Goal: Transaction & Acquisition: Book appointment/travel/reservation

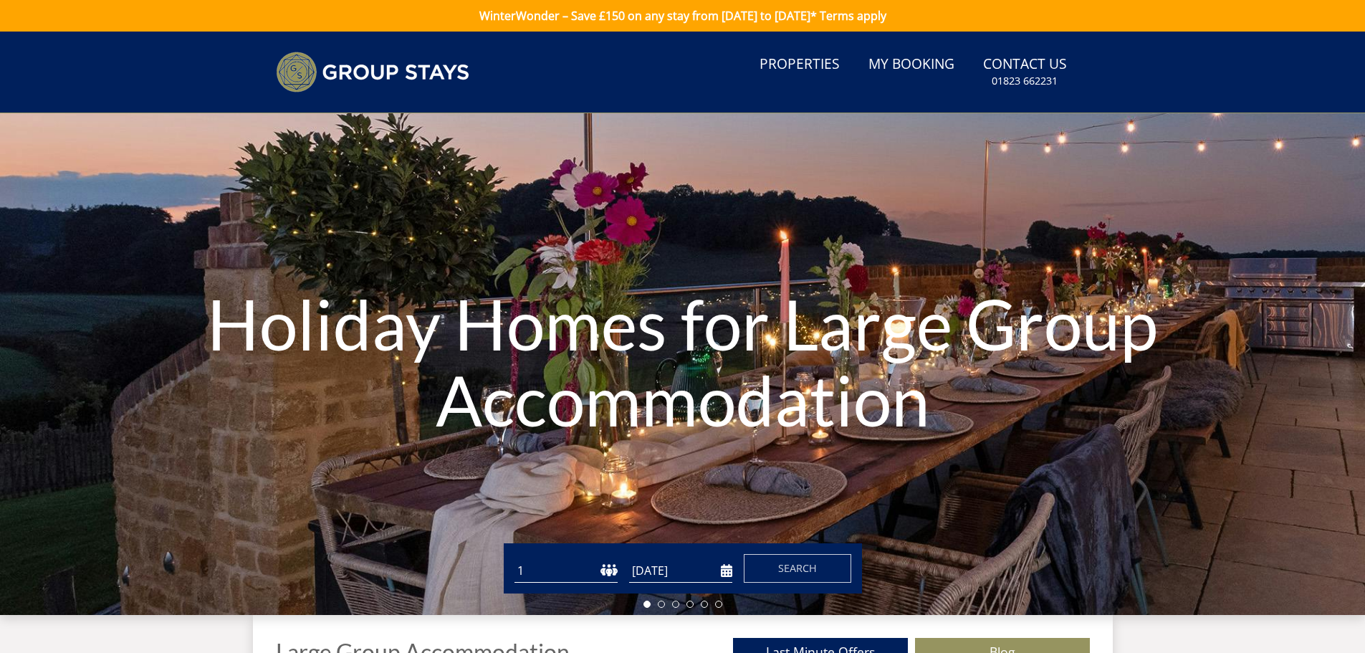
click at [571, 574] on select "1 2 3 4 5 6 7 8 9 10 11 12 13 14 15 16 17 18 19 20 21 22 23 24 25 26 27 28 29 3…" at bounding box center [565, 571] width 103 height 24
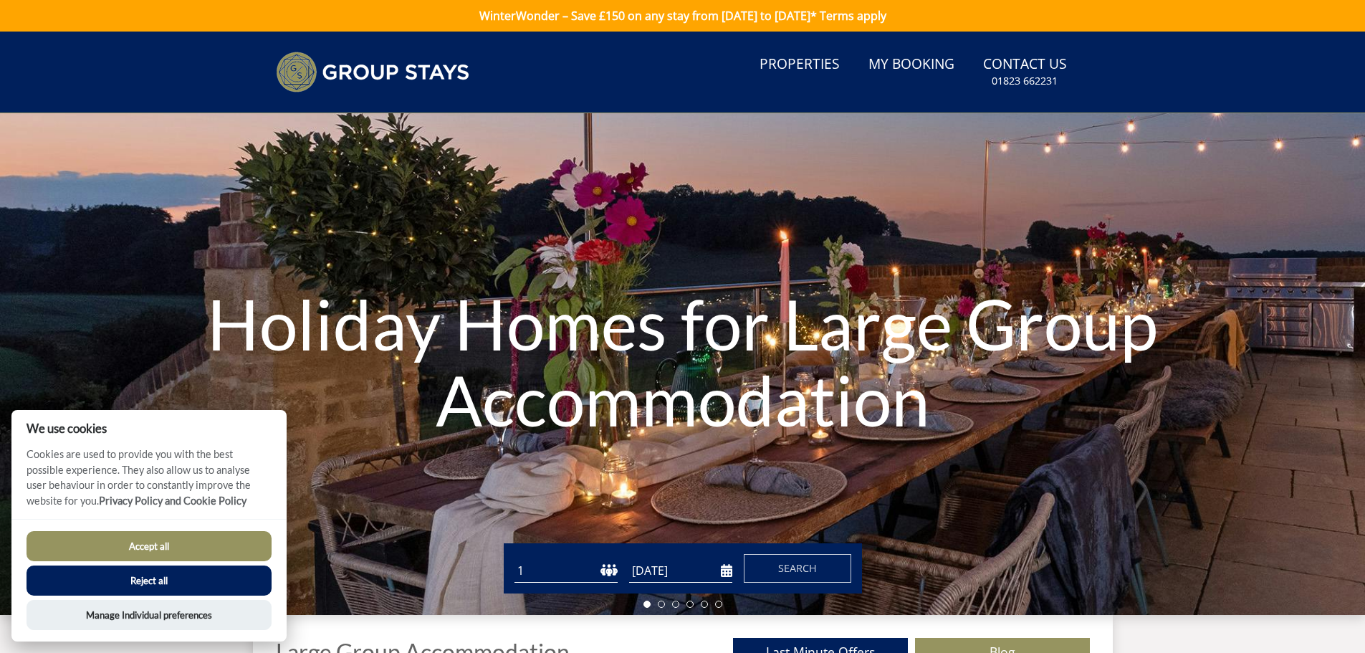
click at [571, 574] on select "1 2 3 4 5 6 7 8 9 10 11 12 13 14 15 16 17 18 19 20 21 22 23 24 25 26 27 28 29 3…" at bounding box center [565, 571] width 103 height 24
select select "14"
click at [514, 559] on select "1 2 3 4 5 6 7 8 9 10 11 12 13 14 15 16 17 18 19 20 21 22 23 24 25 26 27 28 29 3…" at bounding box center [565, 571] width 103 height 24
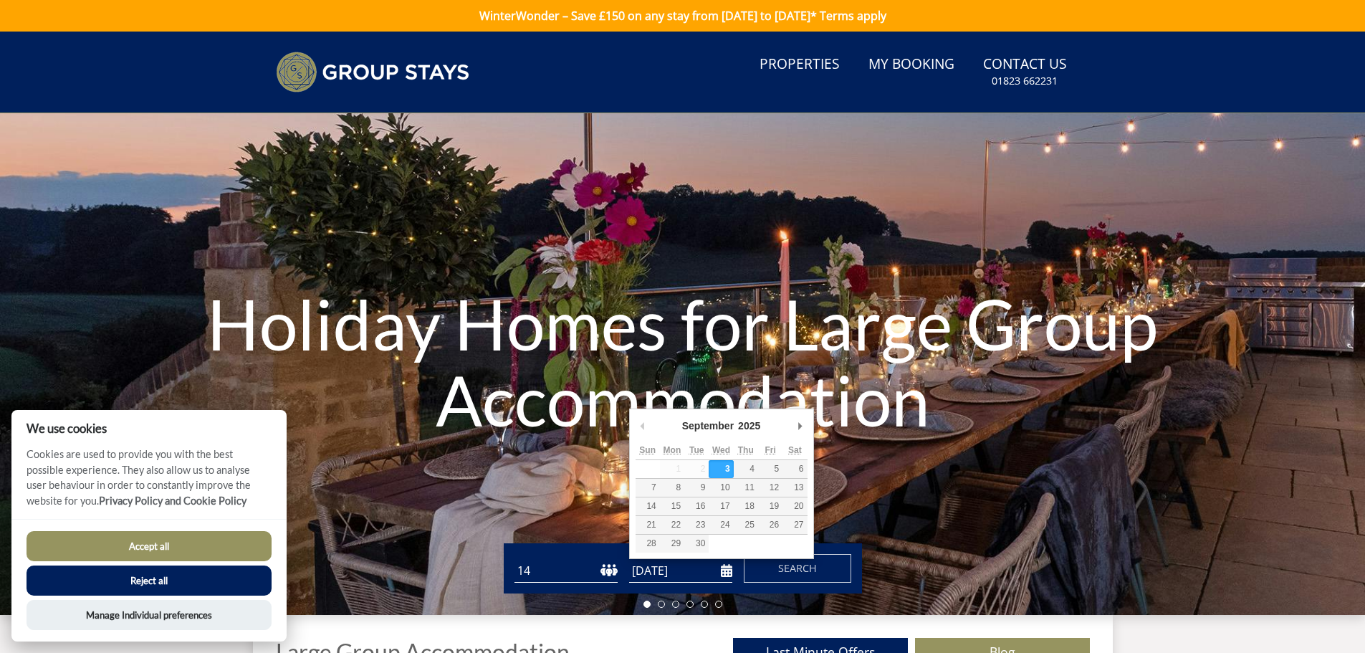
click at [654, 564] on input "[DATE]" at bounding box center [680, 571] width 103 height 24
type input "[DATE]"
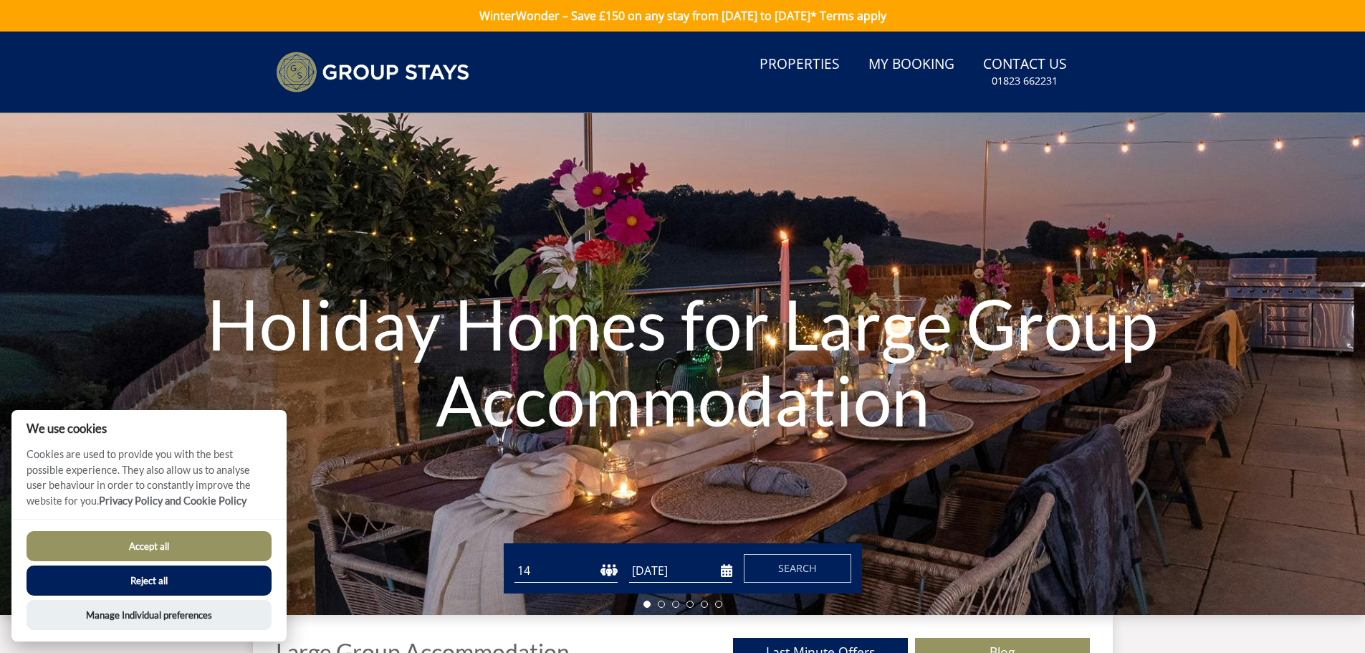
click at [134, 580] on button "Reject all" at bounding box center [149, 580] width 245 height 30
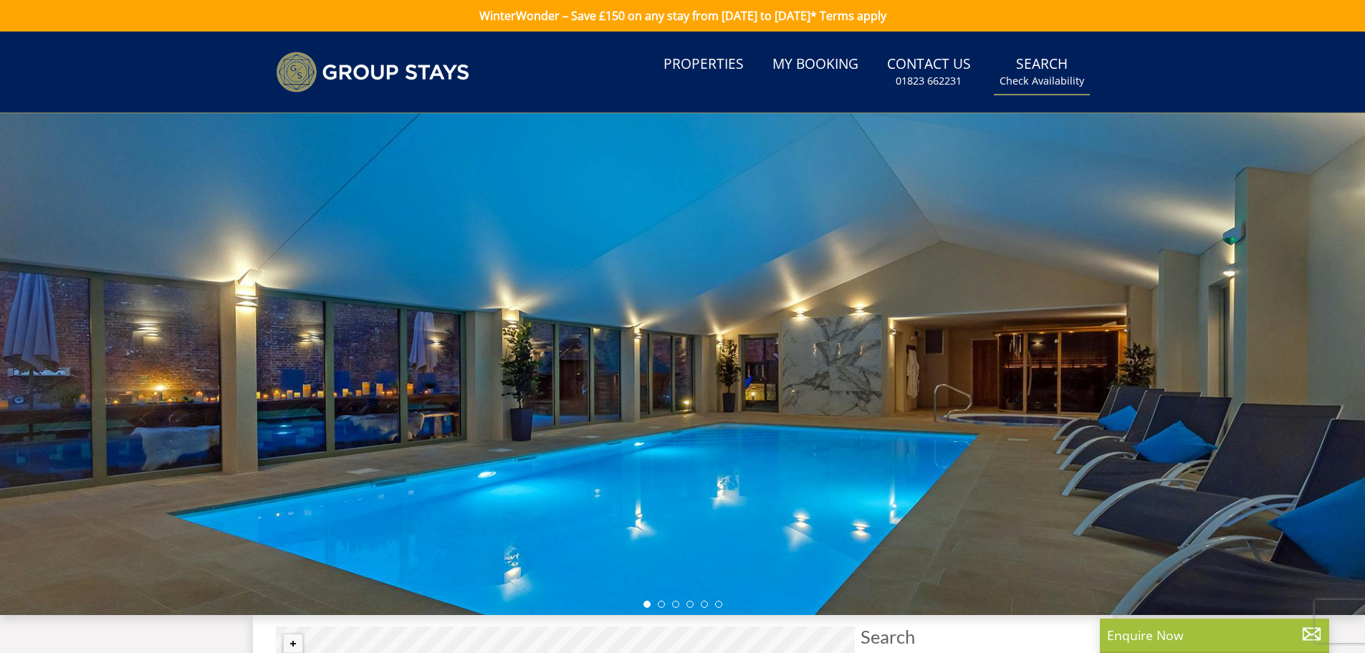
click at [1047, 63] on link "Search Check Availability" at bounding box center [1042, 72] width 96 height 47
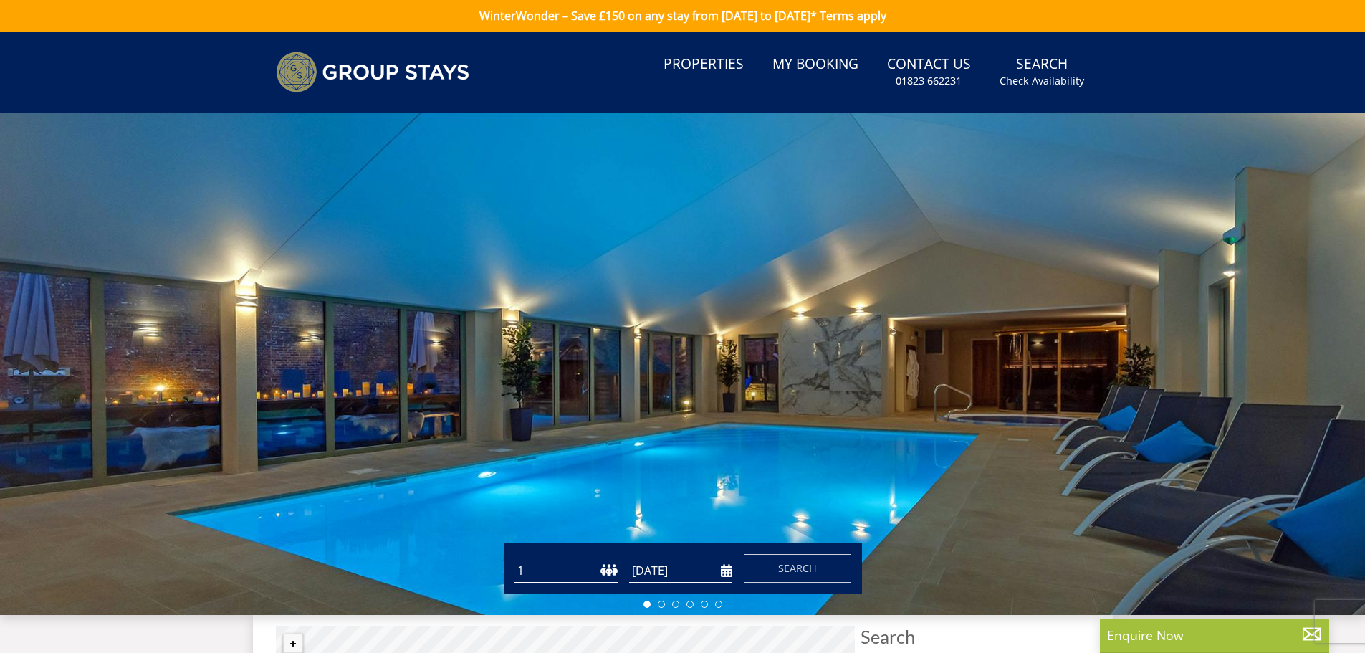
click at [542, 562] on select "1 2 3 4 5 6 7 8 9 10 11 12 13 14 15 16 17 18 19 20 21 22 23 24 25 26 27 28 29 3…" at bounding box center [565, 571] width 103 height 24
select select "14"
click at [514, 559] on select "1 2 3 4 5 6 7 8 9 10 11 12 13 14 15 16 17 18 19 20 21 22 23 24 25 26 27 28 29 3…" at bounding box center [565, 571] width 103 height 24
click at [651, 563] on input "[DATE]" at bounding box center [680, 571] width 103 height 24
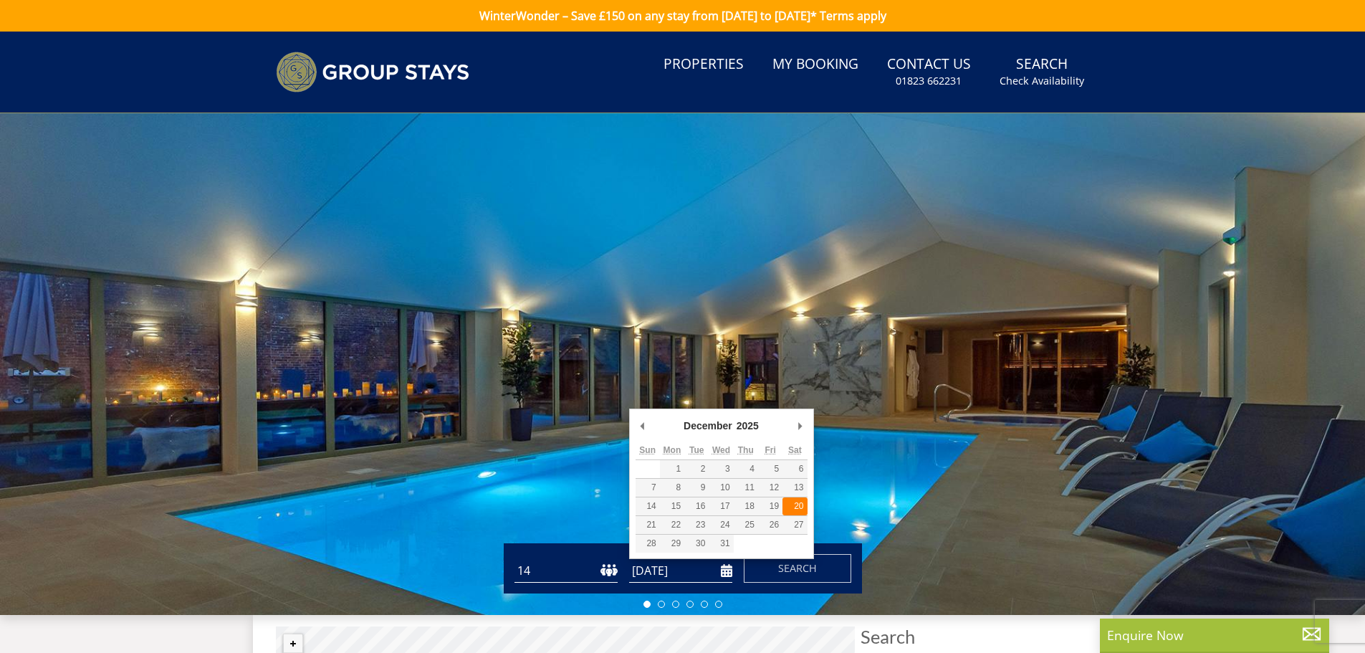
type input "20/12/2025"
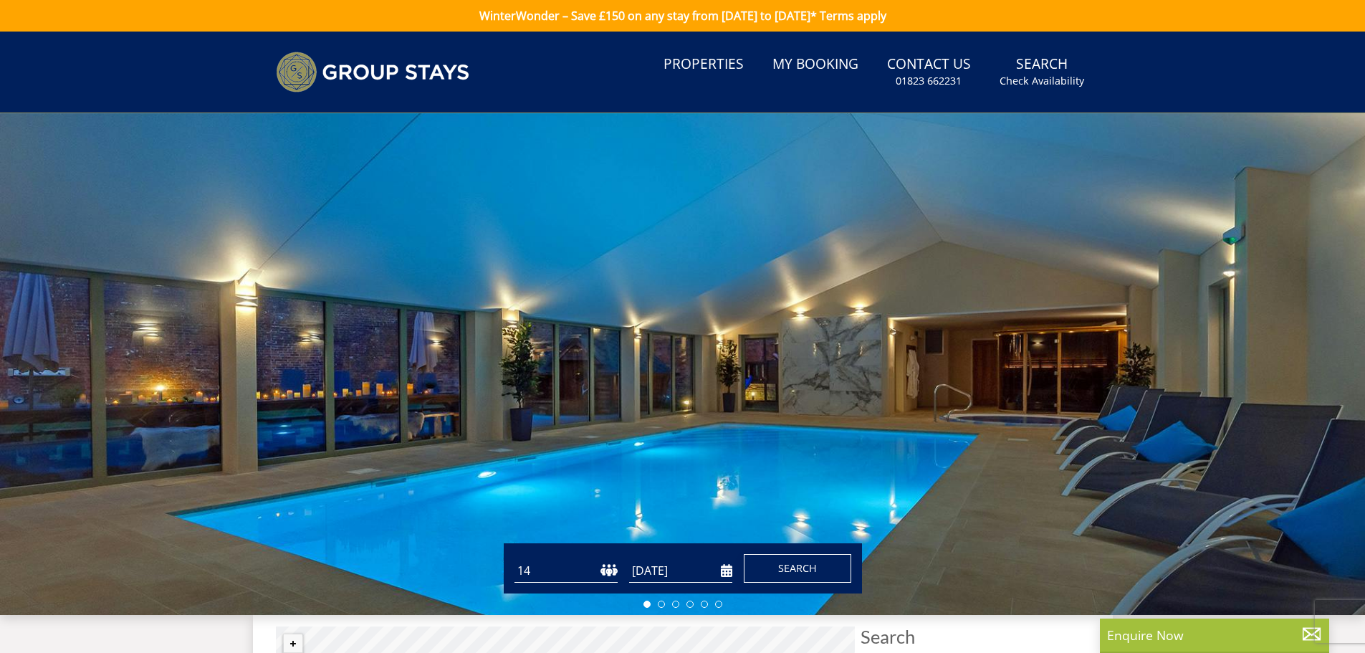
click at [770, 562] on button "Search" at bounding box center [797, 568] width 107 height 29
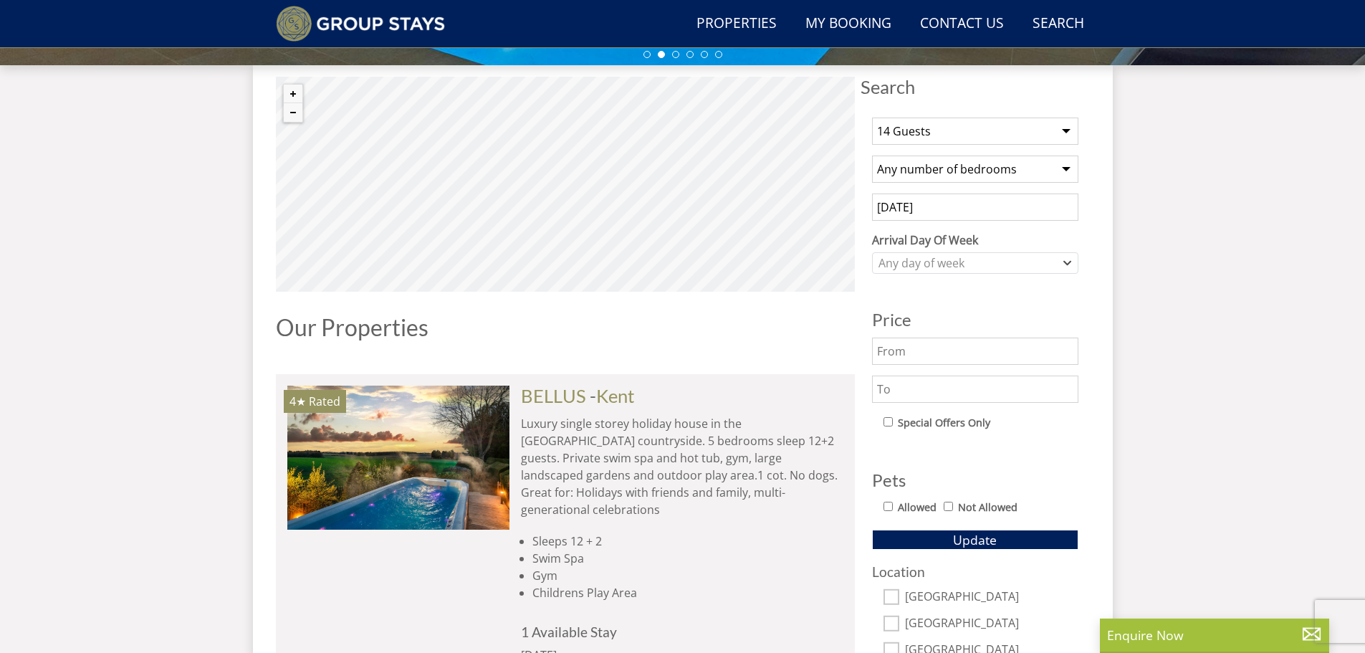
scroll to position [562, 0]
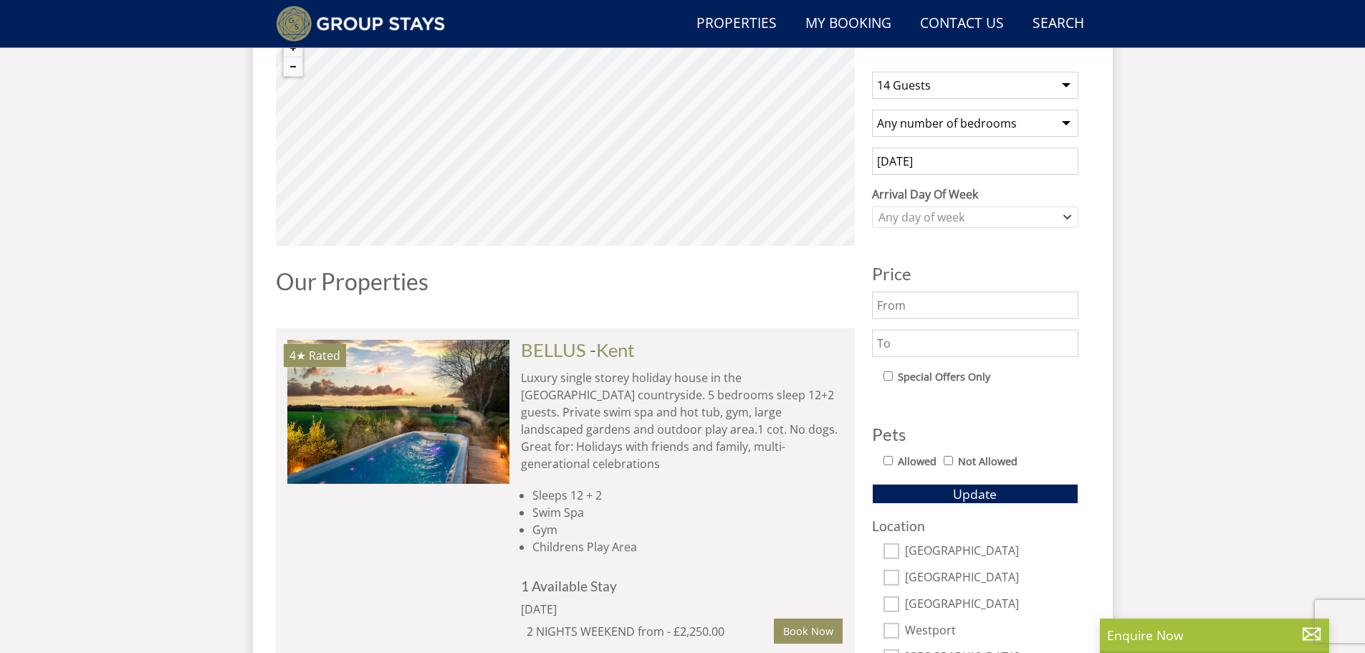
click at [887, 462] on input "Allowed" at bounding box center [887, 460] width 9 height 9
checkbox input "true"
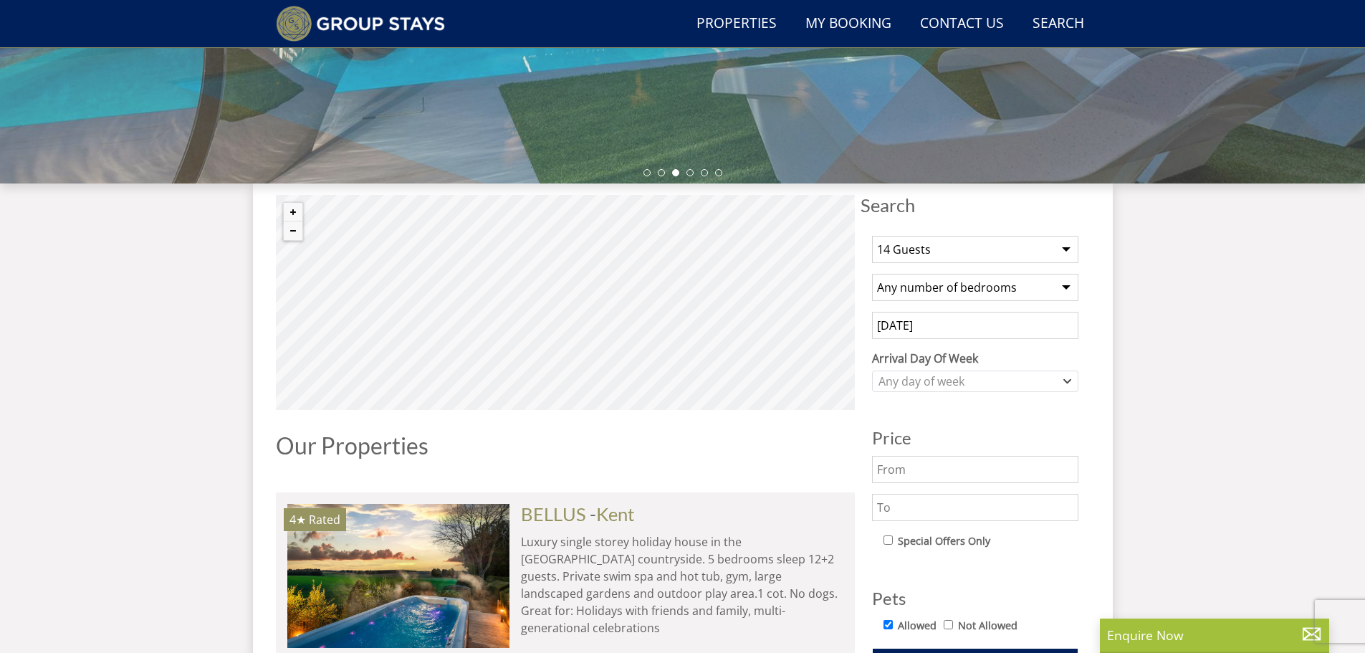
scroll to position [370, 0]
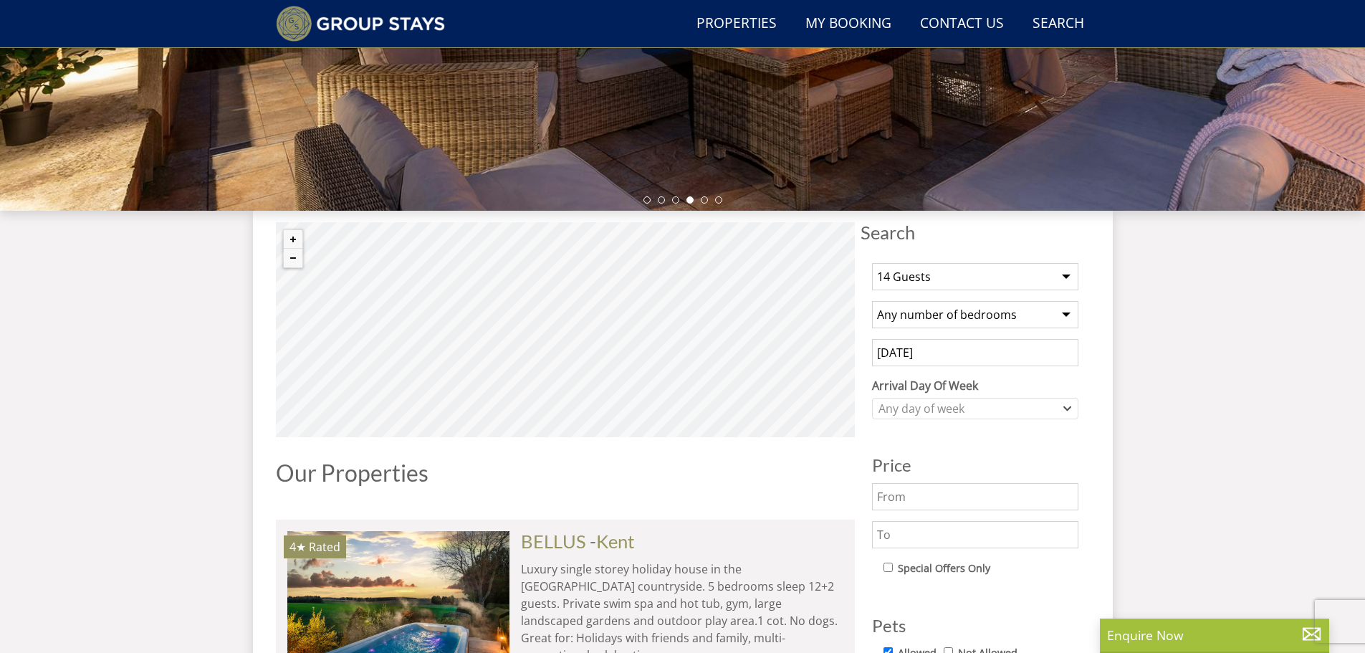
click at [877, 305] on select "Any number of bedrooms 1 Bedroom 2 Bedrooms 3 Bedrooms 4 Bedrooms 5 Bedrooms 6 …" at bounding box center [975, 314] width 206 height 27
select select "6"
click at [872, 301] on select "Any number of bedrooms 1 Bedroom 2 Bedrooms 3 Bedrooms 4 Bedrooms 5 Bedrooms 6 …" at bounding box center [975, 314] width 206 height 27
click at [1077, 456] on h3 "Price" at bounding box center [975, 465] width 206 height 19
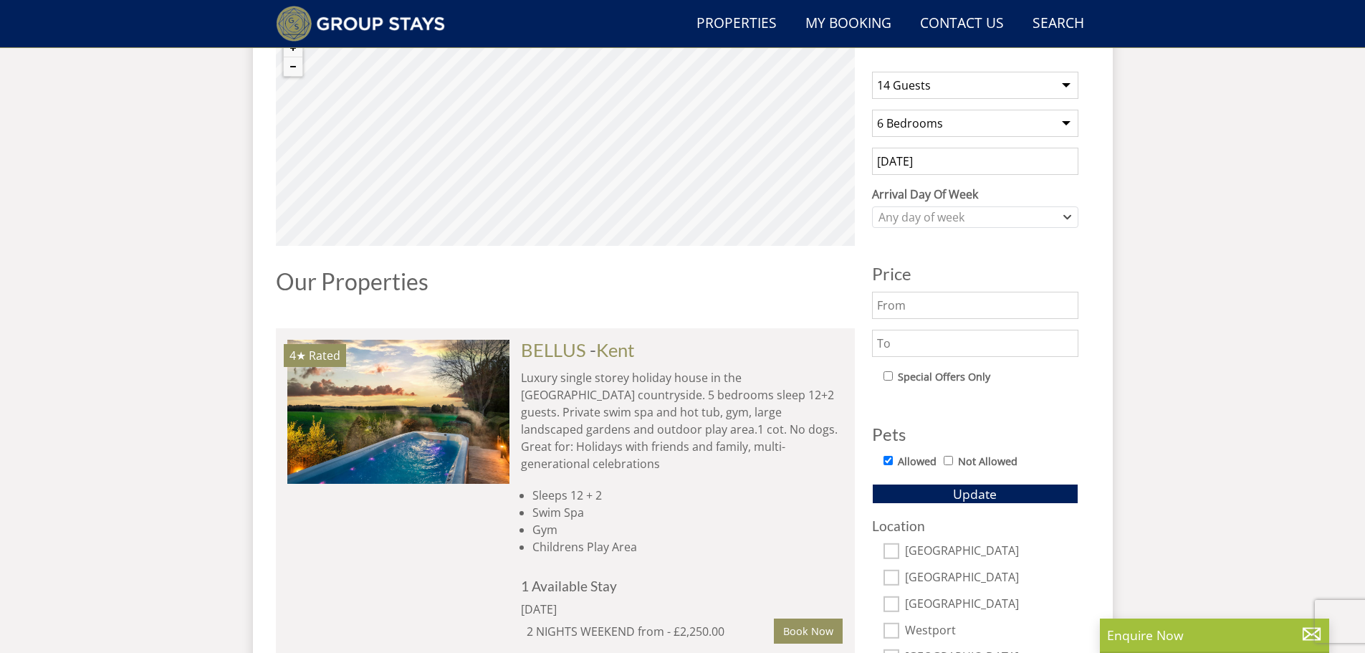
scroll to position [753, 0]
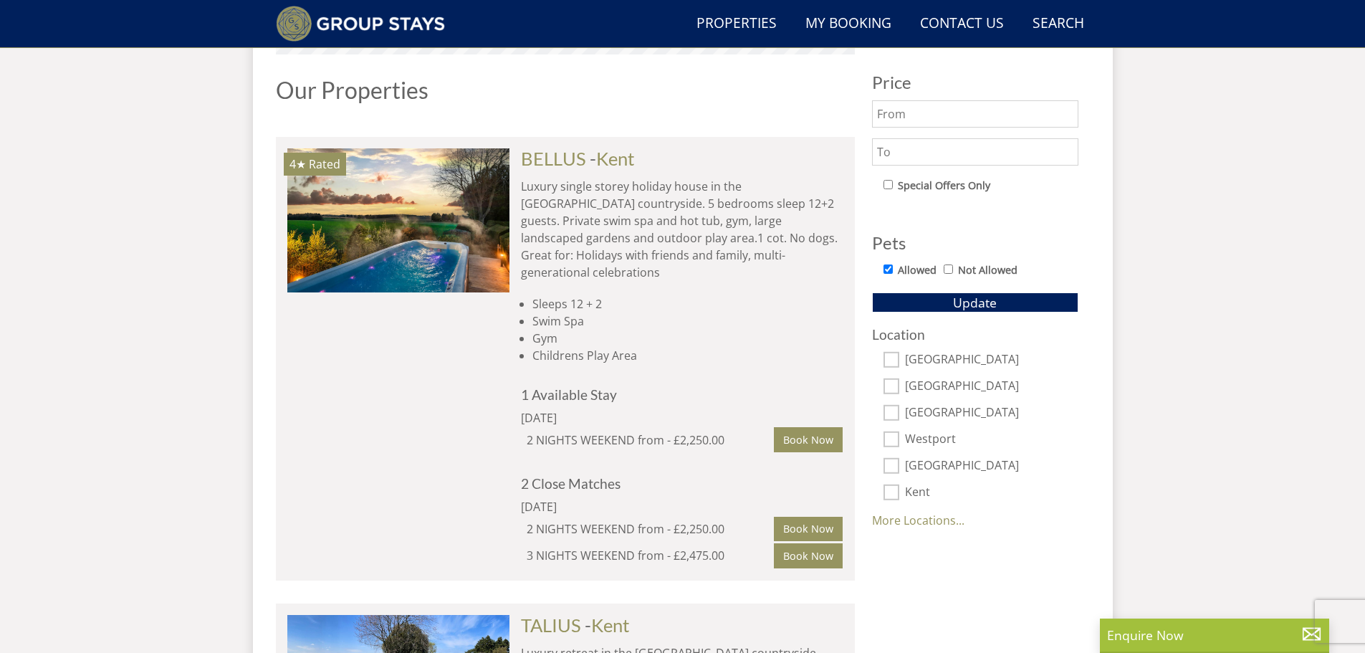
click at [894, 385] on input "[GEOGRAPHIC_DATA]" at bounding box center [891, 386] width 16 height 16
checkbox input "true"
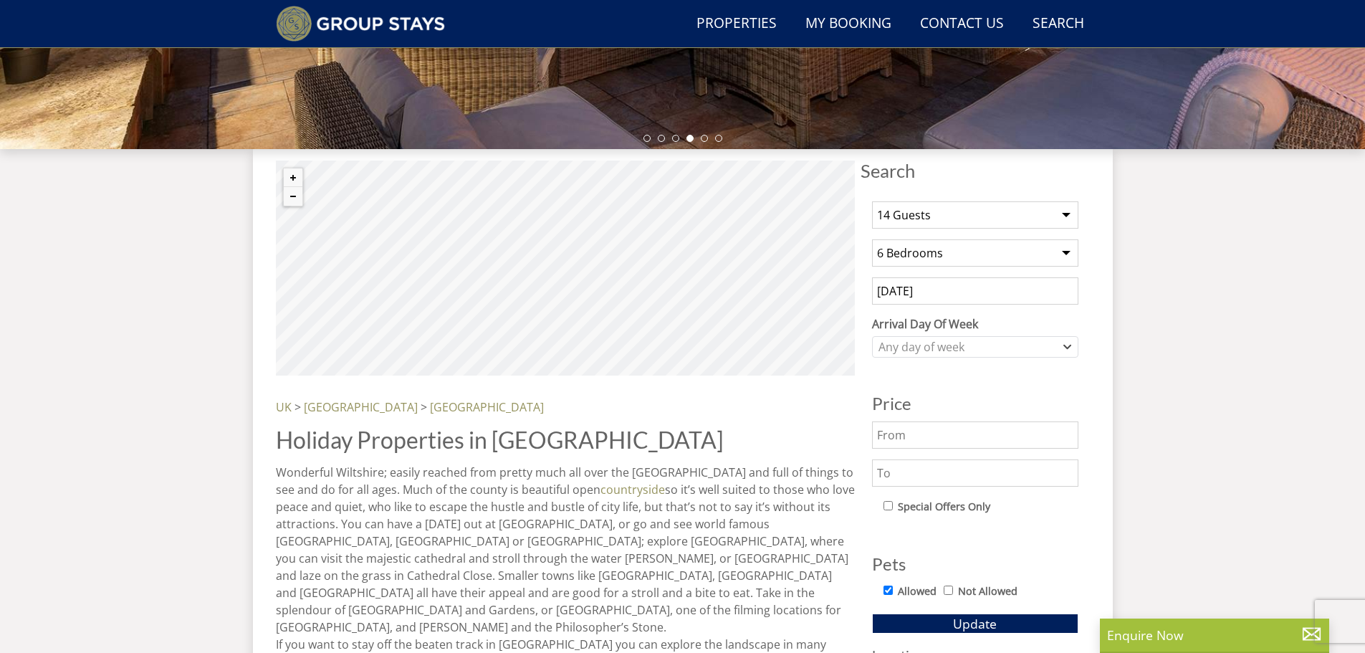
scroll to position [370, 0]
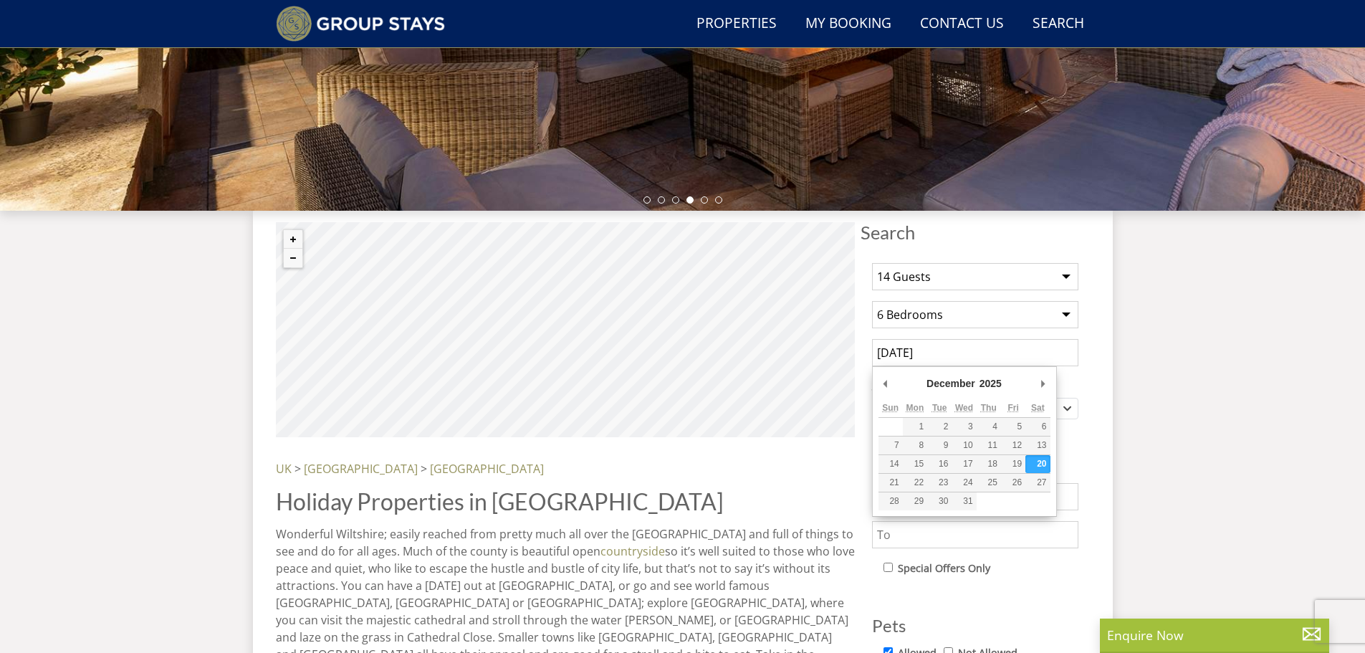
click at [1003, 348] on input "20/12/2025" at bounding box center [975, 352] width 206 height 27
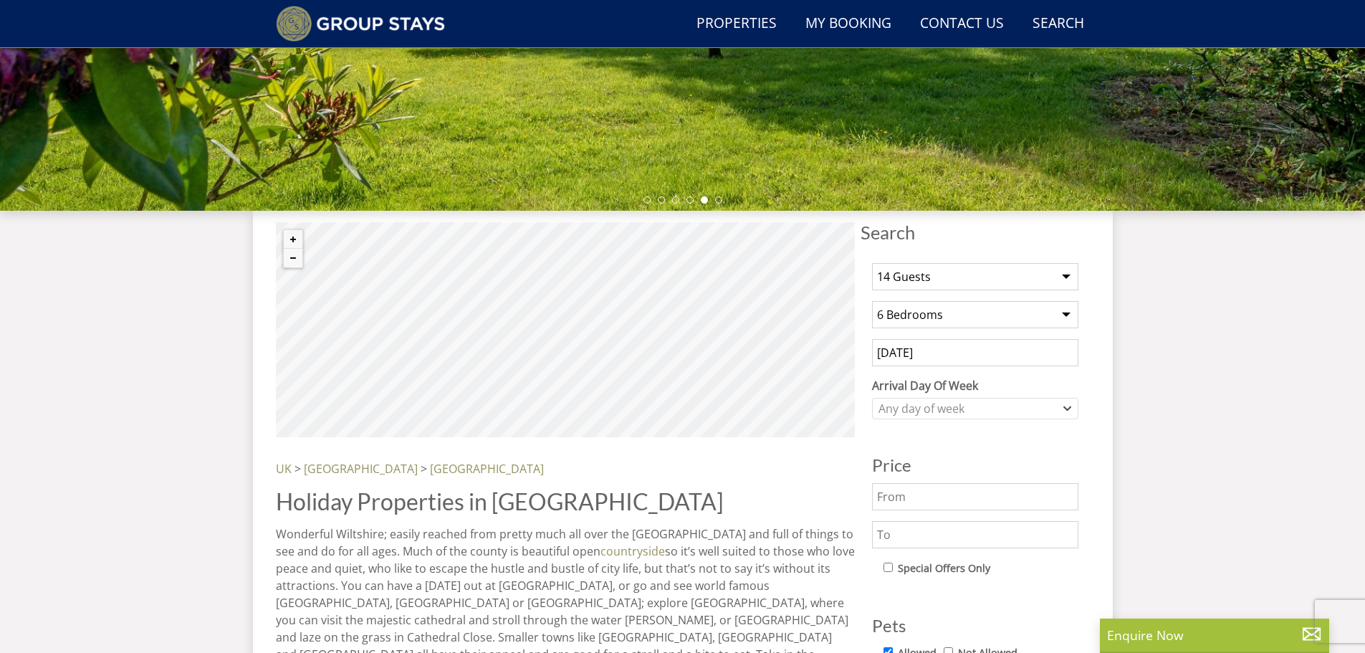
click at [953, 355] on input "27/12/2025" at bounding box center [975, 352] width 206 height 27
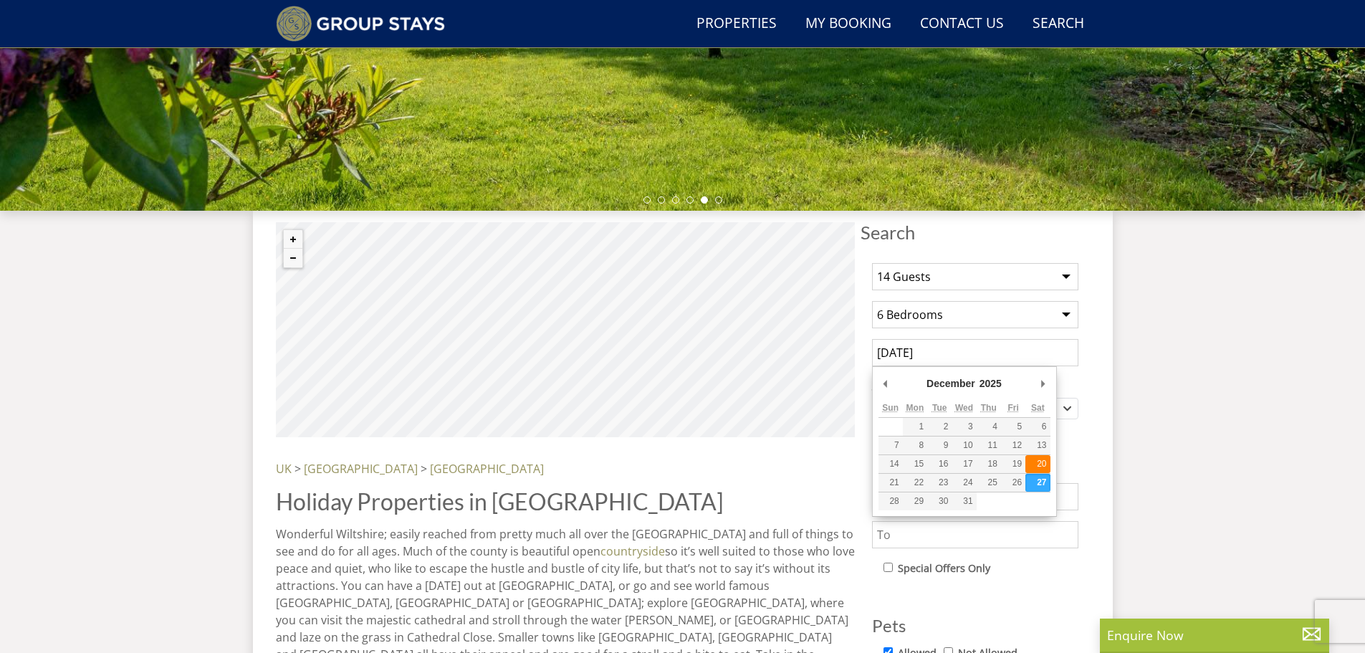
type input "20/12/2025"
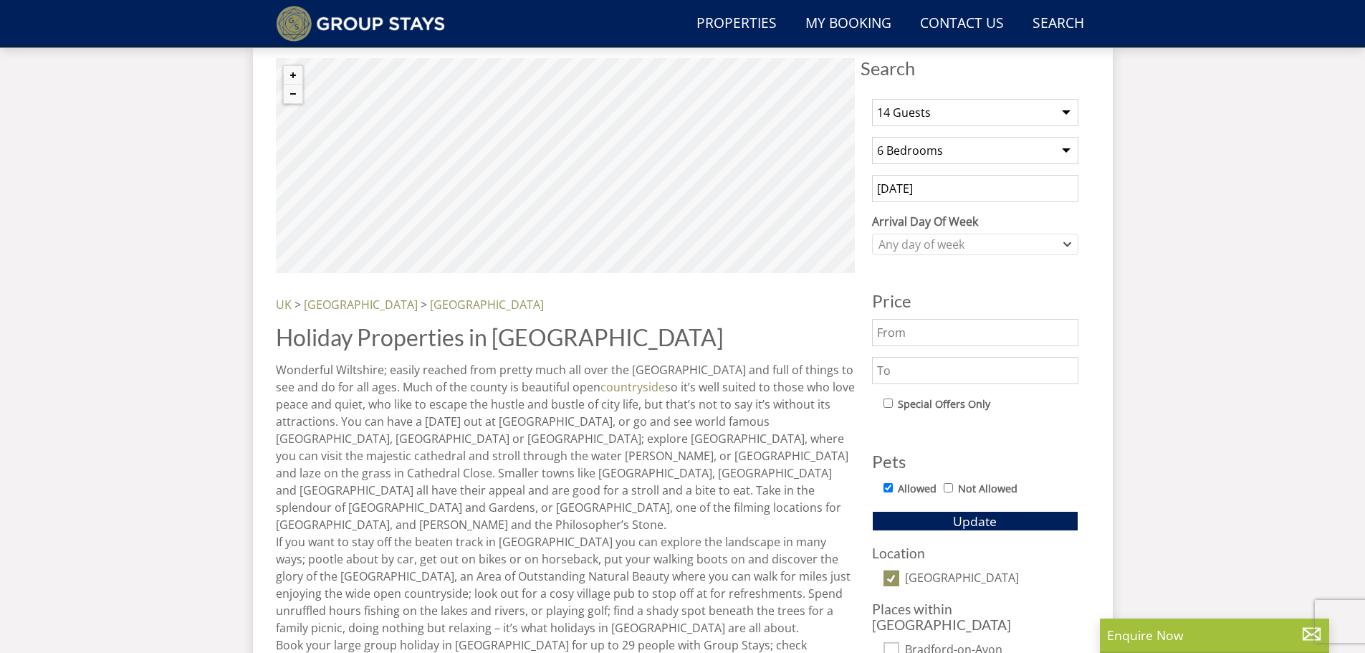
scroll to position [562, 0]
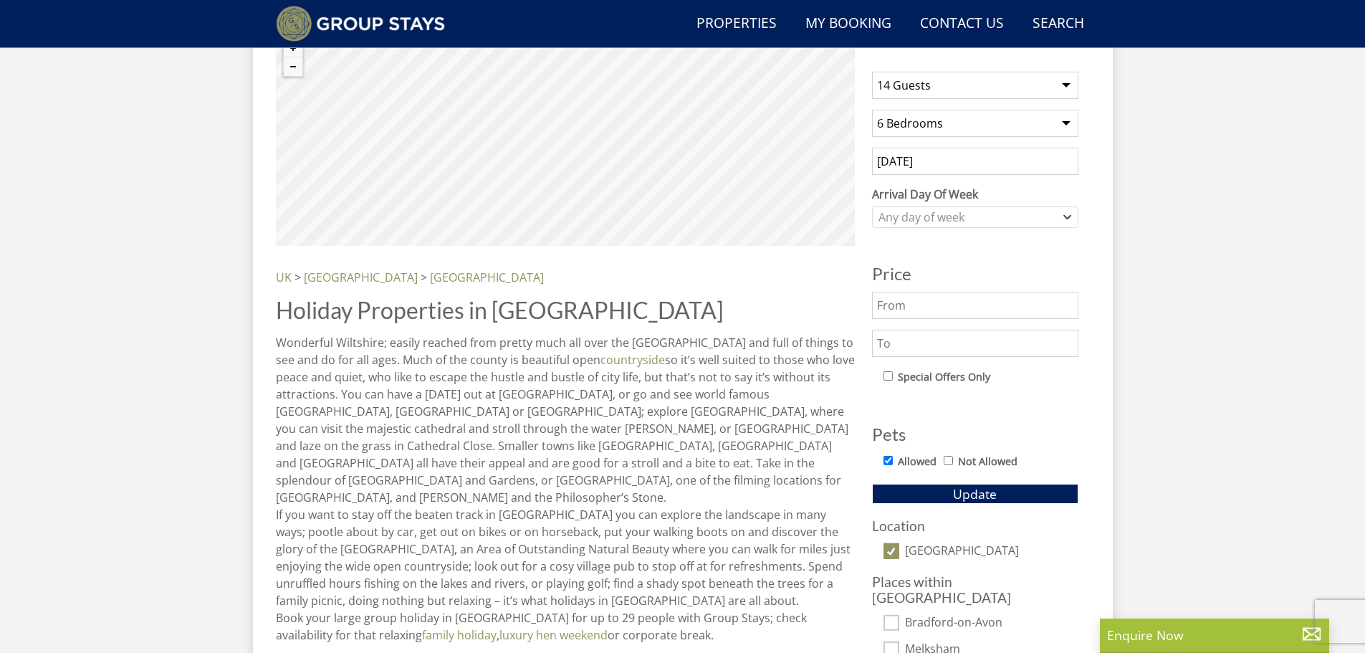
click at [888, 459] on input "Allowed" at bounding box center [887, 460] width 9 height 9
checkbox input "false"
click at [924, 494] on button "Update" at bounding box center [975, 494] width 206 height 20
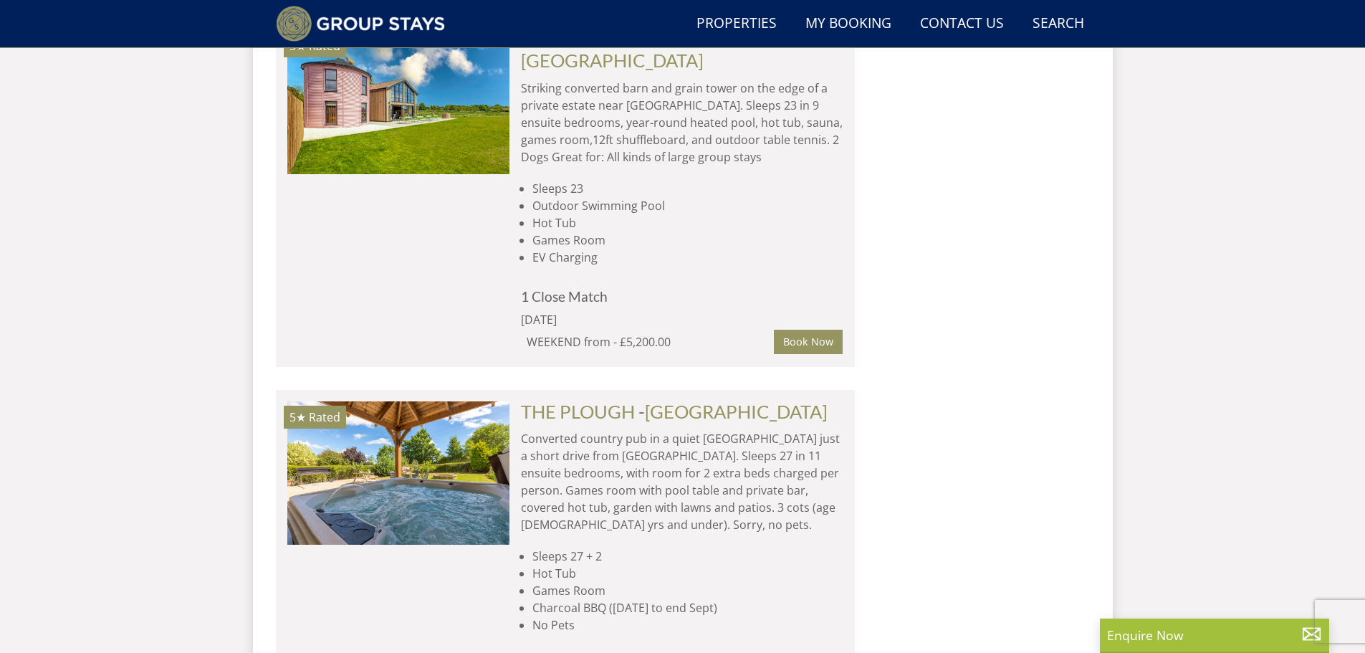
scroll to position [2428, 0]
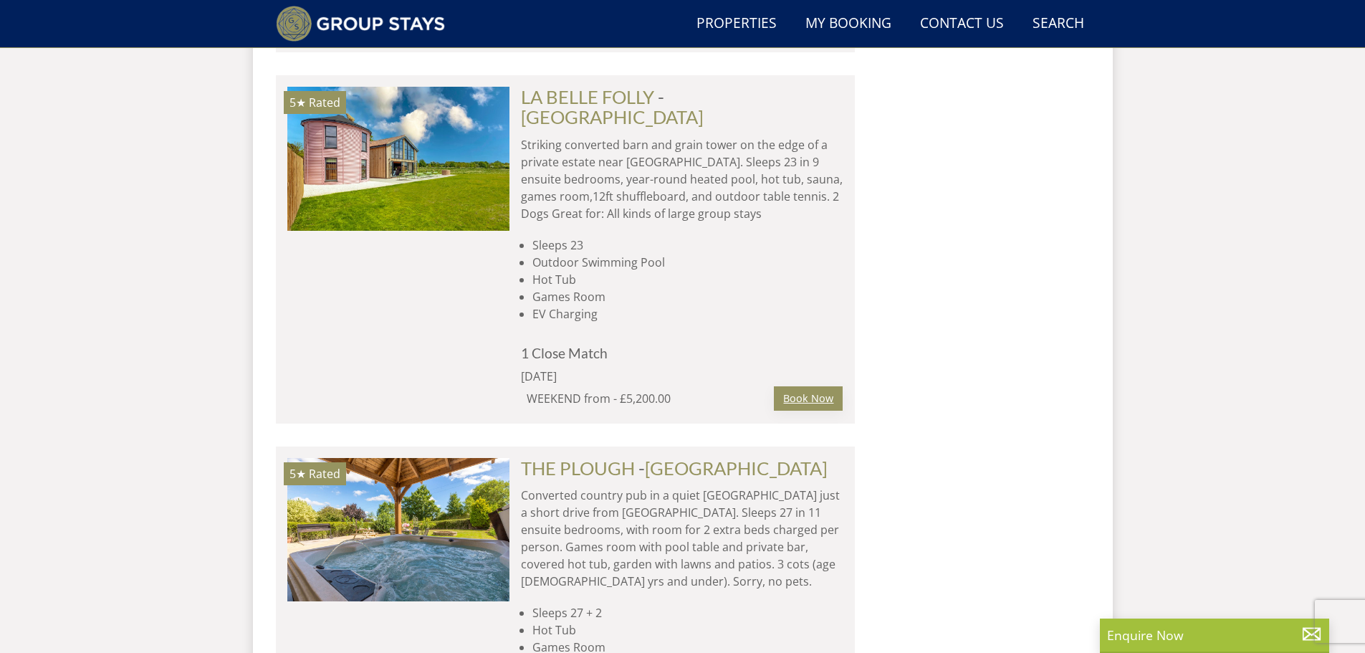
click at [787, 386] on link "Book Now" at bounding box center [808, 398] width 69 height 24
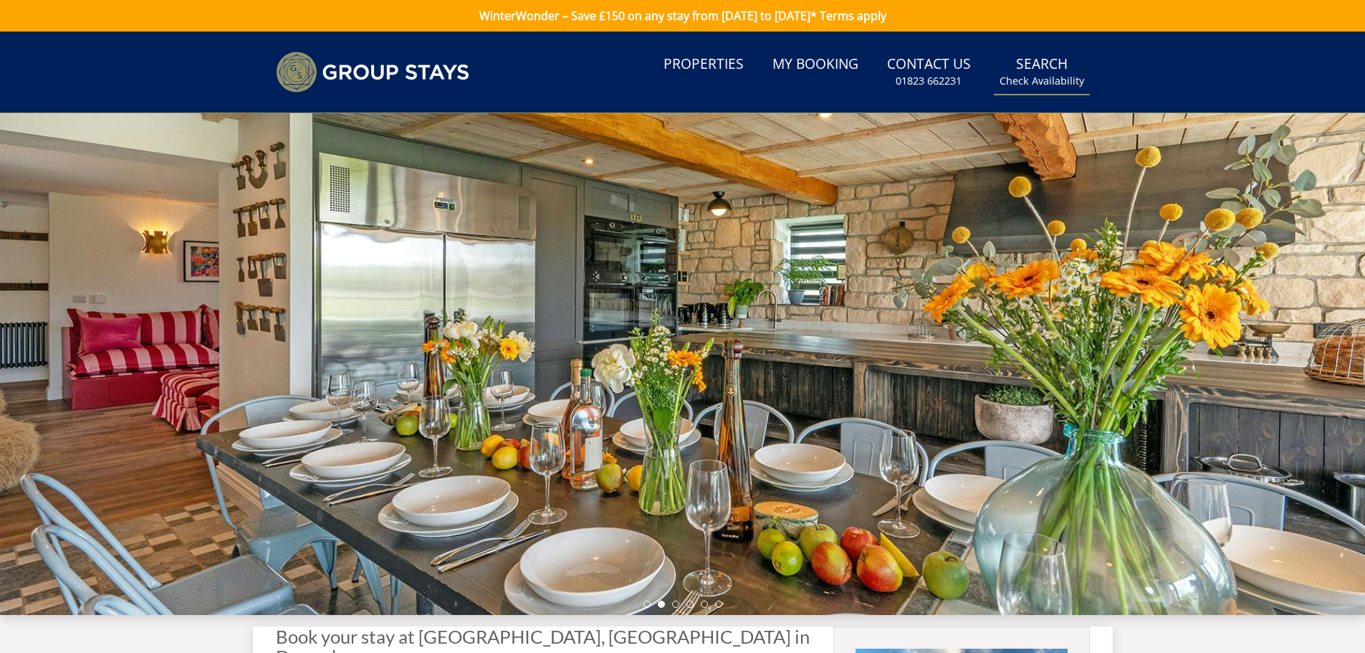
click at [1044, 81] on small "Check Availability" at bounding box center [1042, 81] width 85 height 14
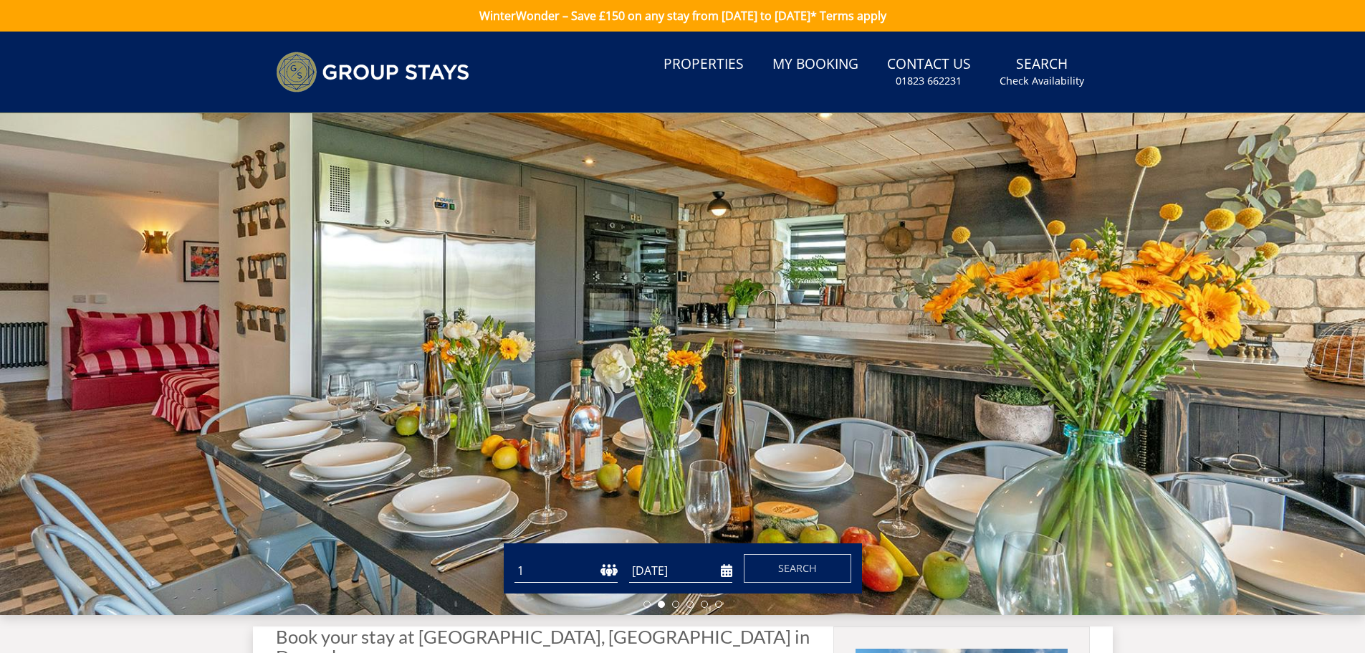
click at [725, 573] on input "[DATE]" at bounding box center [680, 571] width 103 height 24
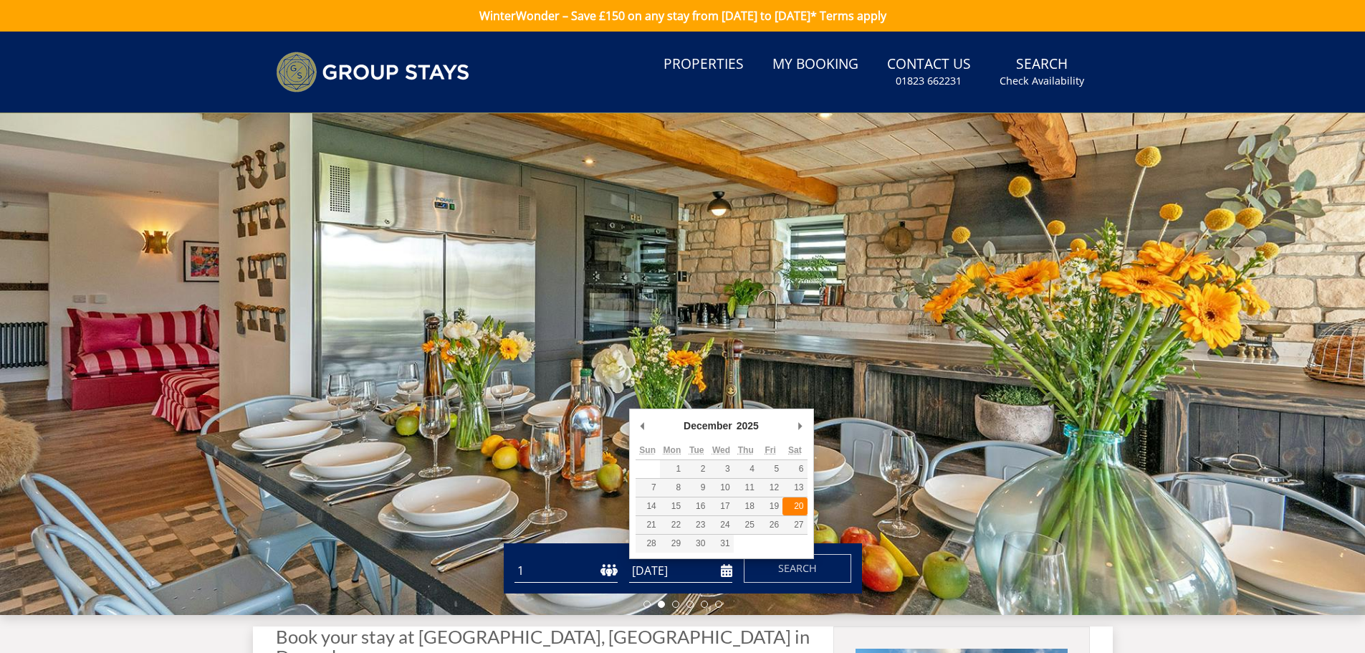
type input "20/12/2025"
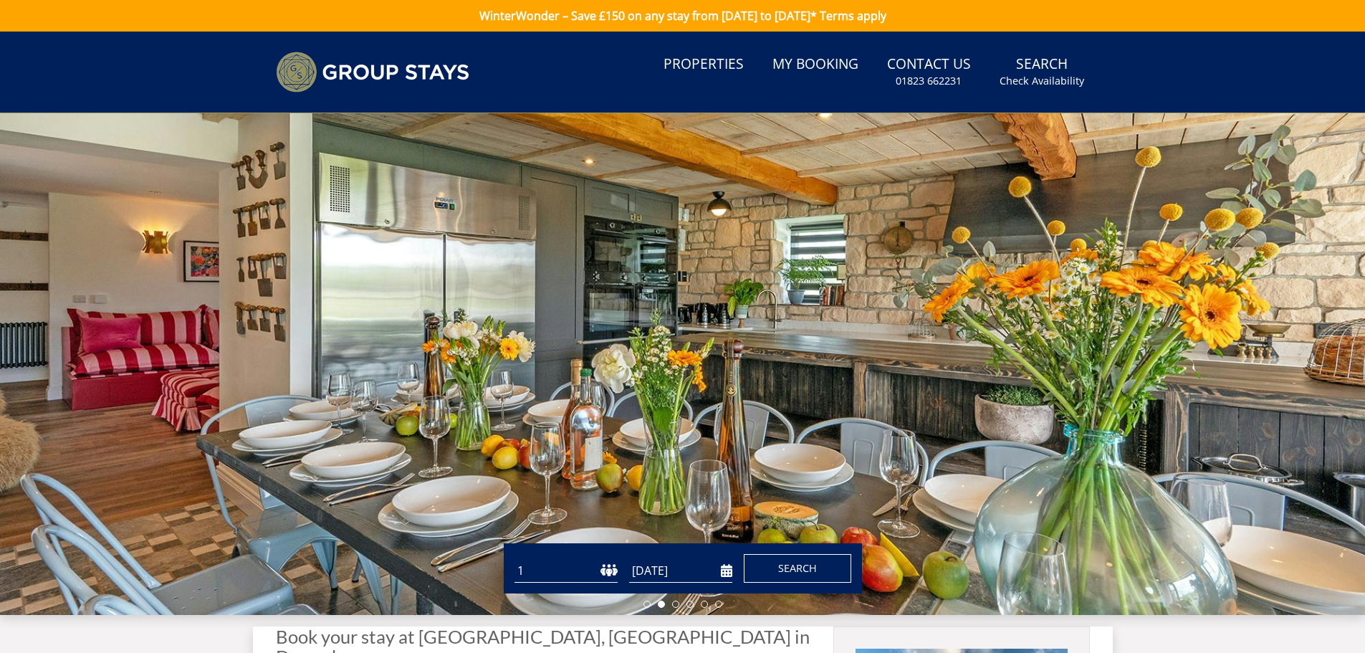
click at [815, 577] on button "Search" at bounding box center [797, 568] width 107 height 29
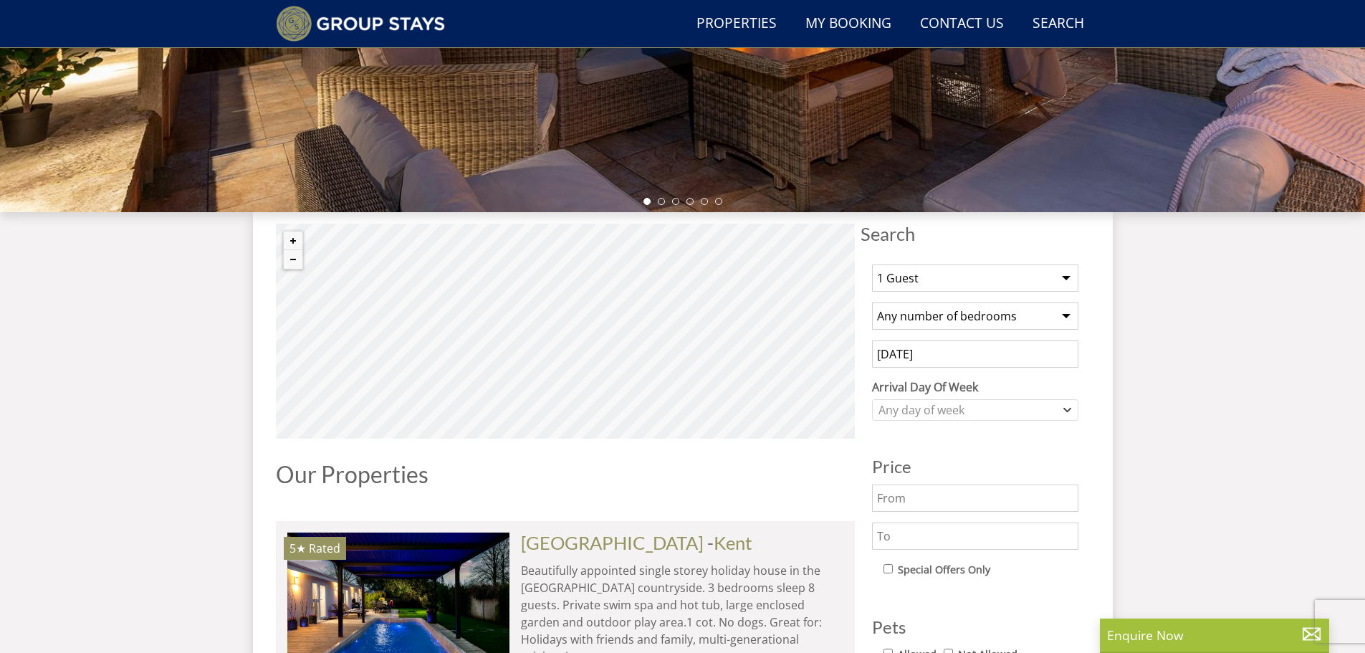
scroll to position [560, 0]
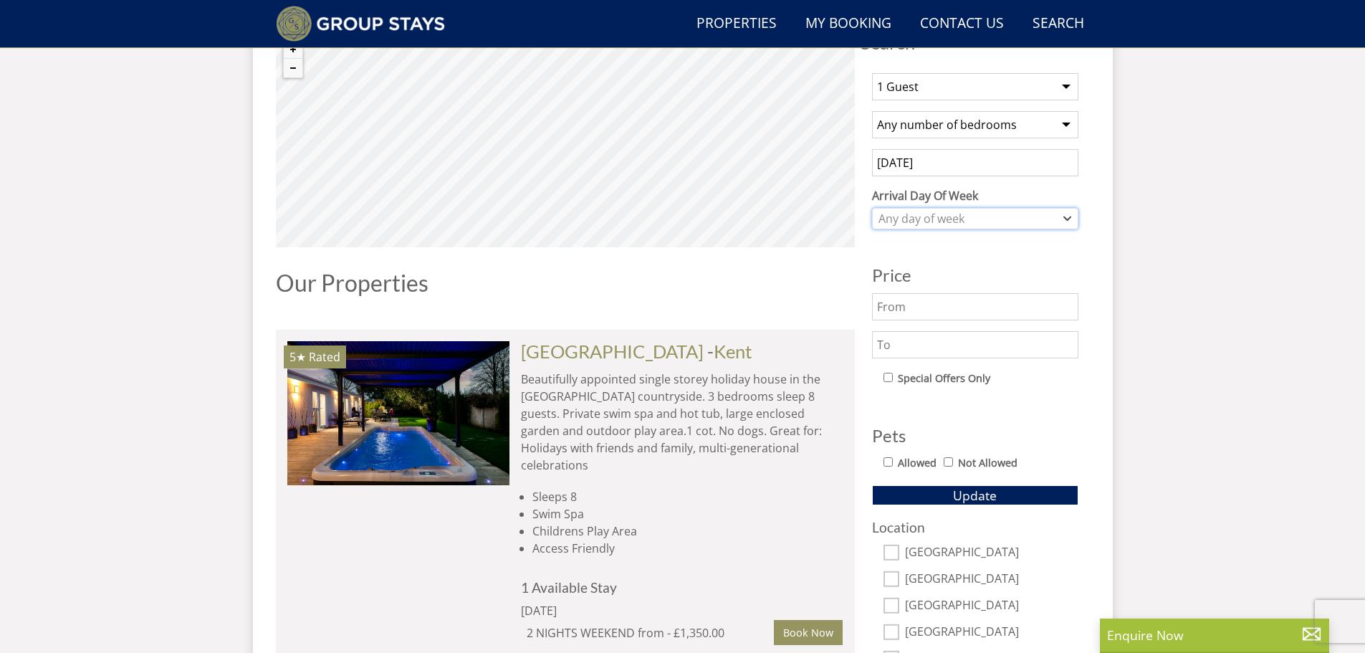
click at [917, 219] on div "Any day of week" at bounding box center [968, 219] width 186 height 16
click at [952, 157] on input "20/12/2025" at bounding box center [975, 162] width 206 height 27
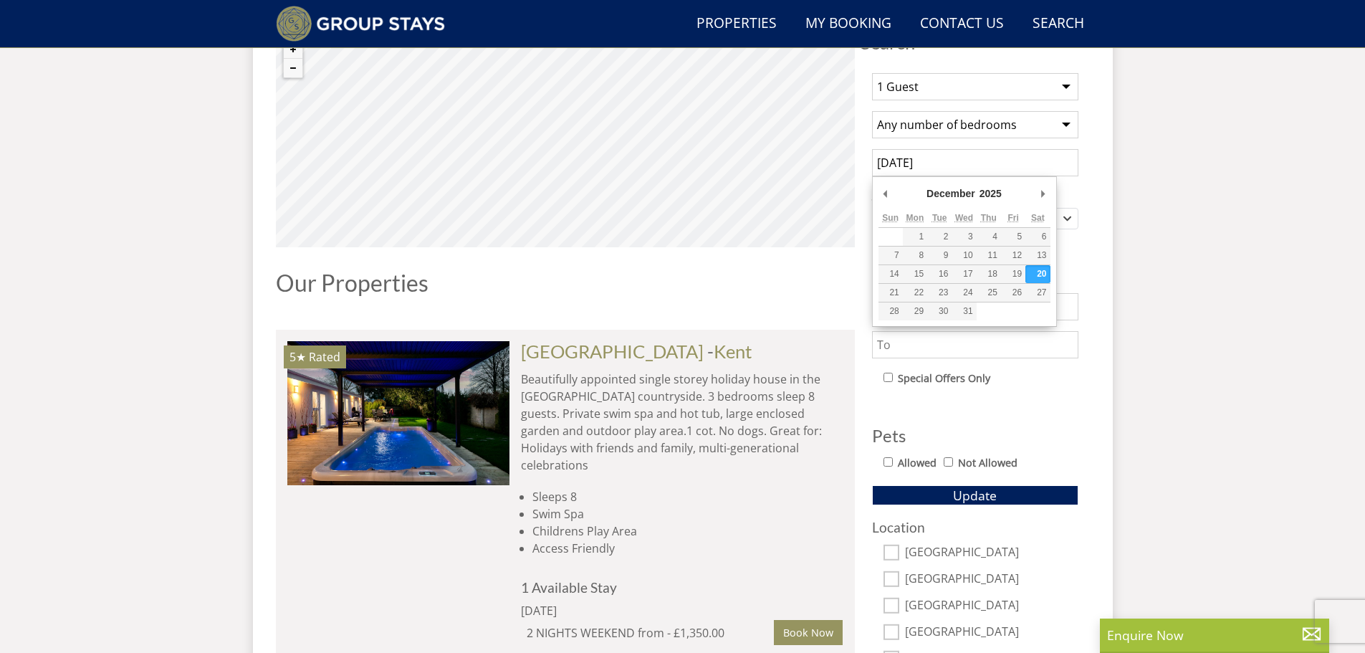
click at [952, 157] on input "20/12/2025" at bounding box center [975, 162] width 206 height 27
type input "22/12/2025"
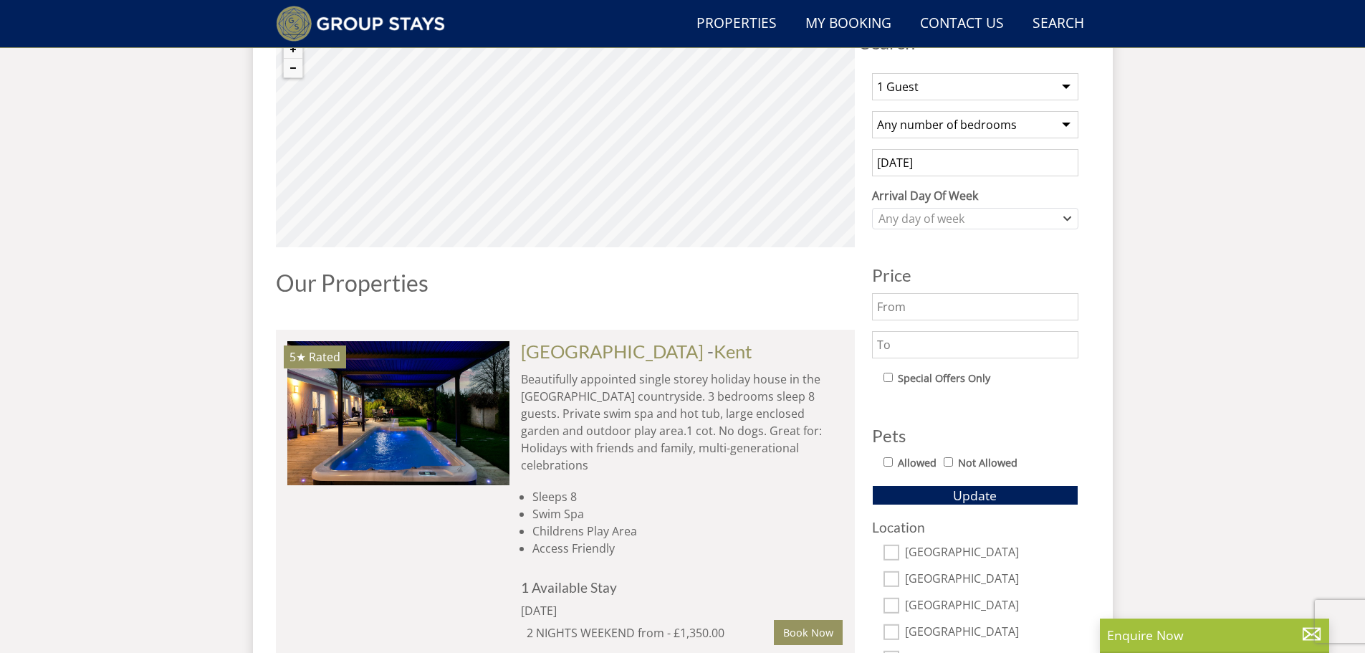
click at [1068, 86] on select "1 Guest 2 Guests 3 Guests 4 Guests 5 Guests 6 Guests 7 Guests 8 Guests 9 Guests…" at bounding box center [975, 86] width 206 height 27
select select "14"
click at [872, 73] on select "1 Guest 2 Guests 3 Guests 4 Guests 5 Guests 6 Guests 7 Guests 8 Guests 9 Guests…" at bounding box center [975, 86] width 206 height 27
click at [907, 130] on select "Any number of bedrooms 1 Bedroom 2 Bedrooms 3 Bedrooms 4 Bedrooms 5 Bedrooms 6 …" at bounding box center [975, 124] width 206 height 27
select select "6"
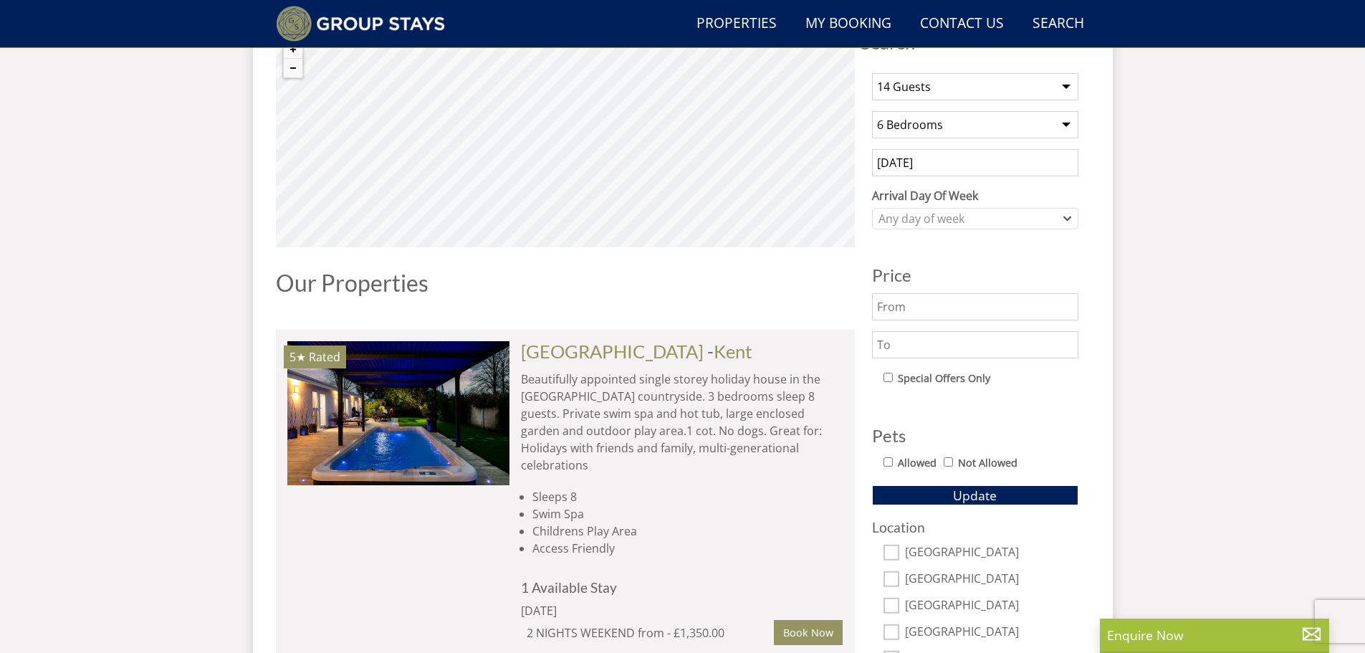
click at [872, 111] on select "Any number of bedrooms 1 Bedroom 2 Bedrooms 3 Bedrooms 4 Bedrooms 5 Bedrooms 6 …" at bounding box center [975, 124] width 206 height 27
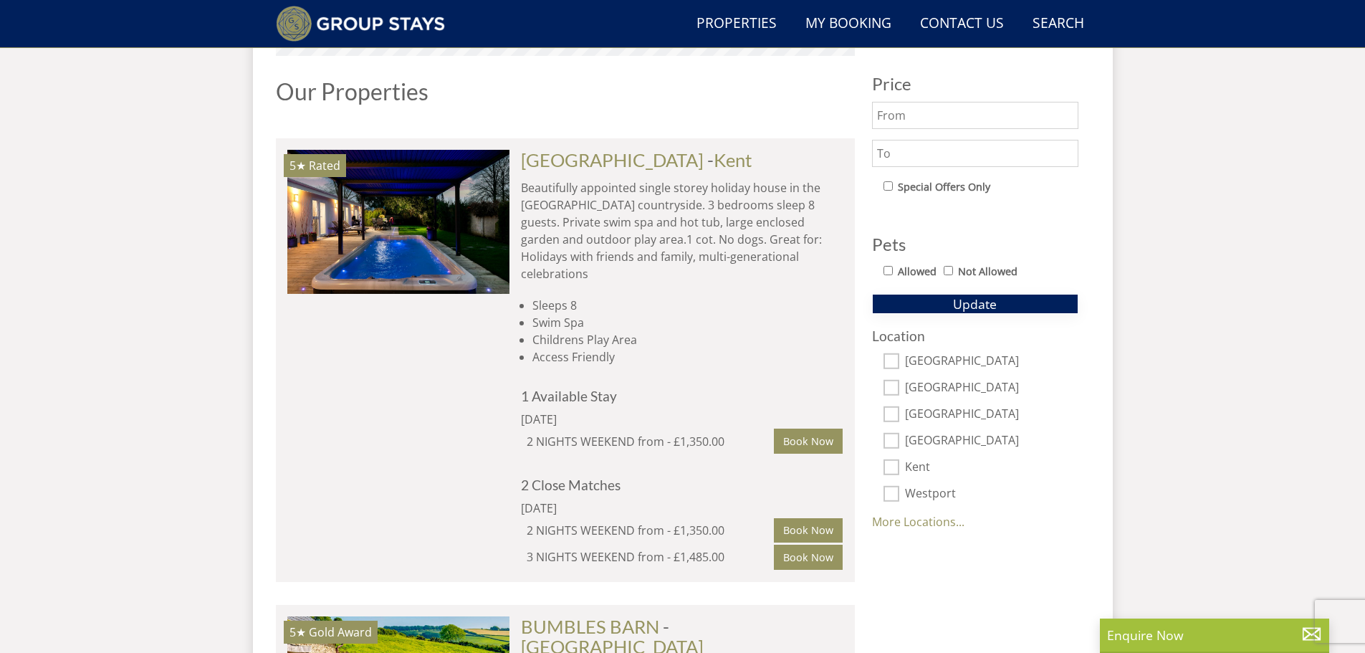
click at [972, 305] on span "Update" at bounding box center [975, 303] width 44 height 17
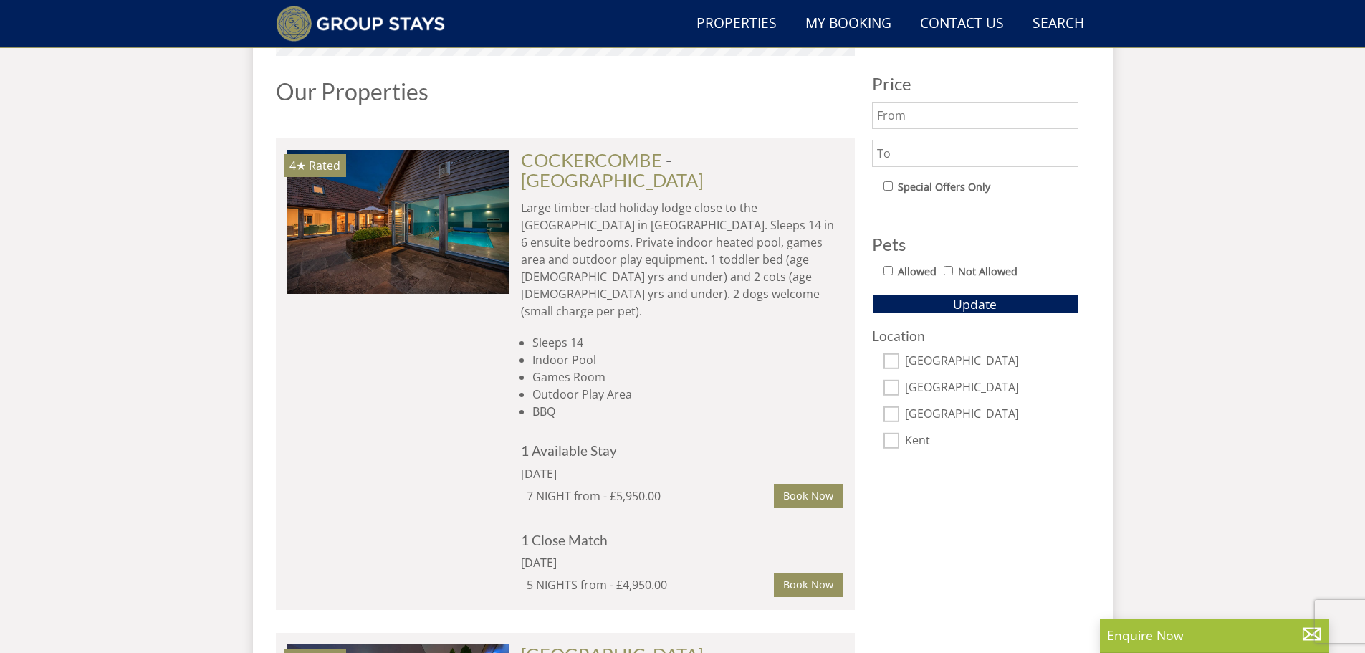
click at [621, 228] on p "Large timber-clad holiday lodge close to the [GEOGRAPHIC_DATA] in [GEOGRAPHIC_D…" at bounding box center [682, 259] width 322 height 120
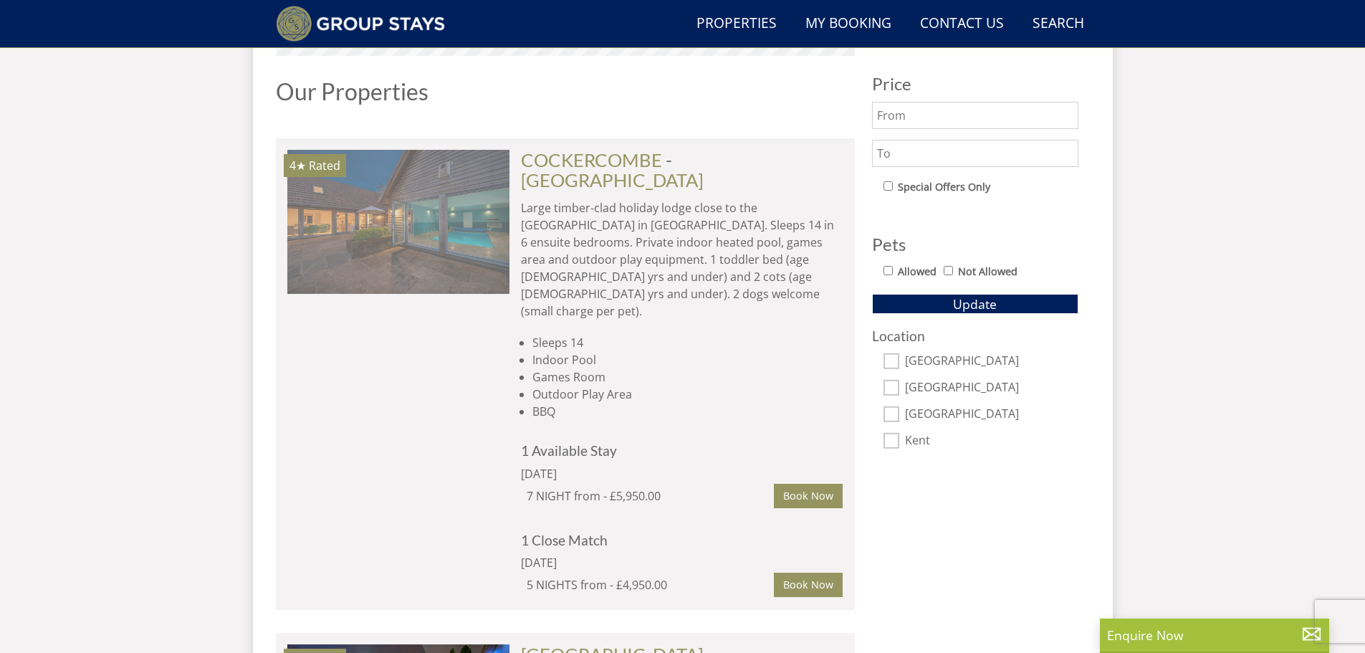
click at [479, 228] on img at bounding box center [398, 221] width 222 height 143
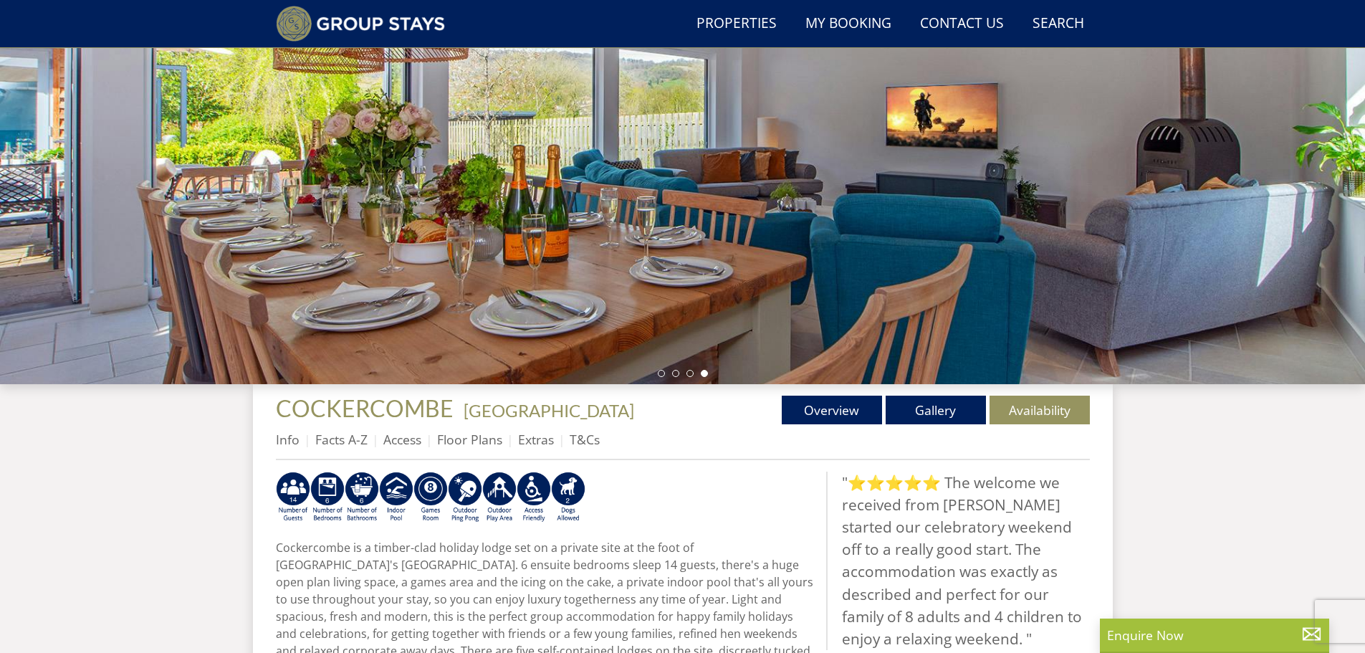
scroll to position [151, 0]
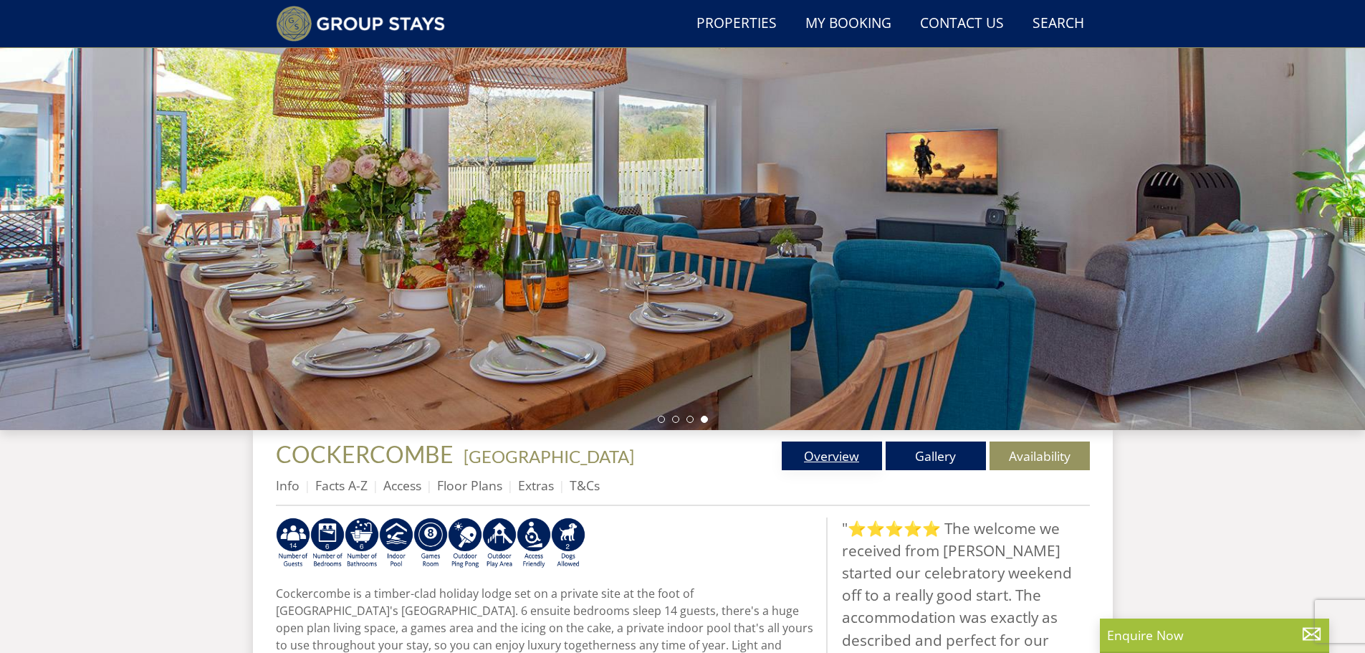
click at [795, 446] on link "Overview" at bounding box center [832, 455] width 100 height 29
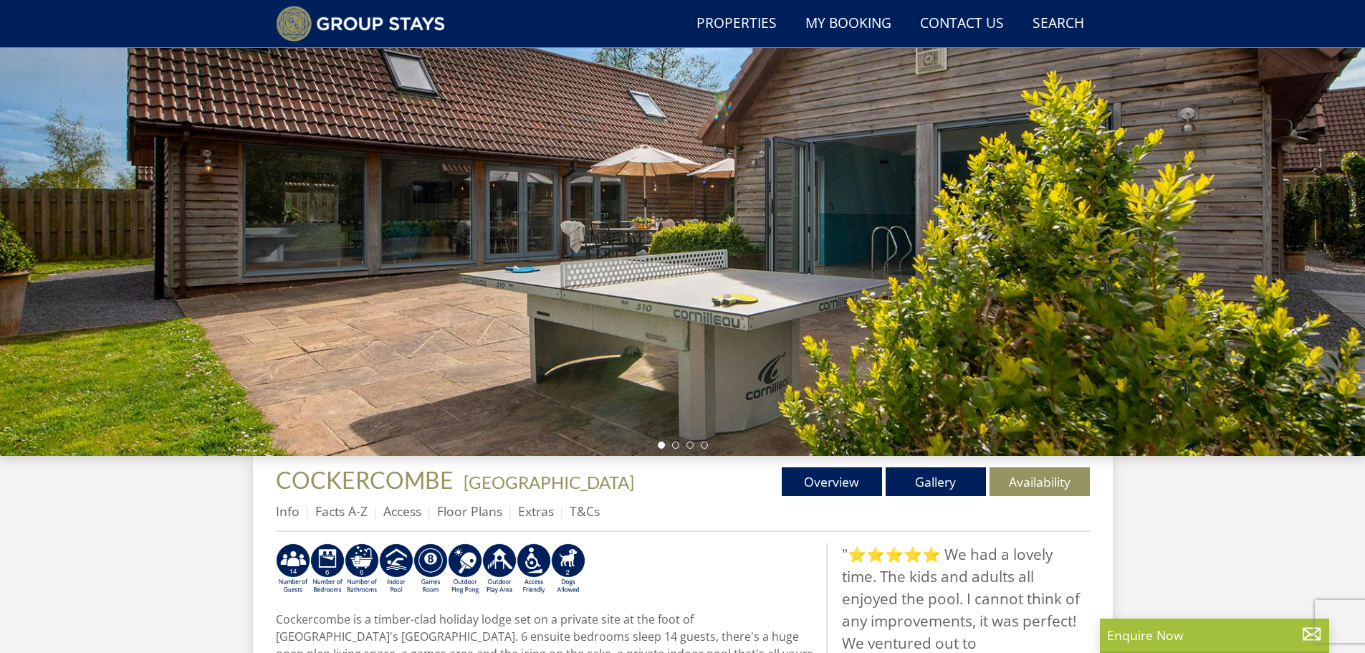
scroll to position [178, 0]
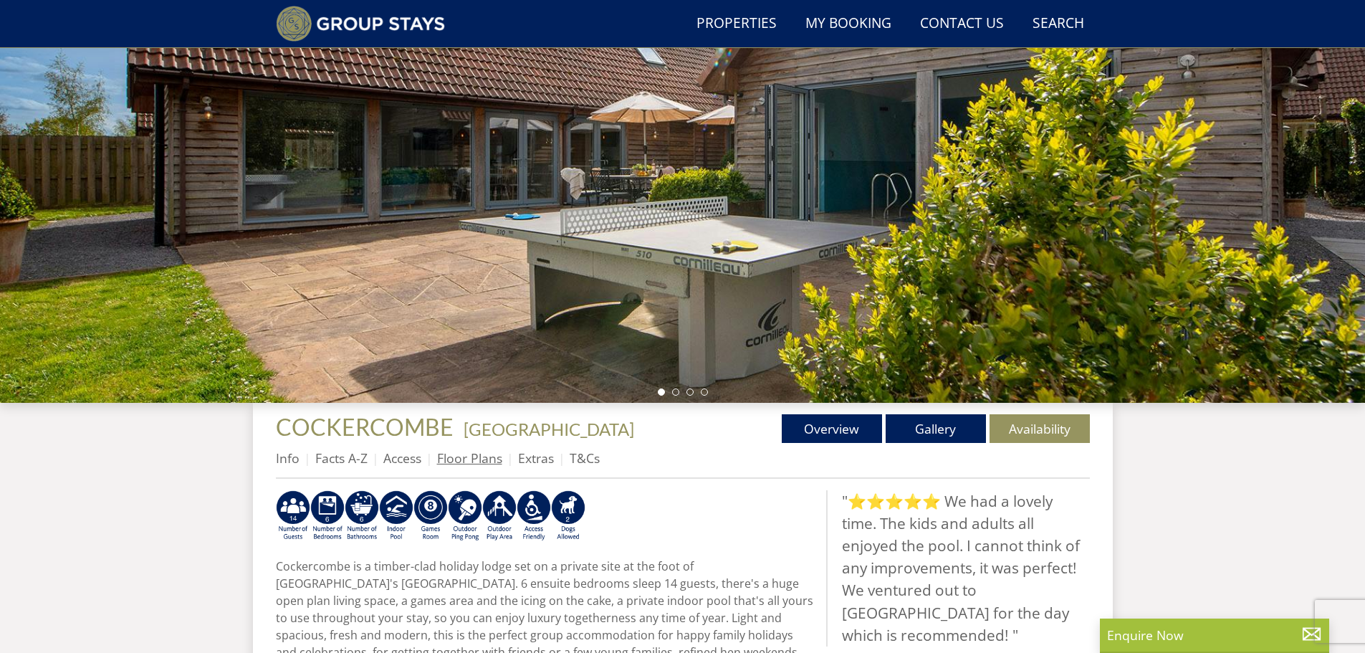
click at [475, 451] on link "Floor Plans" at bounding box center [469, 457] width 65 height 17
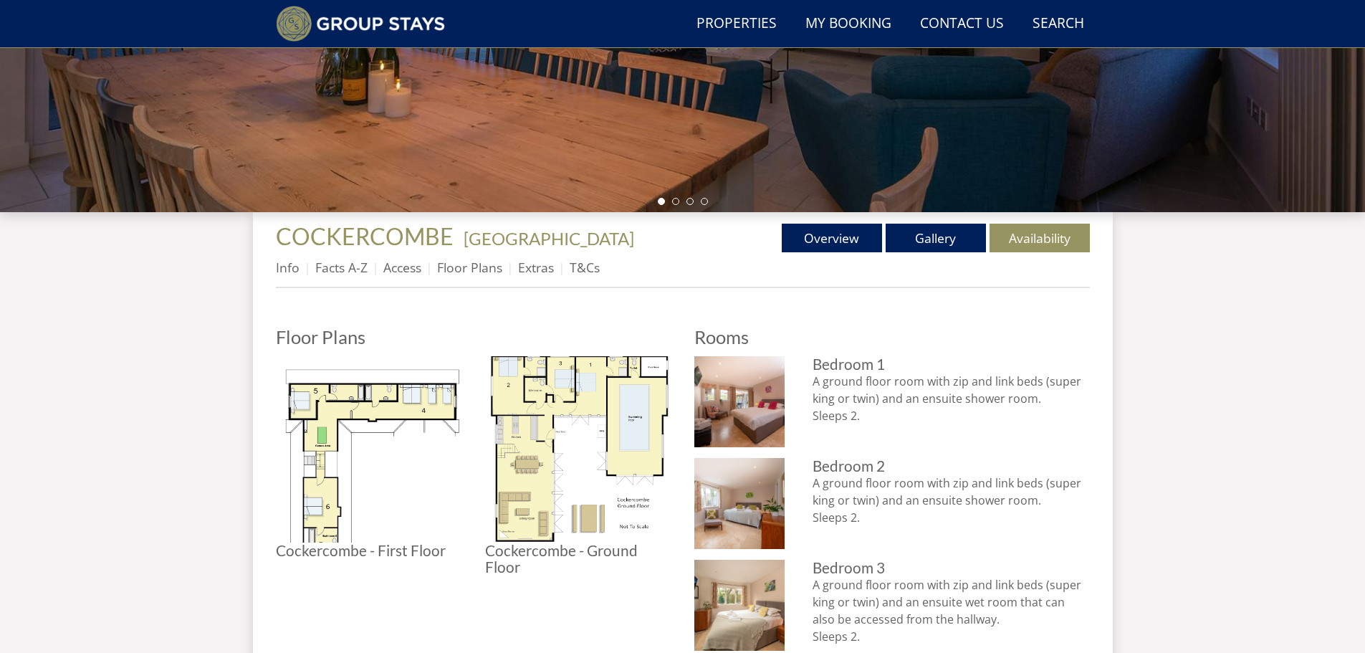
scroll to position [560, 0]
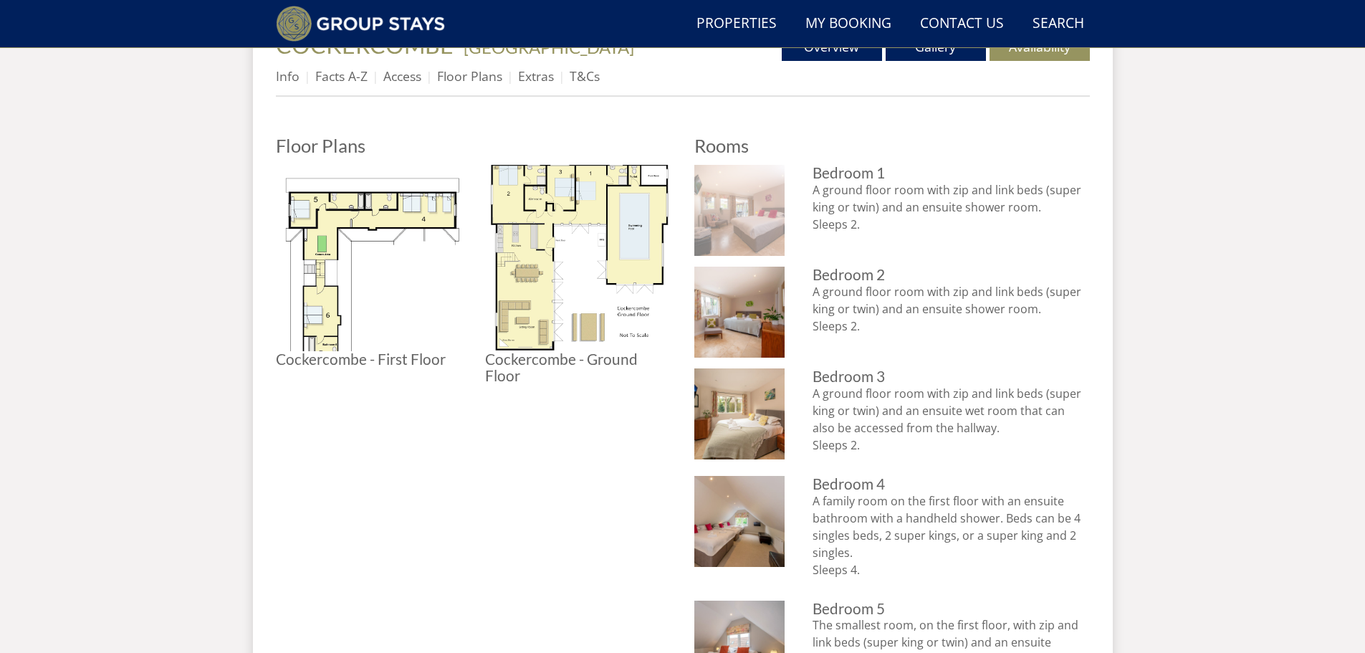
click at [739, 227] on img at bounding box center [739, 210] width 91 height 91
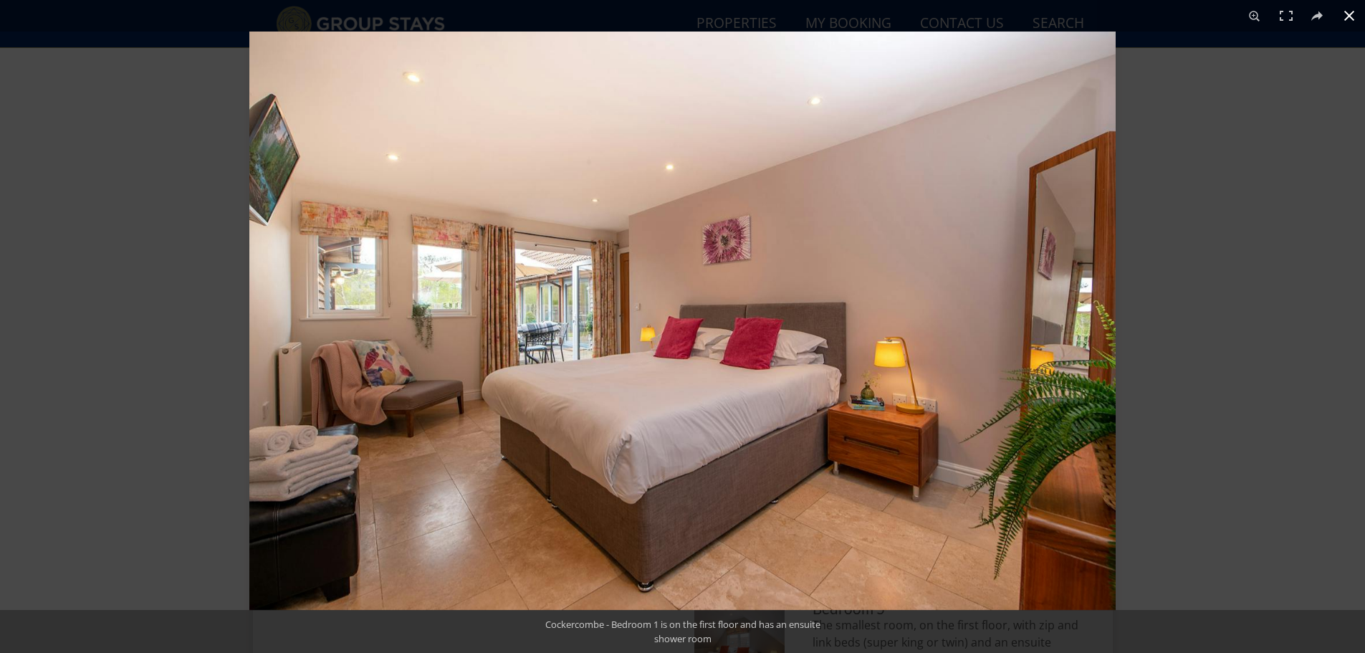
click at [1349, 18] on button at bounding box center [1349, 16] width 32 height 32
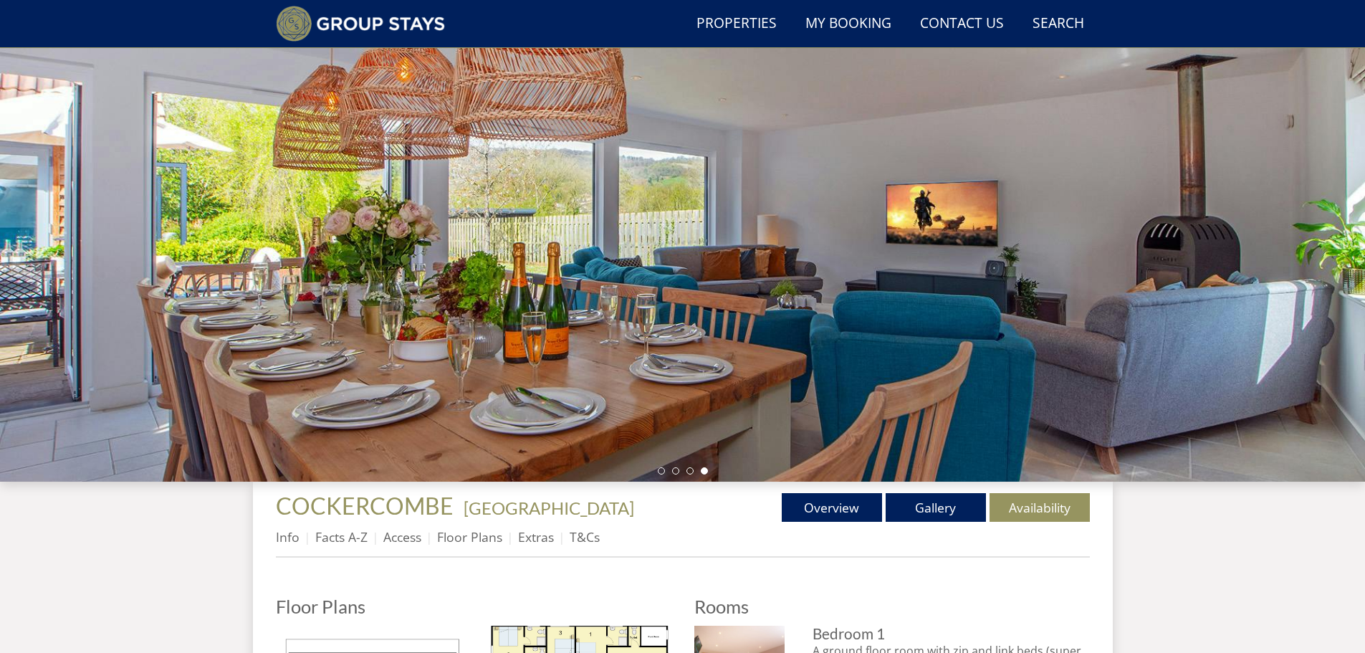
scroll to position [176, 0]
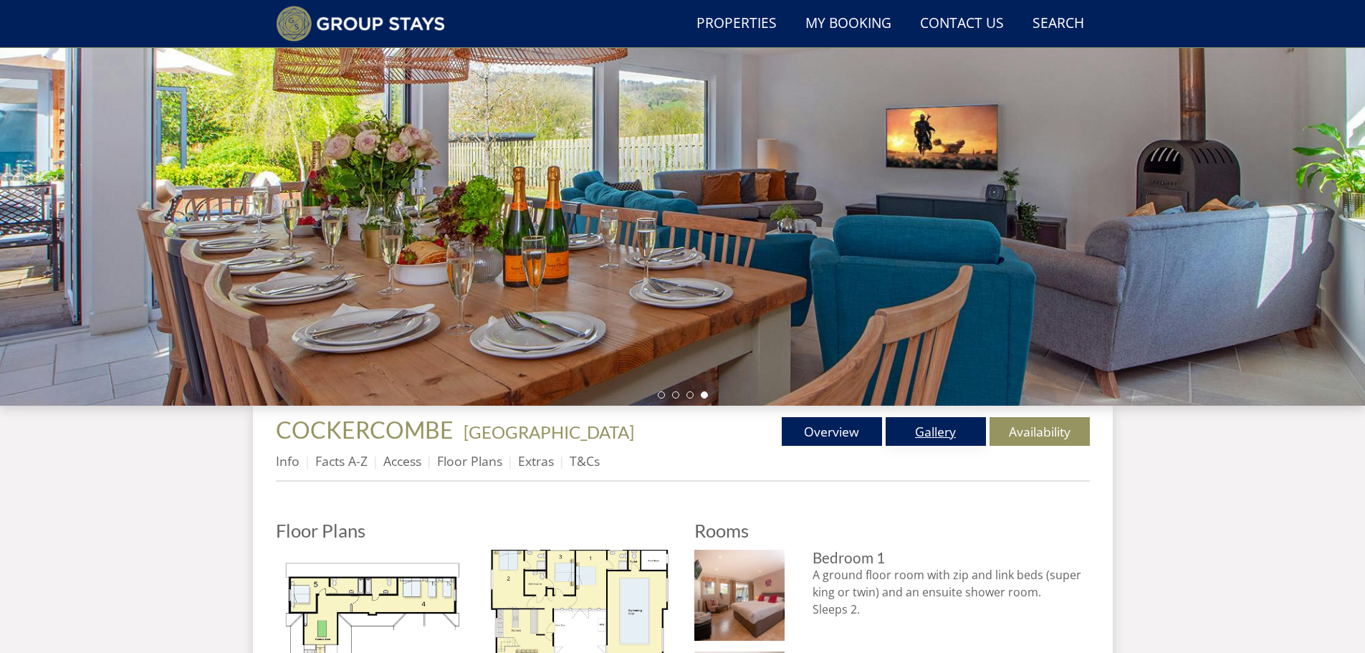
click at [959, 426] on link "Gallery" at bounding box center [936, 431] width 100 height 29
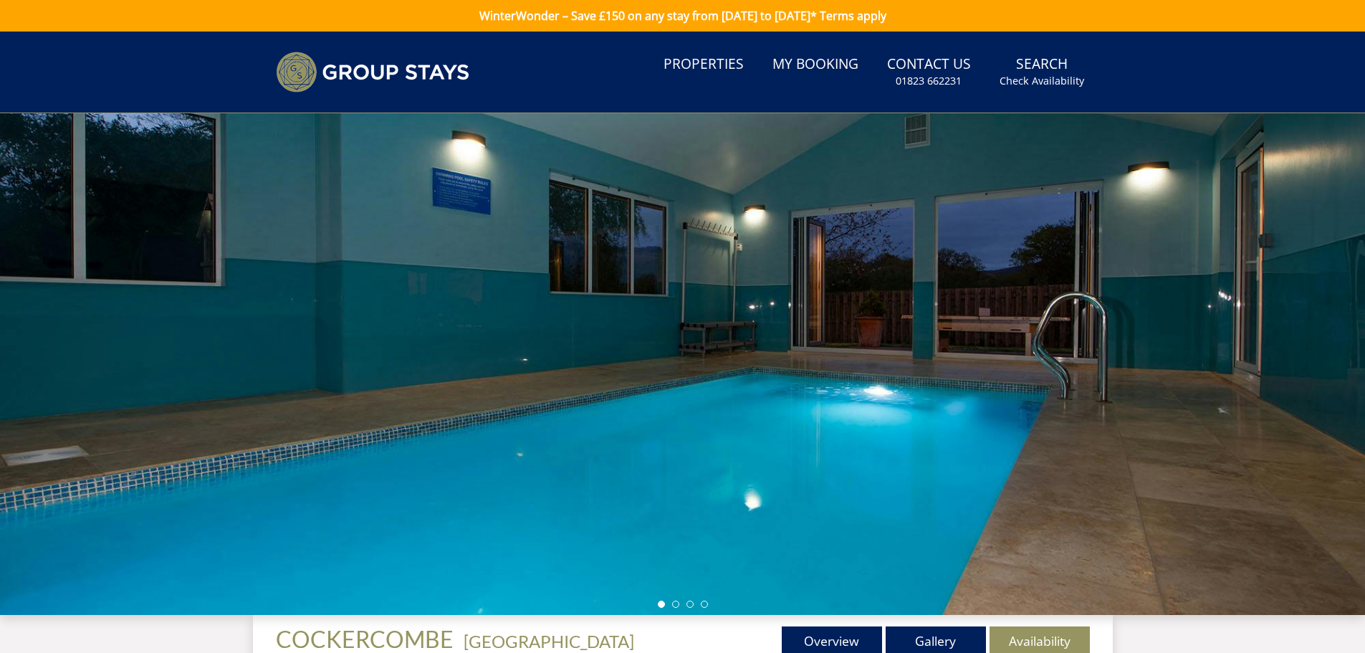
click at [1267, 326] on div at bounding box center [682, 364] width 1365 height 502
drag, startPoint x: 605, startPoint y: 412, endPoint x: 373, endPoint y: 451, distance: 235.4
click at [373, 451] on div at bounding box center [682, 364] width 1365 height 502
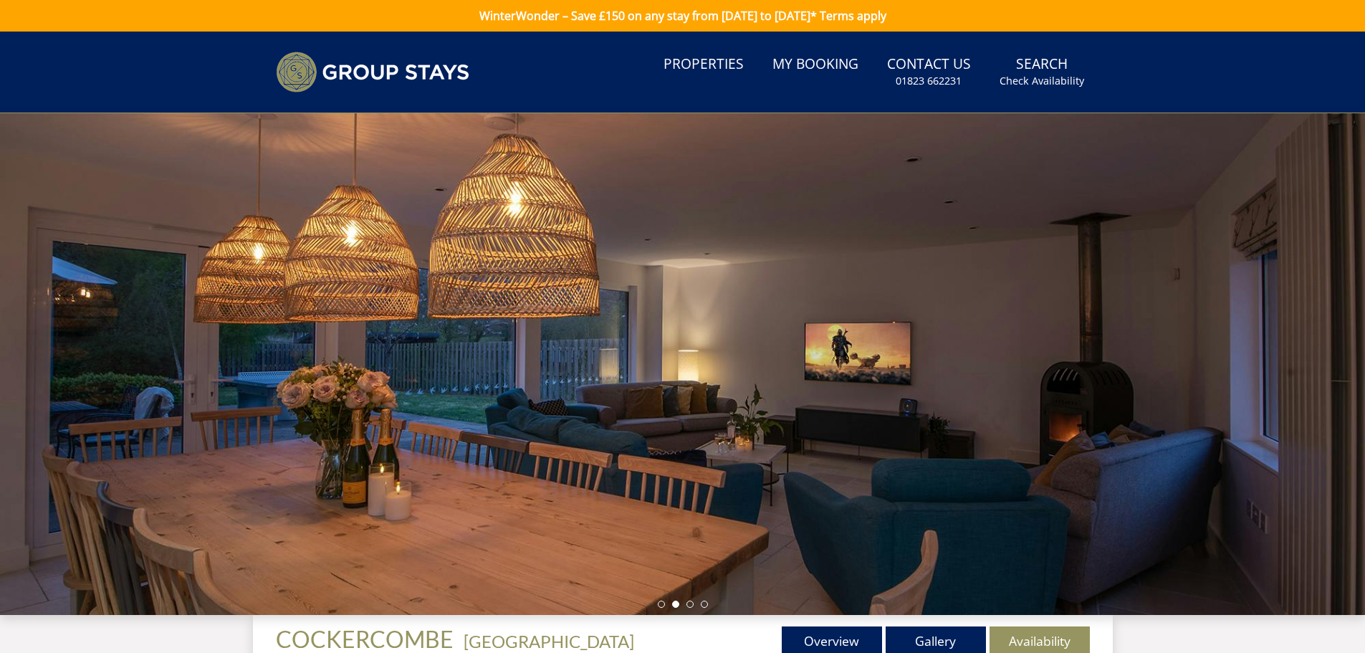
click at [1226, 358] on div at bounding box center [682, 364] width 1365 height 502
click at [878, 372] on div at bounding box center [682, 364] width 1365 height 502
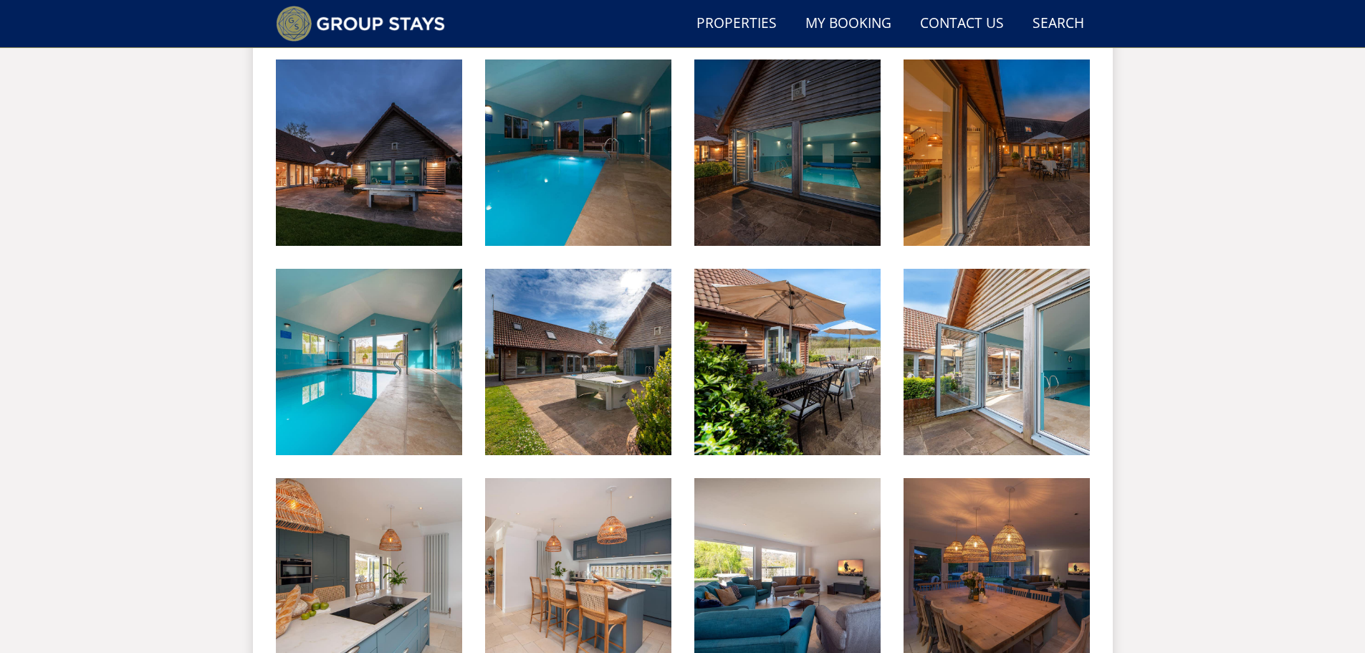
scroll to position [560, 0]
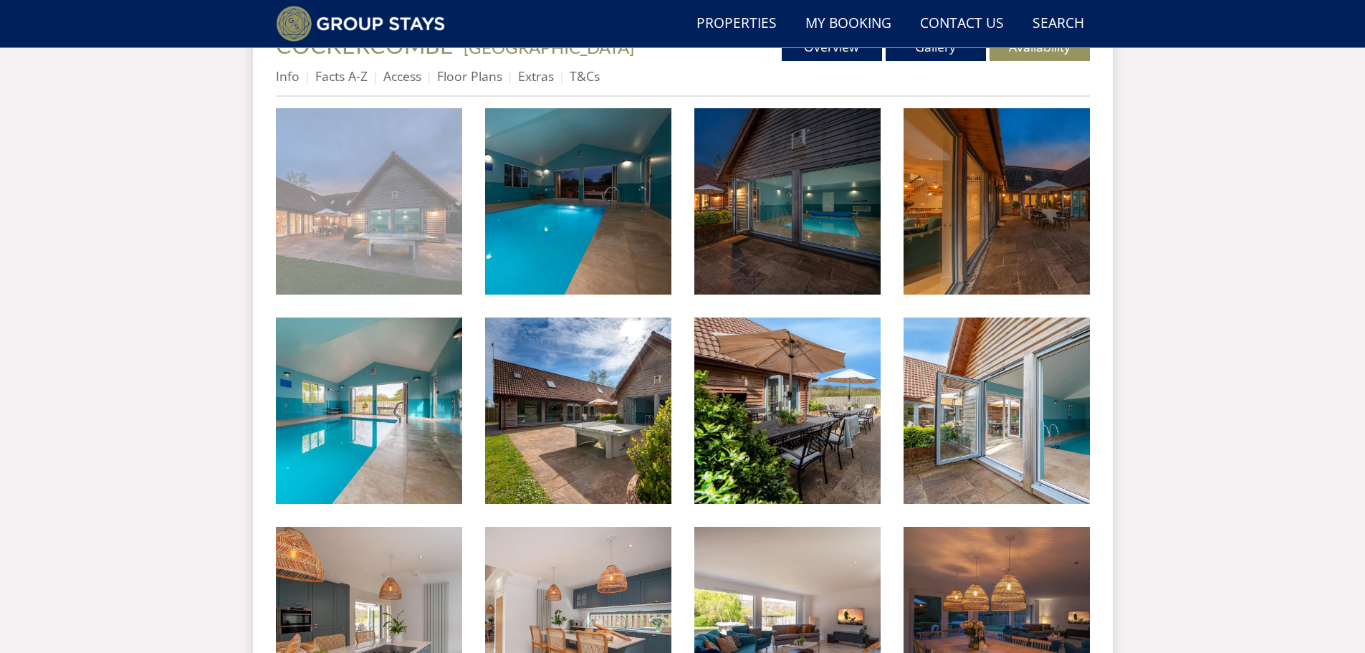
click at [359, 222] on img at bounding box center [369, 201] width 186 height 186
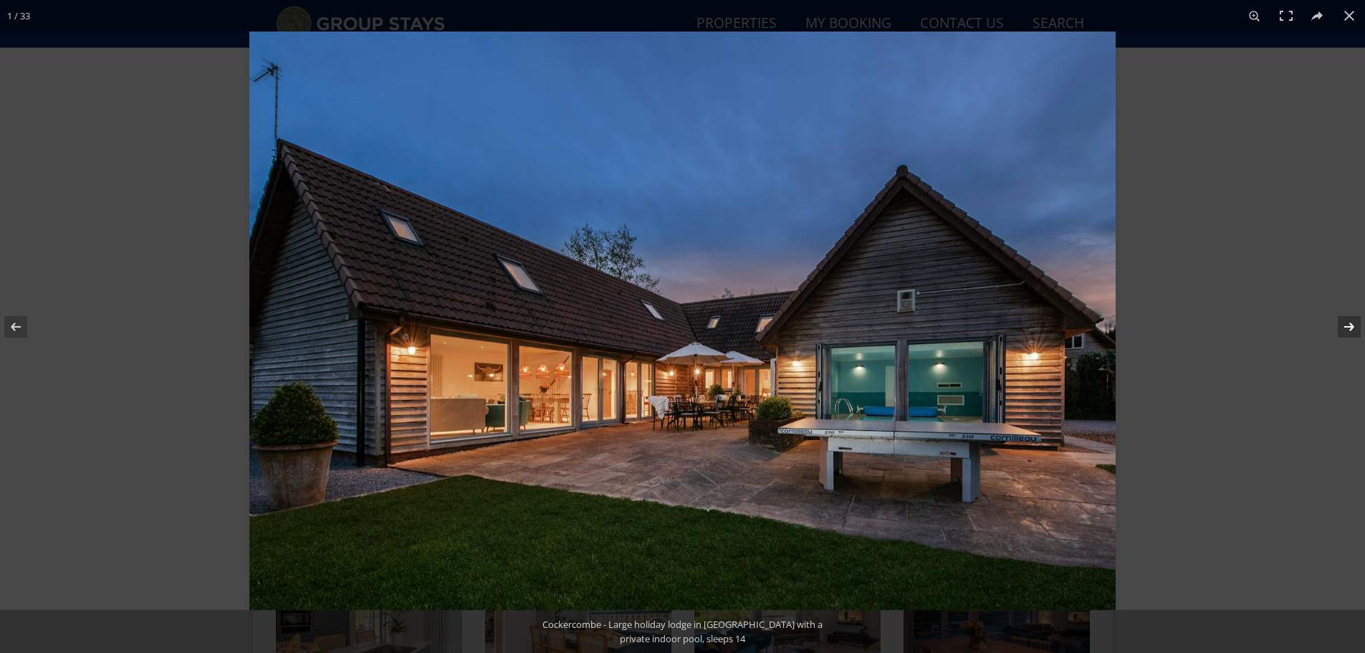
click at [1344, 326] on button at bounding box center [1340, 327] width 50 height 72
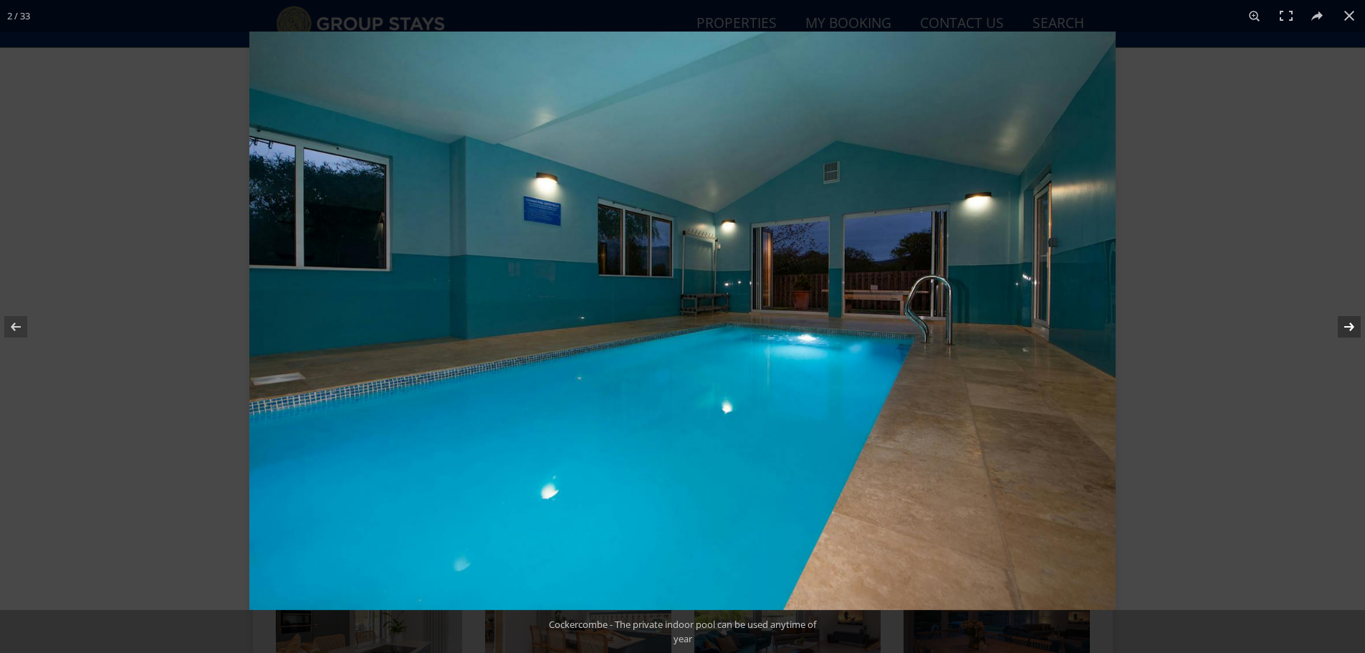
click at [1344, 326] on button at bounding box center [1340, 327] width 50 height 72
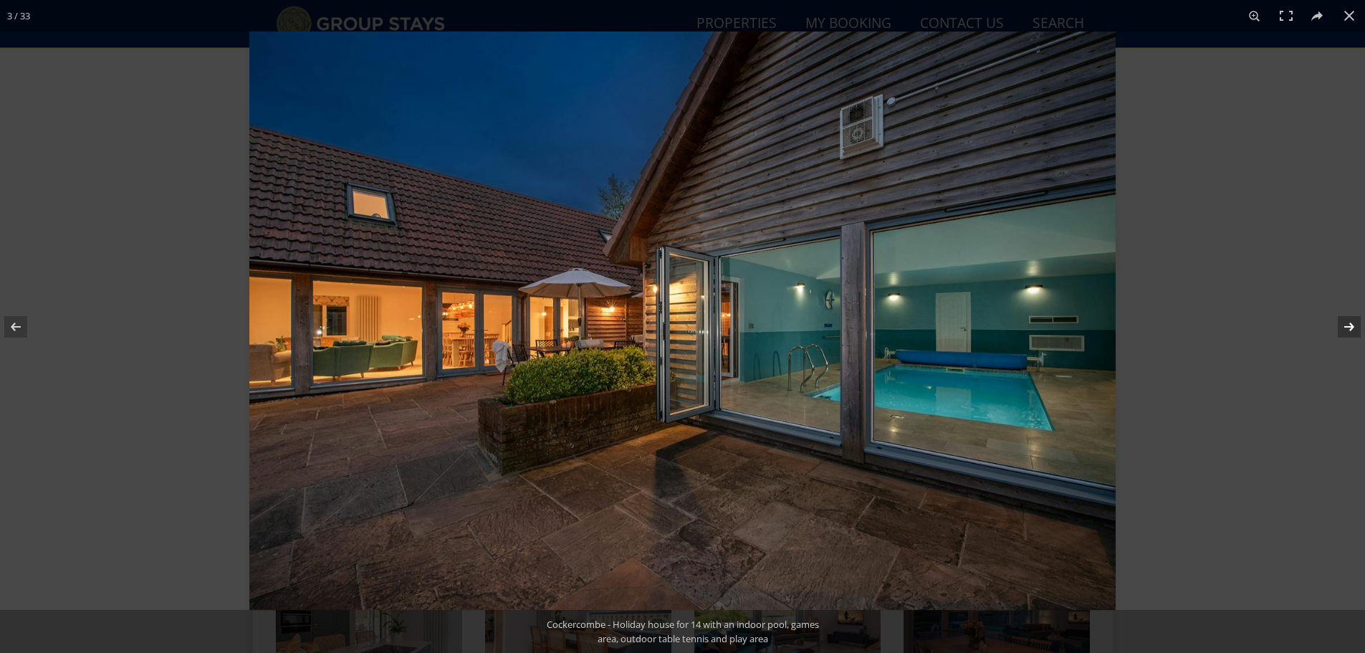
click at [1344, 326] on button at bounding box center [1340, 327] width 50 height 72
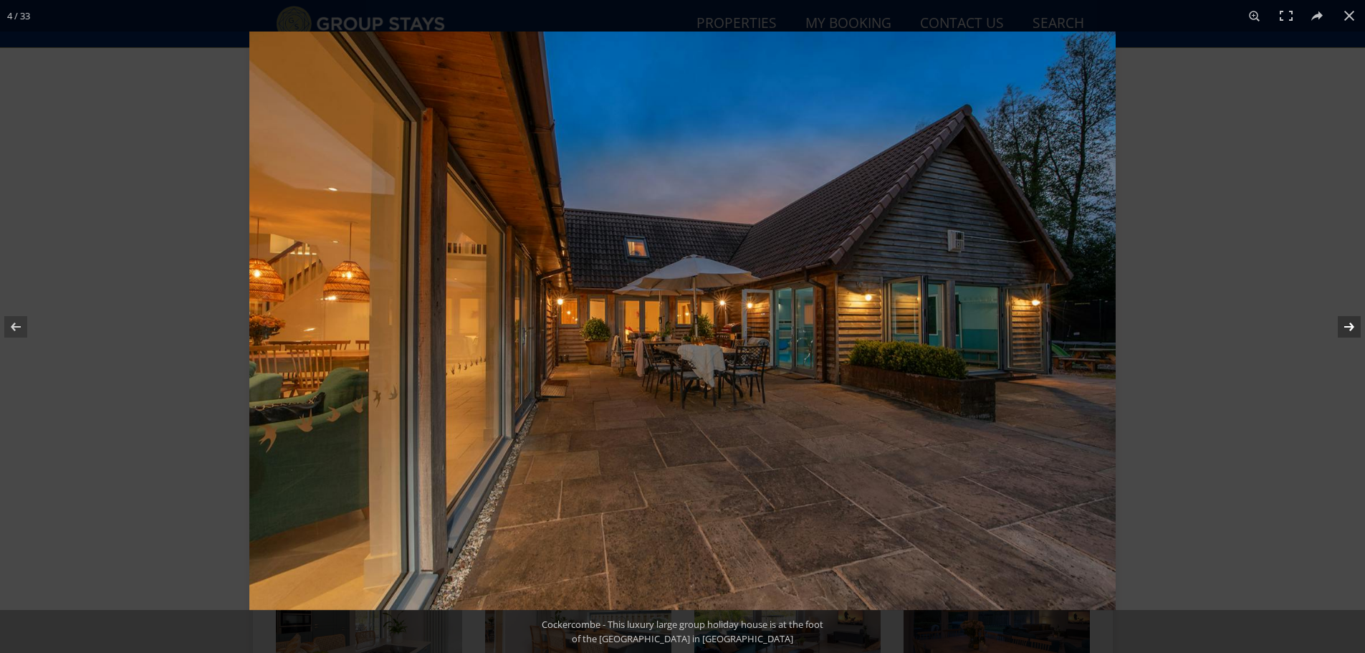
click at [1344, 326] on button at bounding box center [1340, 327] width 50 height 72
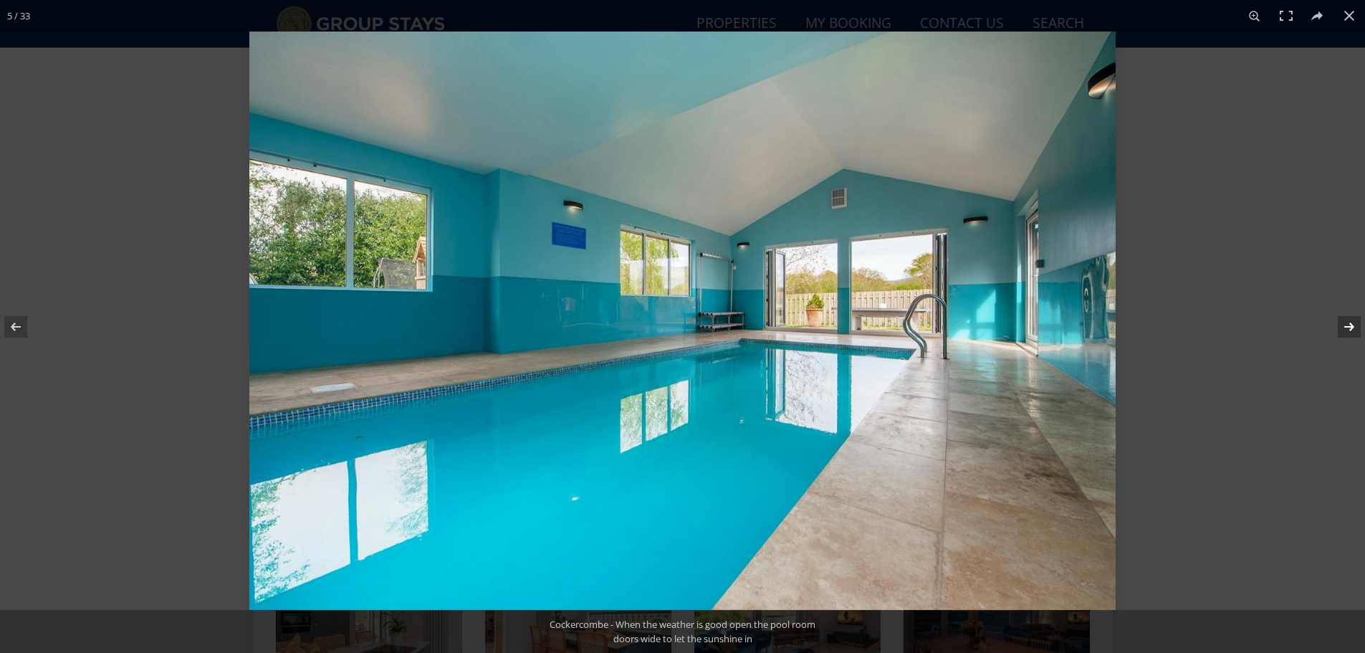
click at [1344, 326] on button at bounding box center [1340, 327] width 50 height 72
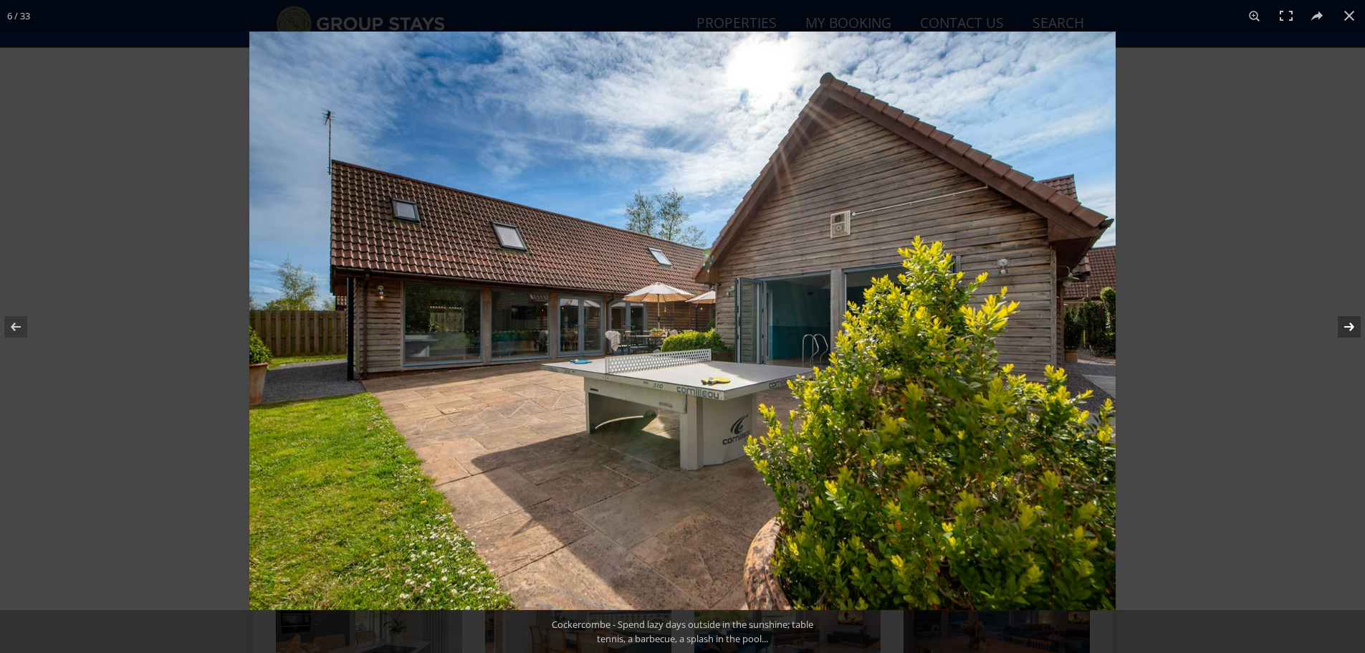
click at [1344, 326] on button at bounding box center [1340, 327] width 50 height 72
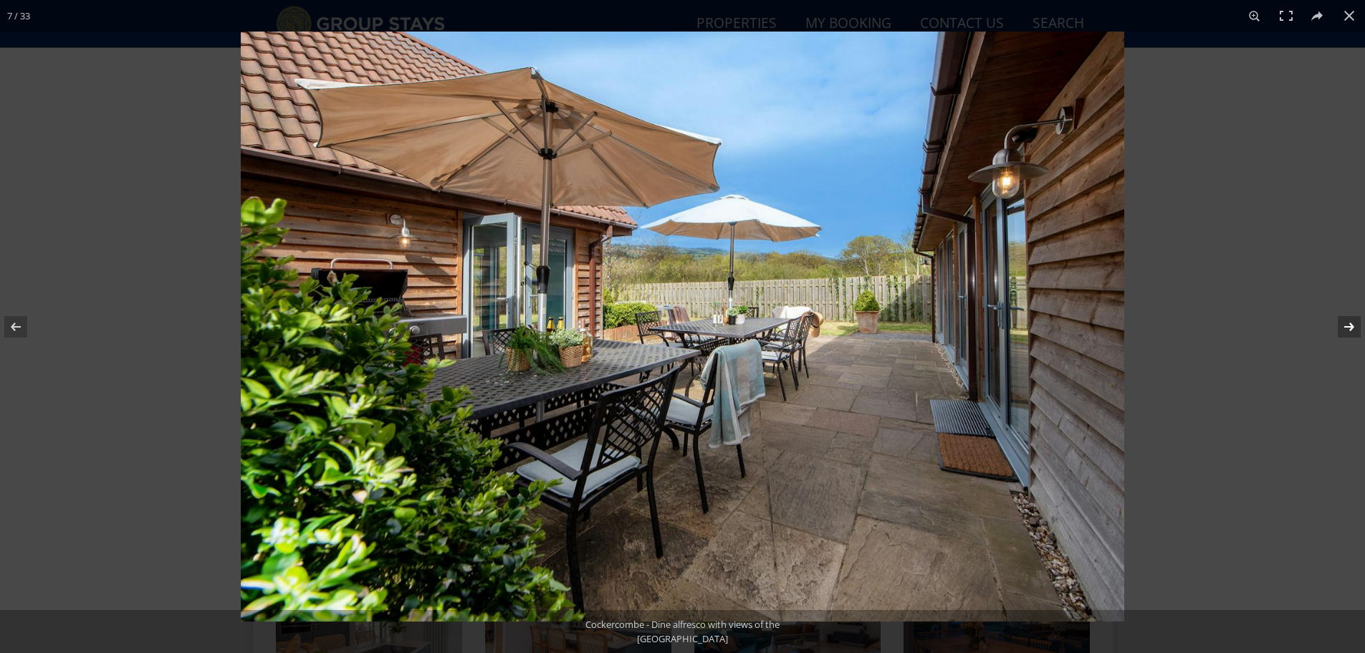
click at [1344, 326] on button at bounding box center [1340, 327] width 50 height 72
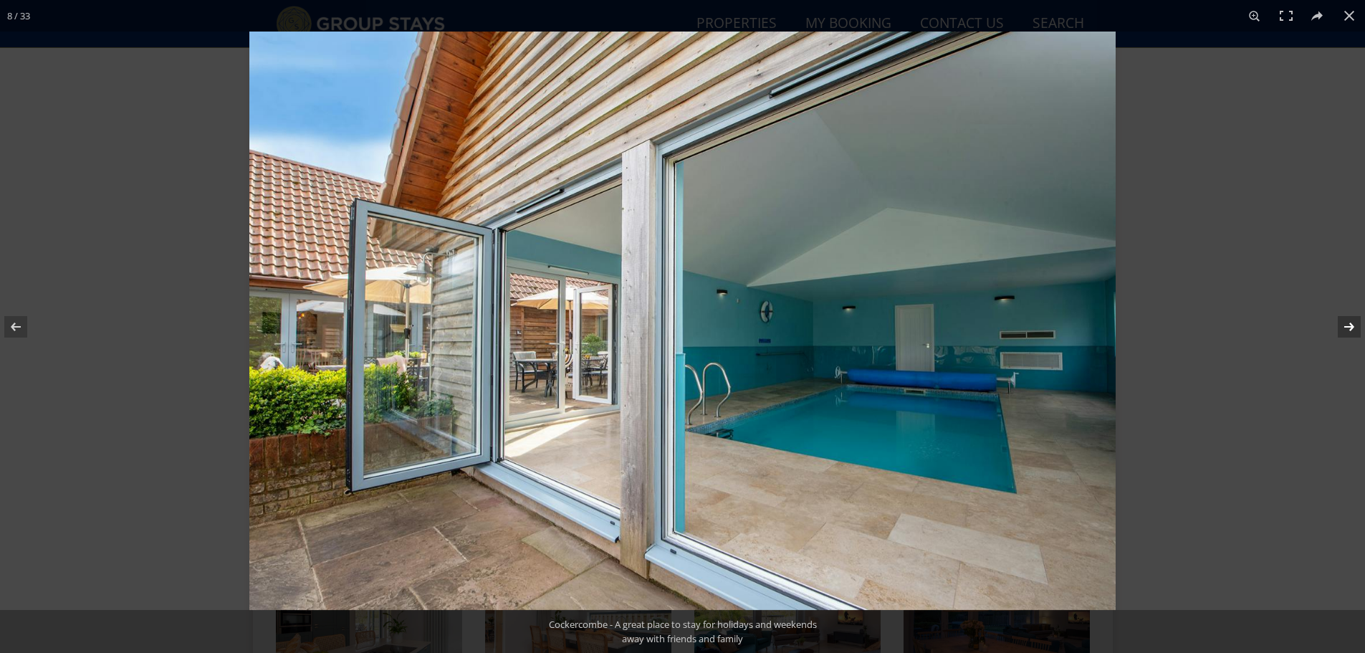
click at [1344, 326] on button at bounding box center [1340, 327] width 50 height 72
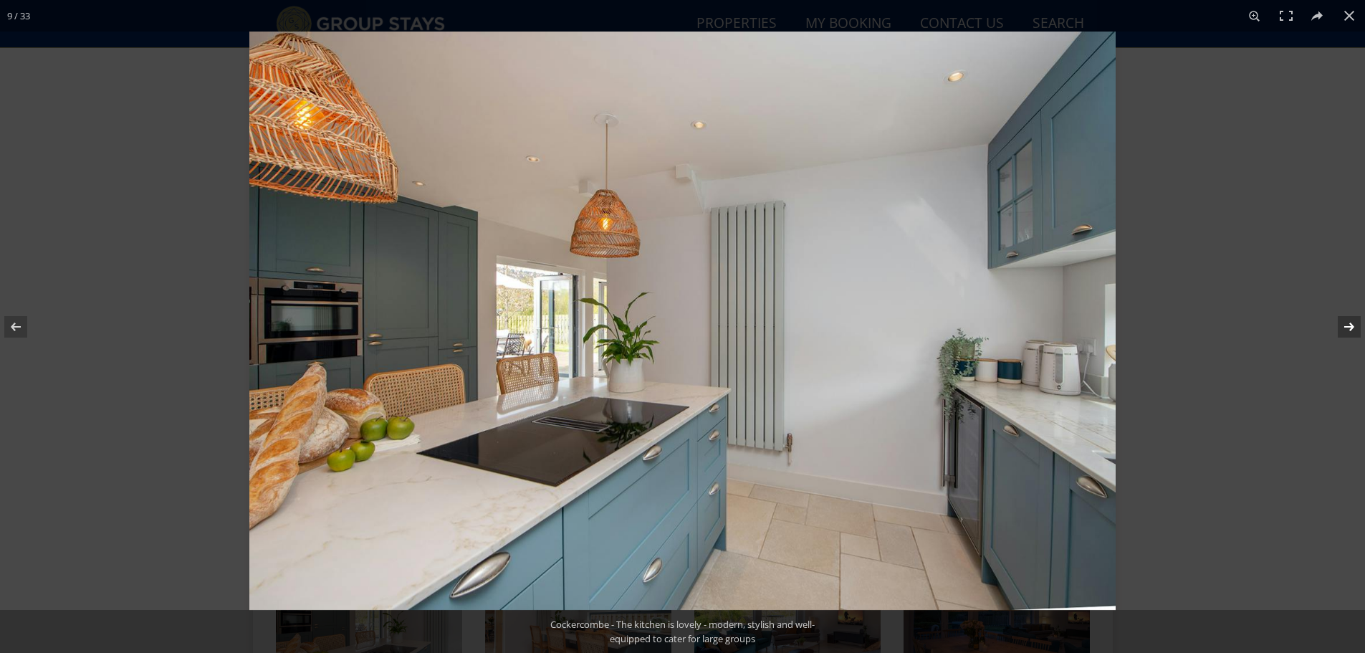
click at [1344, 326] on button at bounding box center [1340, 327] width 50 height 72
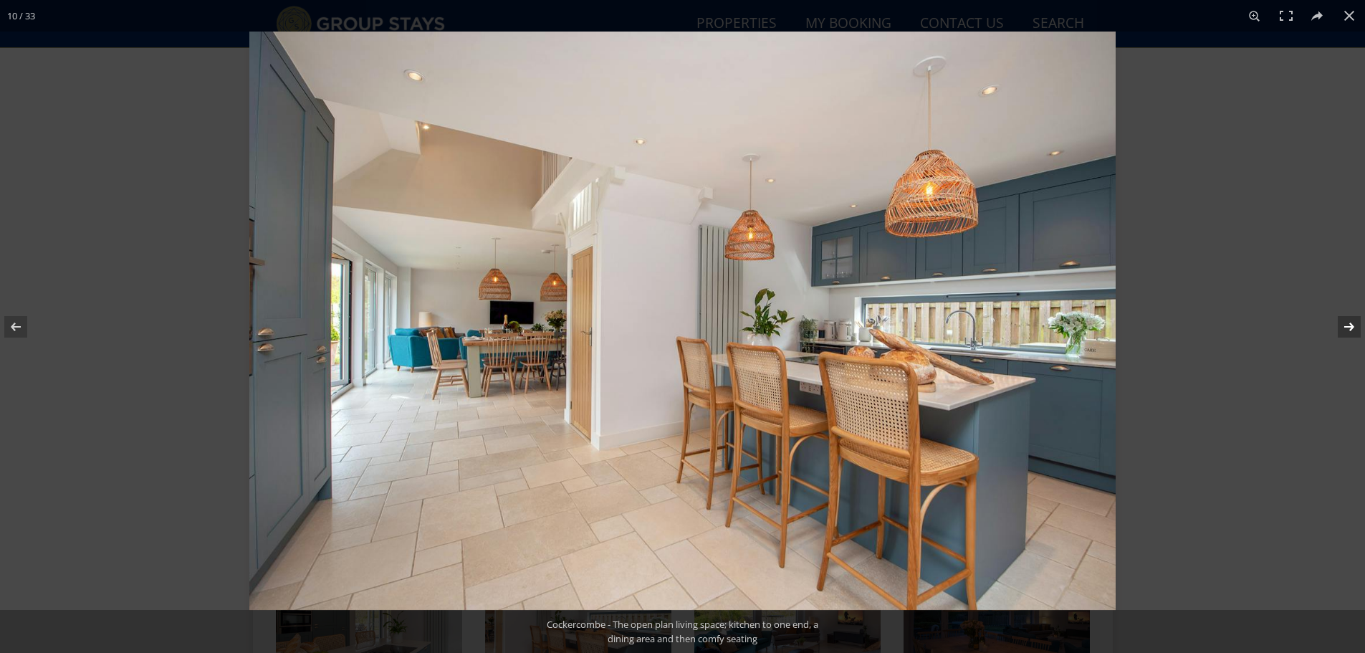
click at [1344, 326] on button at bounding box center [1340, 327] width 50 height 72
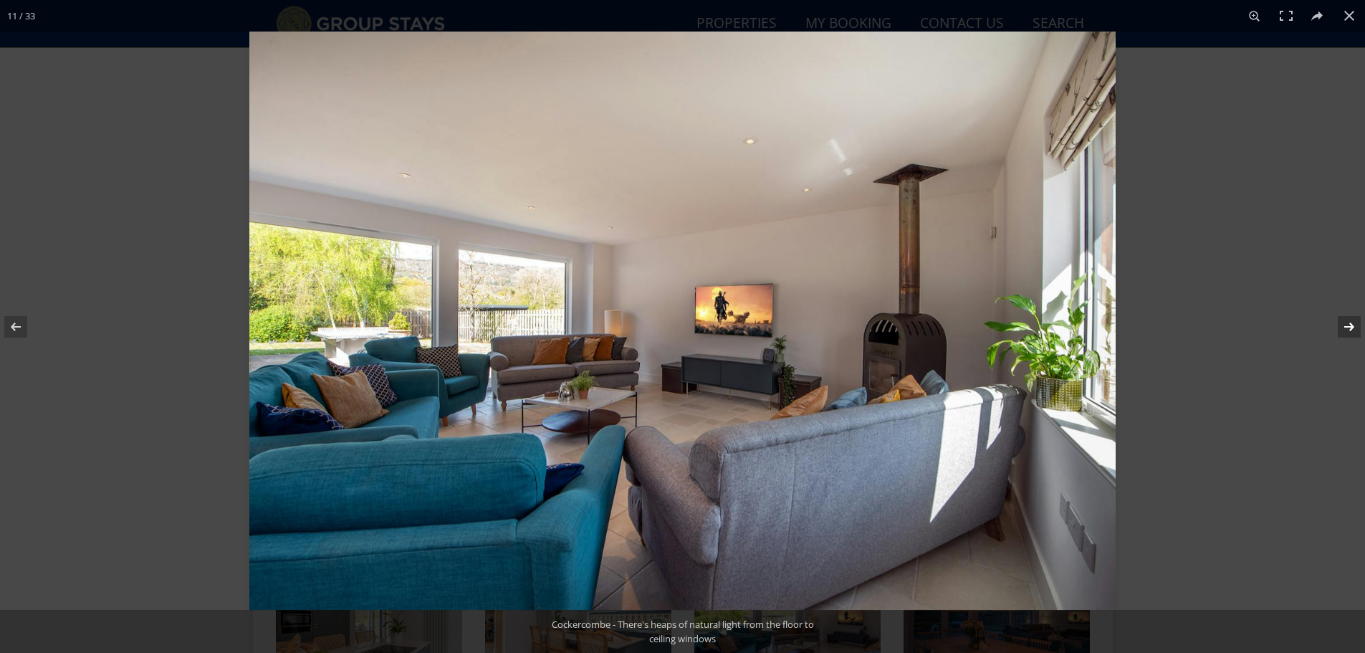
click at [1344, 326] on button at bounding box center [1340, 327] width 50 height 72
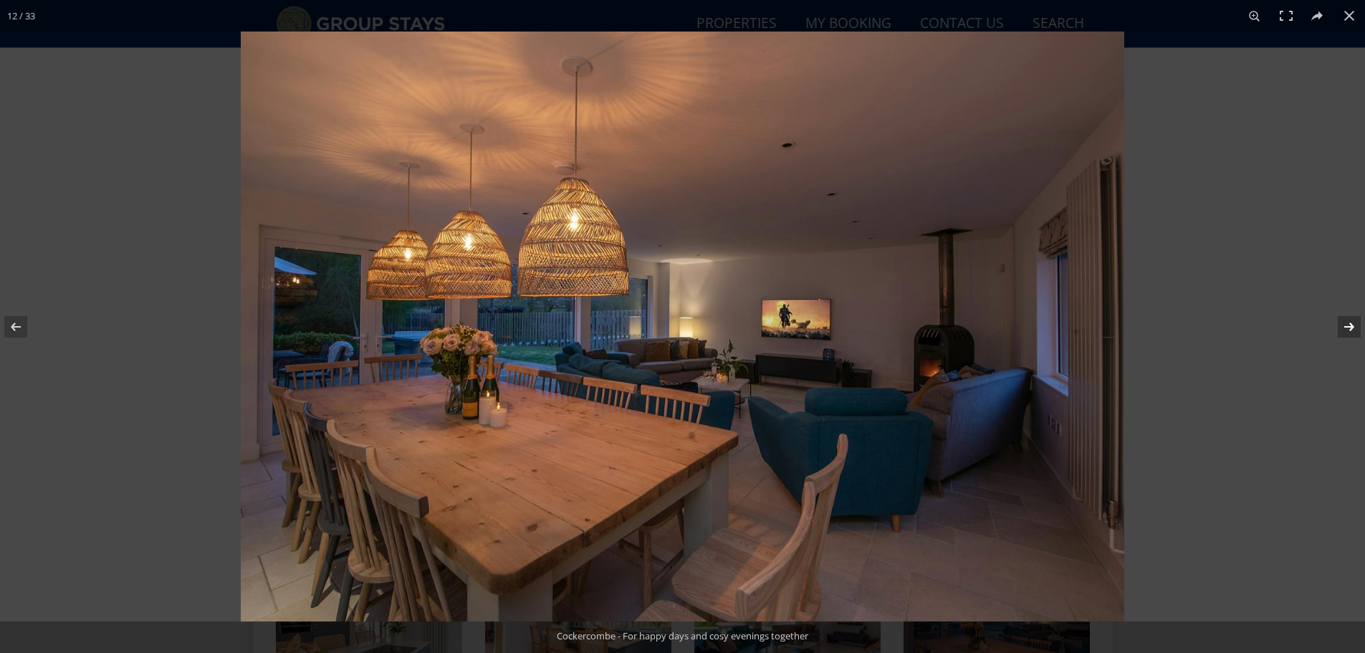
click at [1344, 326] on button at bounding box center [1340, 327] width 50 height 72
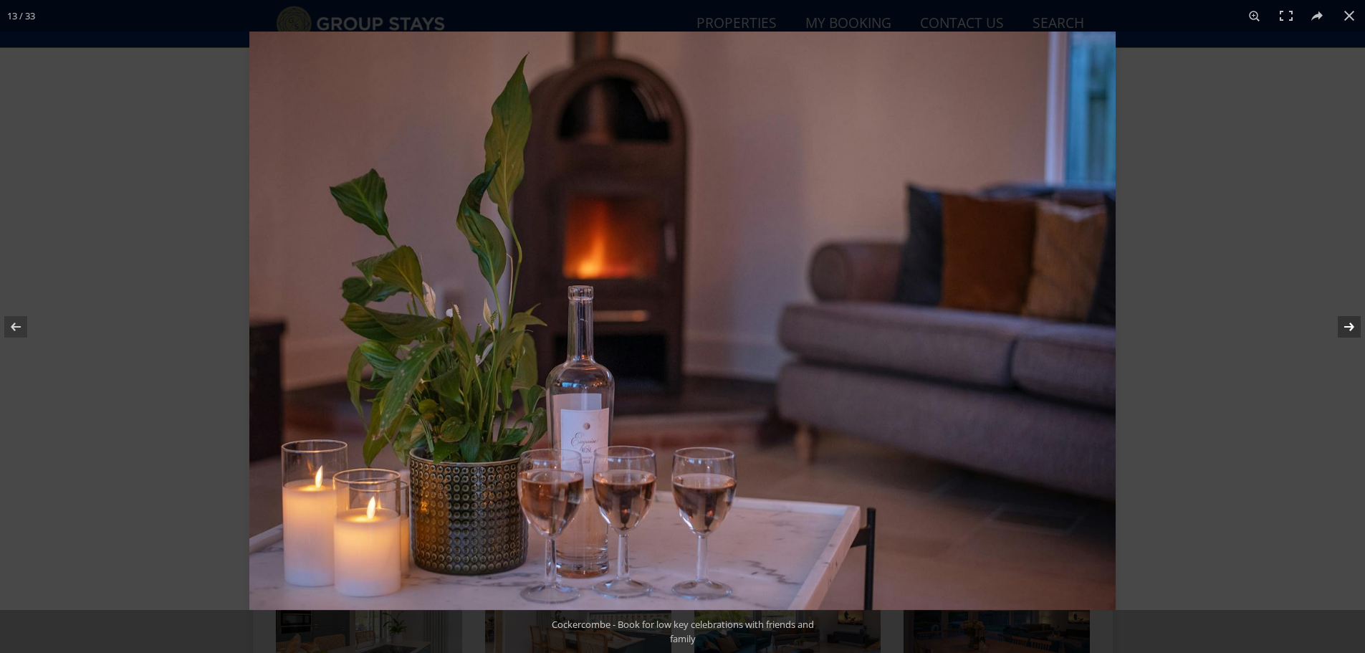
click at [1344, 326] on button at bounding box center [1340, 327] width 50 height 72
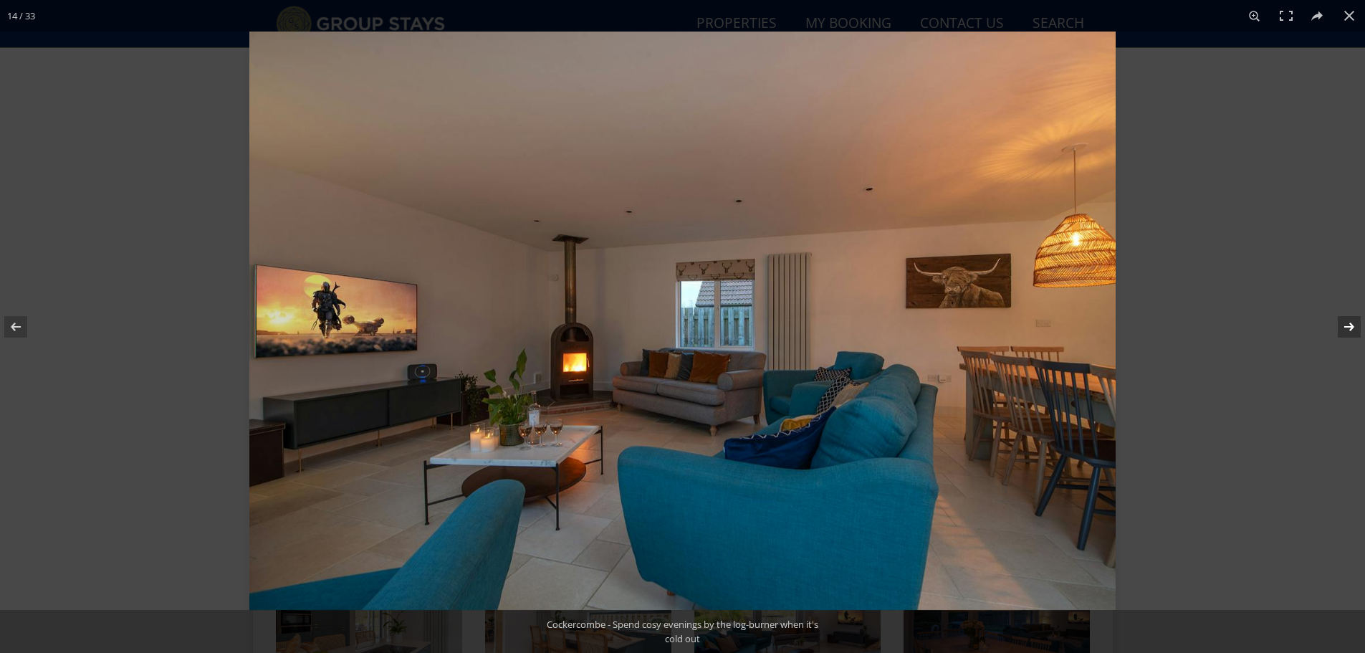
click at [1344, 326] on button at bounding box center [1340, 327] width 50 height 72
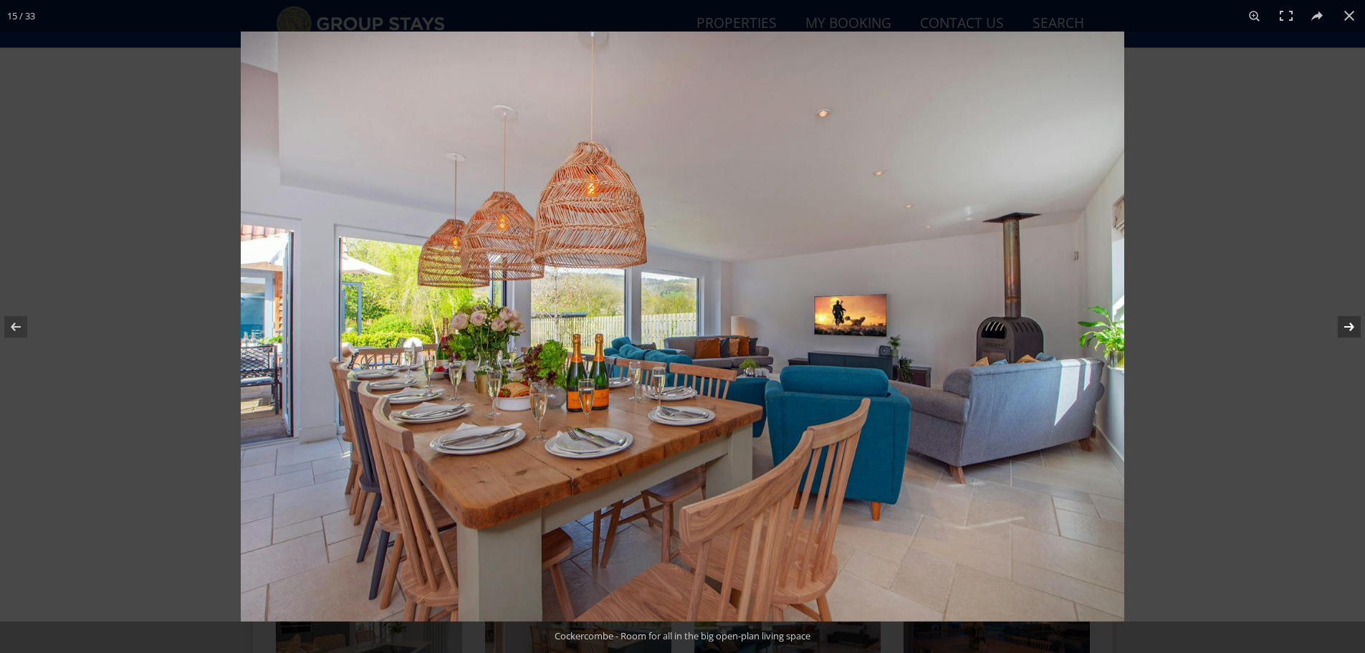
click at [1344, 326] on button at bounding box center [1340, 327] width 50 height 72
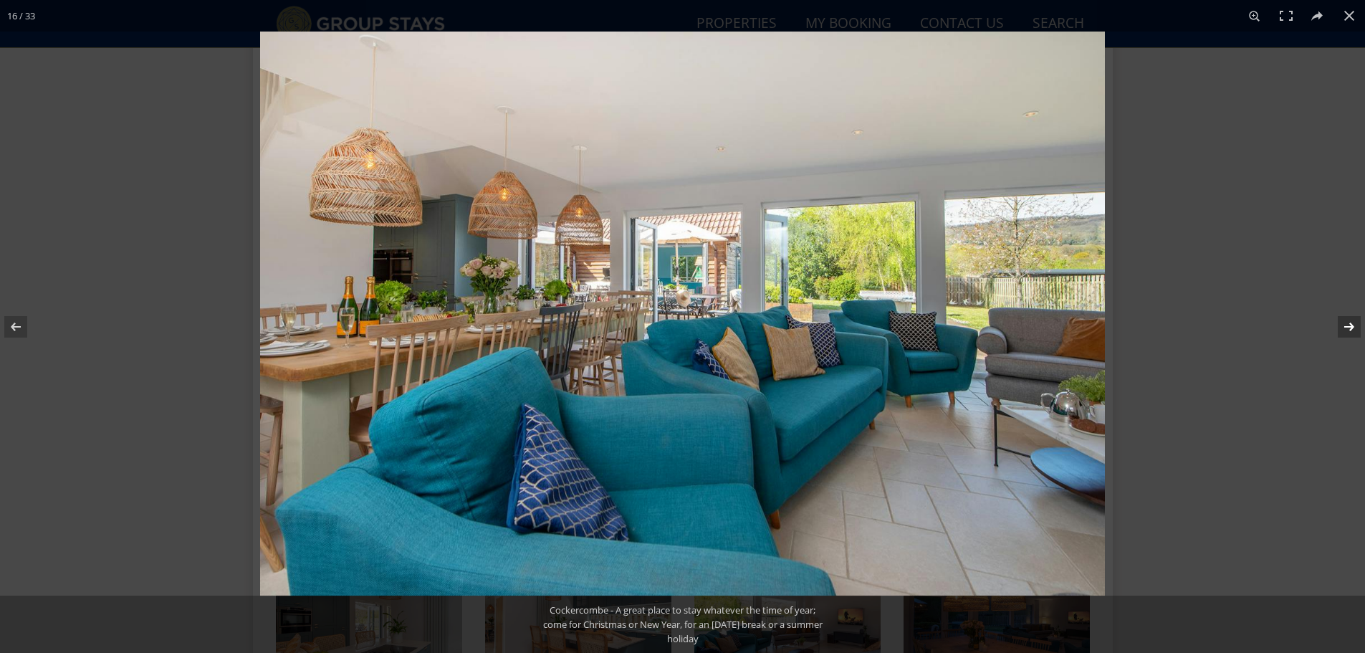
click at [1344, 326] on button at bounding box center [1340, 327] width 50 height 72
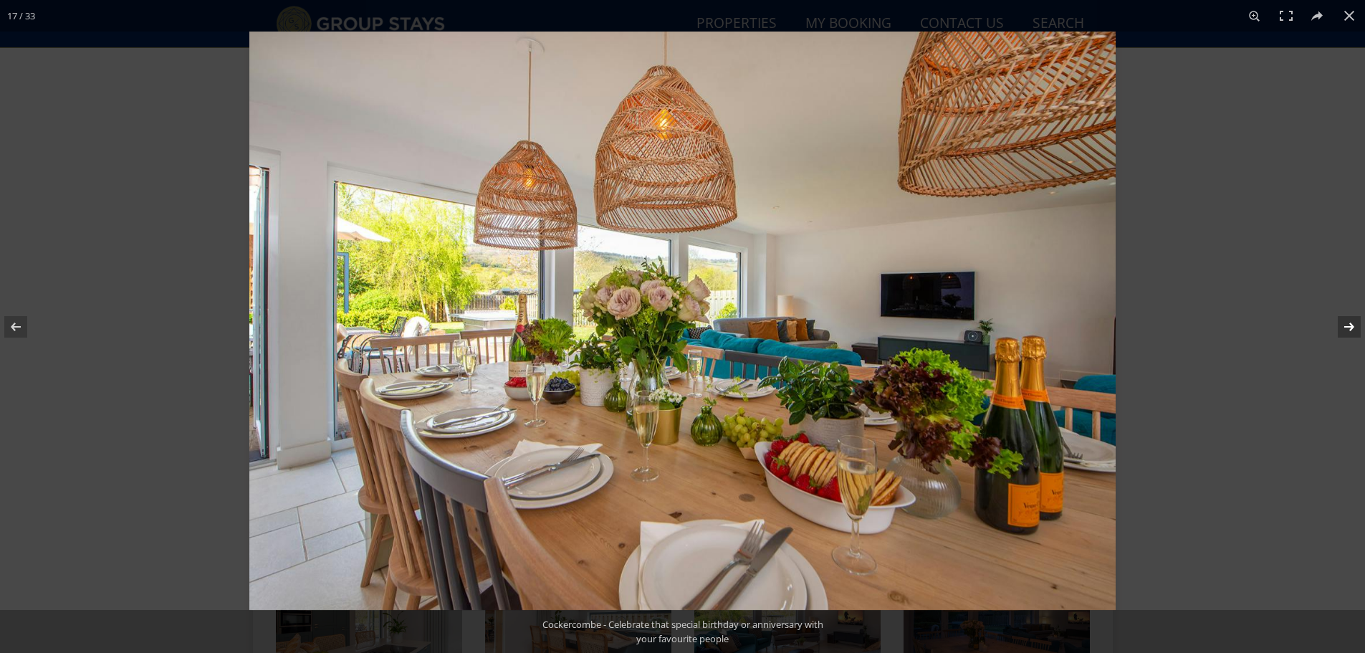
click at [1344, 326] on button at bounding box center [1340, 327] width 50 height 72
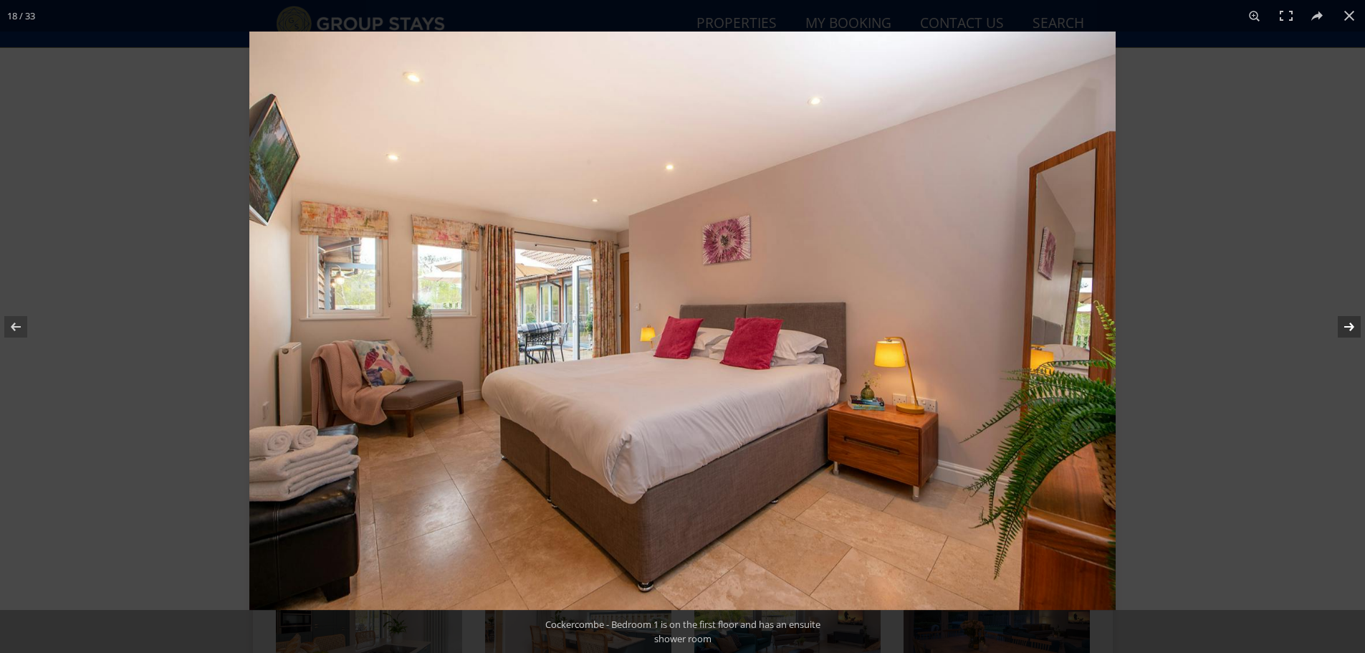
click at [1344, 326] on button at bounding box center [1340, 327] width 50 height 72
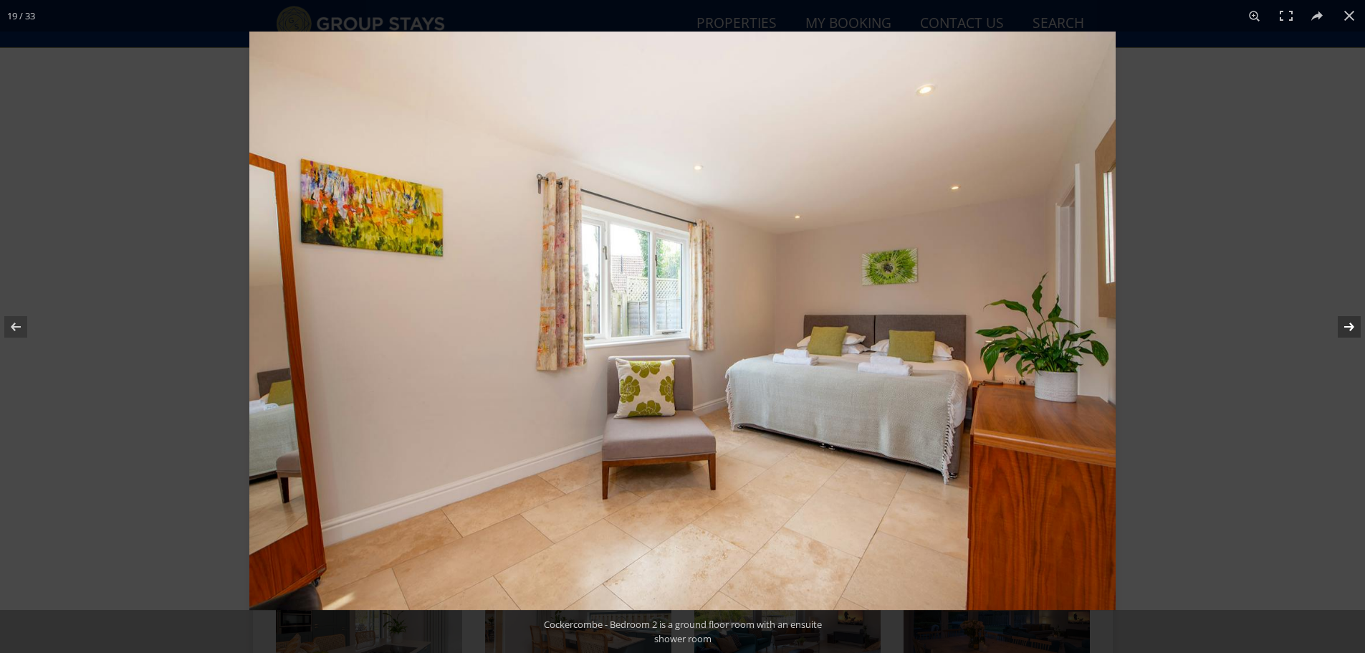
click at [1344, 326] on button at bounding box center [1340, 327] width 50 height 72
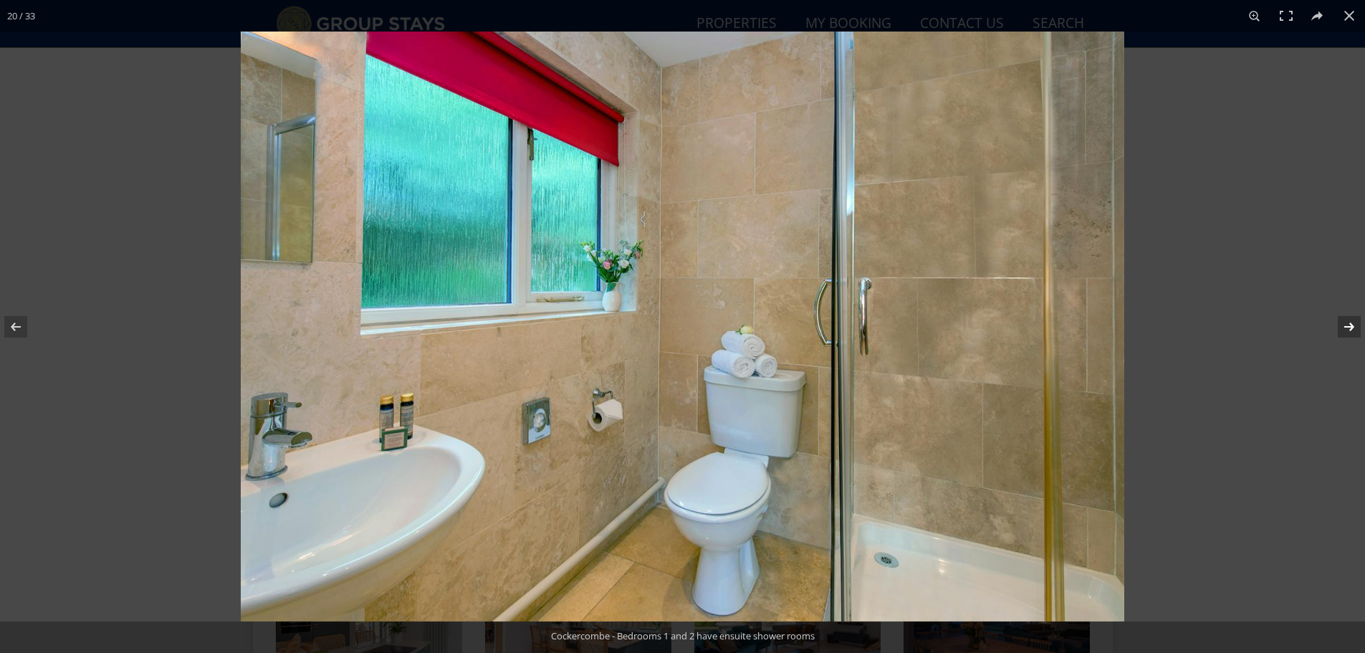
click at [1344, 326] on button at bounding box center [1340, 327] width 50 height 72
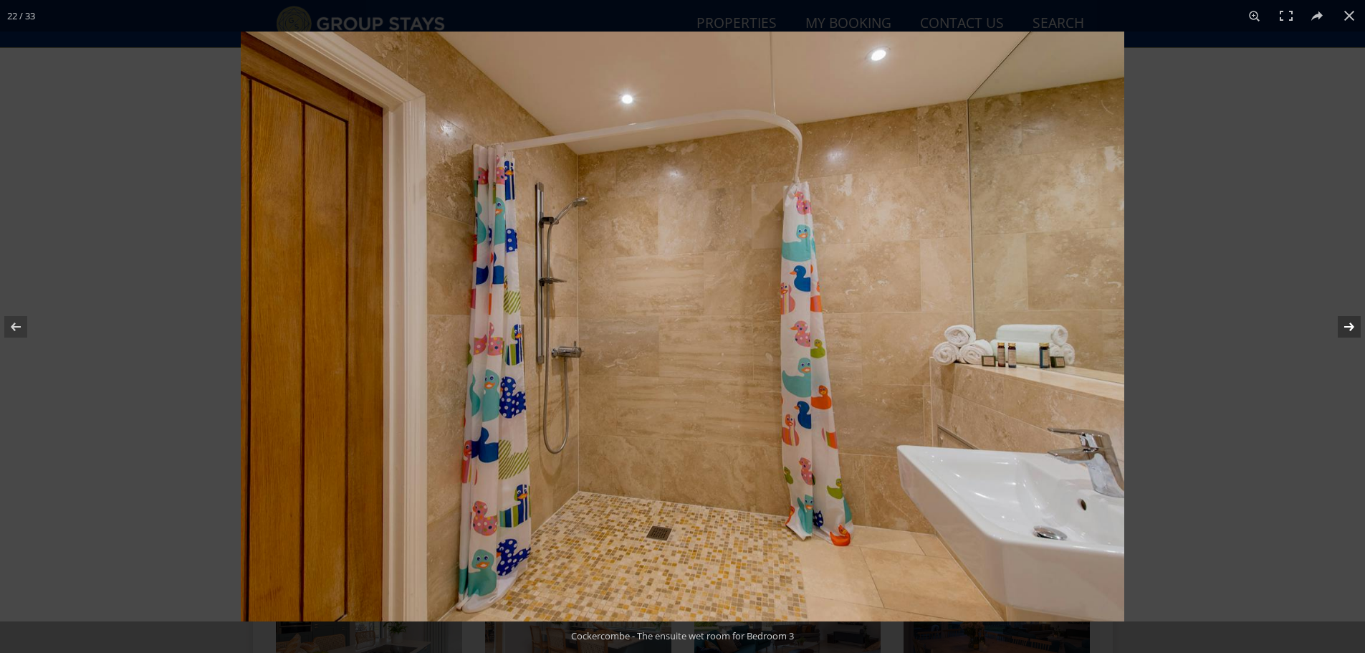
click at [1344, 326] on button at bounding box center [1340, 327] width 50 height 72
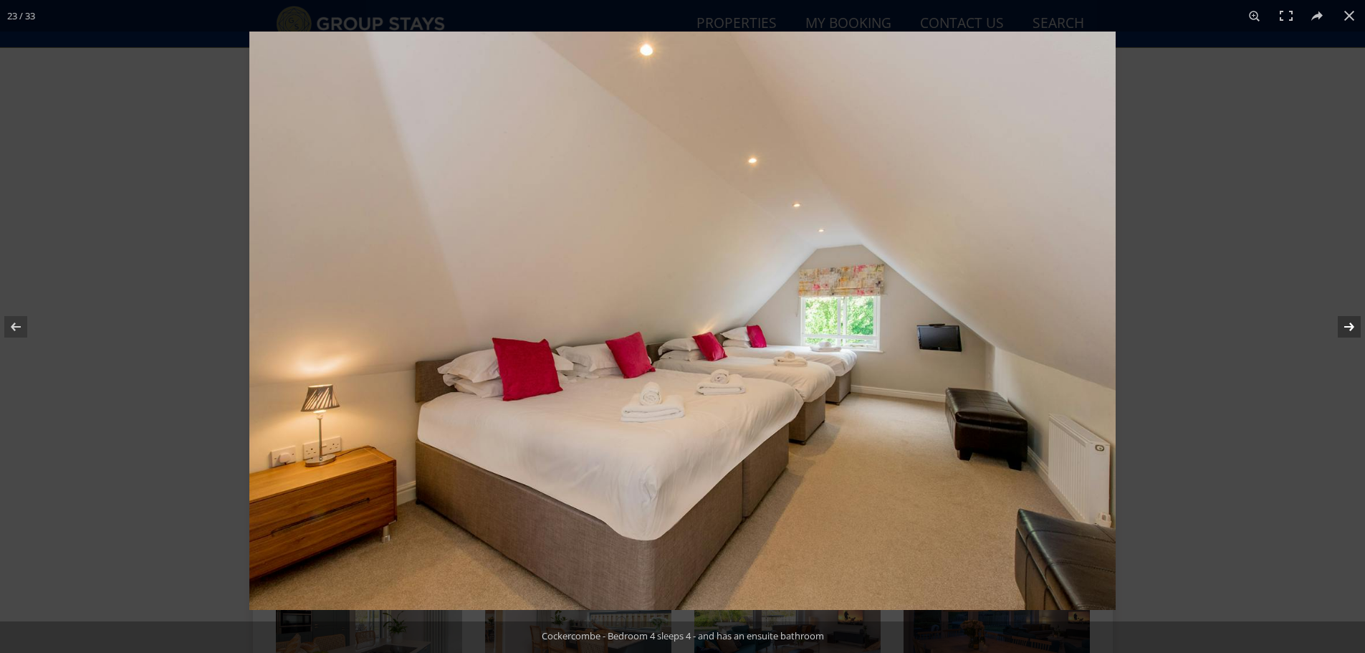
click at [1344, 326] on button at bounding box center [1340, 327] width 50 height 72
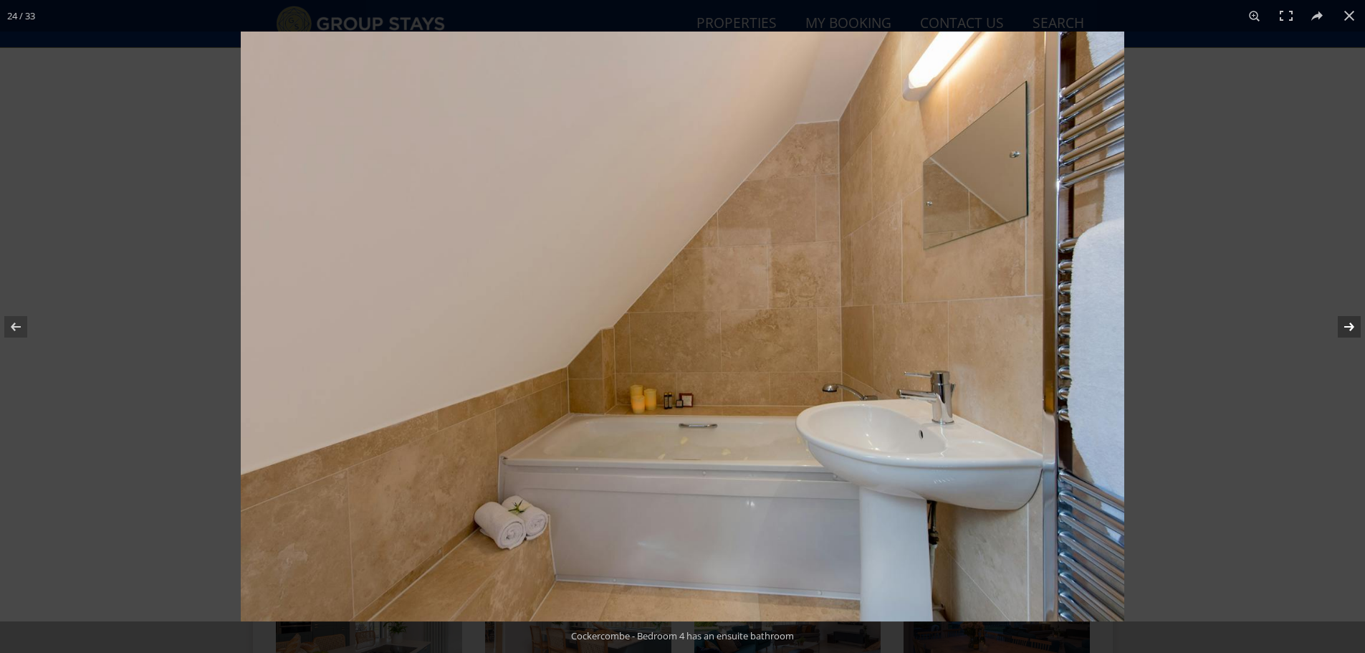
click at [1344, 326] on button at bounding box center [1340, 327] width 50 height 72
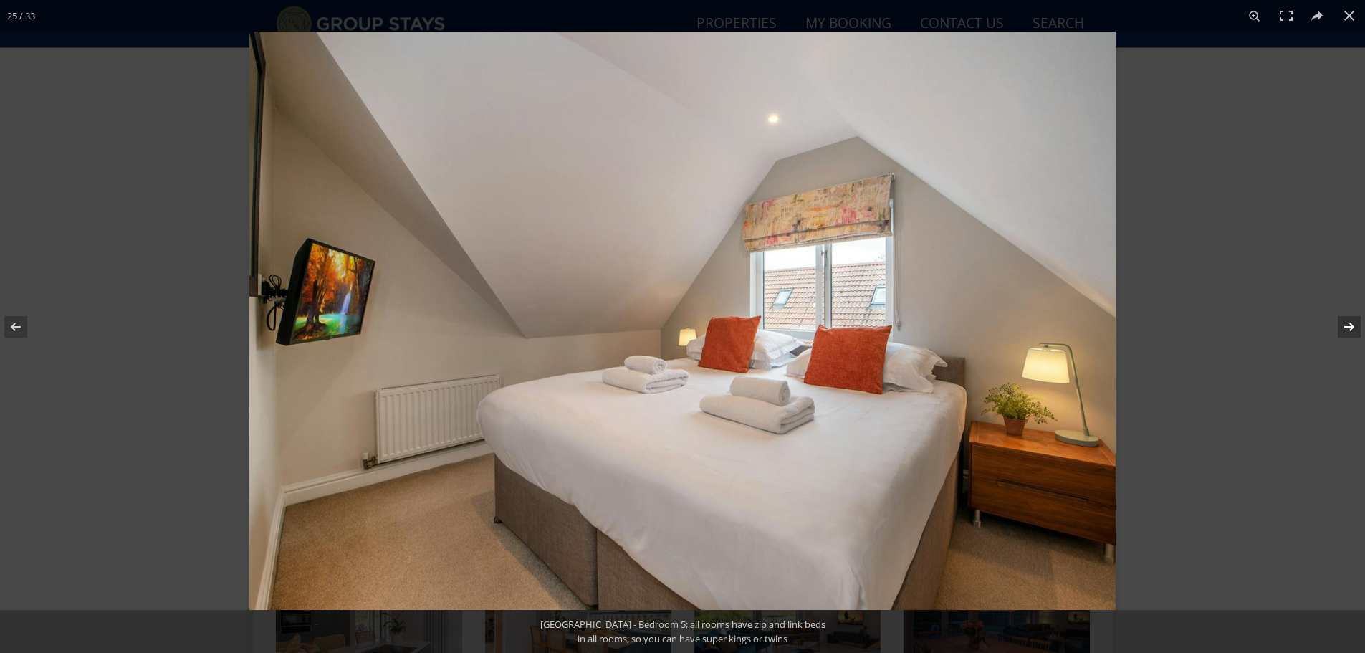
click at [1344, 326] on button at bounding box center [1340, 327] width 50 height 72
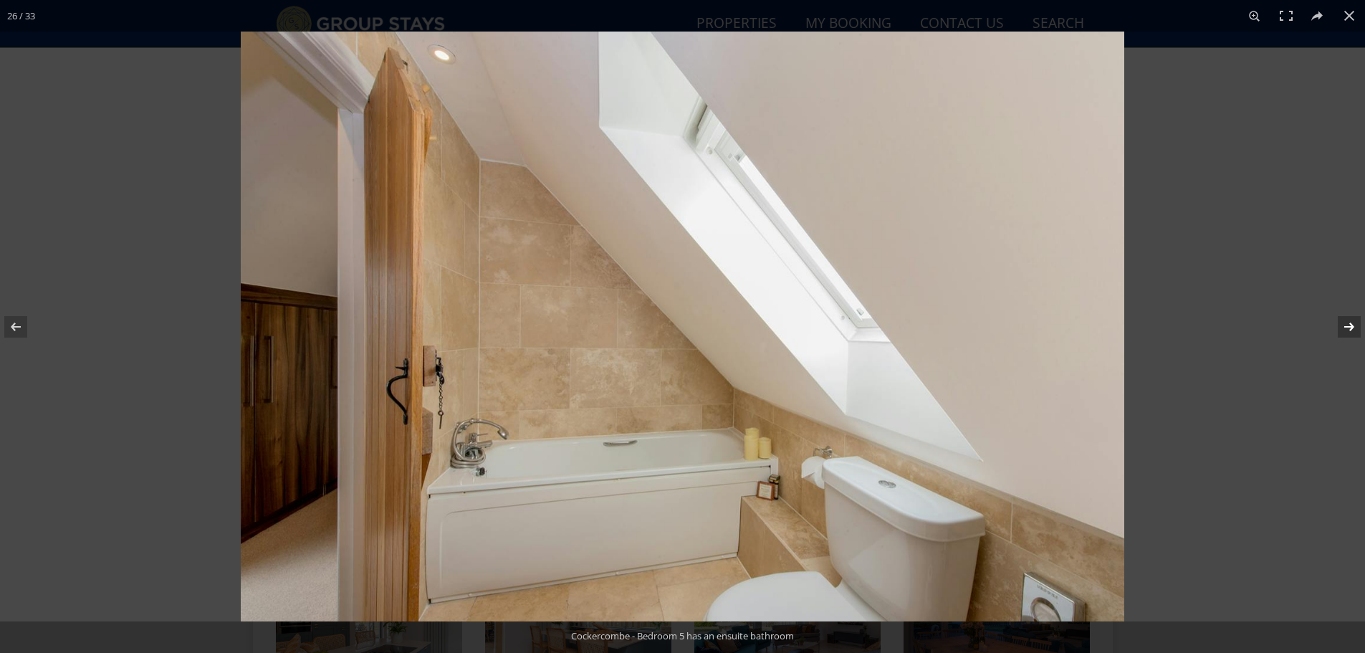
click at [1344, 326] on button at bounding box center [1340, 327] width 50 height 72
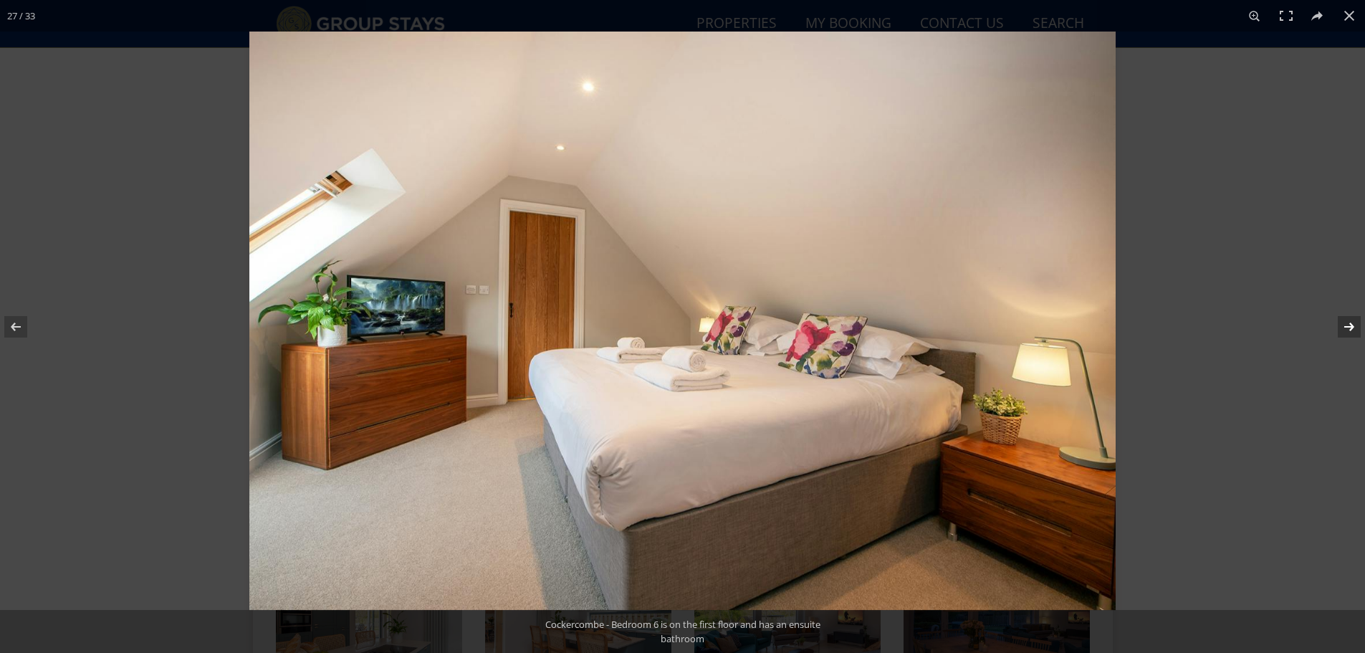
click at [1344, 326] on button at bounding box center [1340, 327] width 50 height 72
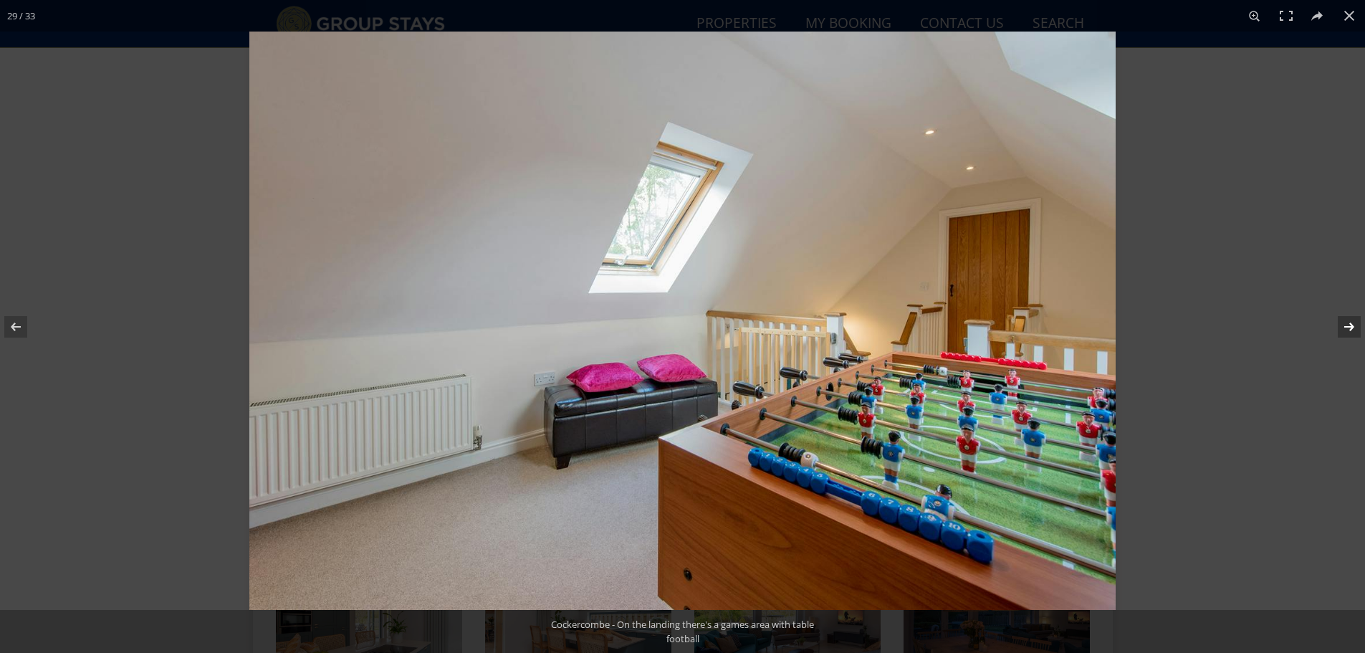
click at [1344, 326] on button at bounding box center [1340, 327] width 50 height 72
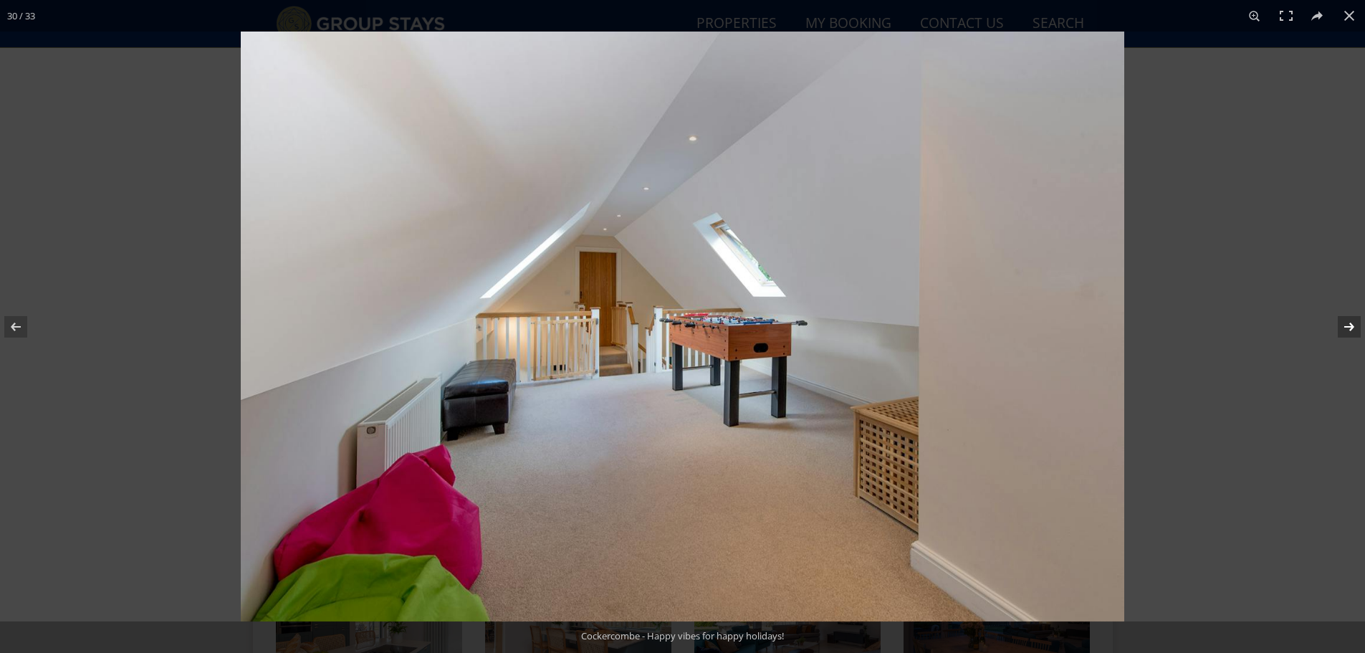
click at [1344, 326] on button at bounding box center [1340, 327] width 50 height 72
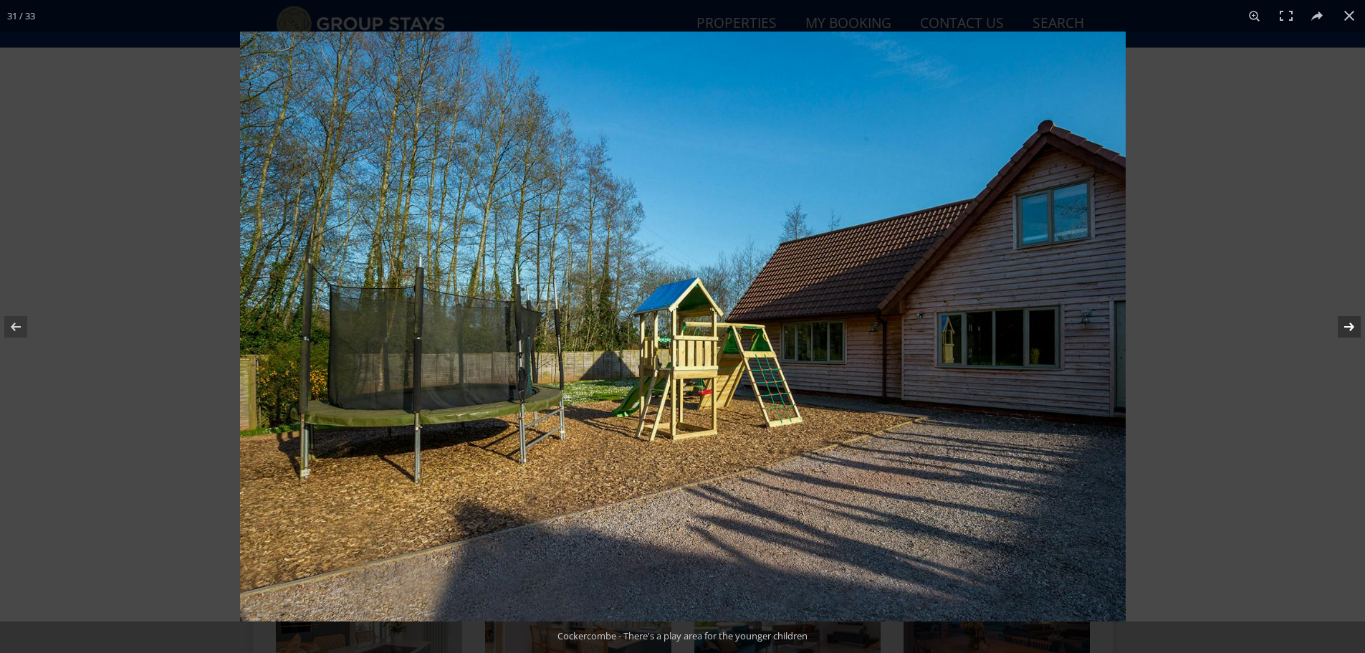
click at [1344, 326] on button at bounding box center [1340, 327] width 50 height 72
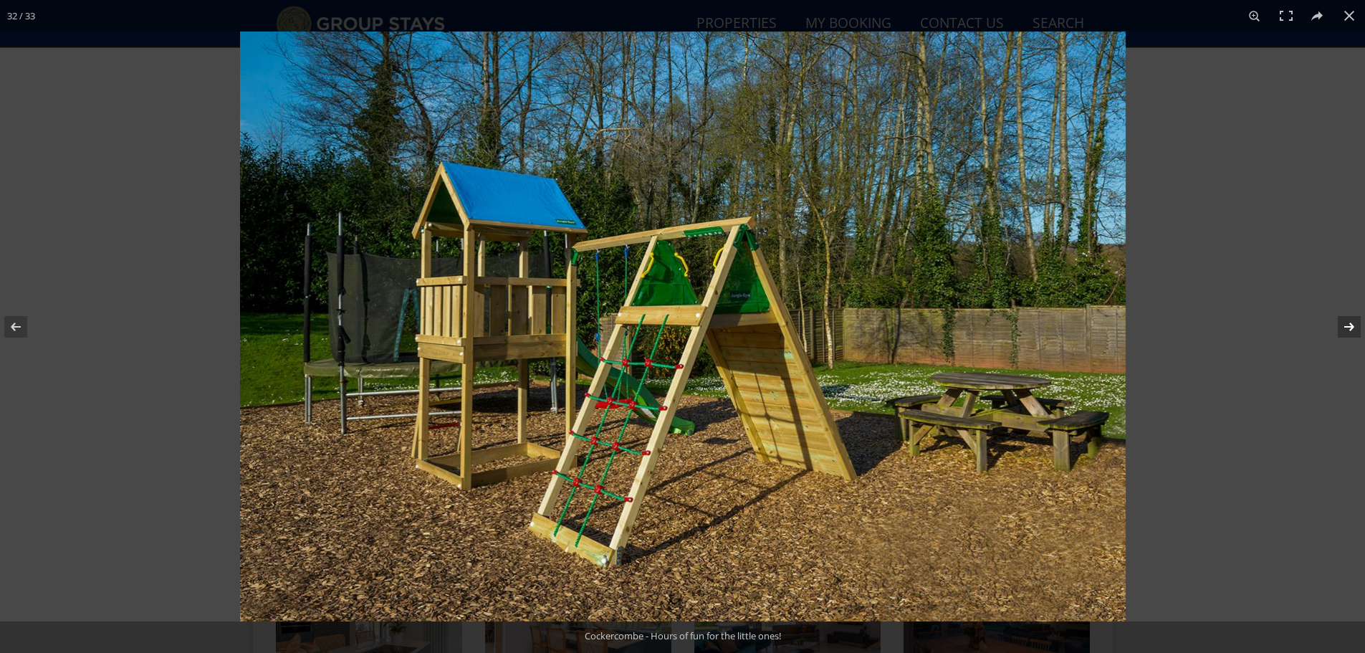
click at [1344, 326] on button at bounding box center [1340, 327] width 50 height 72
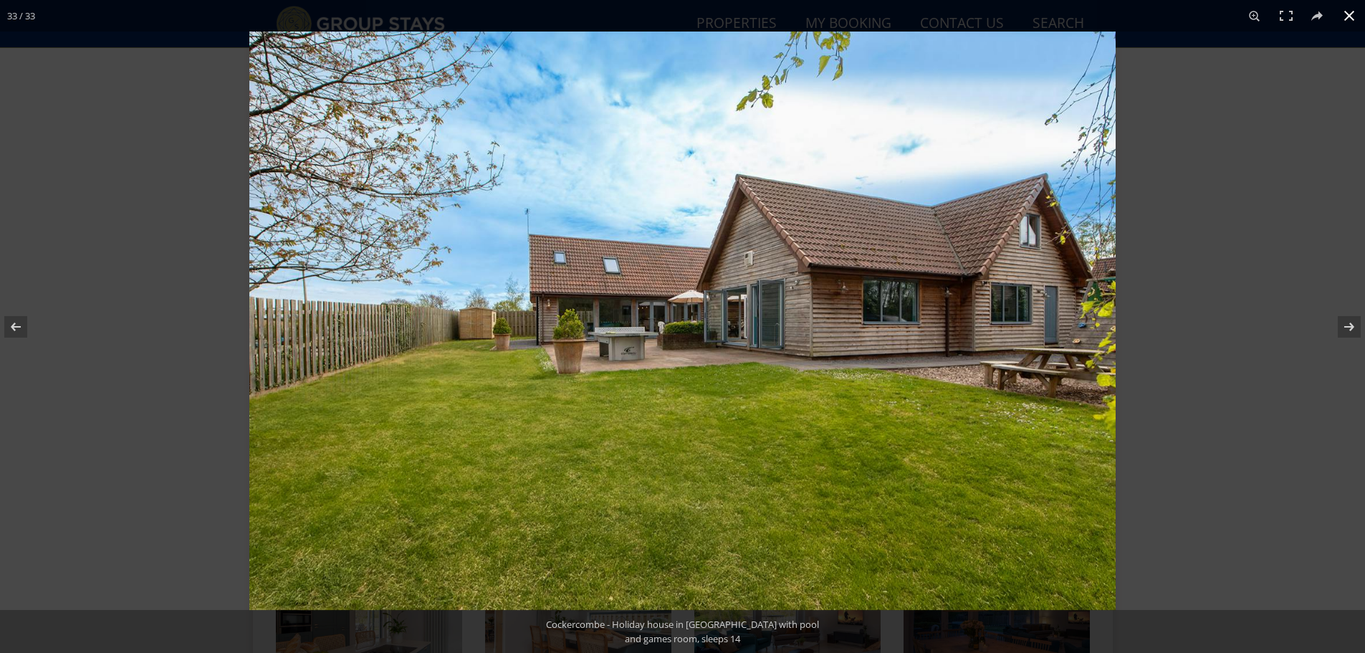
click at [1350, 6] on button at bounding box center [1349, 16] width 32 height 32
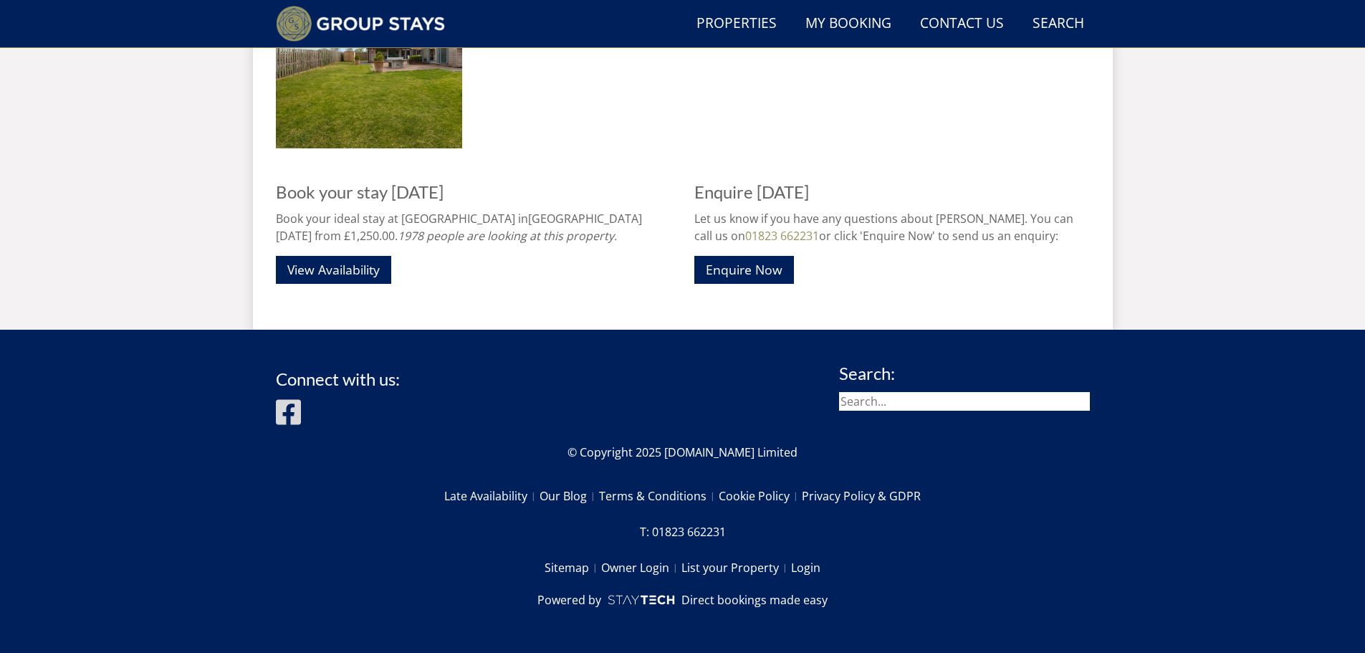
scroll to position [2382, 0]
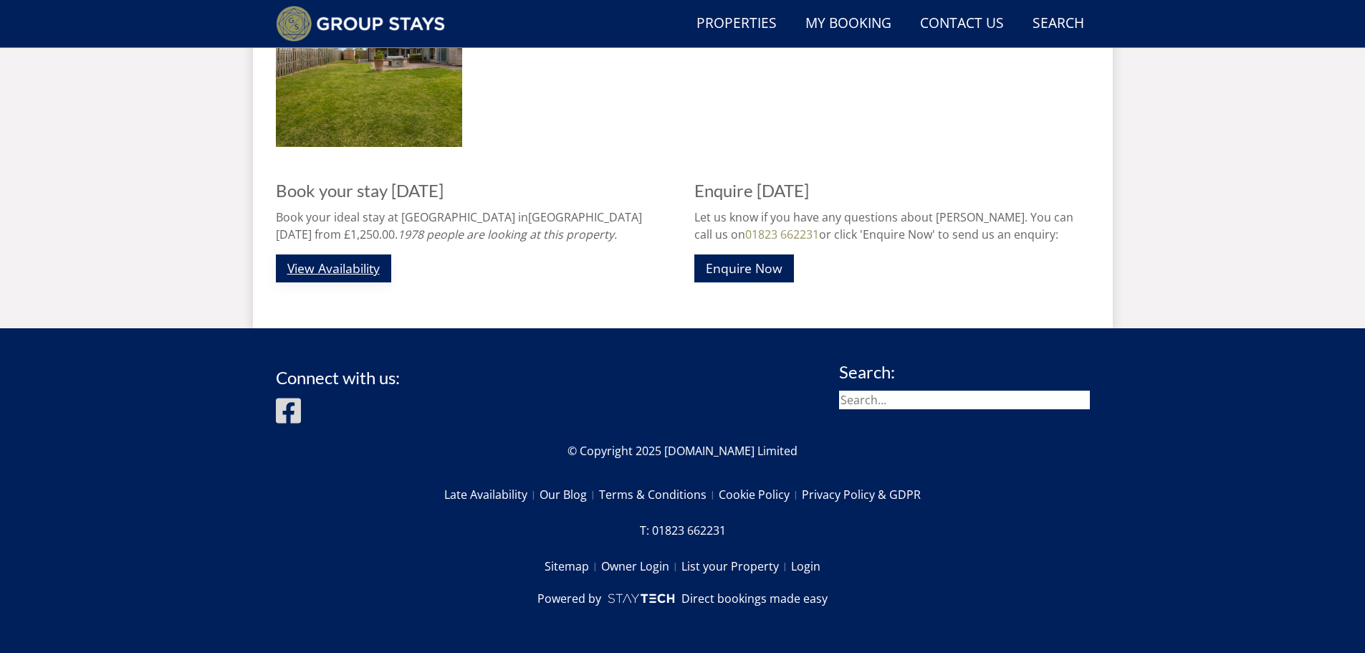
click at [322, 264] on link "View Availability" at bounding box center [333, 268] width 115 height 28
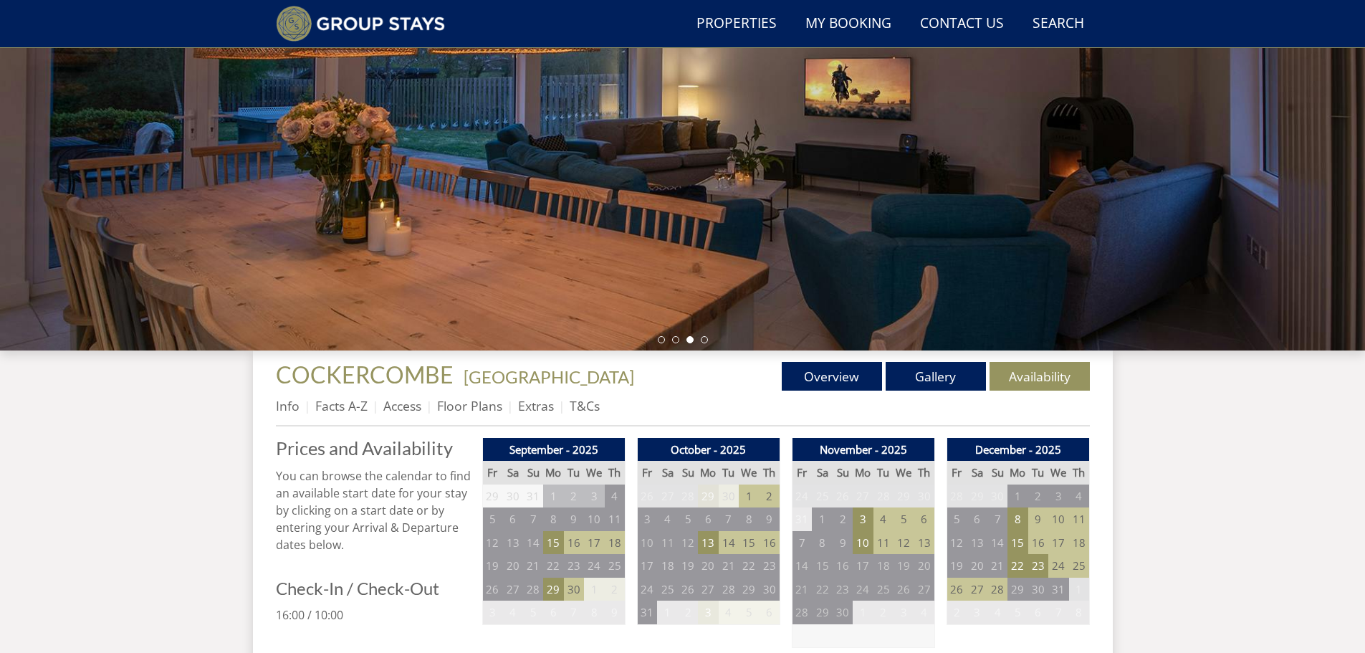
scroll to position [366, 0]
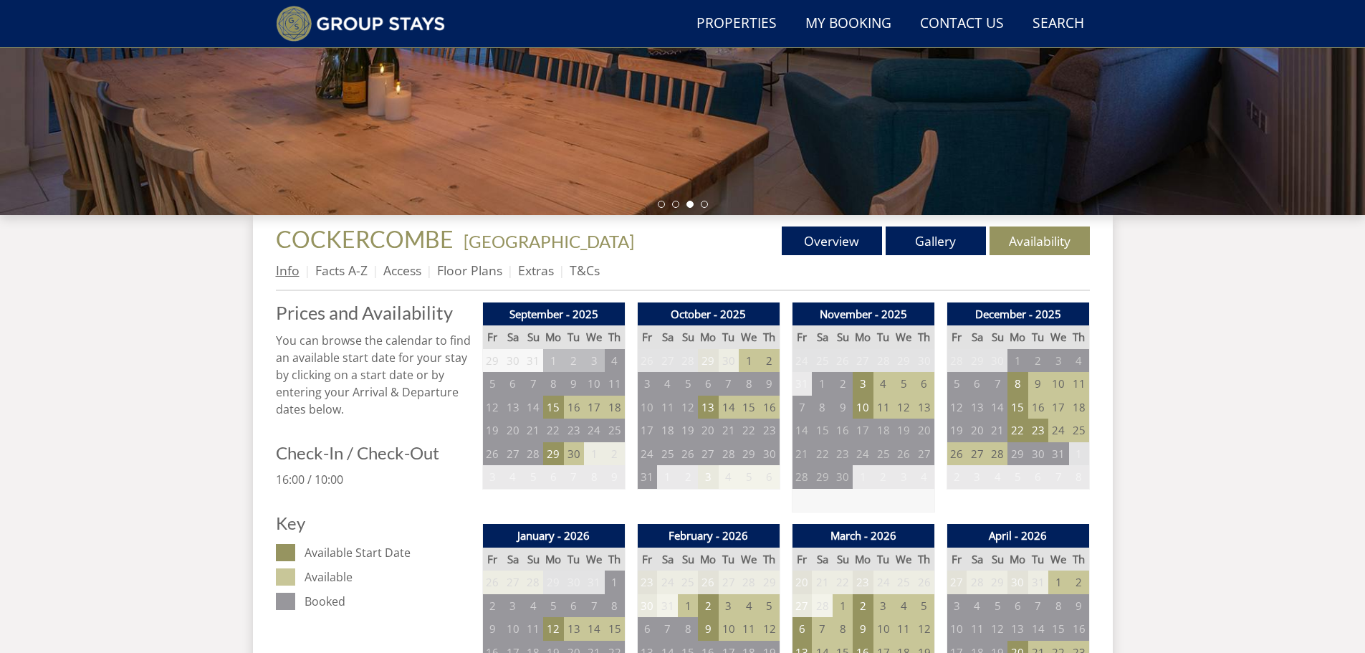
click at [294, 276] on link "Info" at bounding box center [288, 270] width 24 height 17
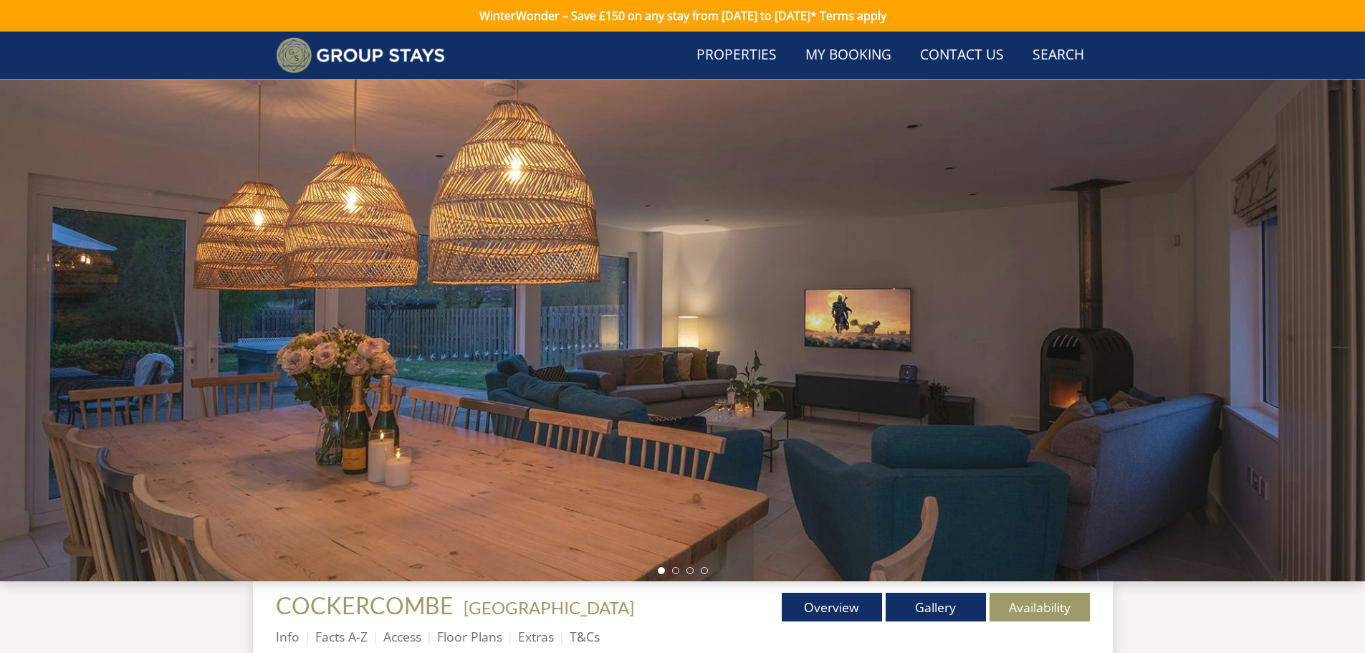
scroll to position [366, 0]
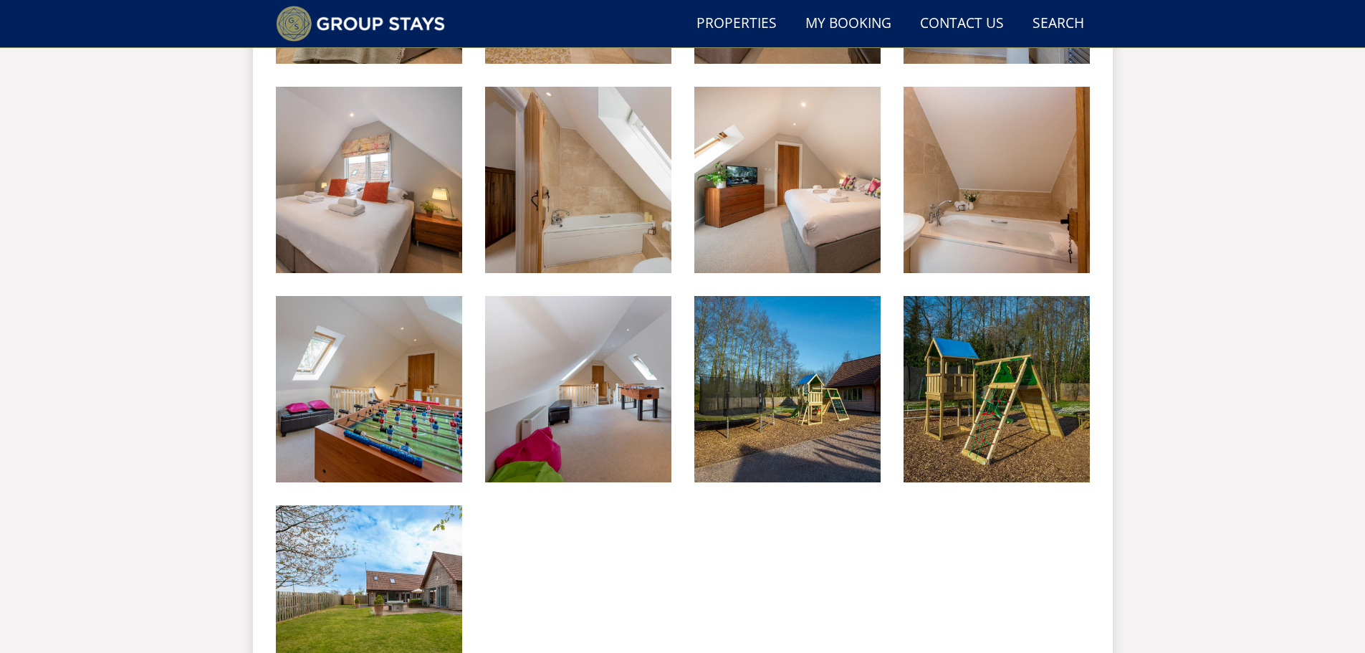
scroll to position [1809, 0]
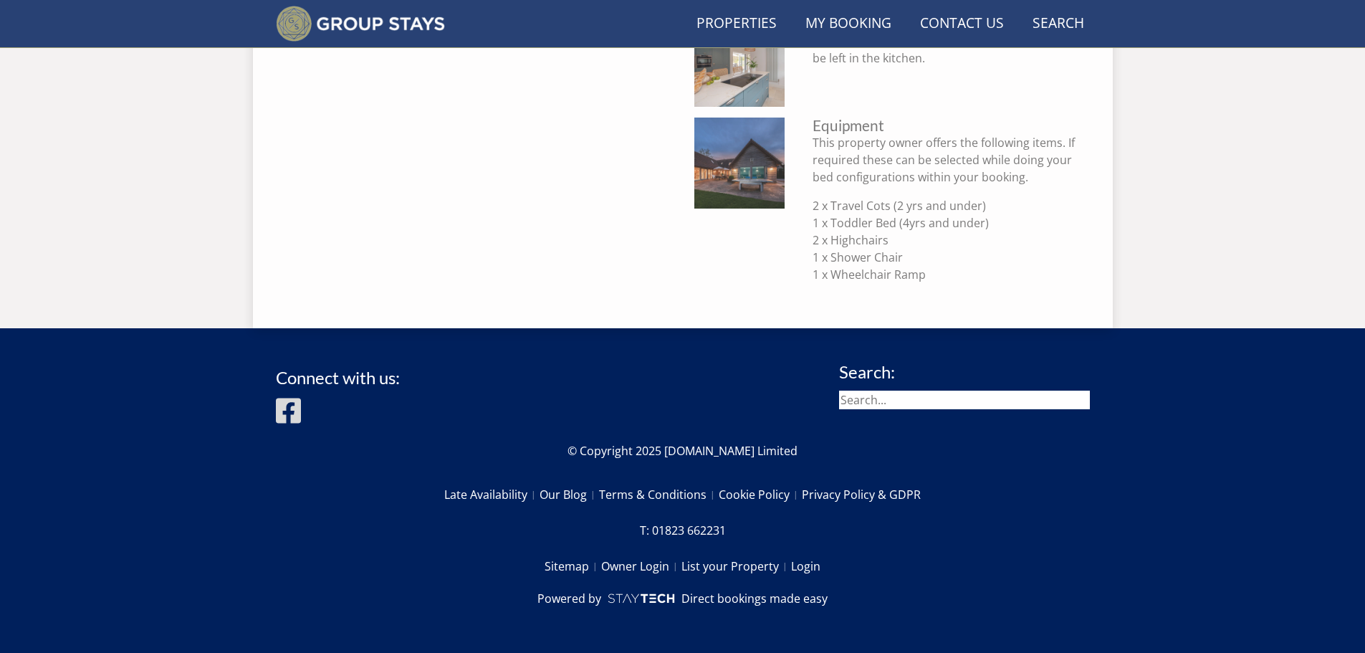
scroll to position [176, 0]
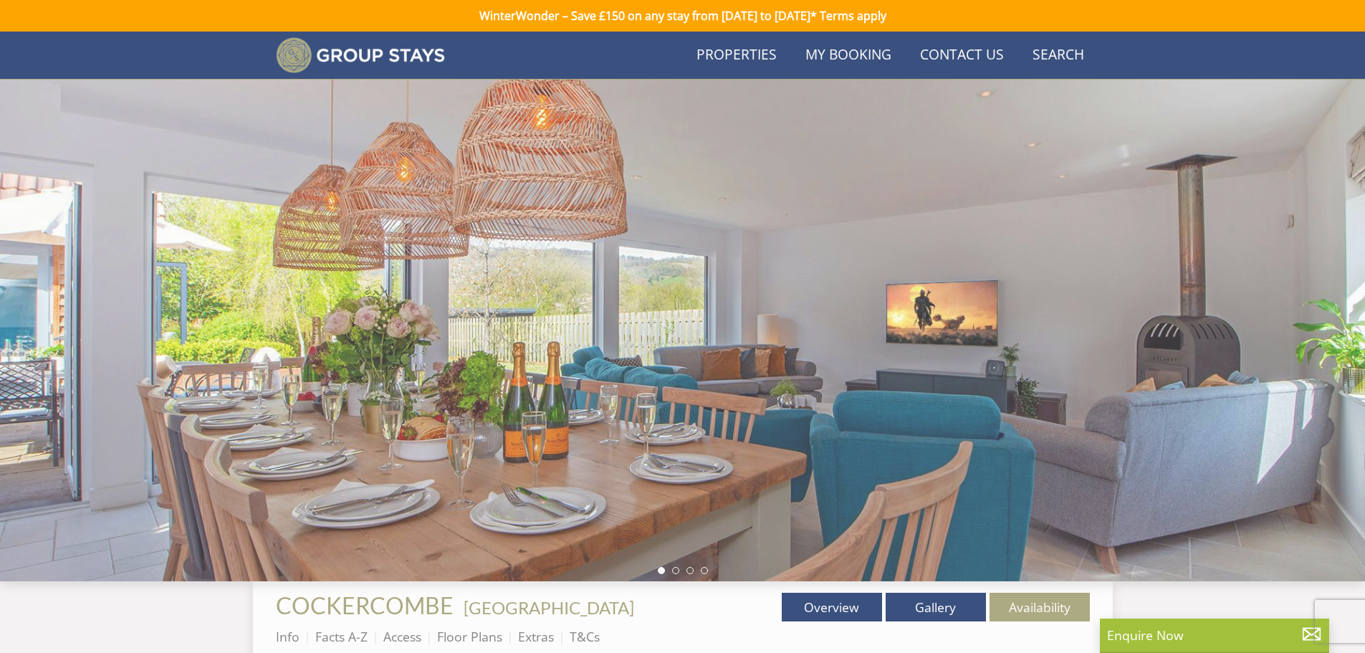
scroll to position [151, 0]
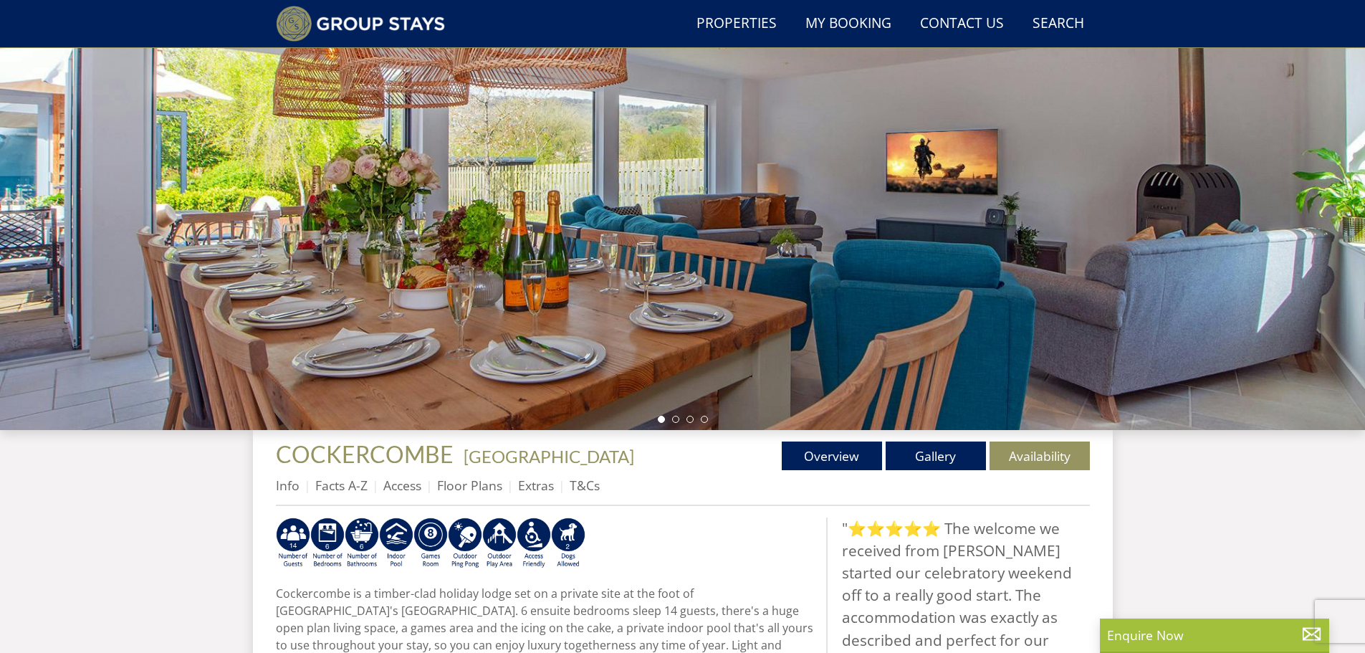
scroll to position [752, 0]
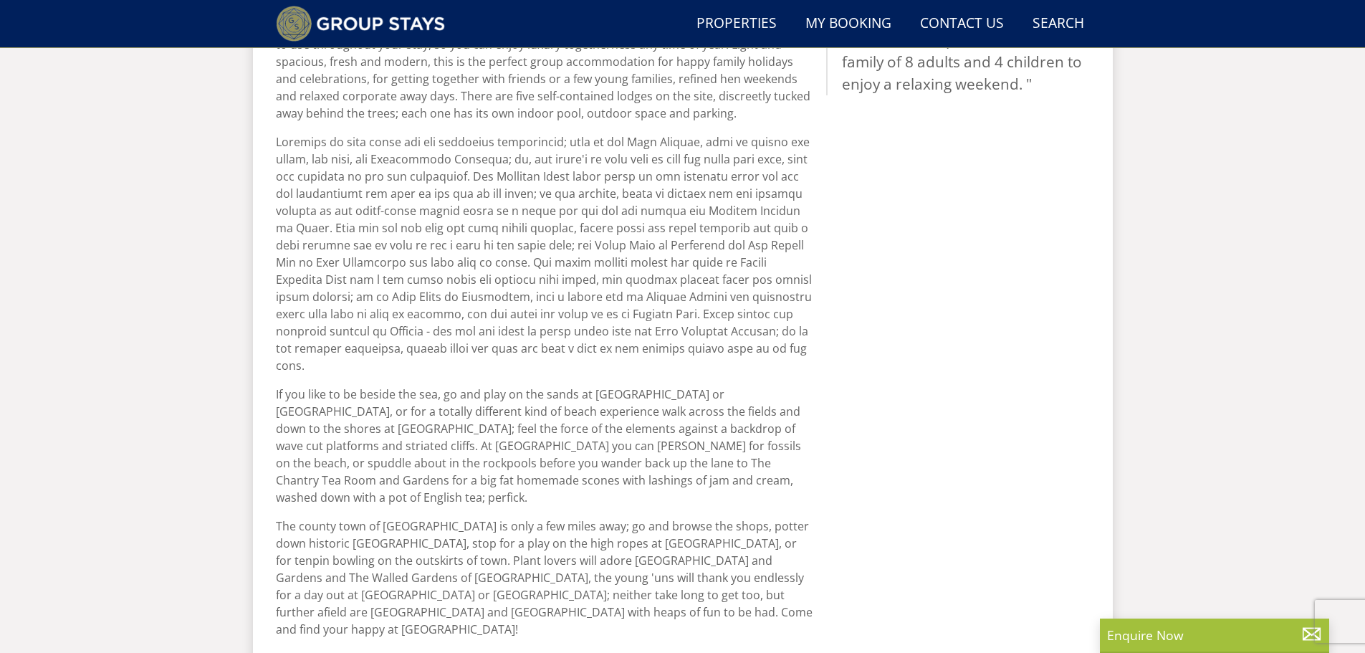
select select "14"
select select "6"
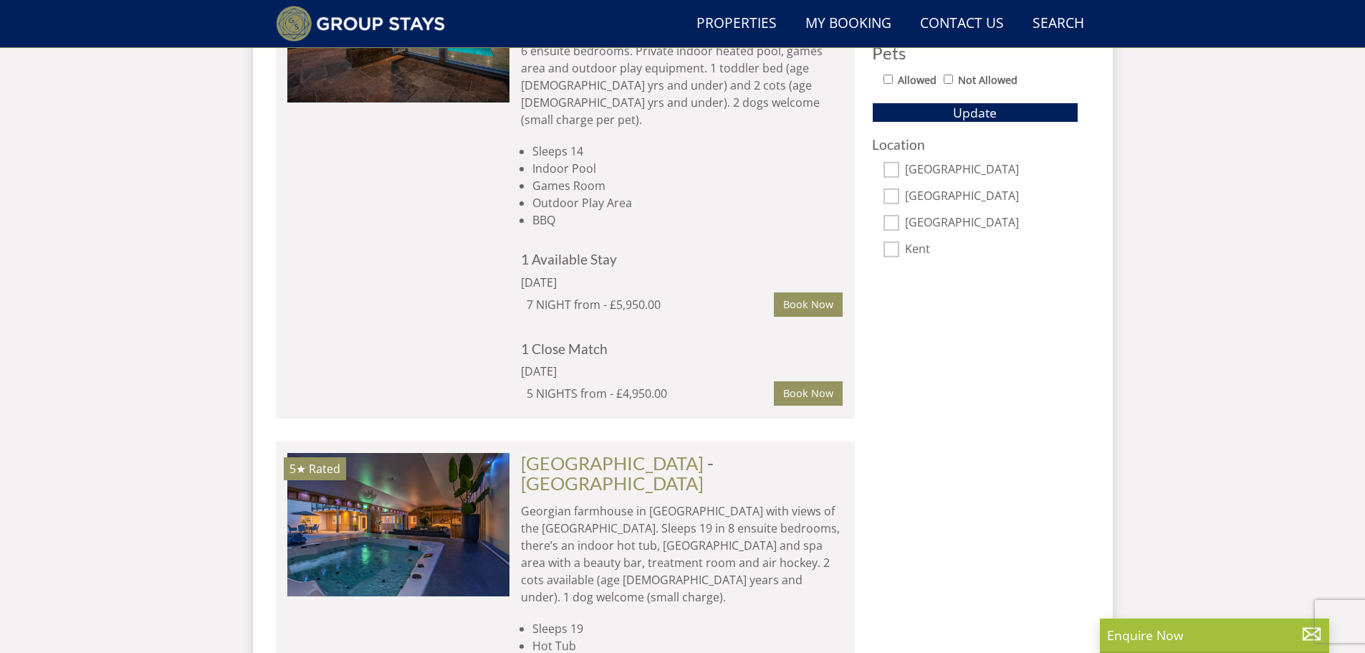
scroll to position [1134, 0]
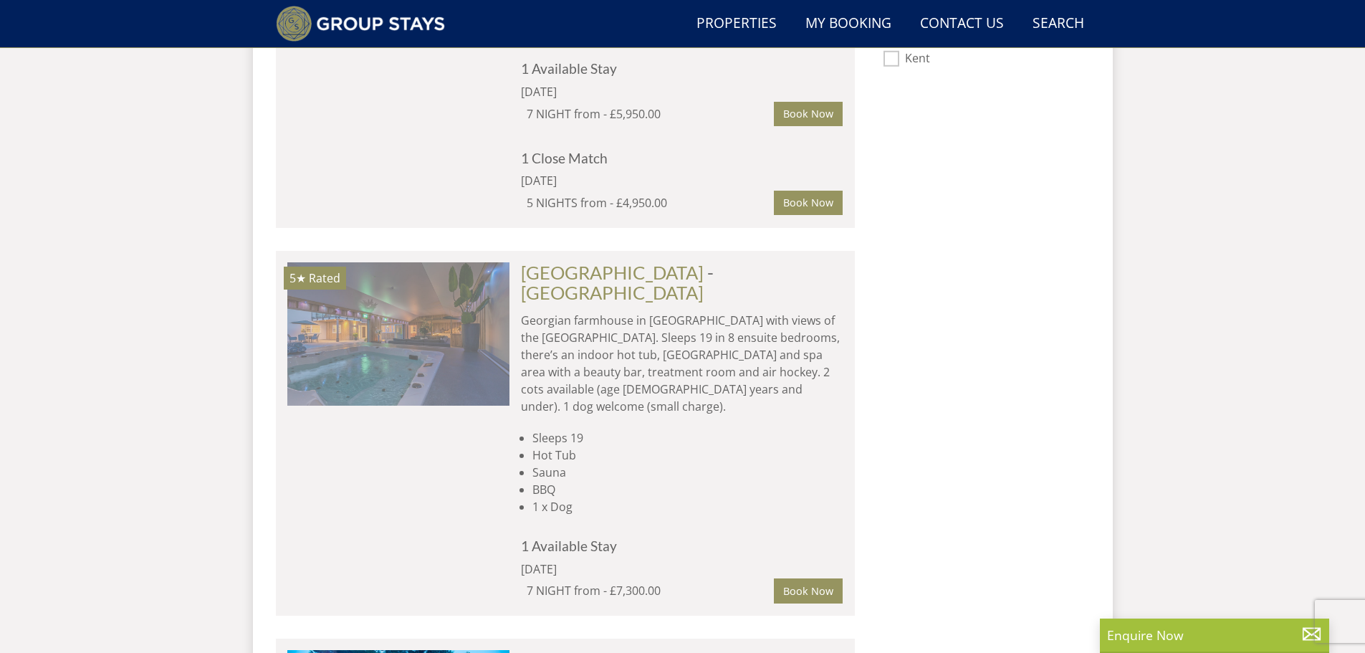
click at [419, 292] on img at bounding box center [398, 333] width 222 height 143
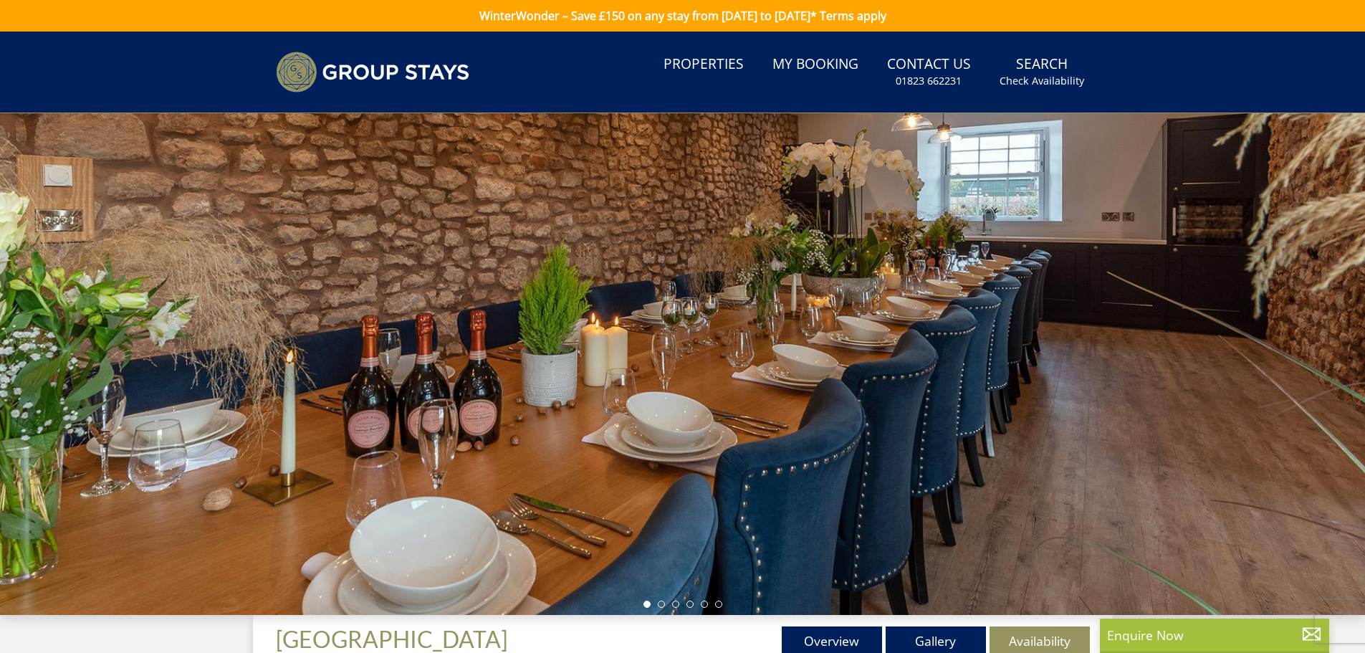
drag, startPoint x: 1002, startPoint y: 381, endPoint x: 656, endPoint y: 426, distance: 348.3
click at [656, 426] on div at bounding box center [682, 364] width 1365 height 502
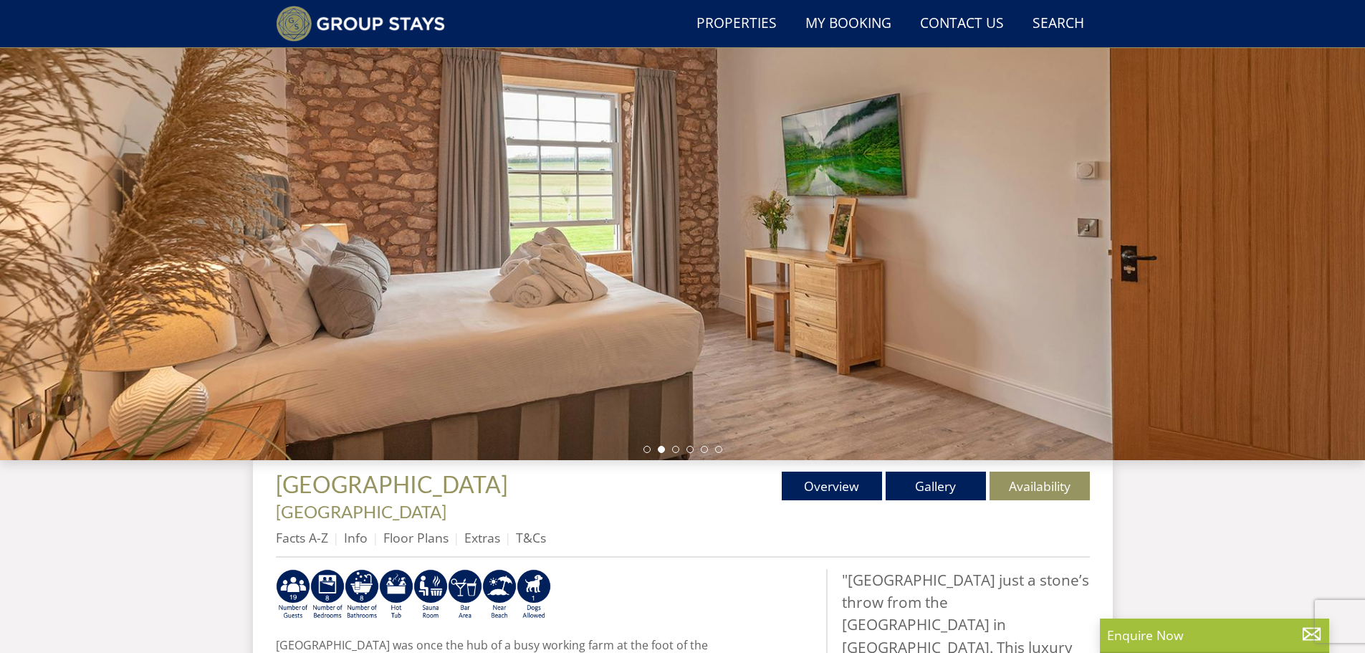
scroll to position [176, 0]
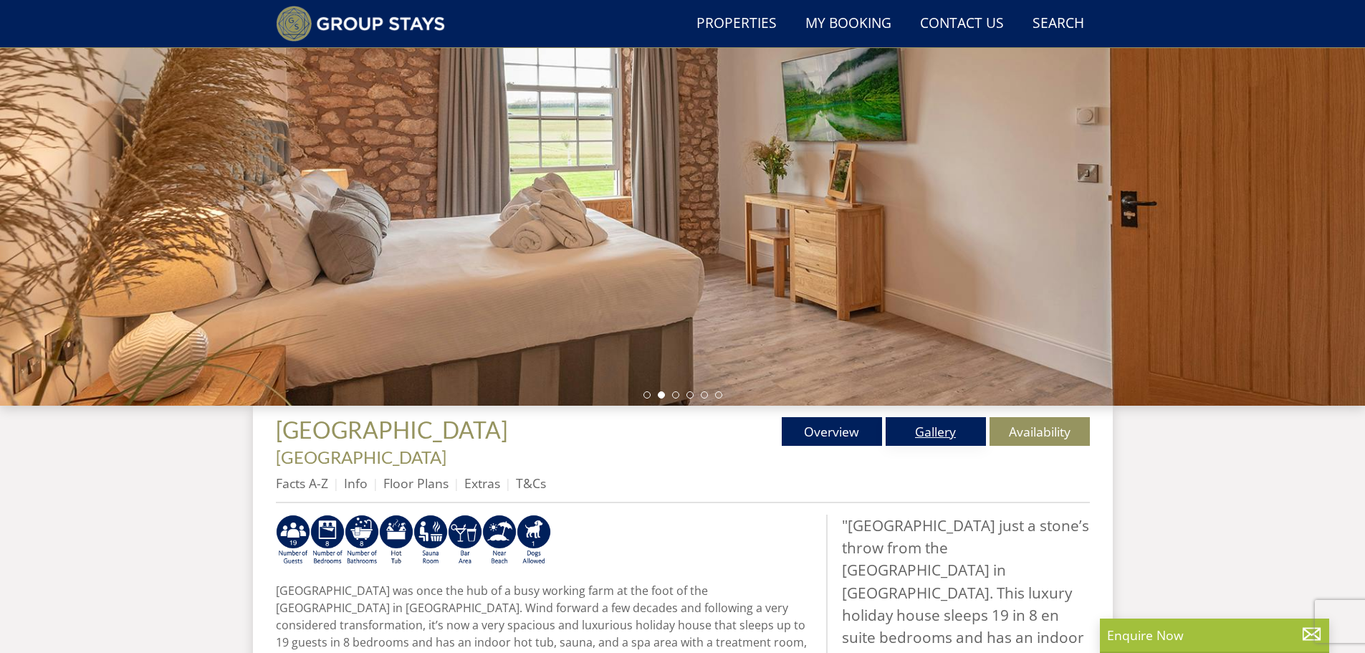
click at [905, 427] on link "Gallery" at bounding box center [936, 431] width 100 height 29
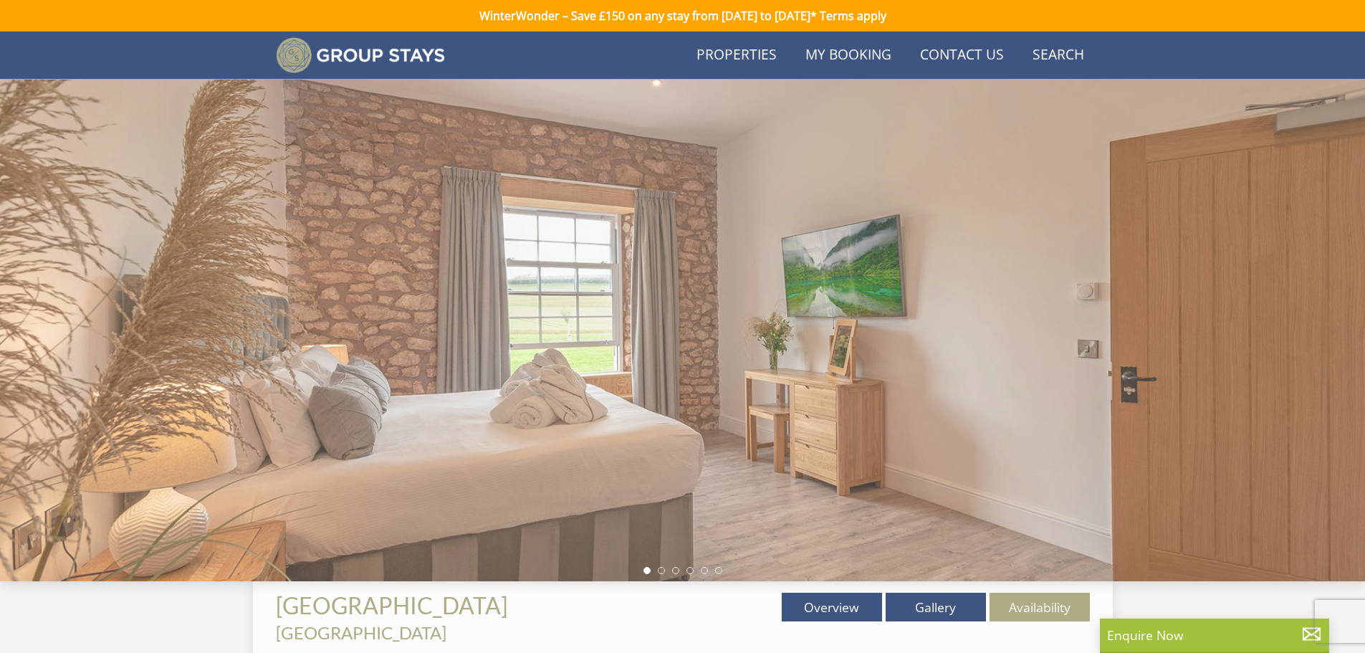
scroll to position [176, 0]
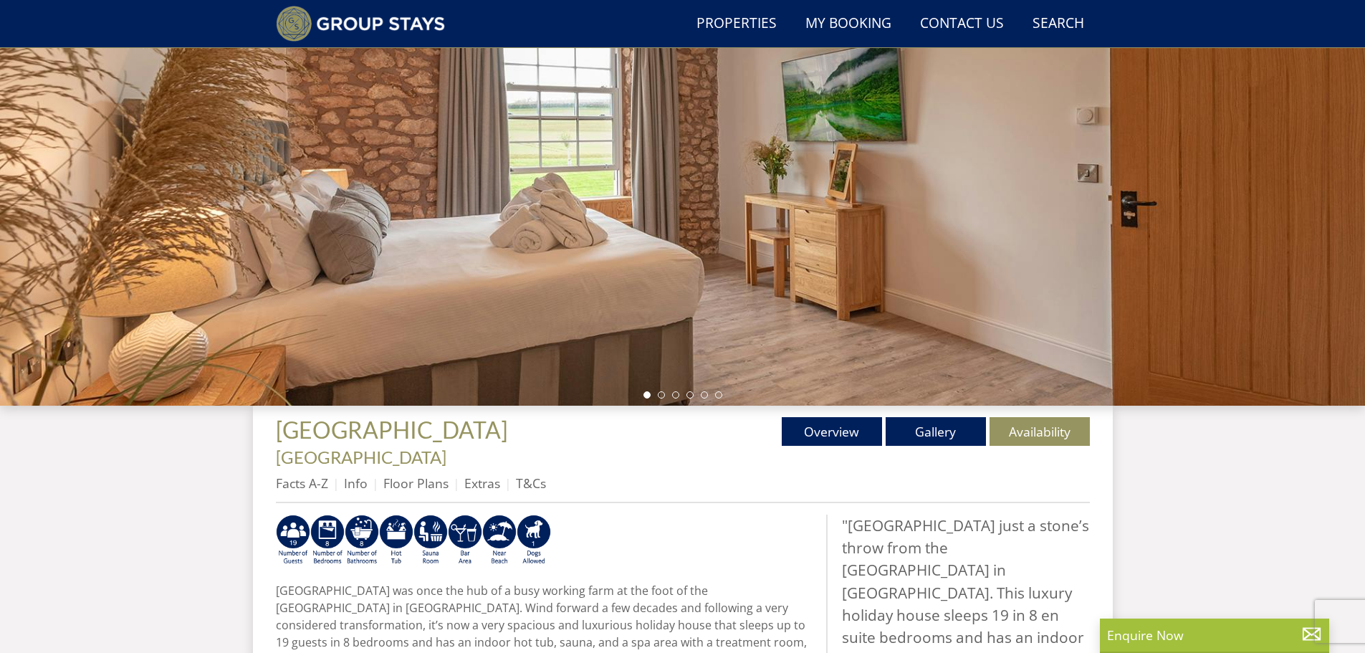
select select "14"
select select "6"
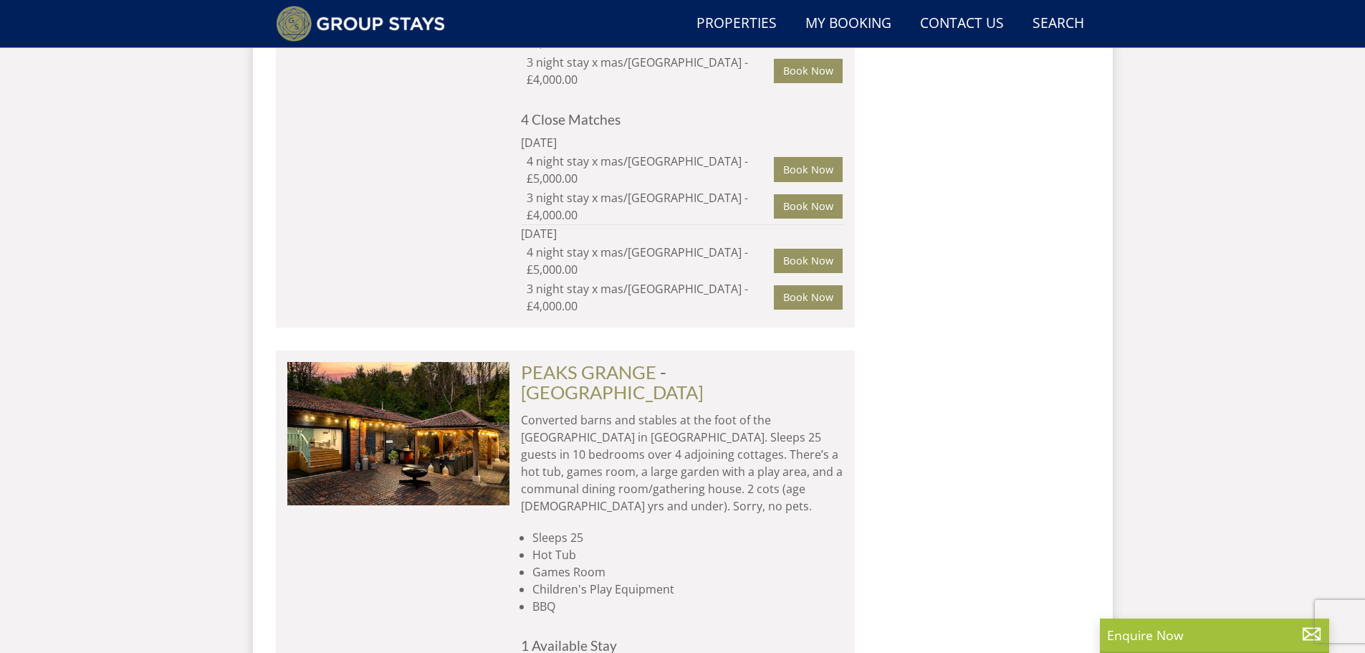
scroll to position [2280, 0]
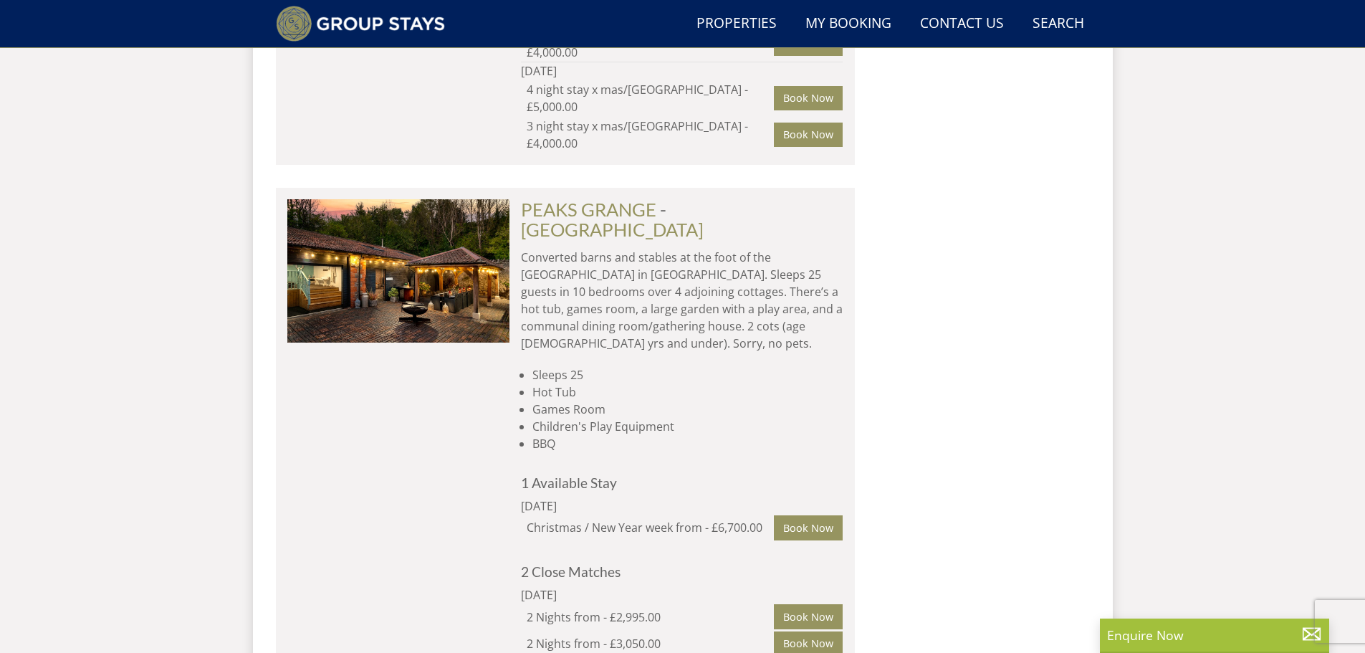
click at [312, 370] on div "PEAKS GRANGE Check Availability More Info" at bounding box center [398, 428] width 222 height 458
click at [631, 249] on p "Converted barns and stables at the foot of the [GEOGRAPHIC_DATA] in [GEOGRAPHIC…" at bounding box center [682, 300] width 322 height 103
click at [537, 519] on div "Christmas / New Year week from - £6,700.00" at bounding box center [651, 527] width 248 height 17
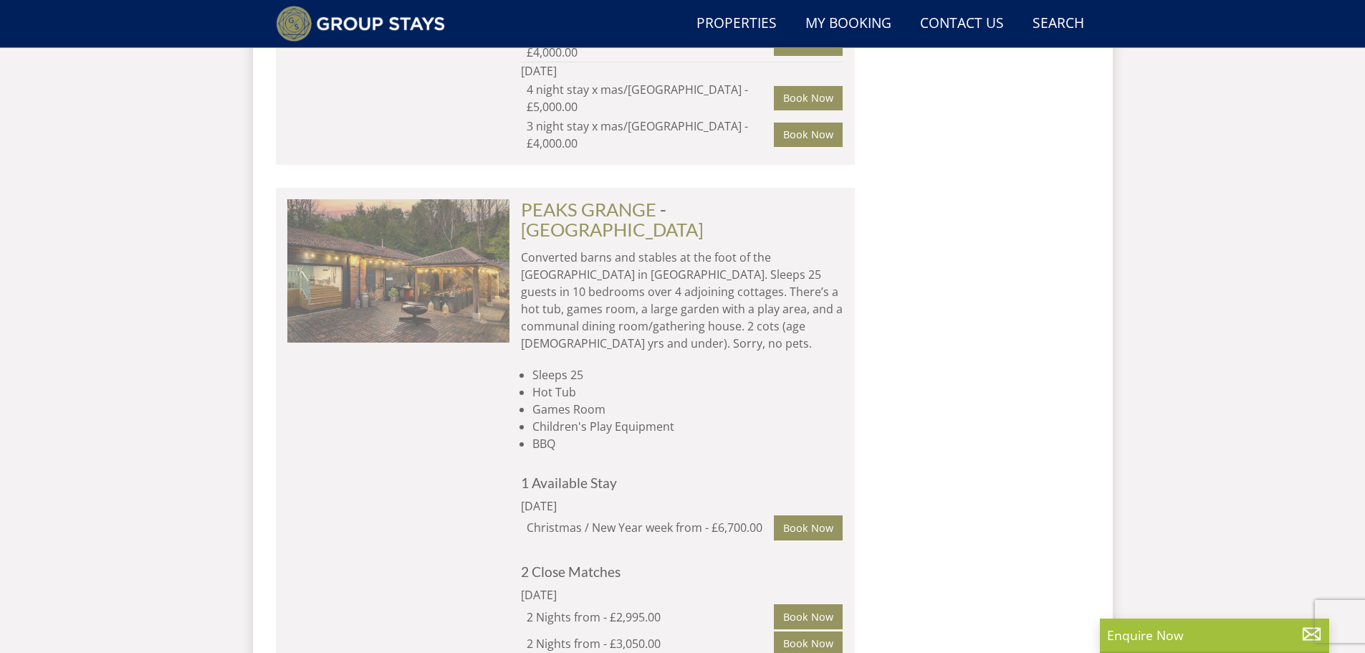
click at [469, 199] on img at bounding box center [398, 270] width 222 height 143
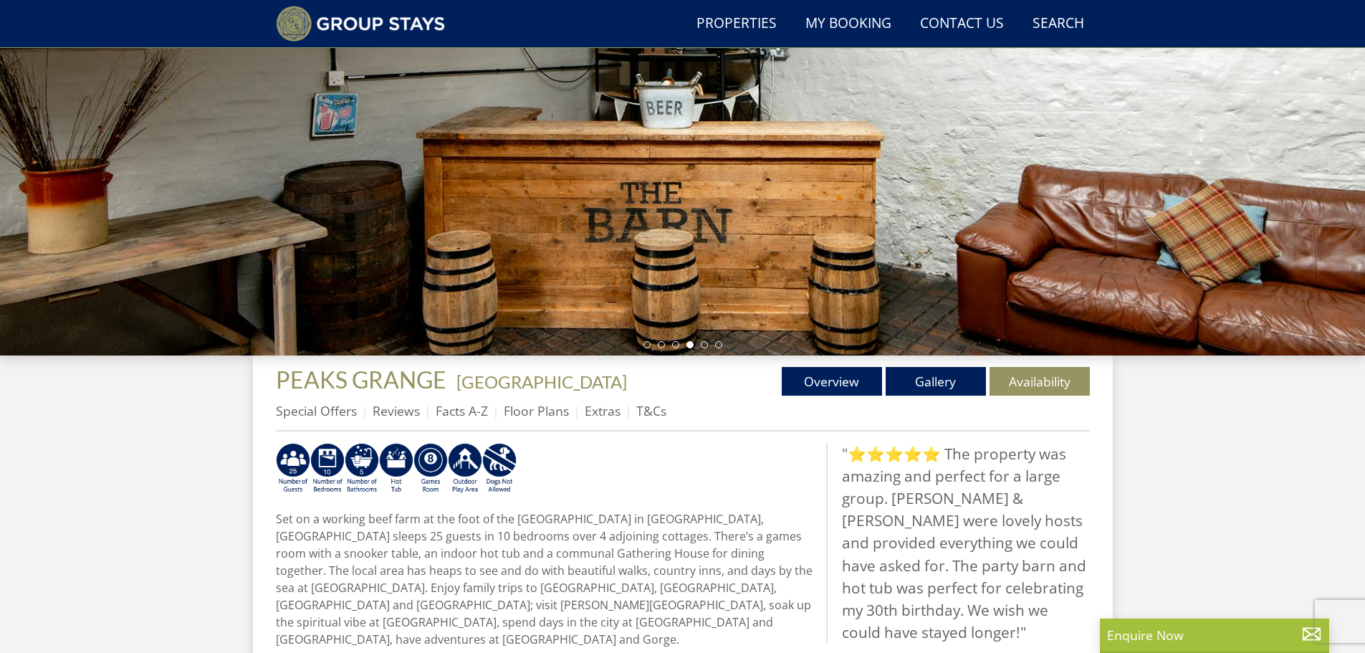
scroll to position [178, 0]
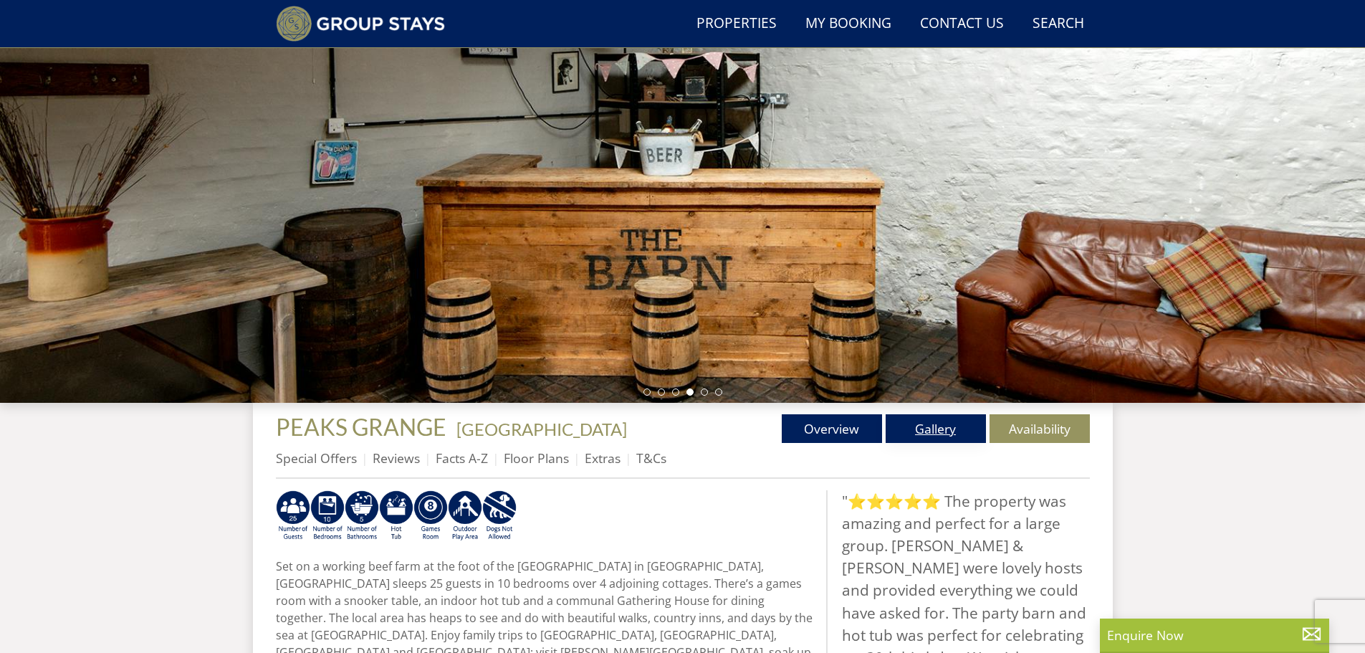
click at [911, 430] on link "Gallery" at bounding box center [936, 428] width 100 height 29
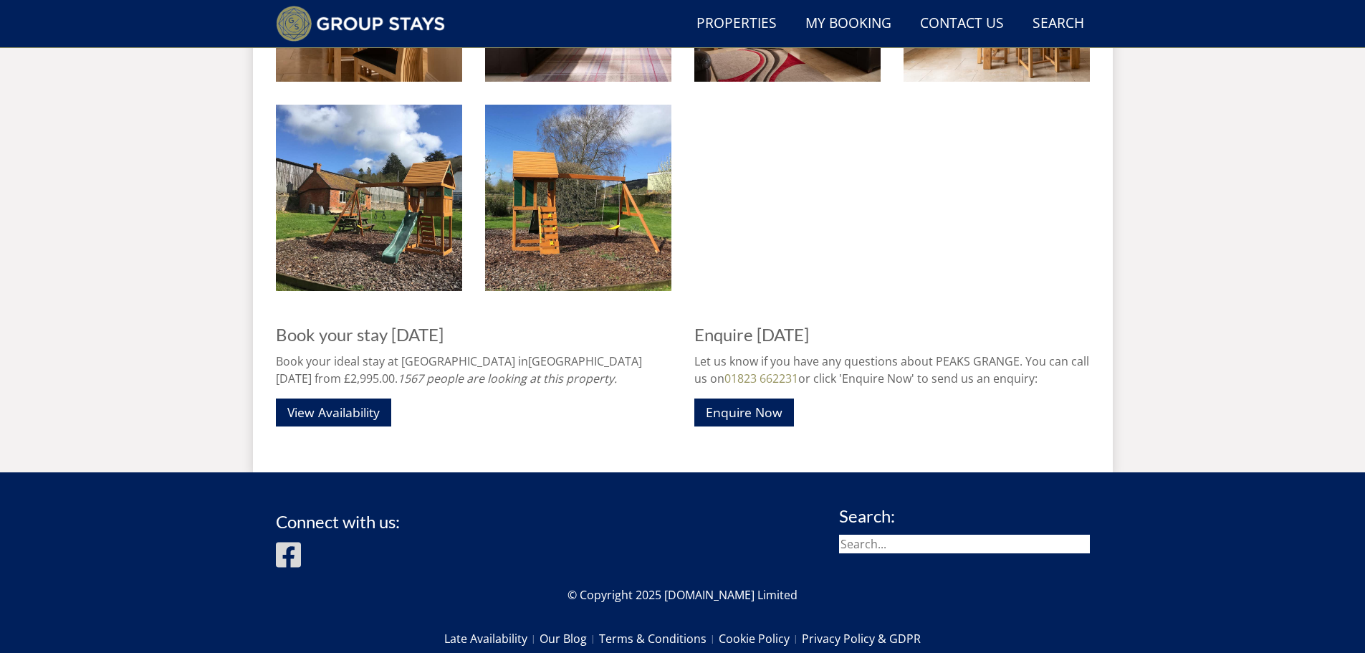
scroll to position [2800, 0]
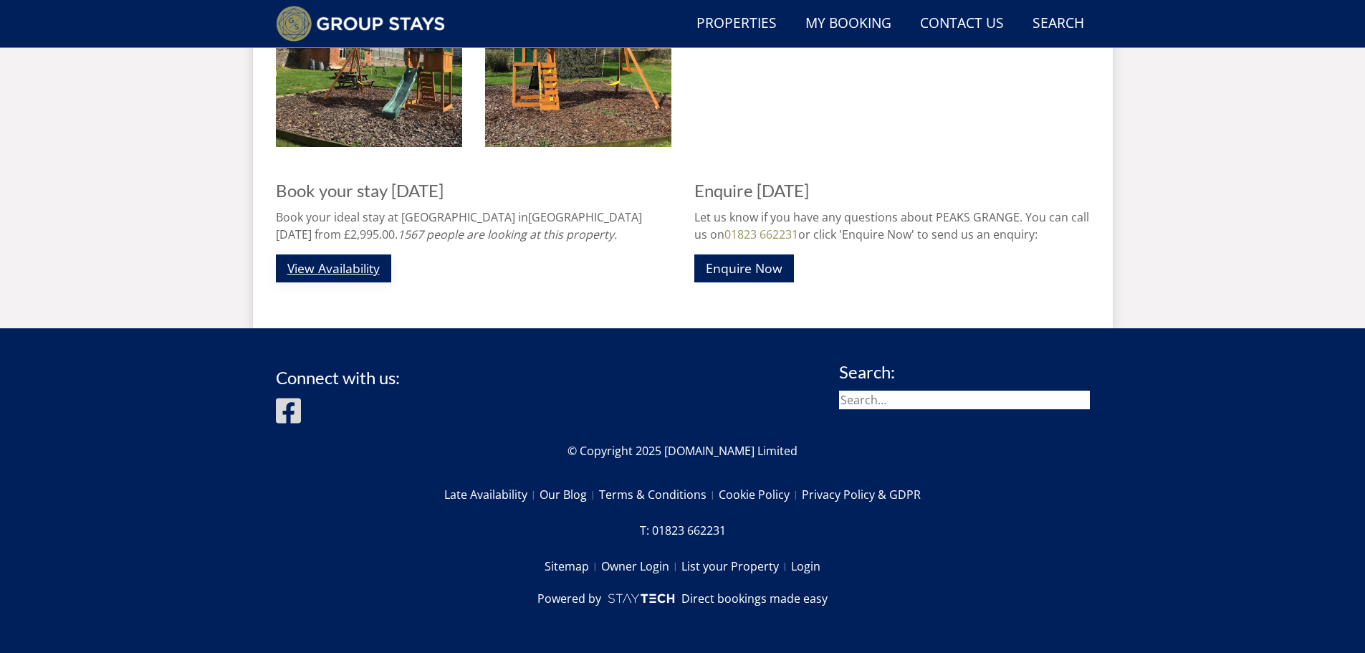
click at [350, 271] on link "View Availability" at bounding box center [333, 268] width 115 height 28
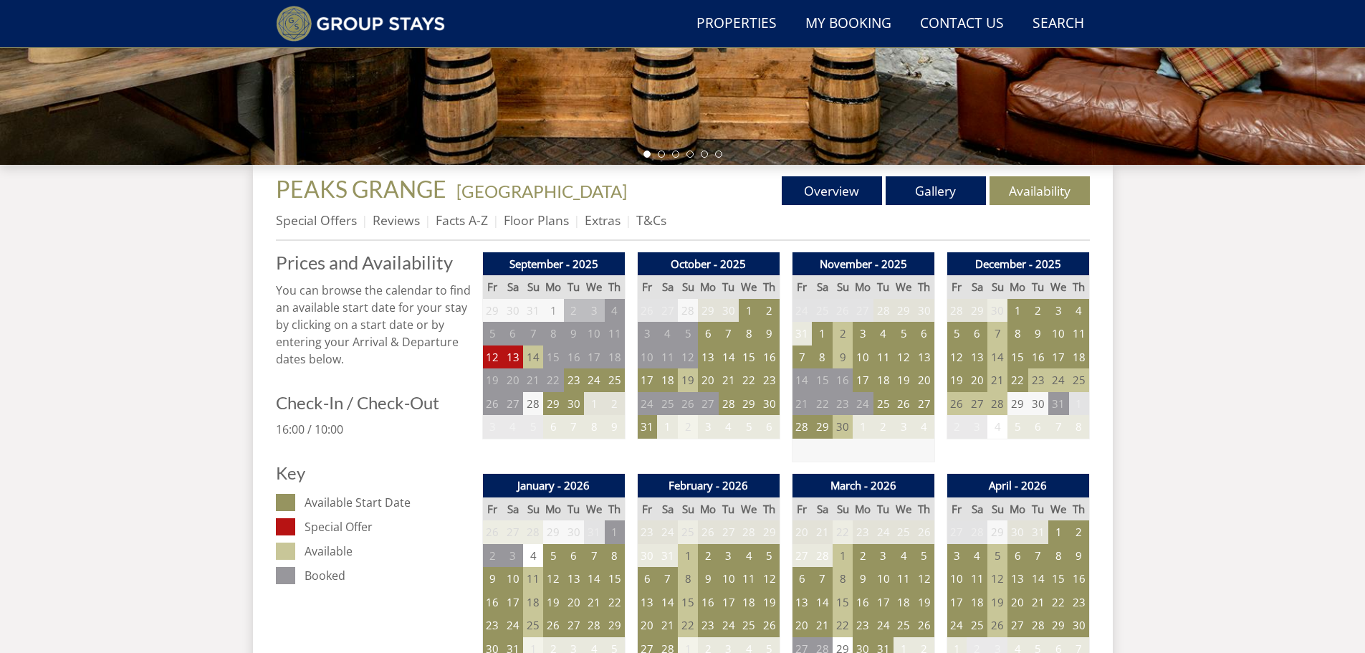
scroll to position [562, 0]
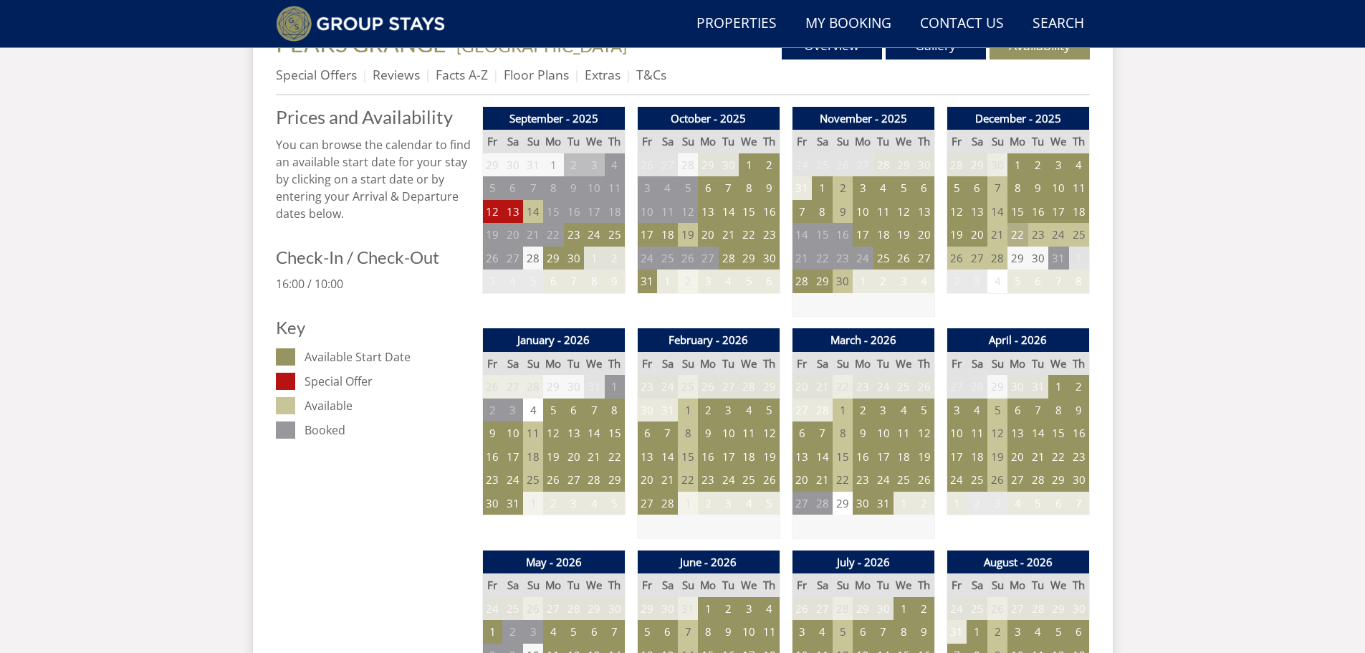
click at [1022, 240] on td "22" at bounding box center [1017, 235] width 20 height 24
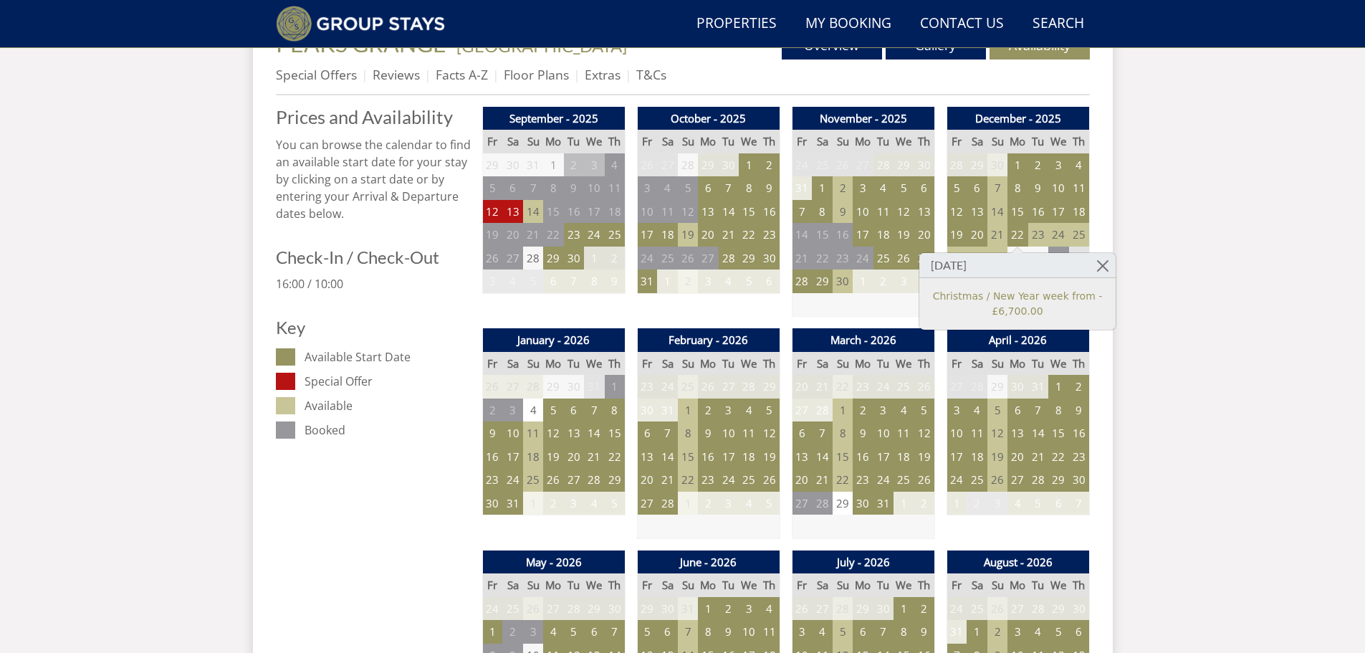
scroll to position [2800, 0]
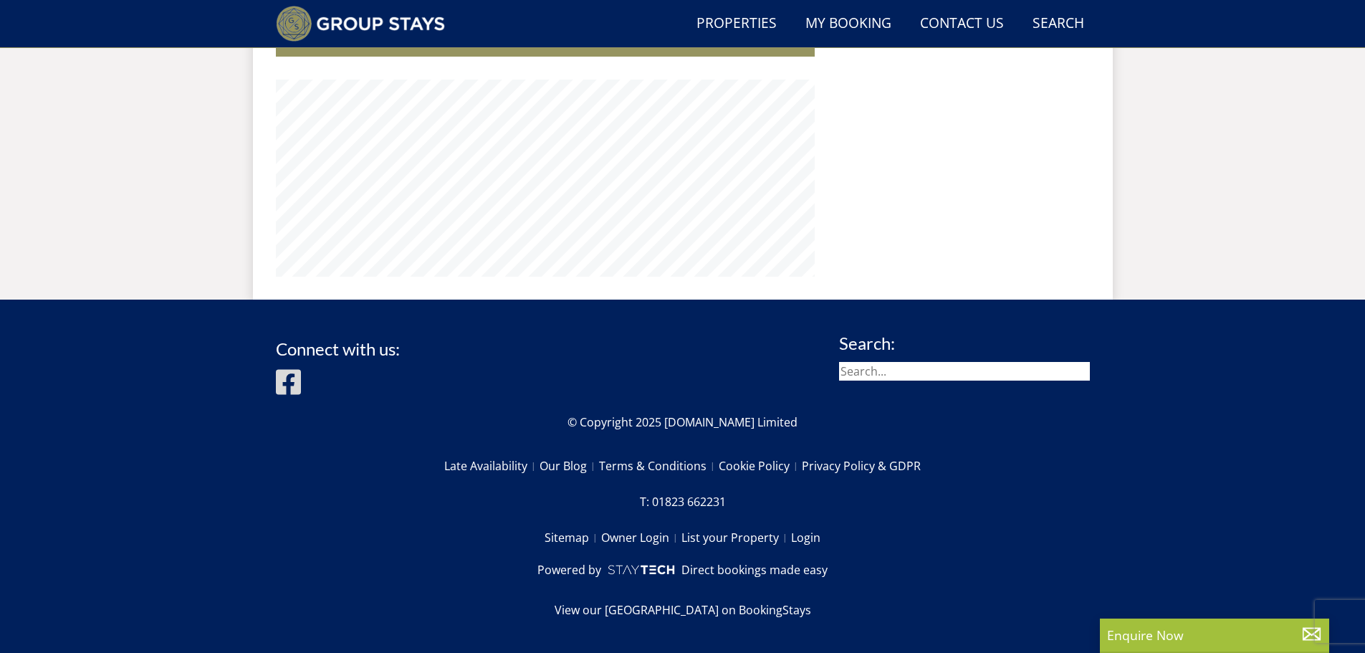
scroll to position [178, 0]
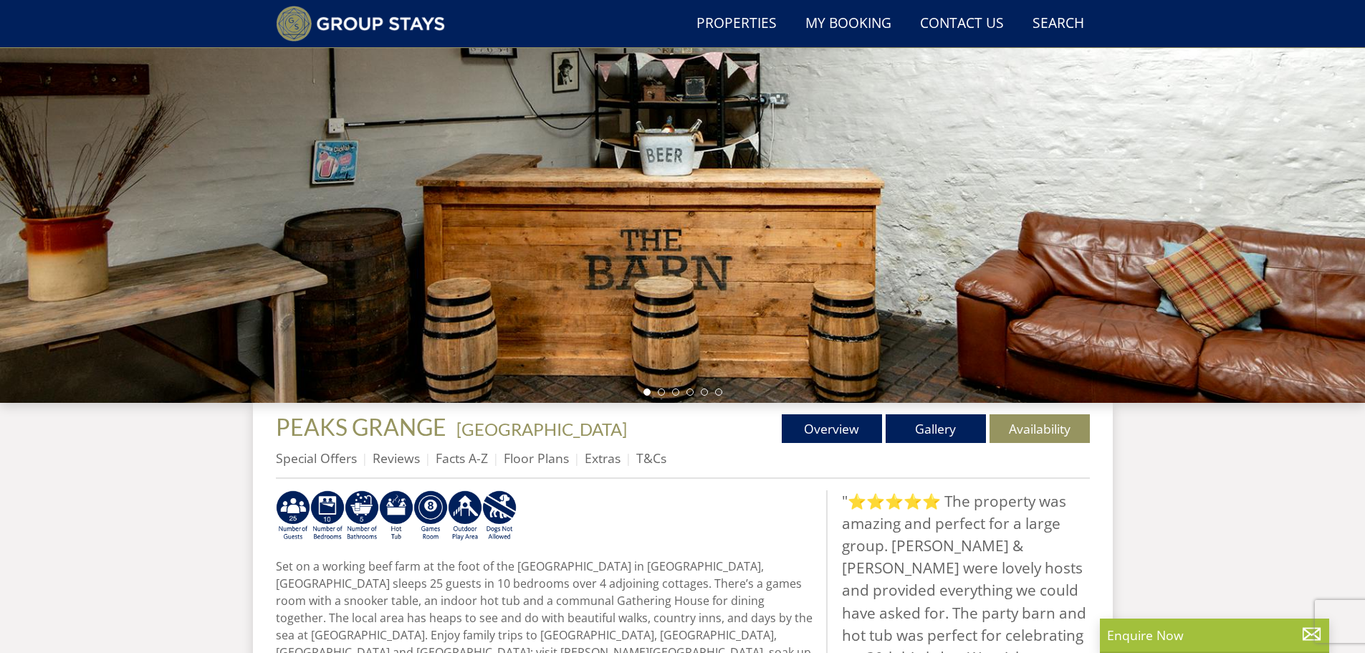
select select "14"
select select "6"
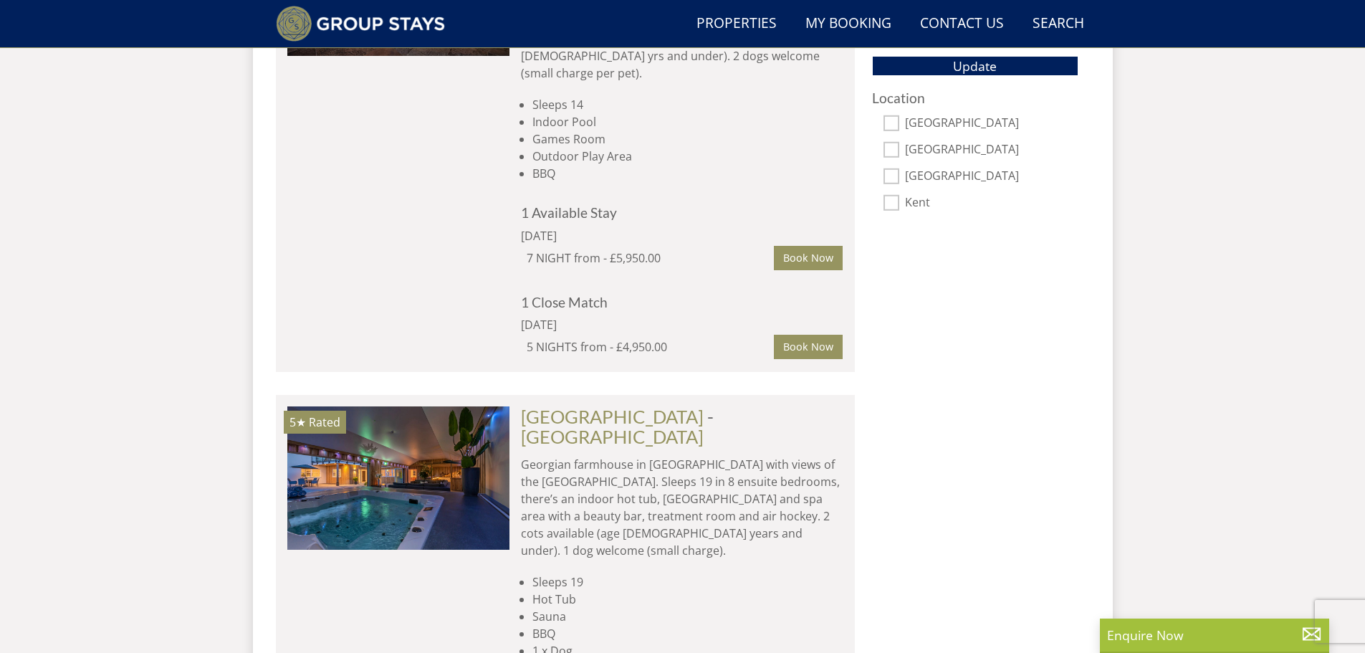
scroll to position [1181, 0]
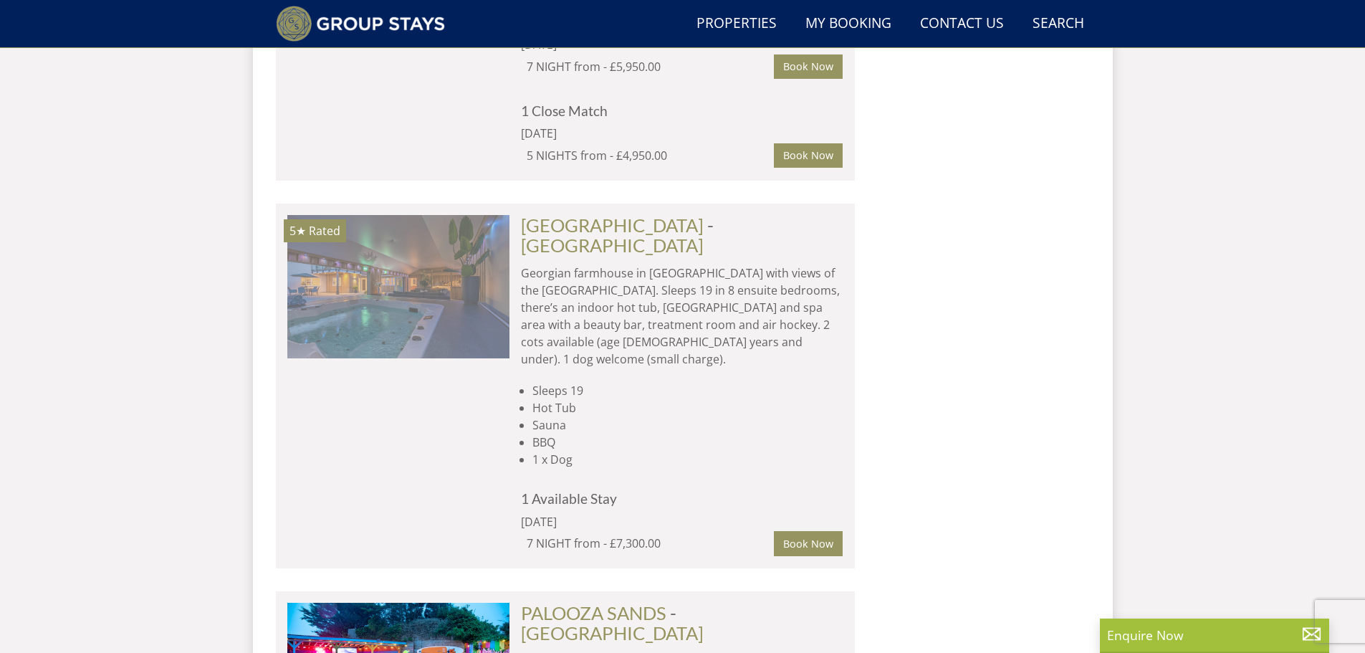
click at [461, 266] on img at bounding box center [398, 286] width 222 height 143
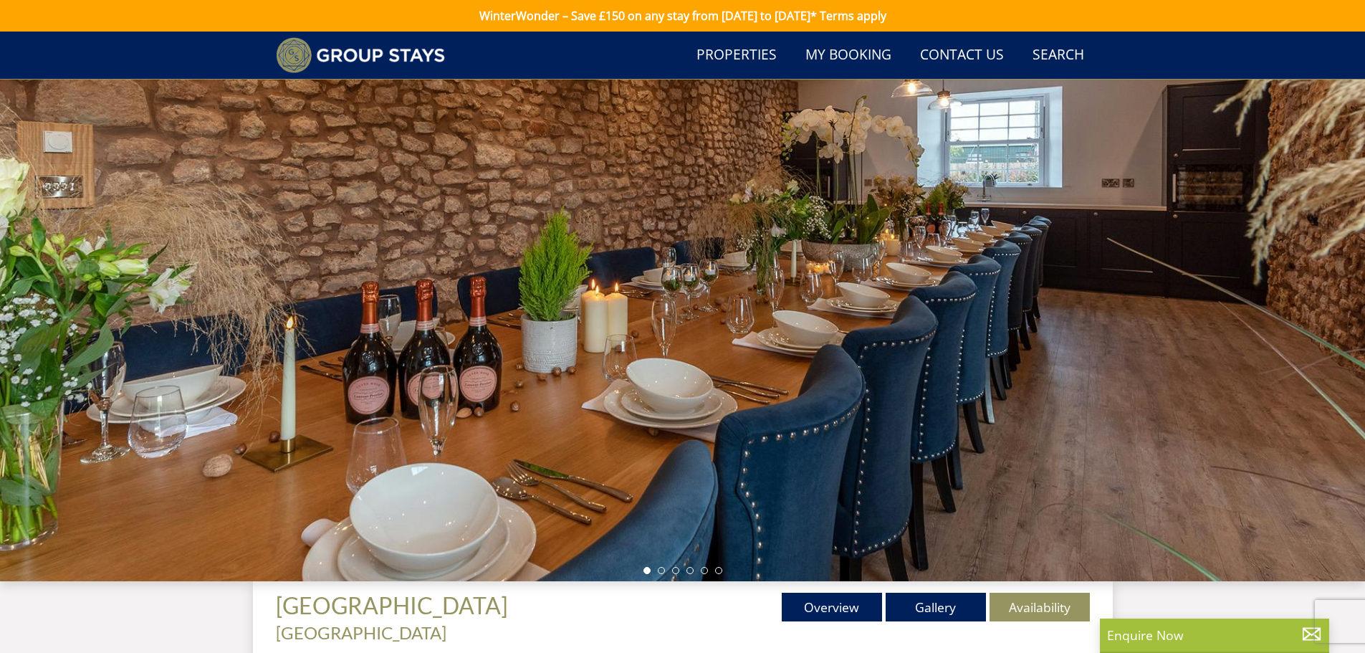
scroll to position [178, 0]
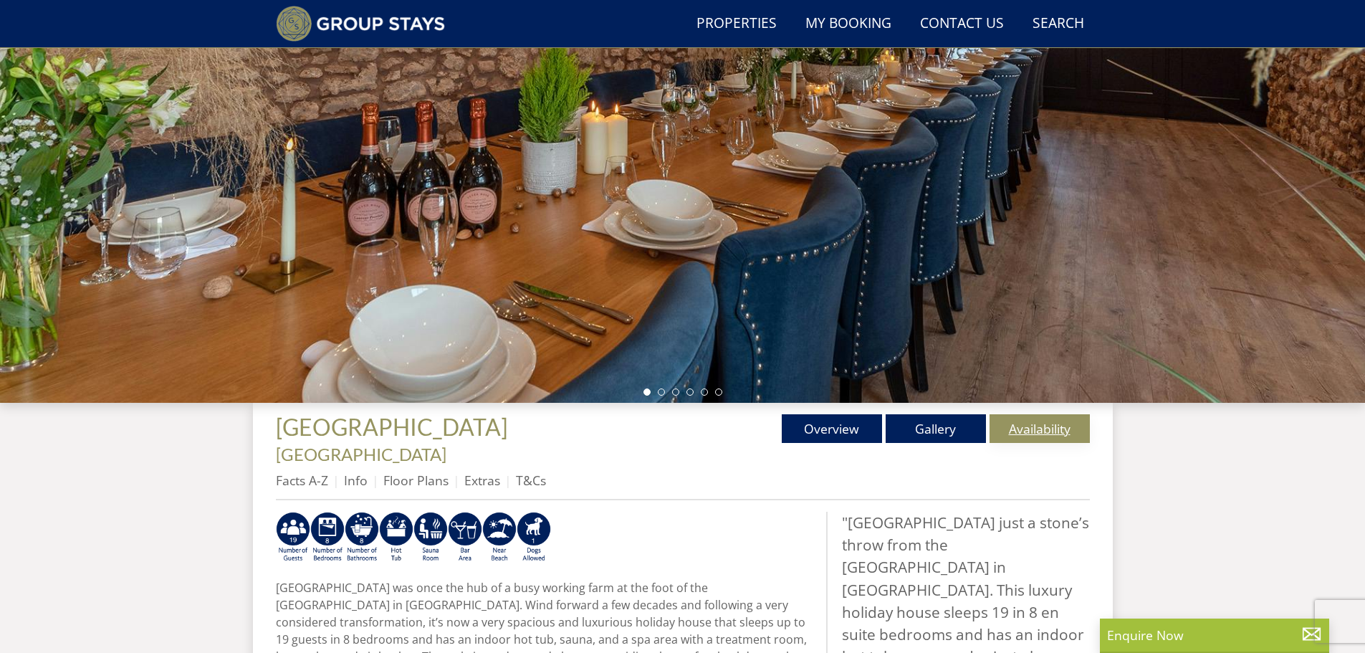
click at [1025, 416] on link "Availability" at bounding box center [1040, 428] width 100 height 29
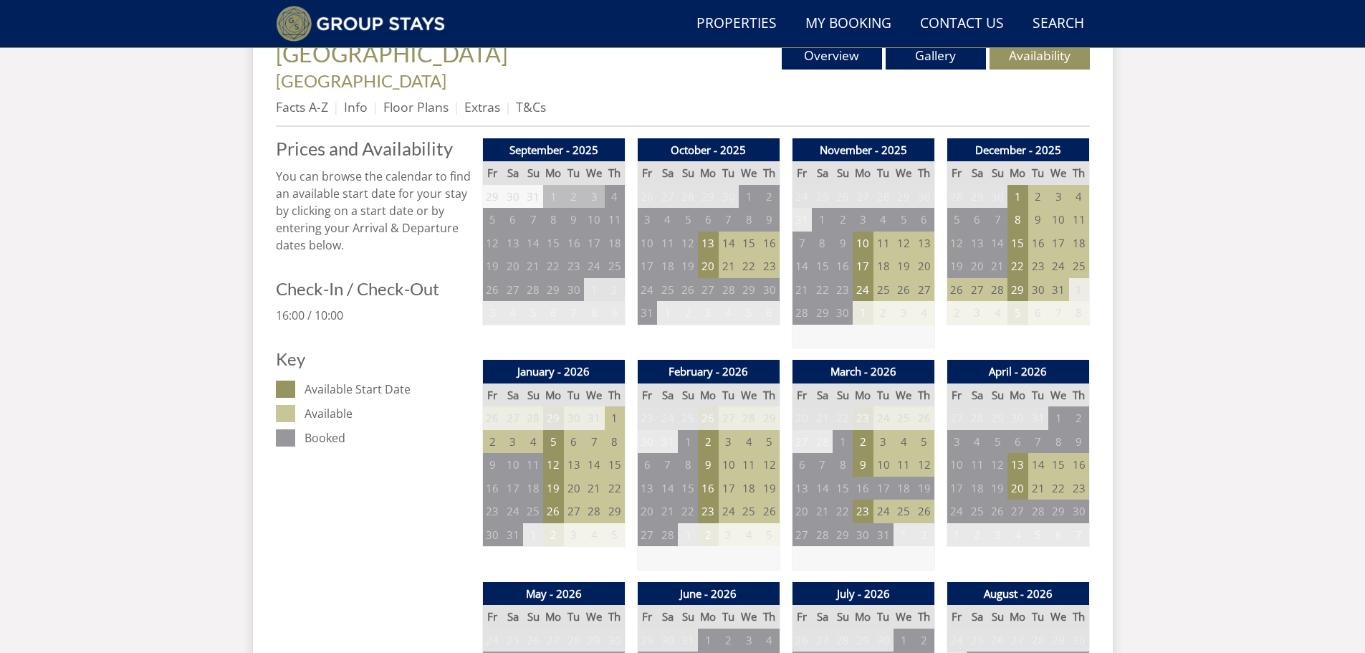
scroll to position [562, 0]
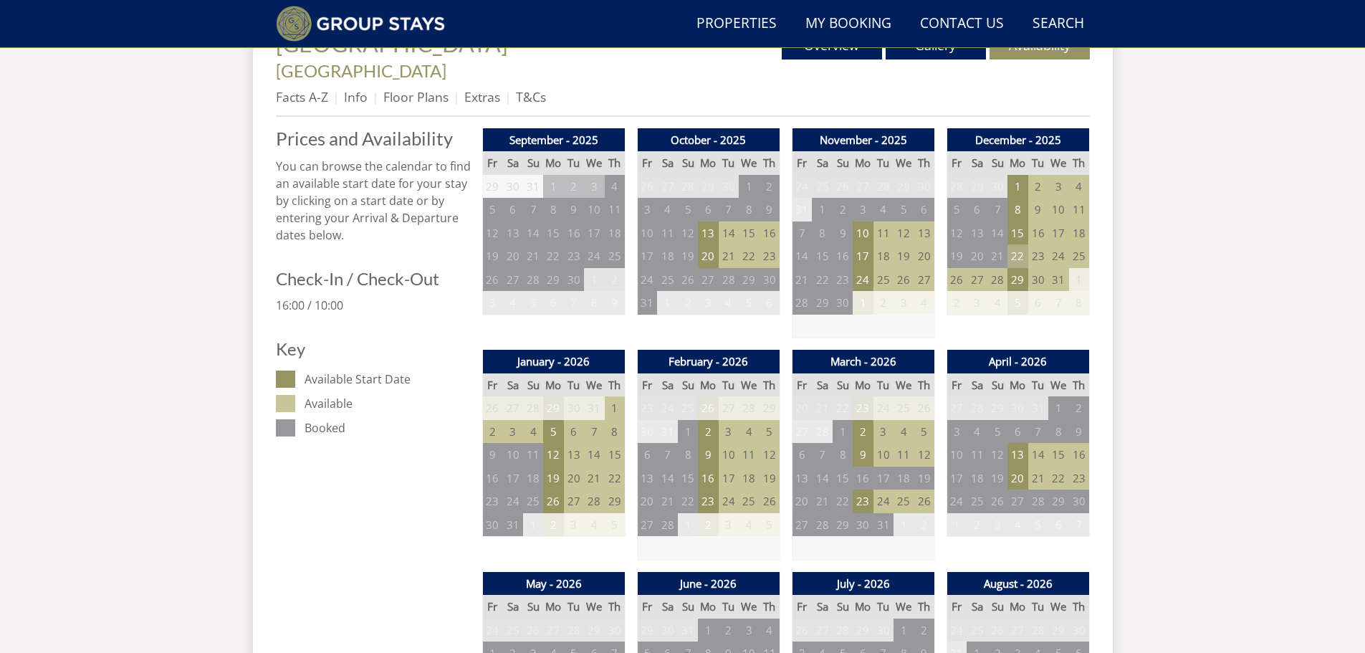
click at [1020, 244] on td "22" at bounding box center [1017, 256] width 20 height 24
click at [1074, 261] on link at bounding box center [1086, 265] width 25 height 25
click at [995, 268] on td "28" at bounding box center [997, 280] width 20 height 24
click at [957, 268] on td "26" at bounding box center [957, 280] width 20 height 24
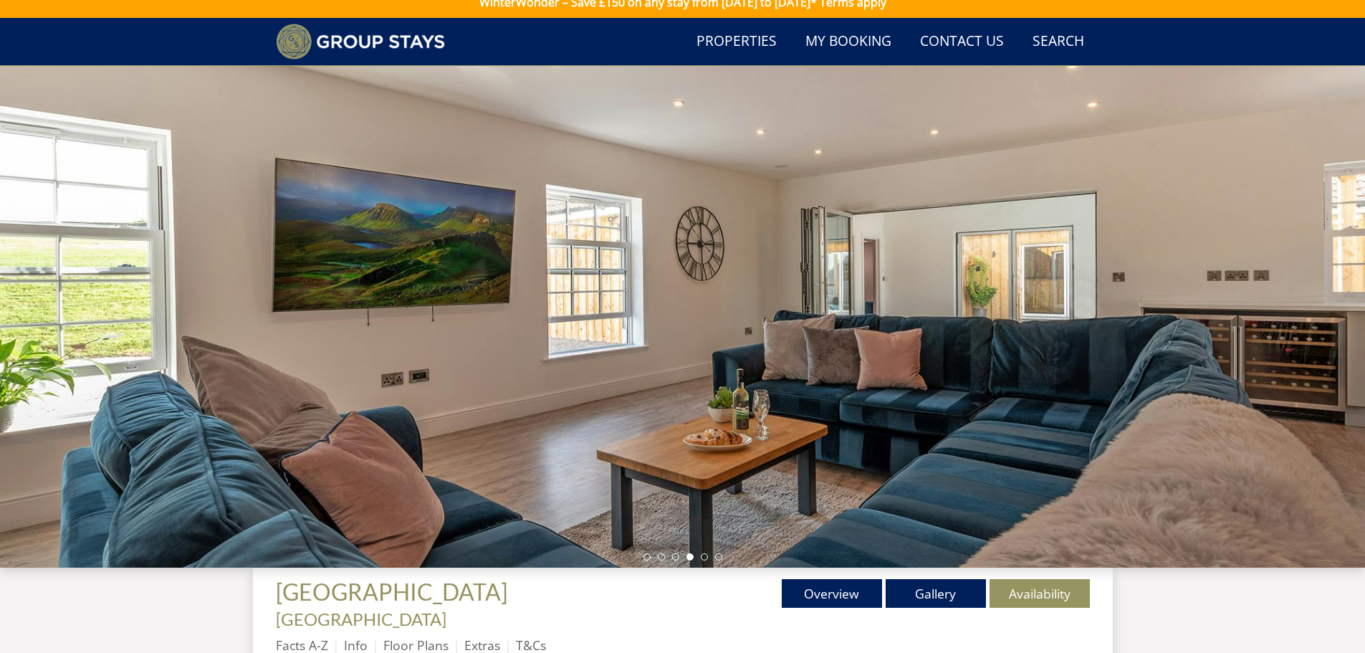
scroll to position [0, 0]
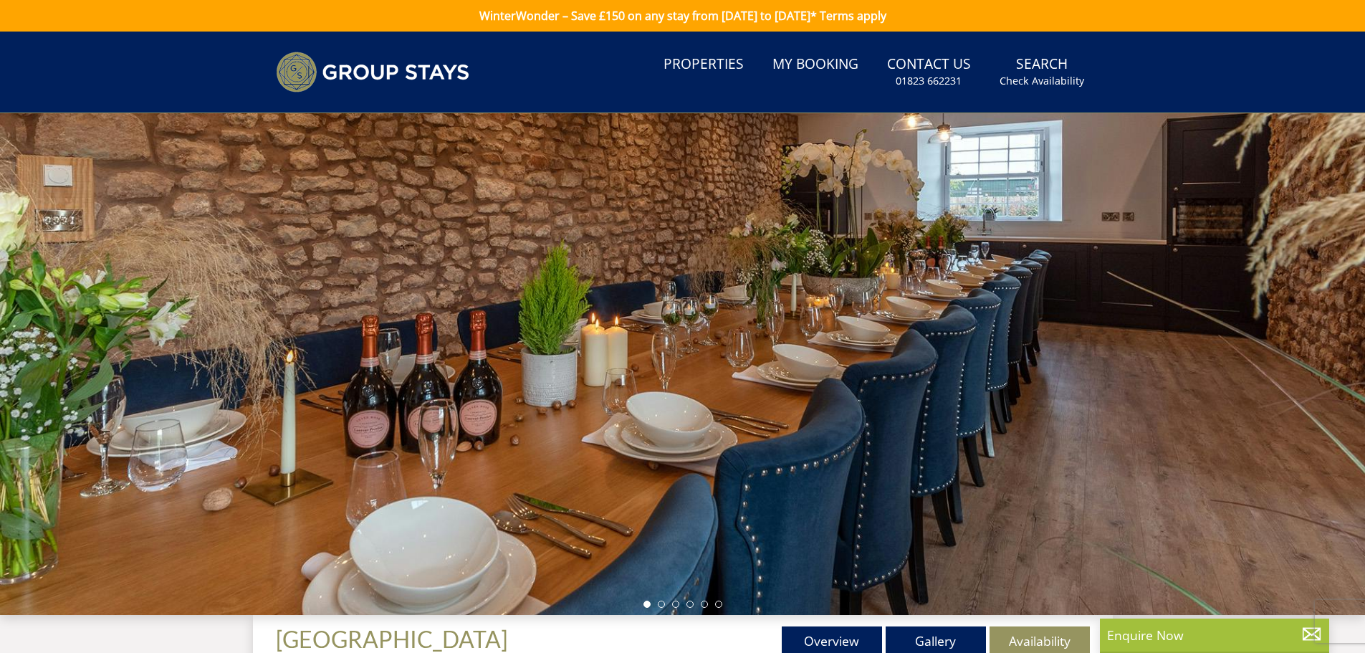
select select "14"
select select "6"
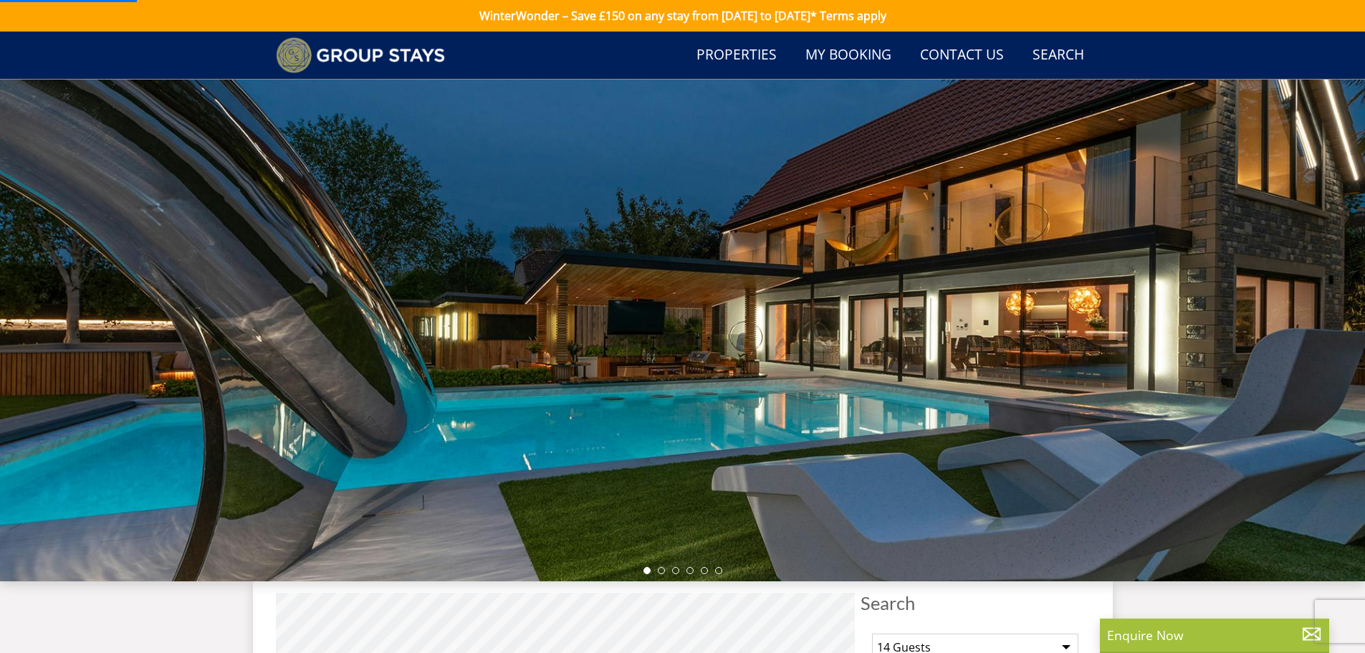
scroll to position [1181, 0]
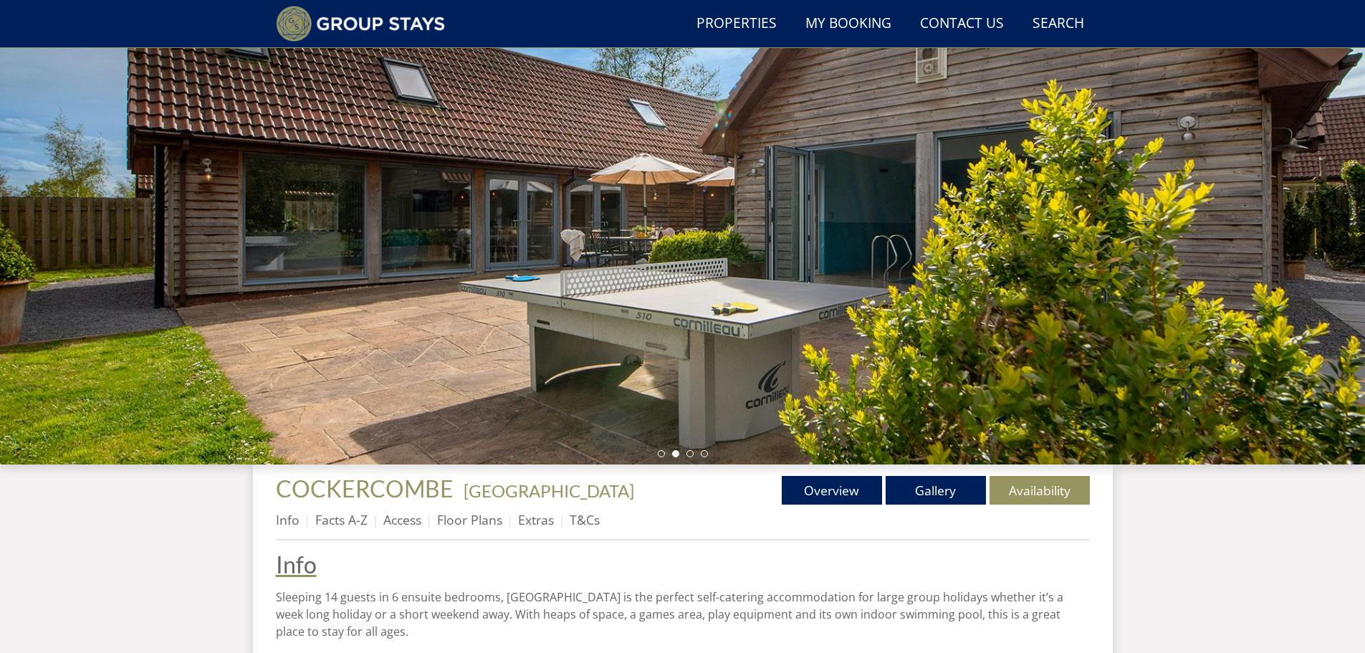
scroll to position [308, 0]
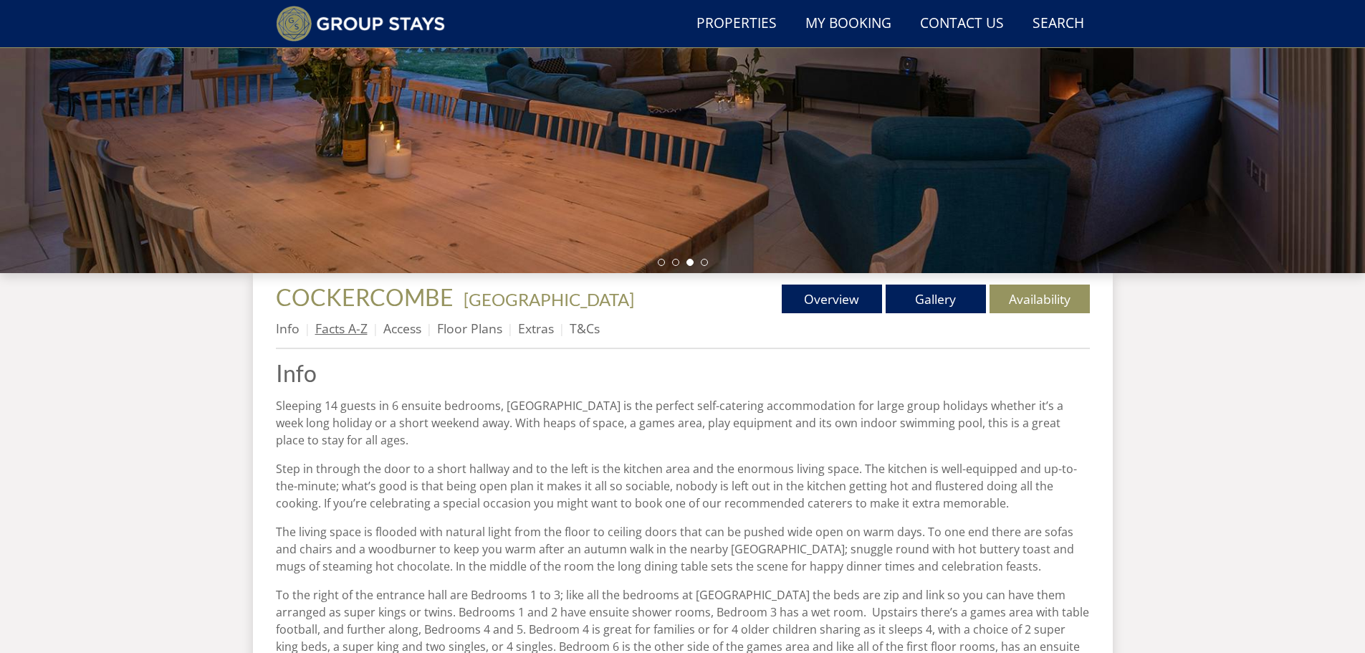
click at [340, 334] on link "Facts A-Z" at bounding box center [341, 328] width 52 height 17
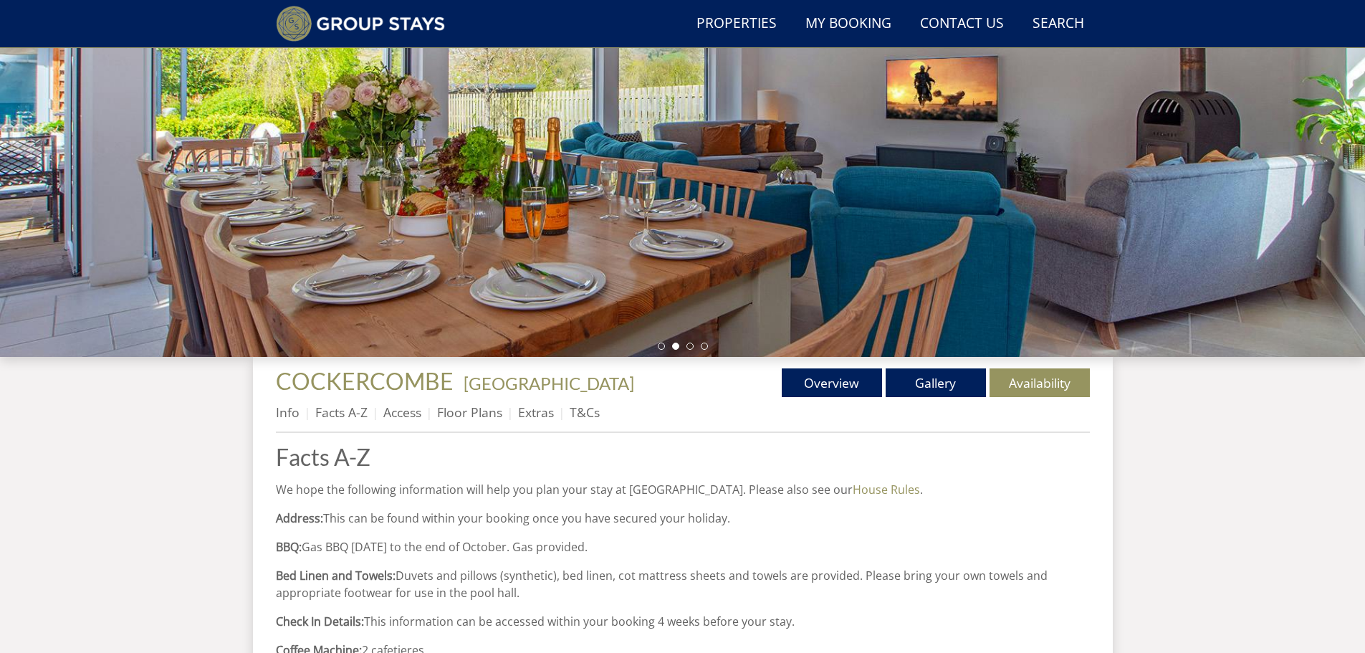
scroll to position [178, 0]
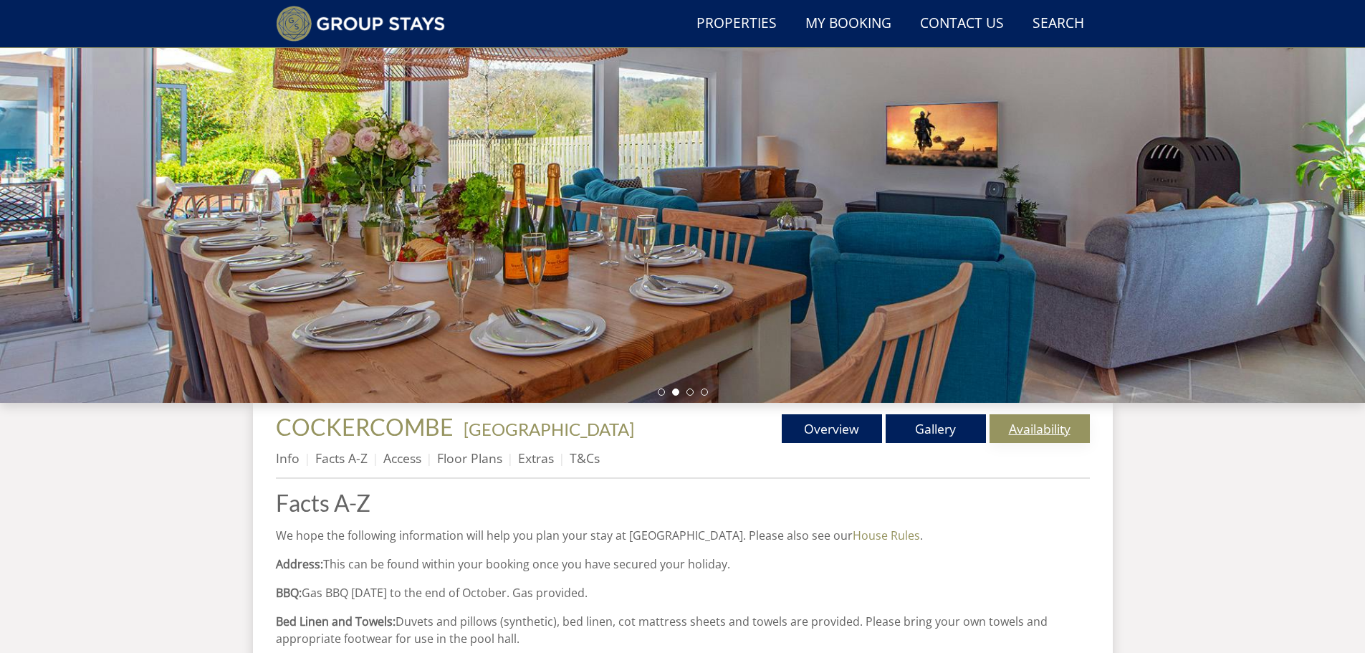
click at [1006, 438] on link "Availability" at bounding box center [1040, 428] width 100 height 29
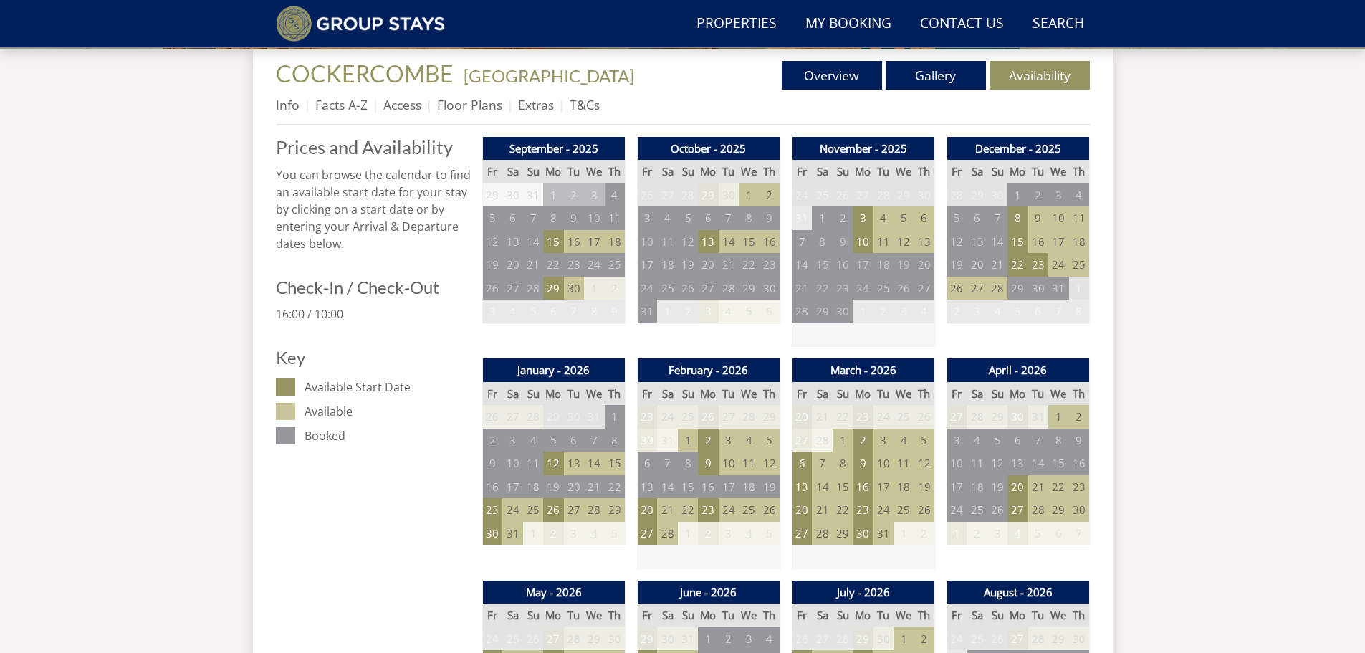
scroll to position [557, 0]
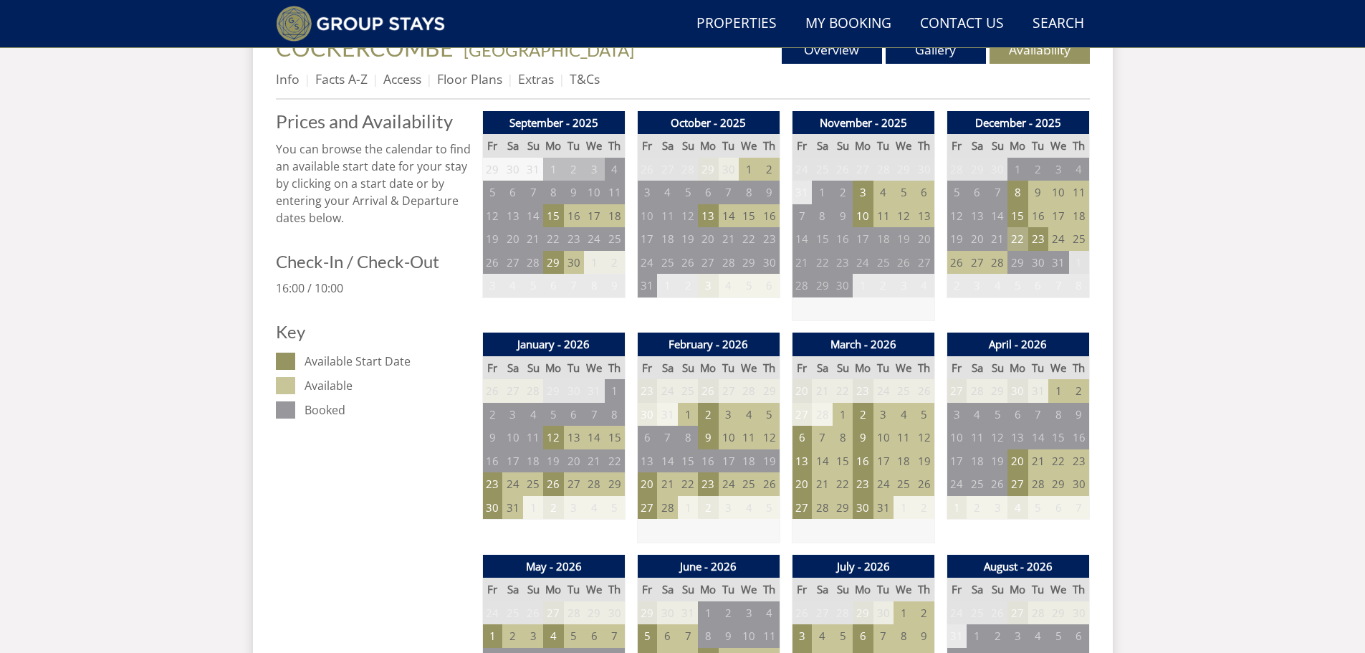
click at [1018, 239] on td "22" at bounding box center [1017, 239] width 20 height 24
click at [1040, 239] on td "23" at bounding box center [1038, 239] width 20 height 24
click at [1099, 269] on link at bounding box center [1111, 269] width 25 height 25
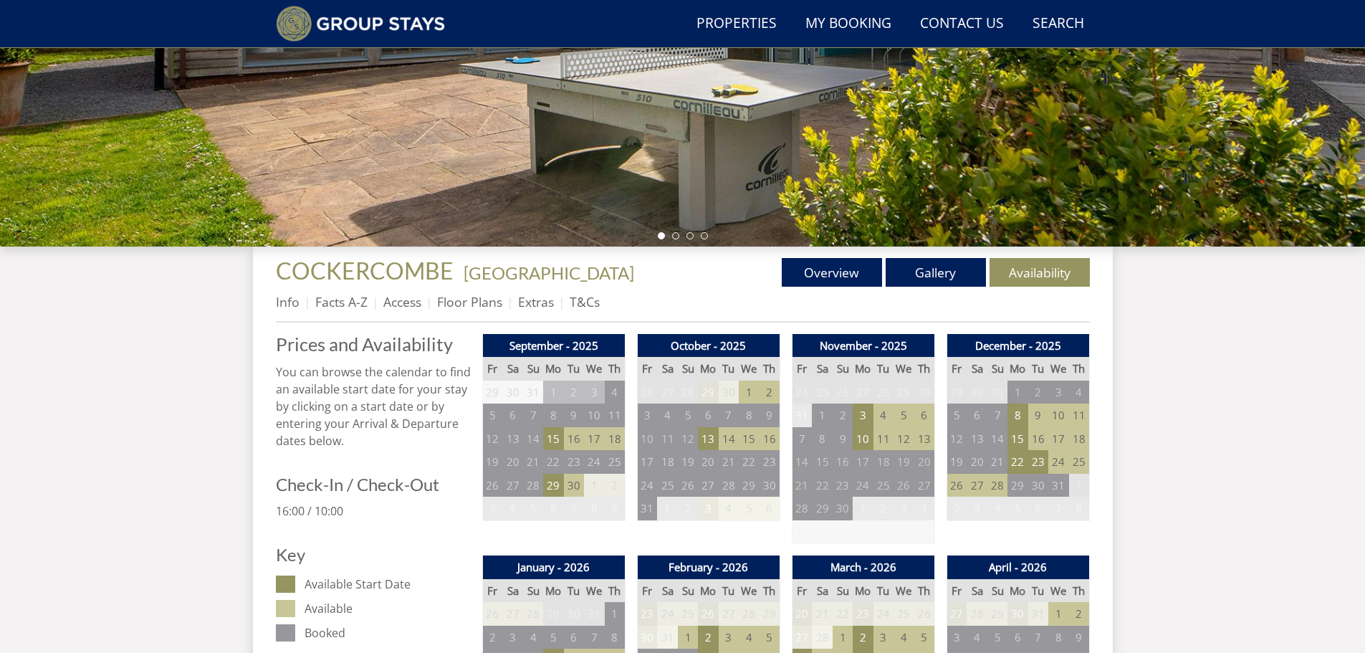
scroll to position [366, 0]
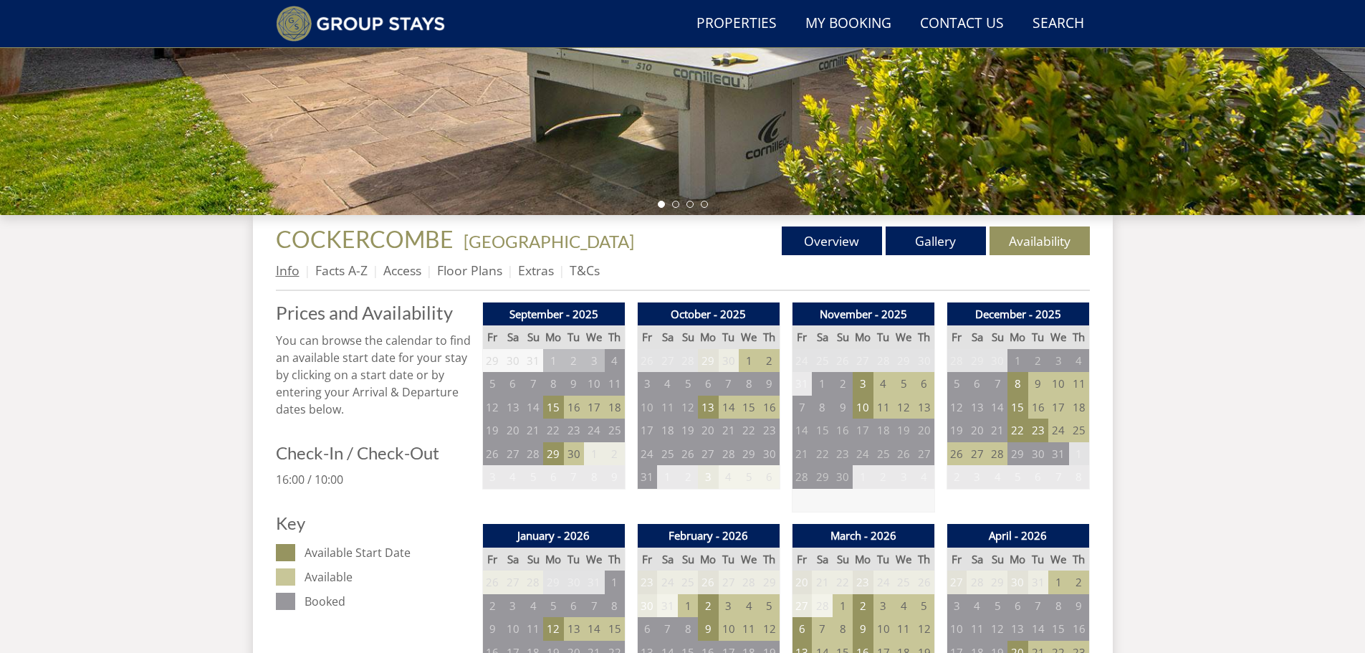
click at [288, 274] on link "Info" at bounding box center [288, 270] width 24 height 17
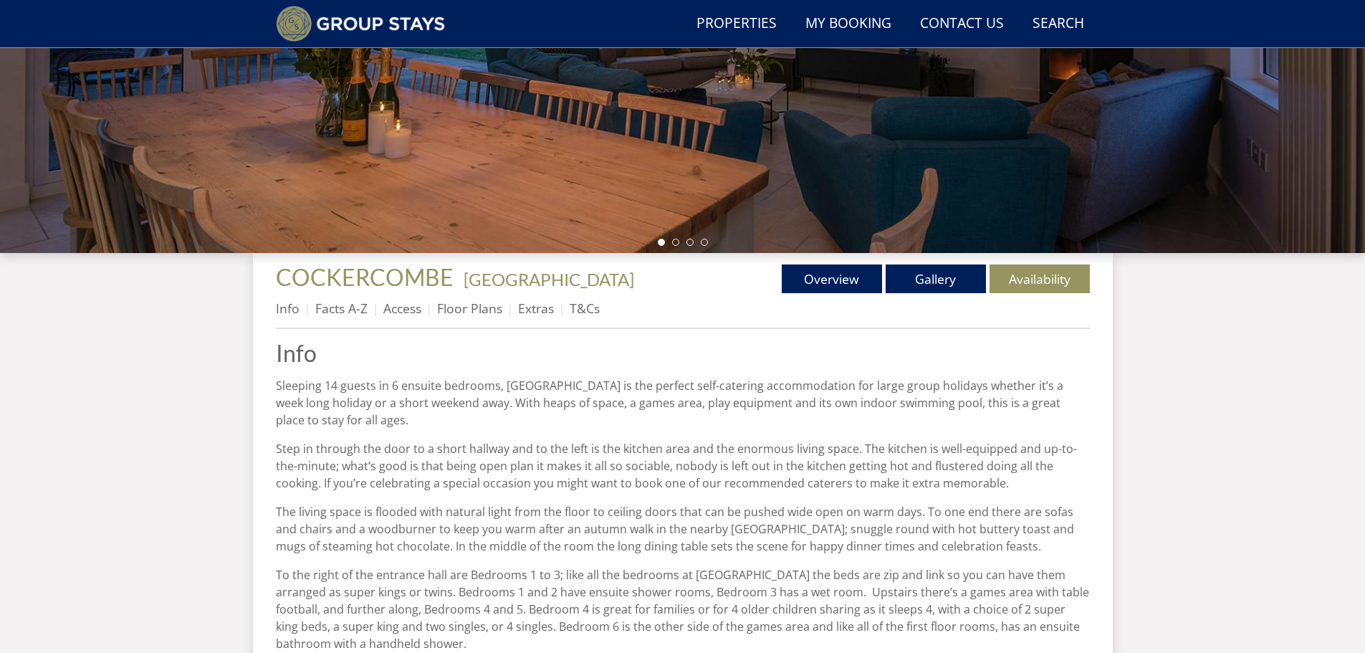
scroll to position [369, 0]
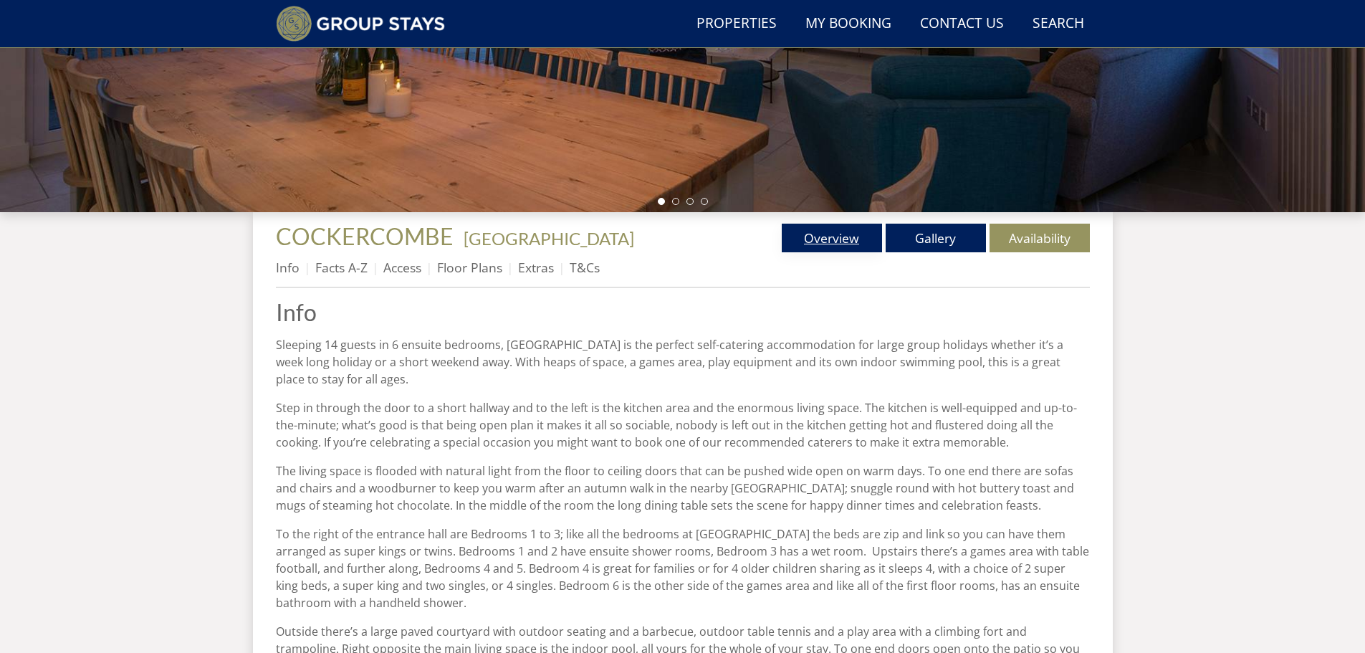
click at [851, 234] on link "Overview" at bounding box center [832, 238] width 100 height 29
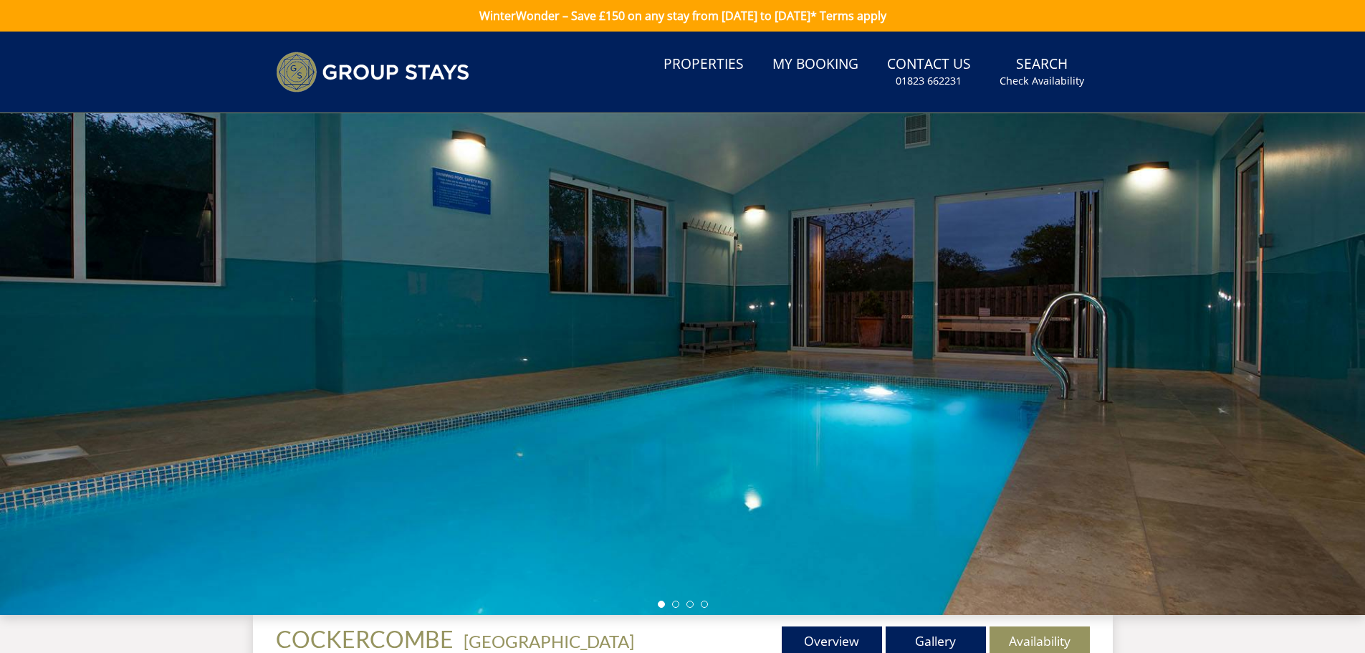
scroll to position [158, 0]
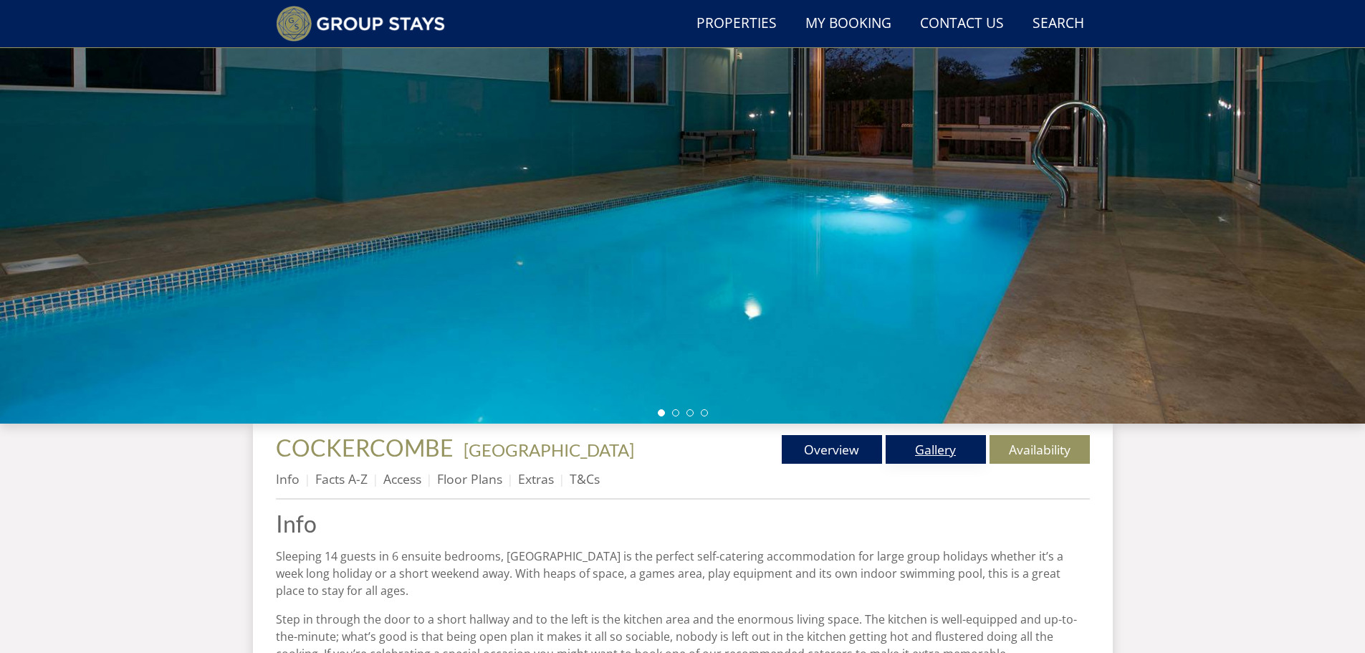
click at [928, 443] on link "Gallery" at bounding box center [936, 449] width 100 height 29
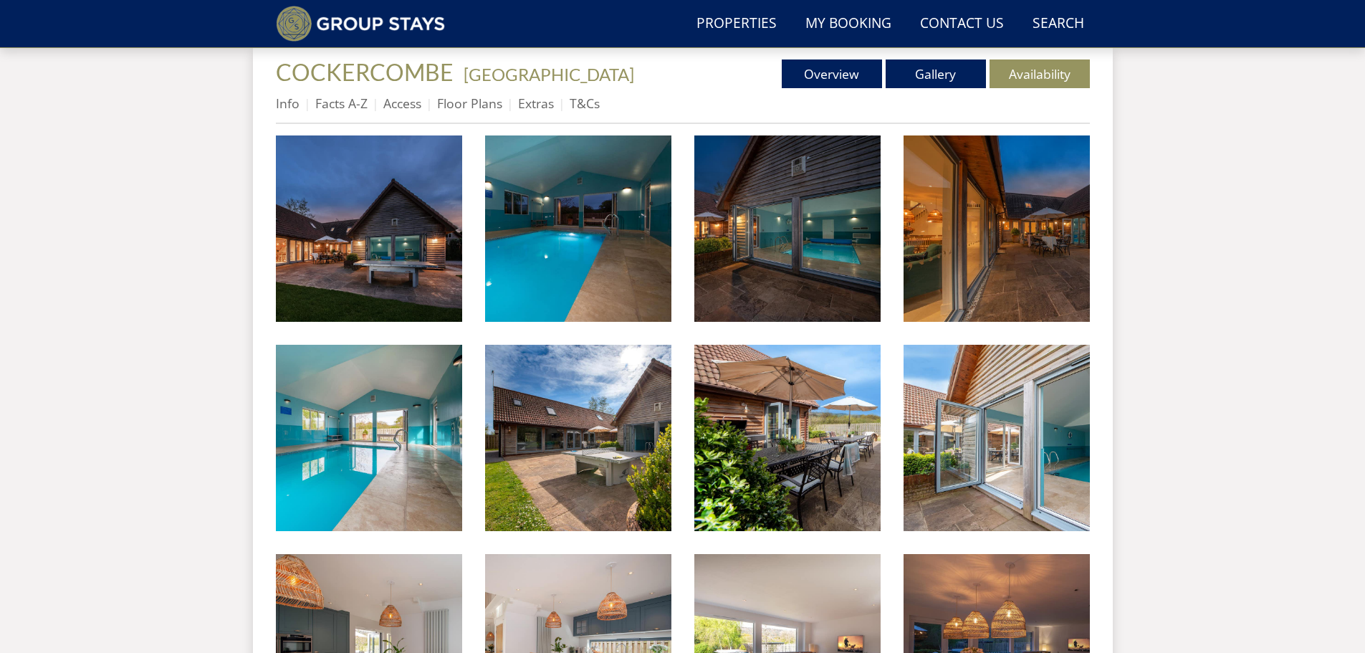
scroll to position [560, 0]
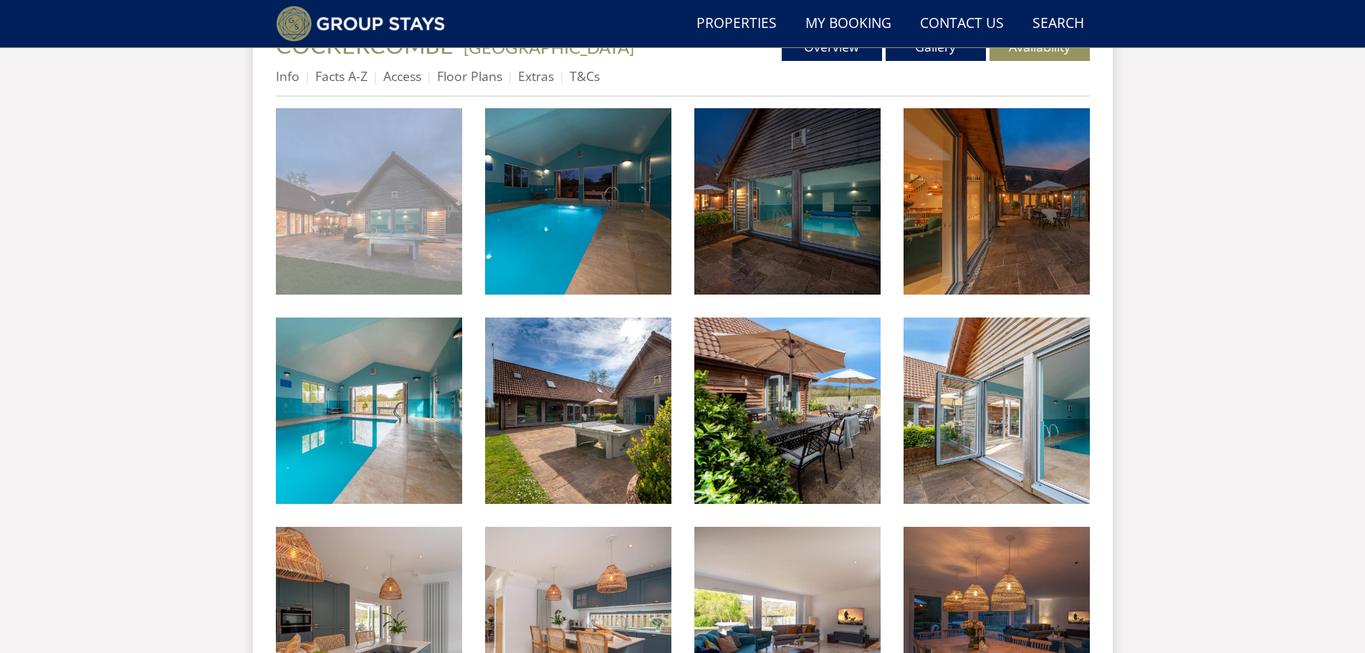
click at [350, 203] on img at bounding box center [369, 201] width 186 height 186
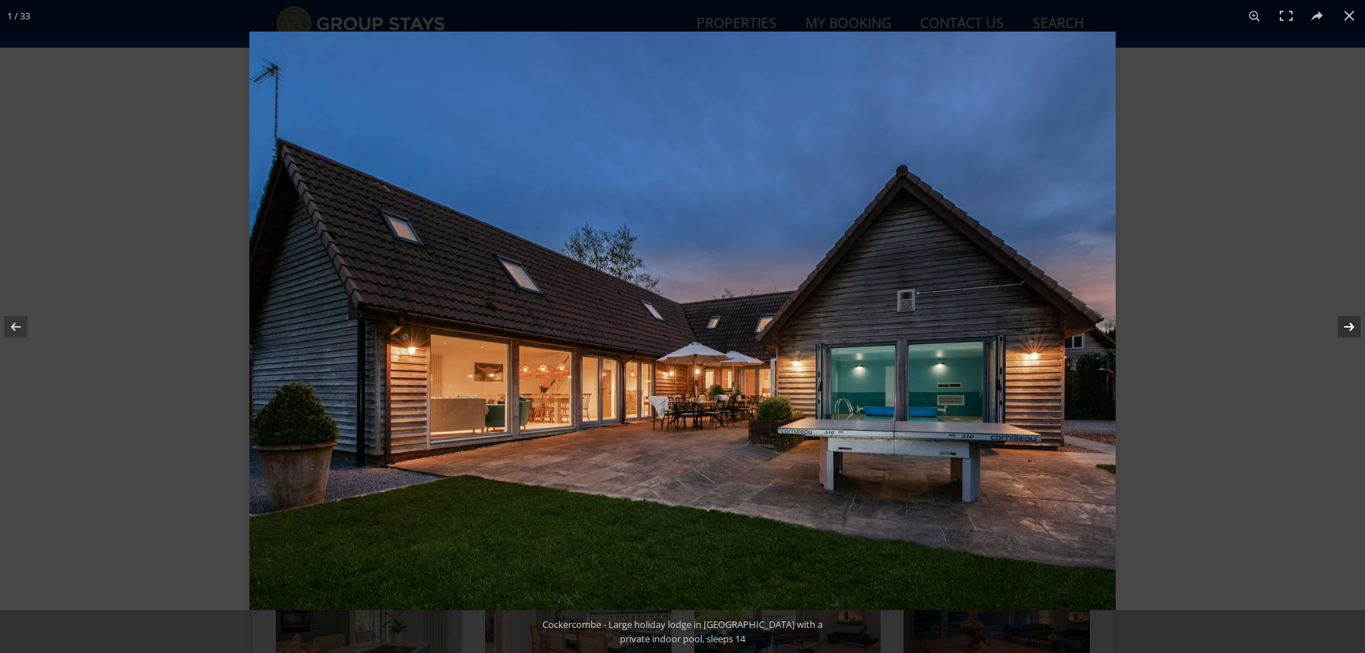
click at [1343, 327] on button at bounding box center [1340, 327] width 50 height 72
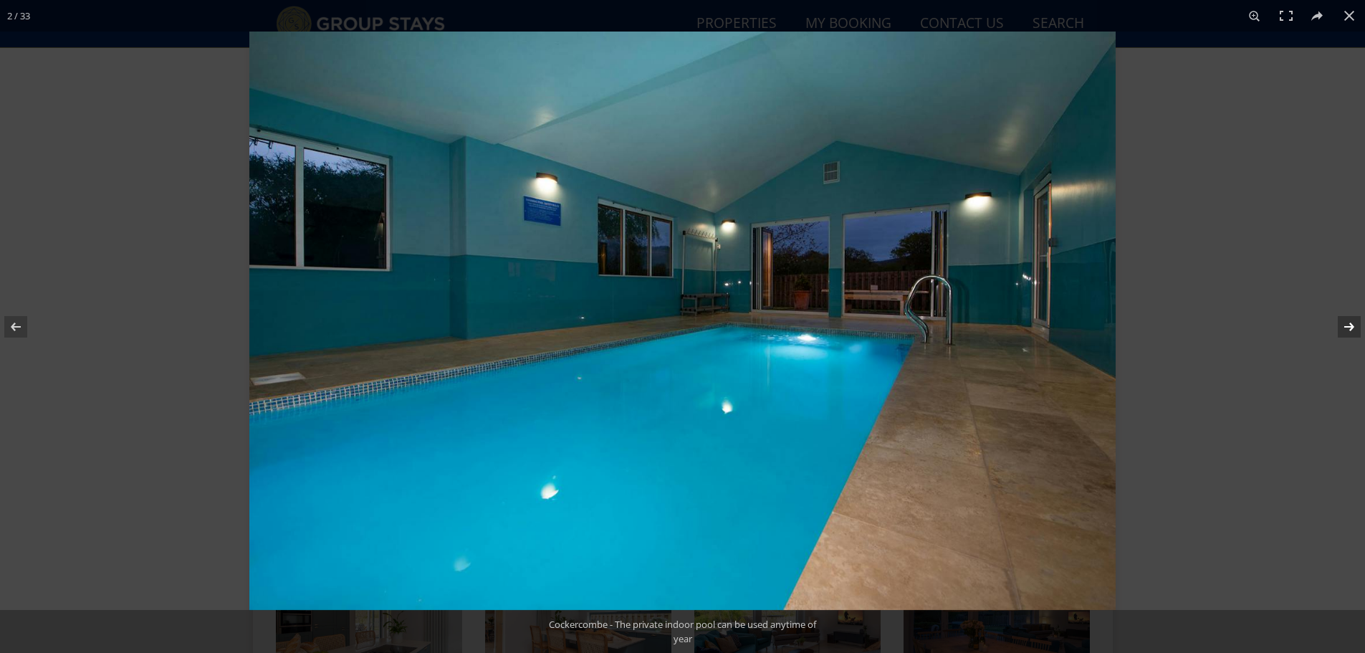
click at [1343, 327] on button at bounding box center [1340, 327] width 50 height 72
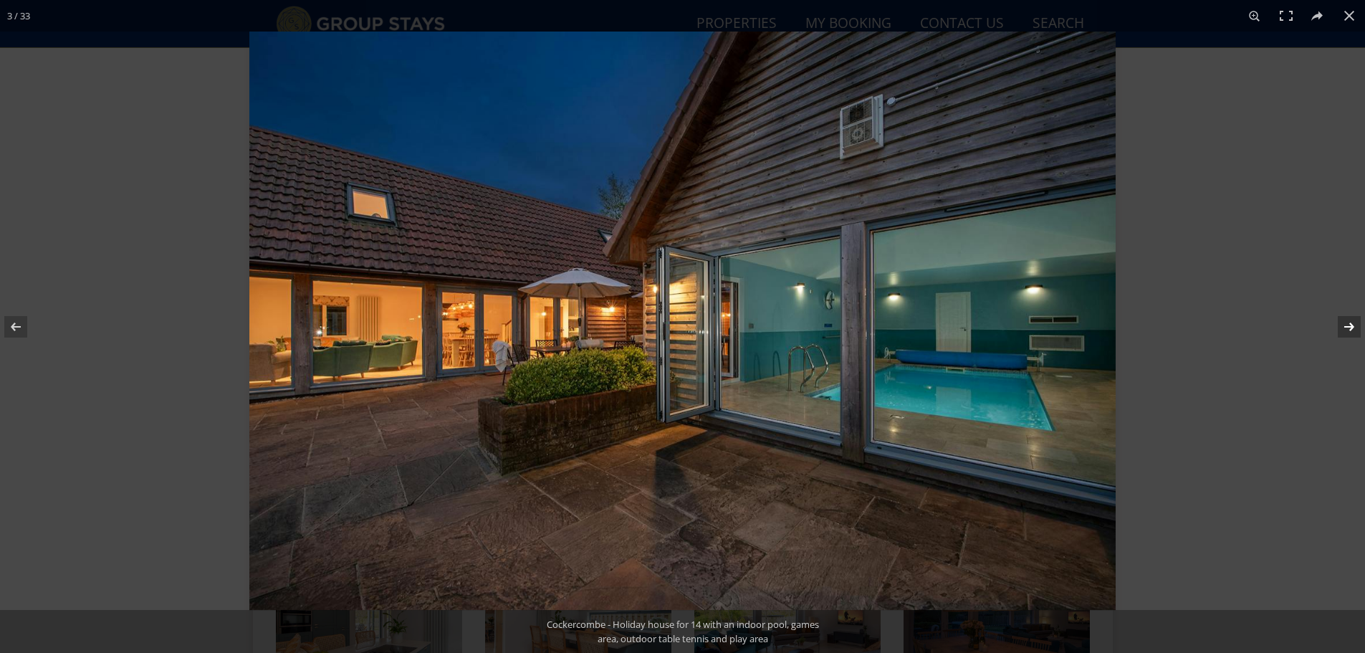
click at [1343, 327] on button at bounding box center [1340, 327] width 50 height 72
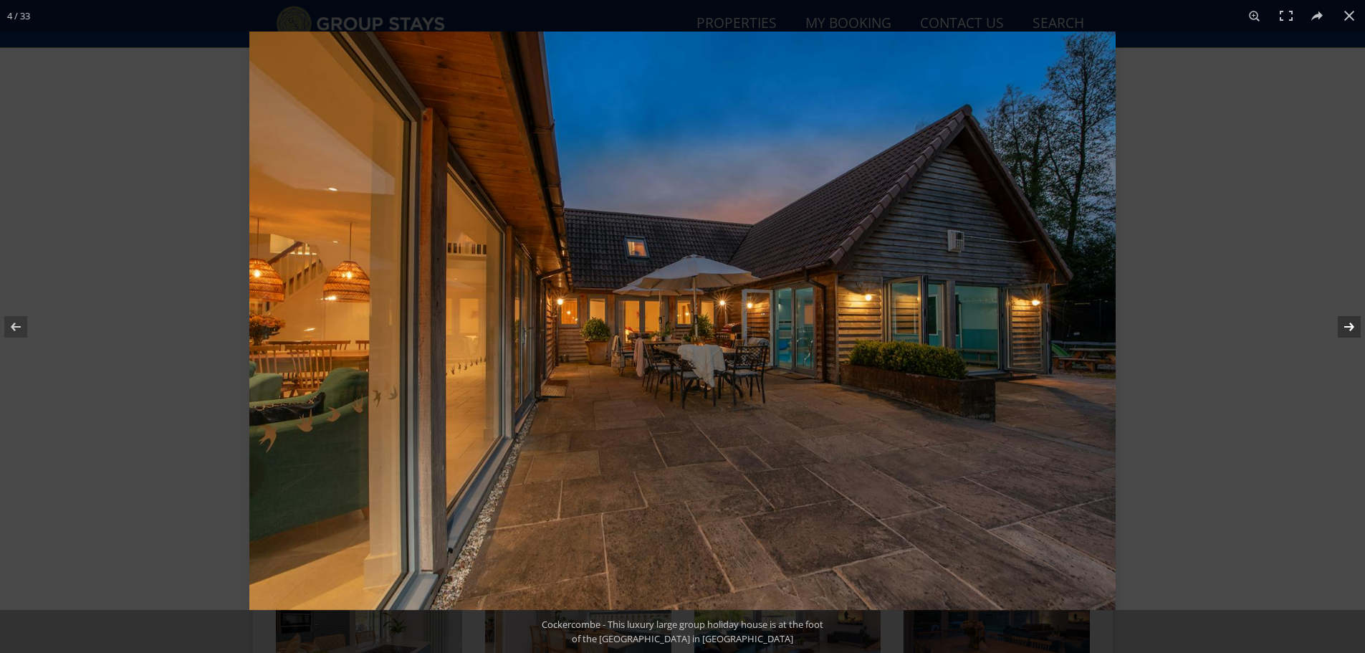
click at [1343, 327] on button at bounding box center [1340, 327] width 50 height 72
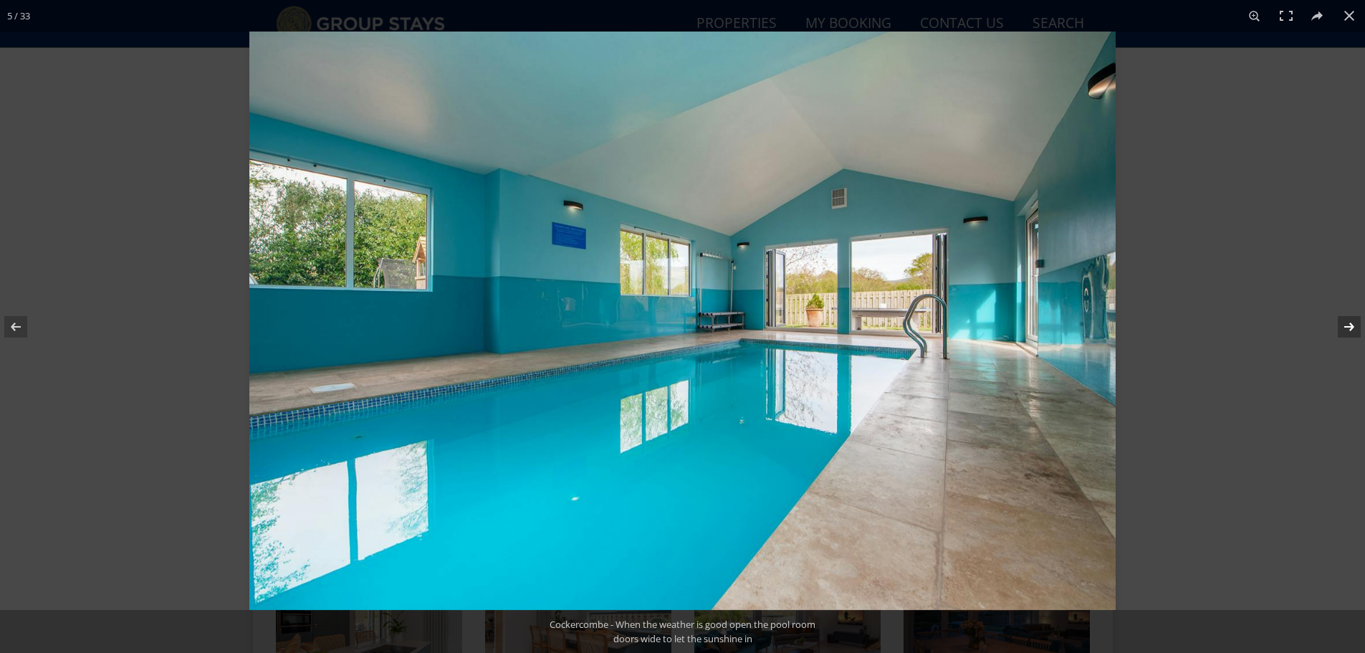
click at [1343, 327] on button at bounding box center [1340, 327] width 50 height 72
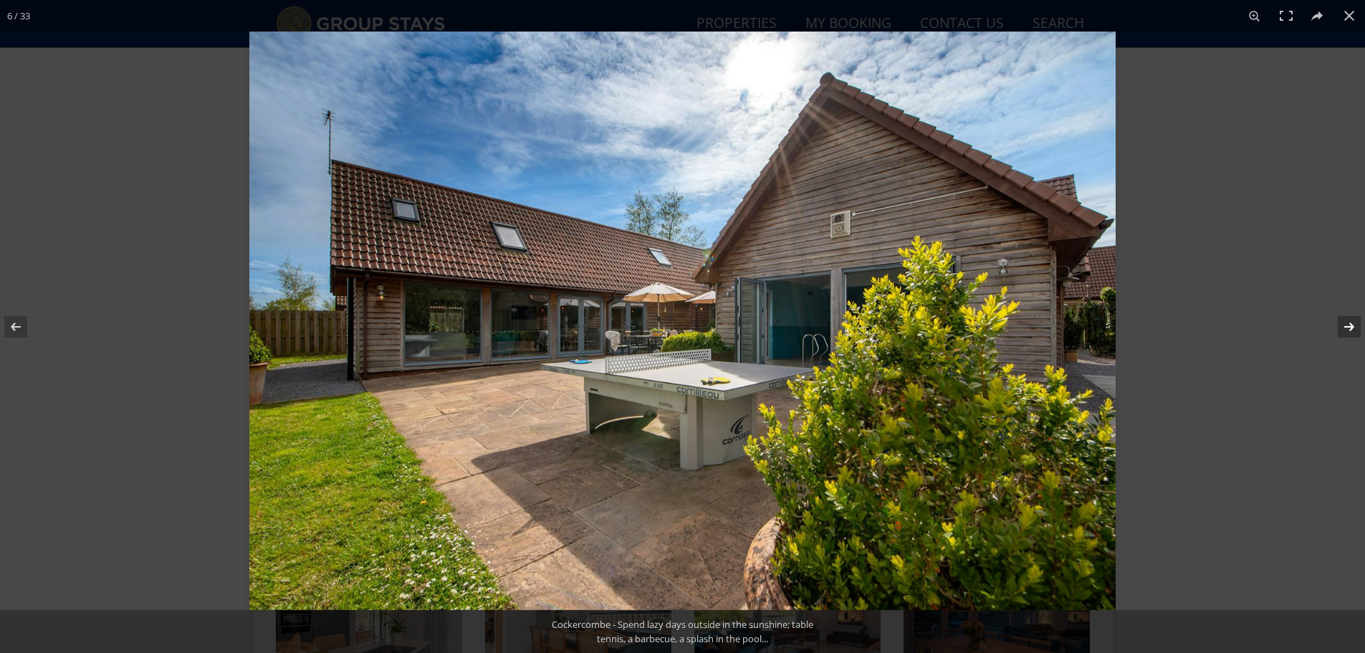
click at [1343, 327] on button at bounding box center [1340, 327] width 50 height 72
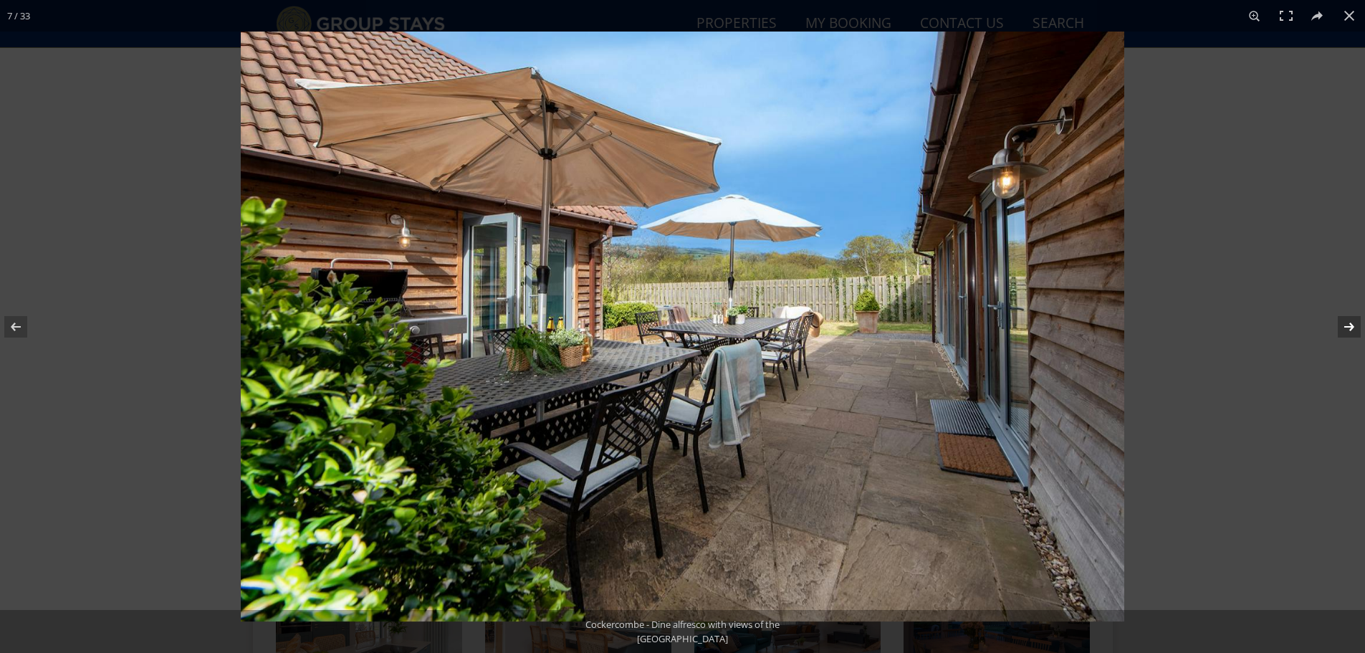
click at [1343, 327] on button at bounding box center [1340, 327] width 50 height 72
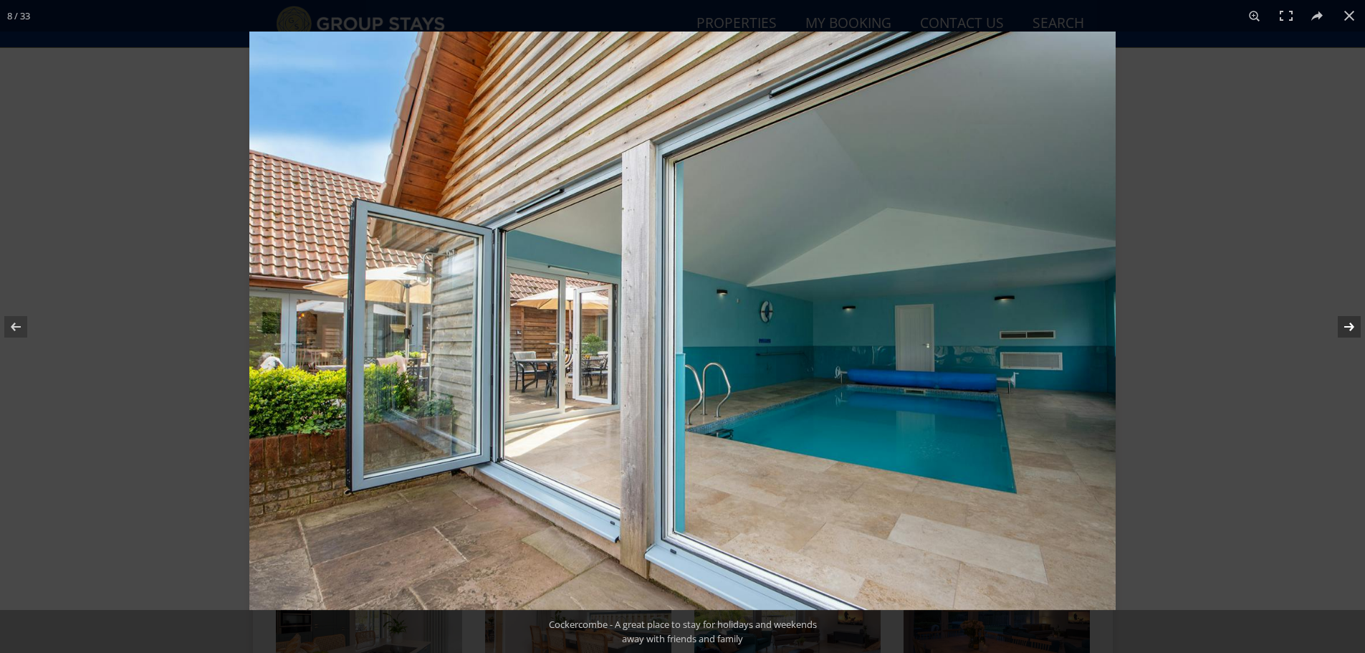
click at [1343, 327] on button at bounding box center [1340, 327] width 50 height 72
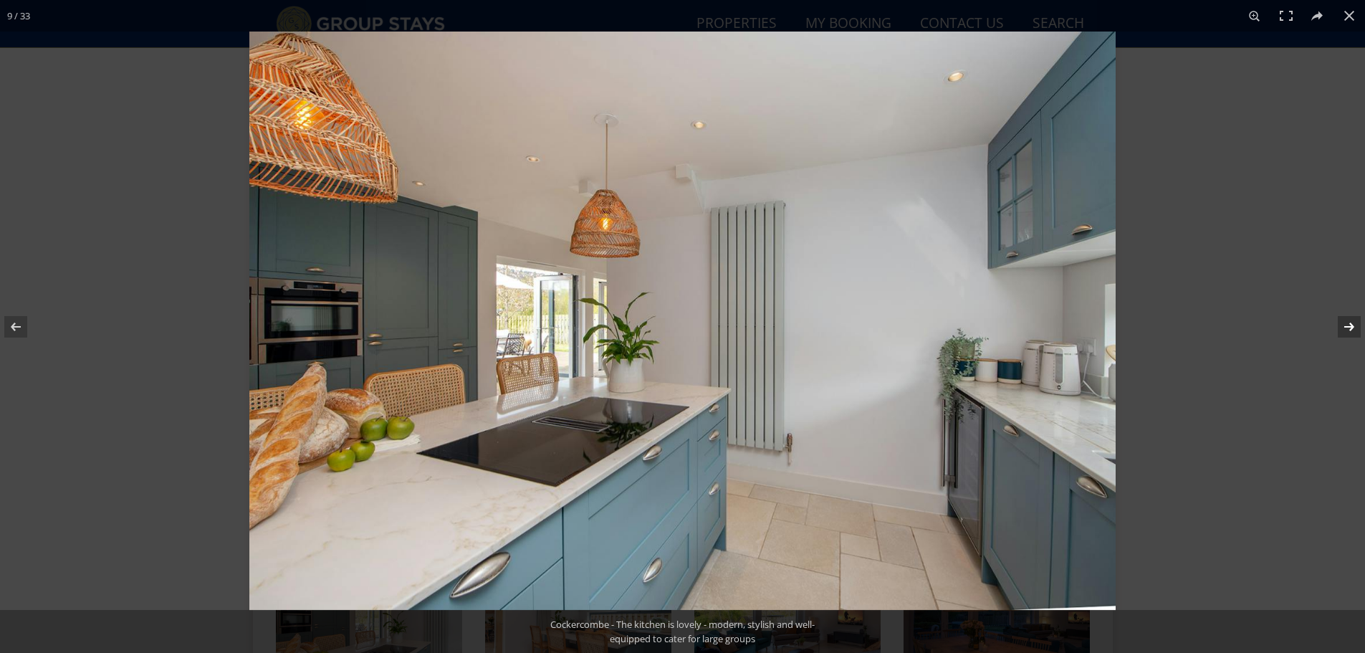
click at [1343, 327] on button at bounding box center [1340, 327] width 50 height 72
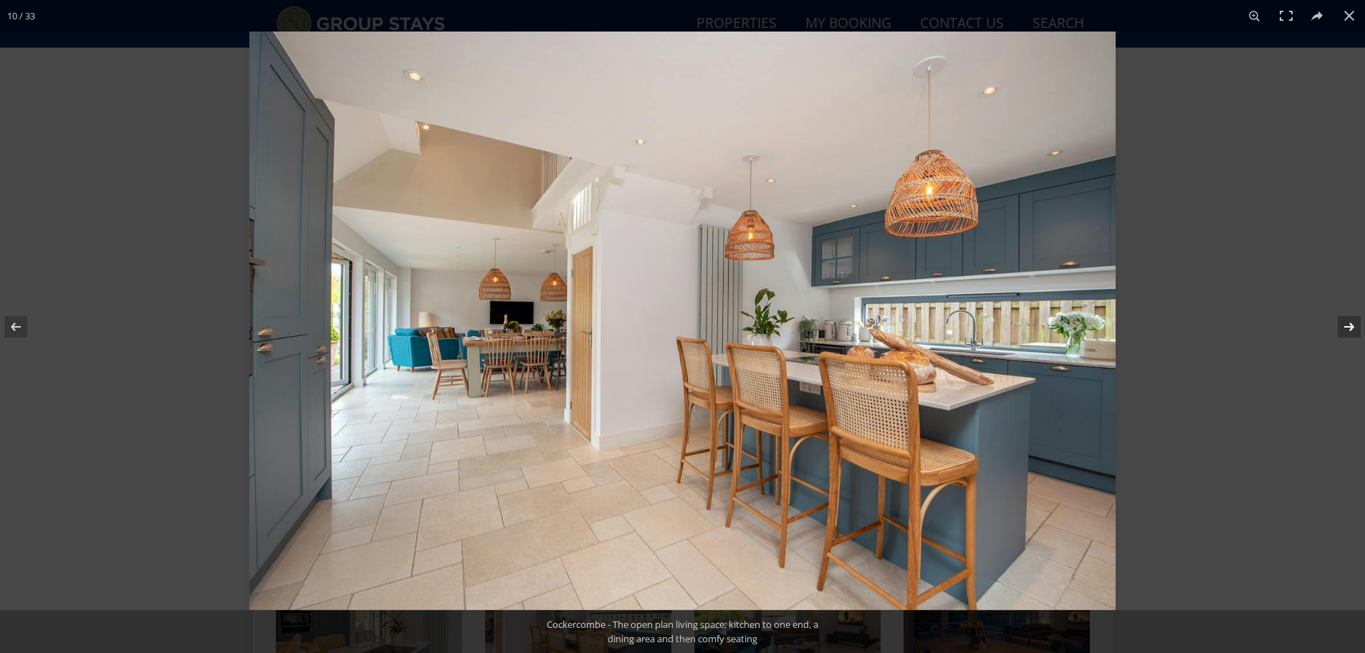
click at [1343, 327] on button at bounding box center [1340, 327] width 50 height 72
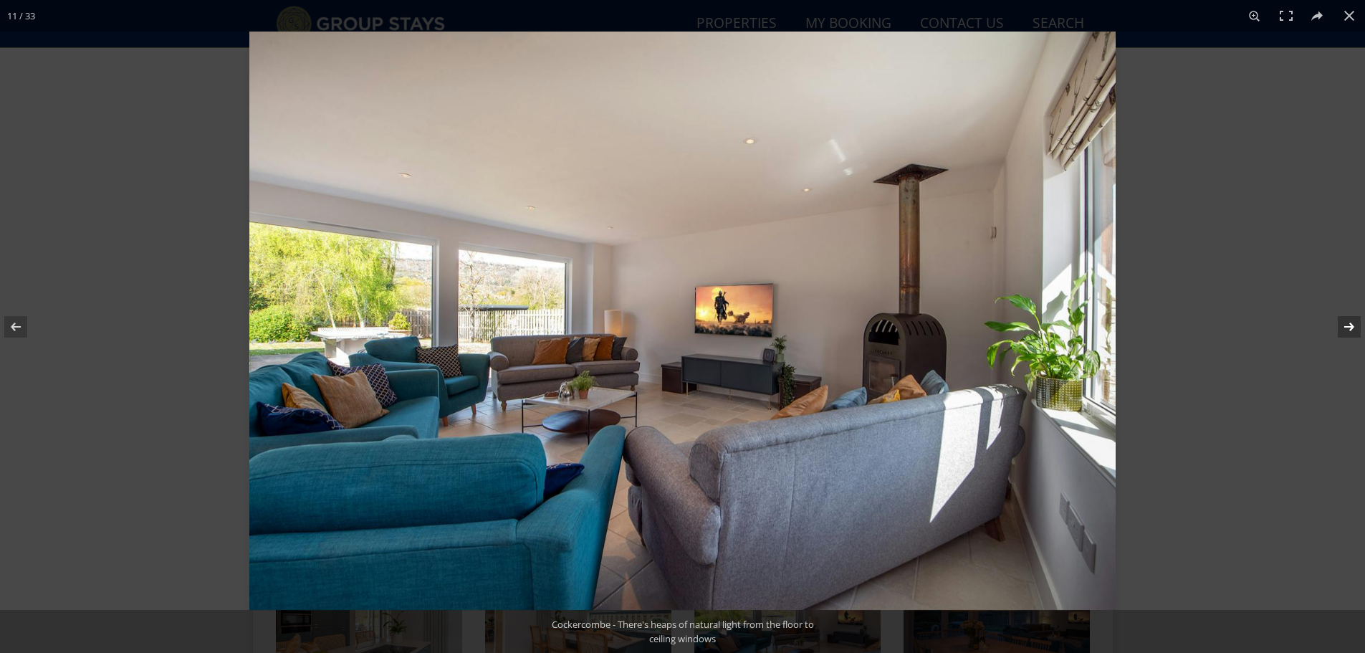
click at [1343, 327] on button at bounding box center [1340, 327] width 50 height 72
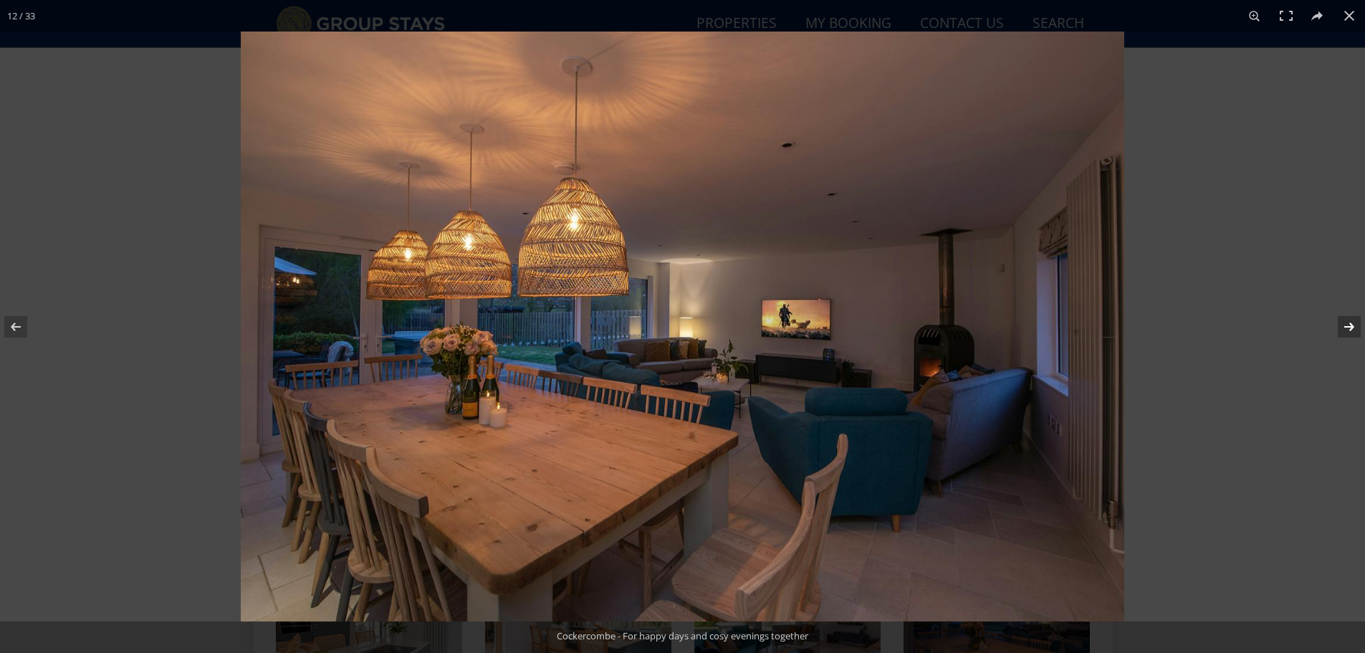
click at [1351, 330] on button at bounding box center [1340, 327] width 50 height 72
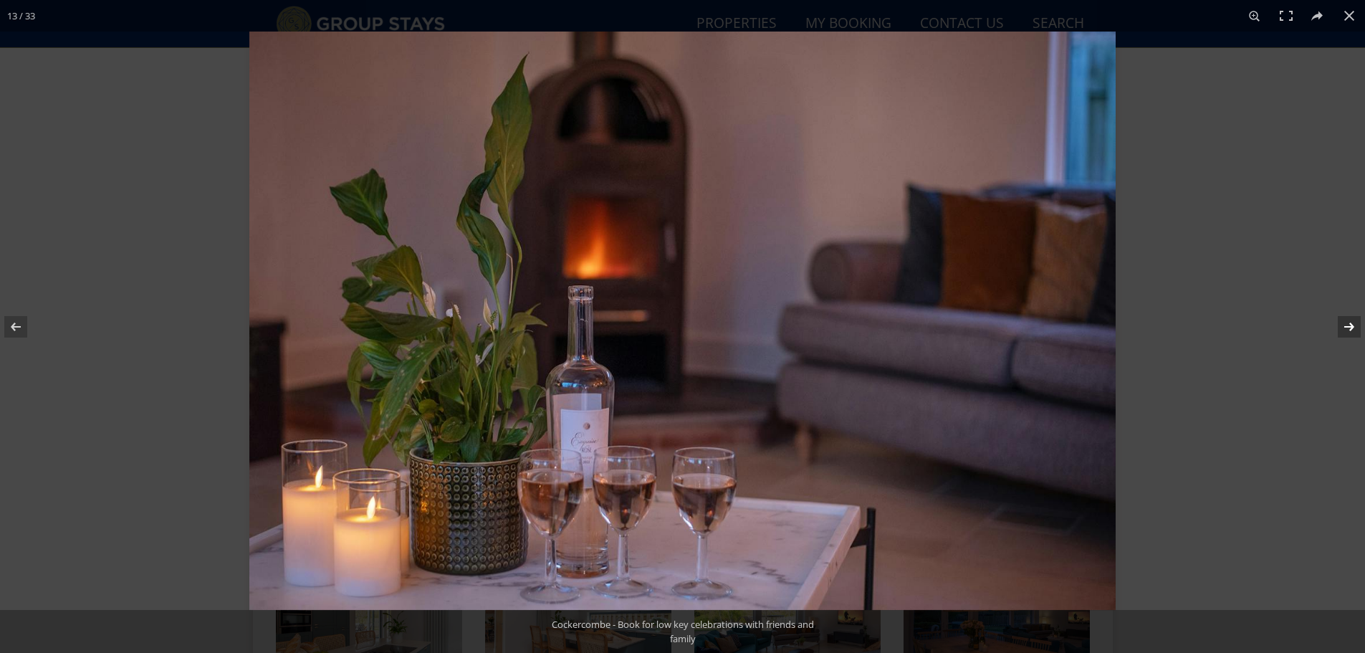
click at [1351, 330] on button at bounding box center [1340, 327] width 50 height 72
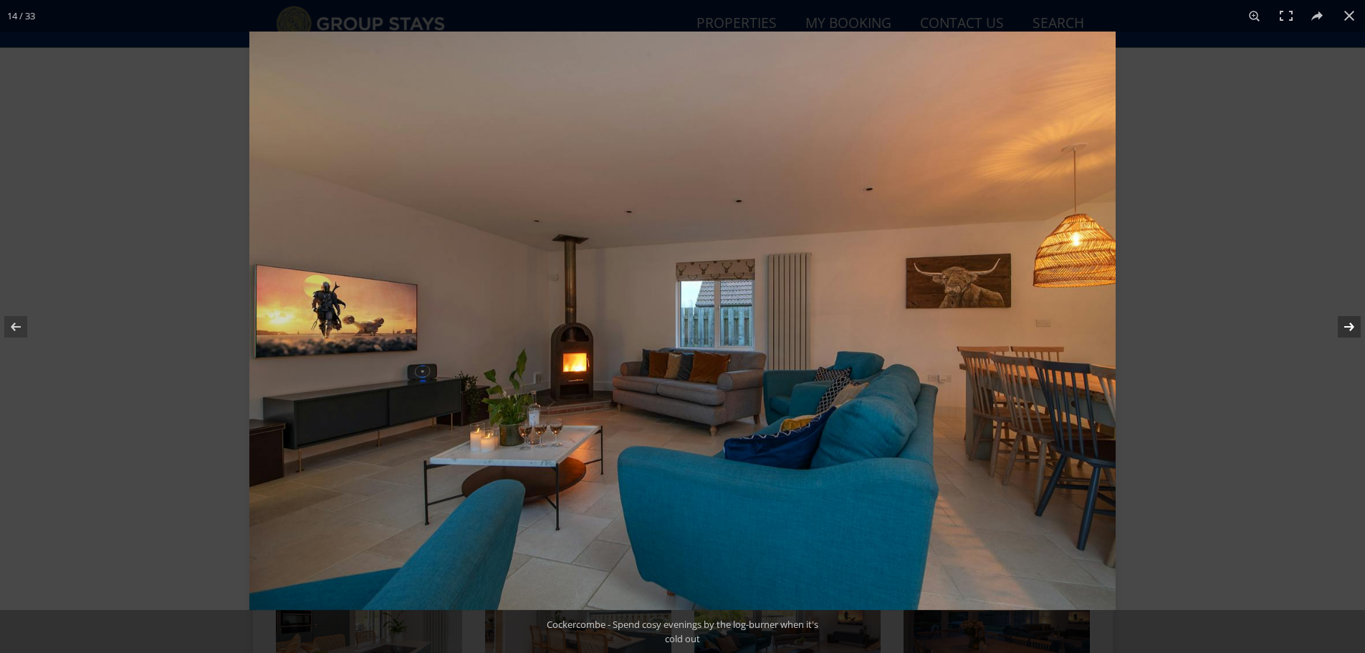
click at [1351, 330] on button at bounding box center [1340, 327] width 50 height 72
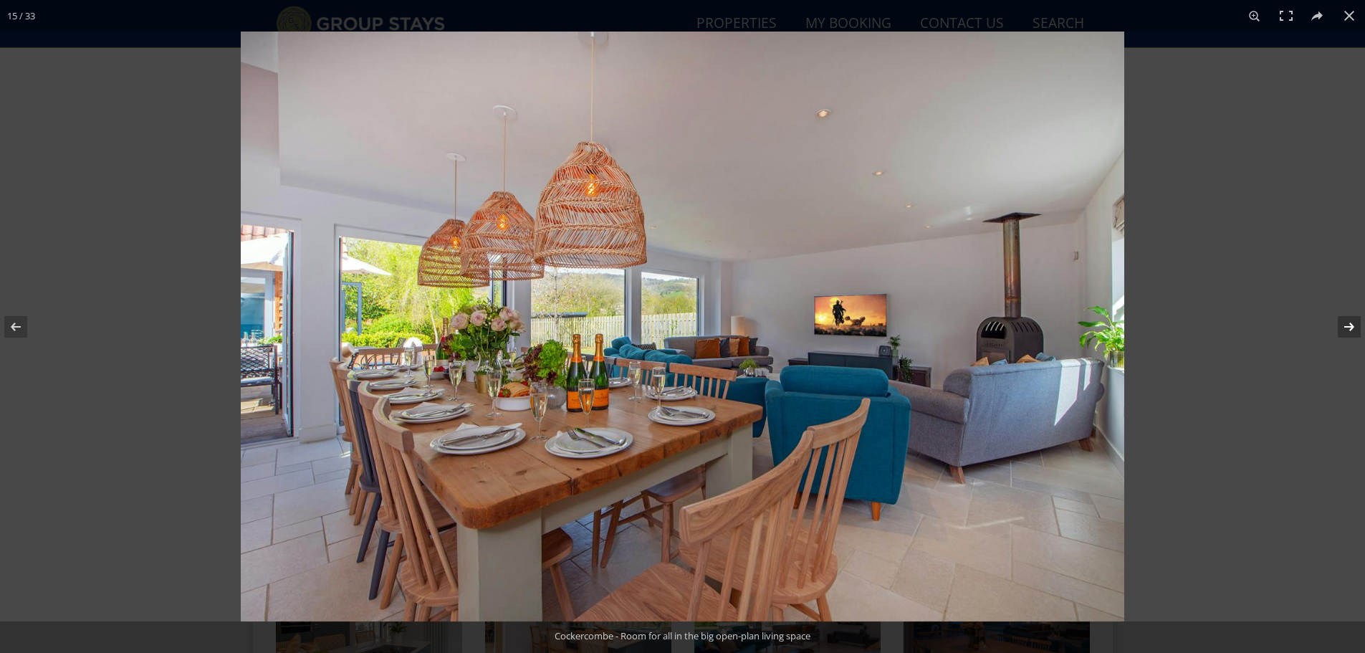
click at [1351, 330] on button at bounding box center [1340, 327] width 50 height 72
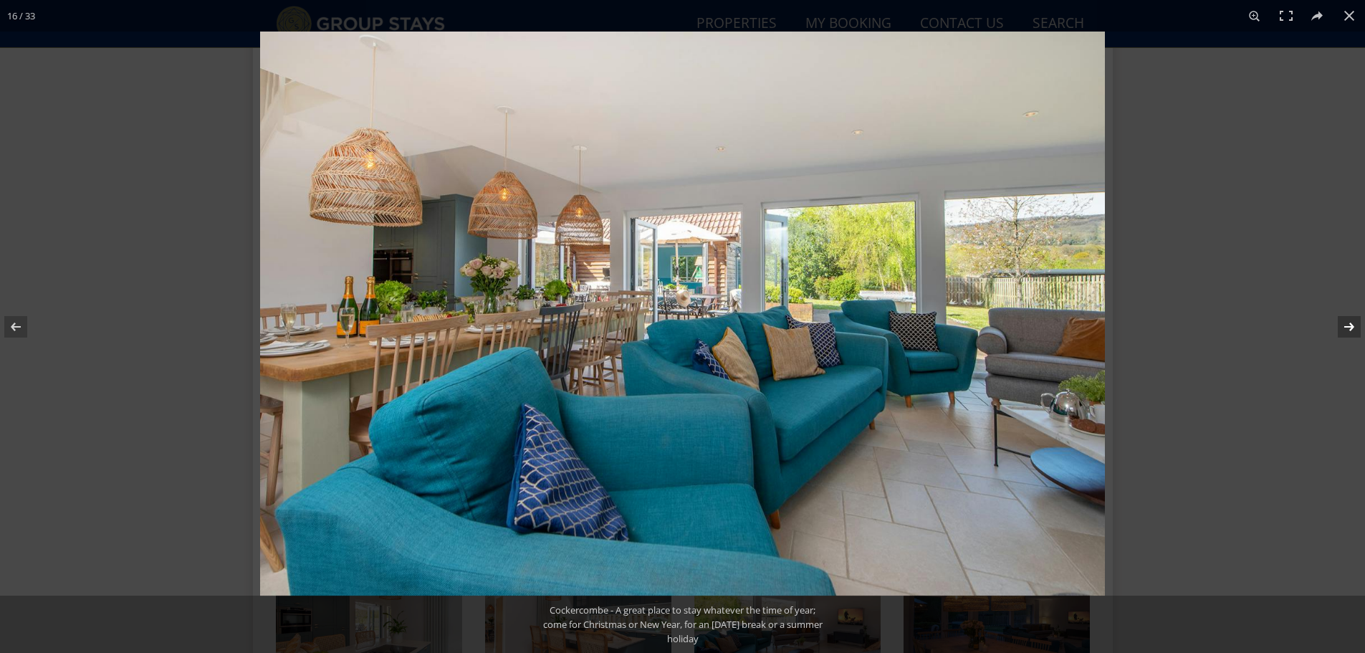
click at [1351, 330] on button at bounding box center [1340, 327] width 50 height 72
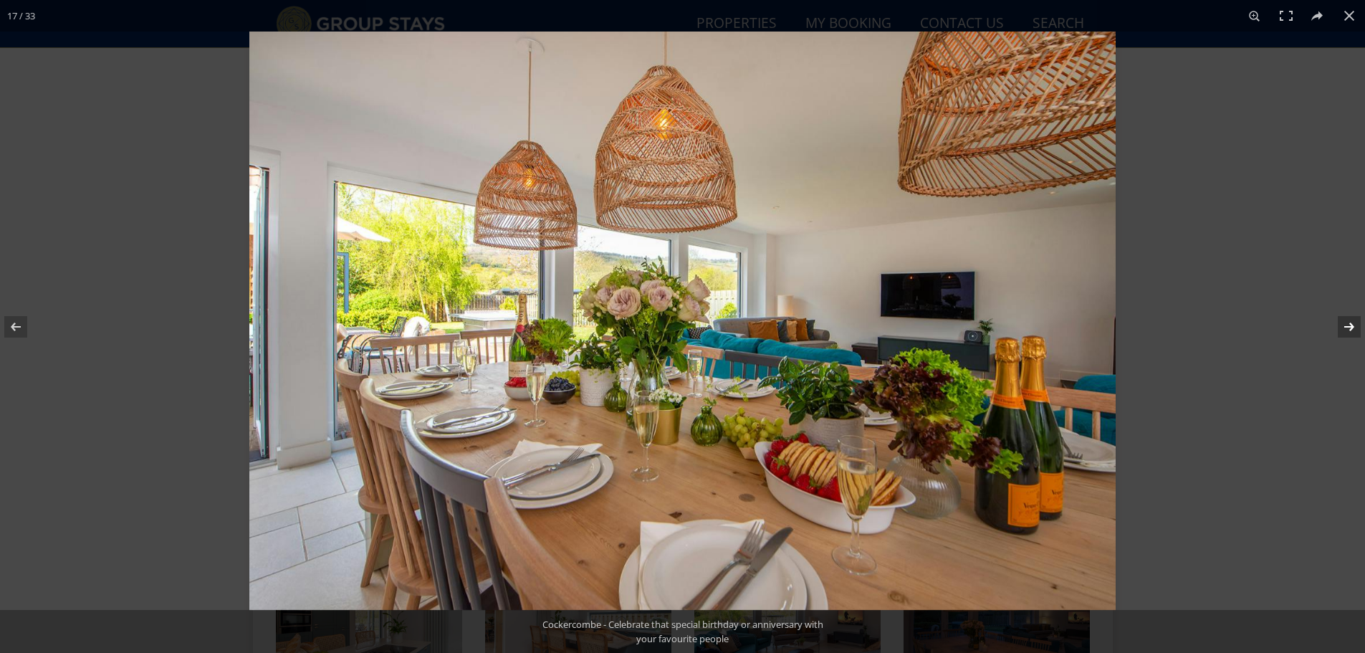
click at [1351, 330] on button at bounding box center [1340, 327] width 50 height 72
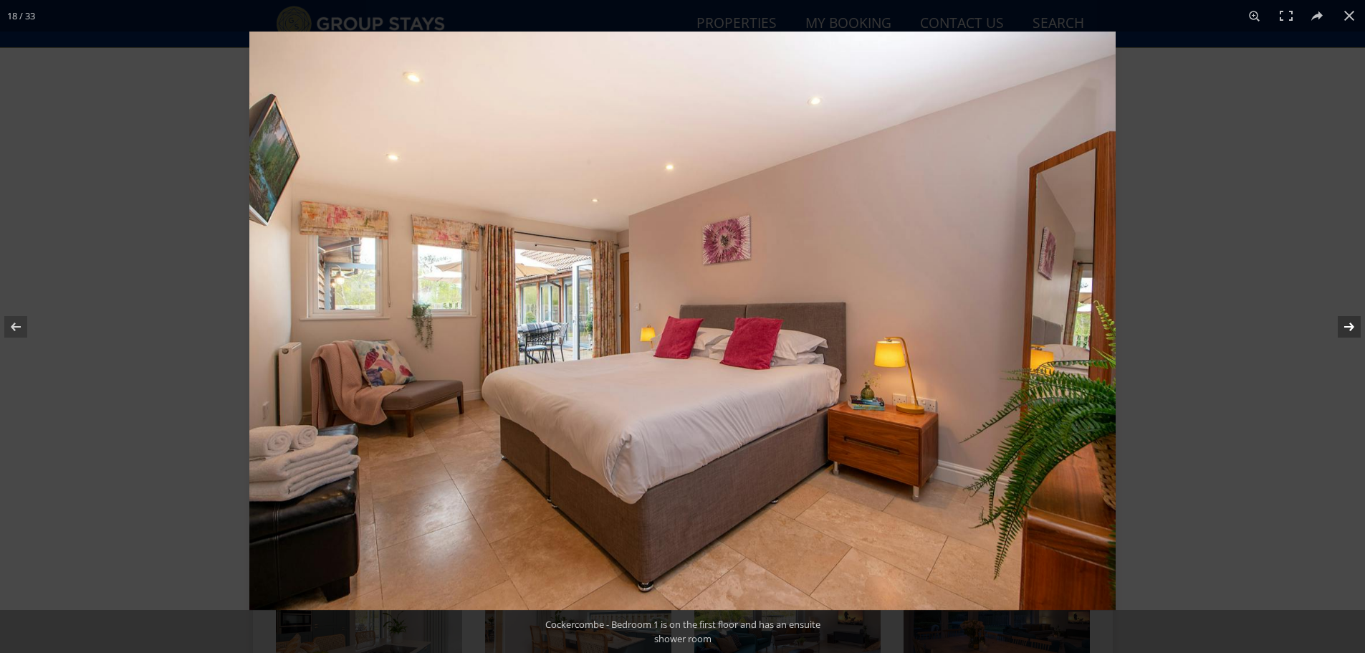
click at [1351, 330] on button at bounding box center [1340, 327] width 50 height 72
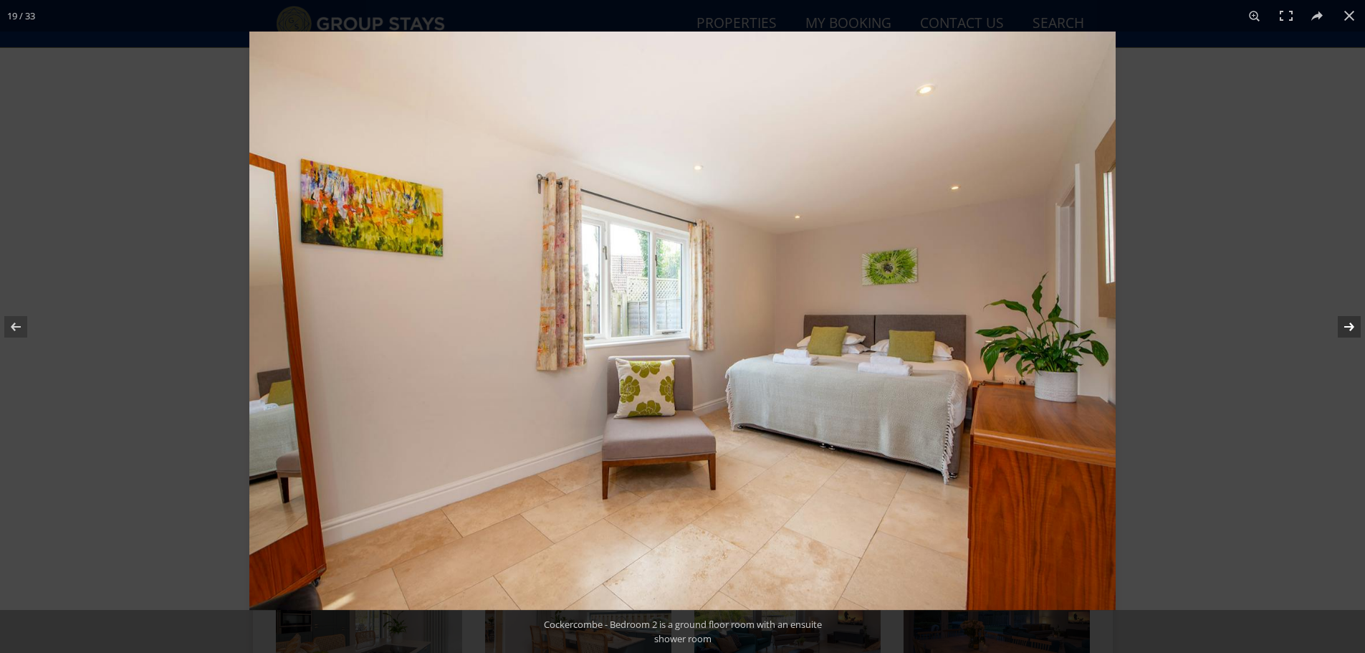
click at [1351, 330] on button at bounding box center [1340, 327] width 50 height 72
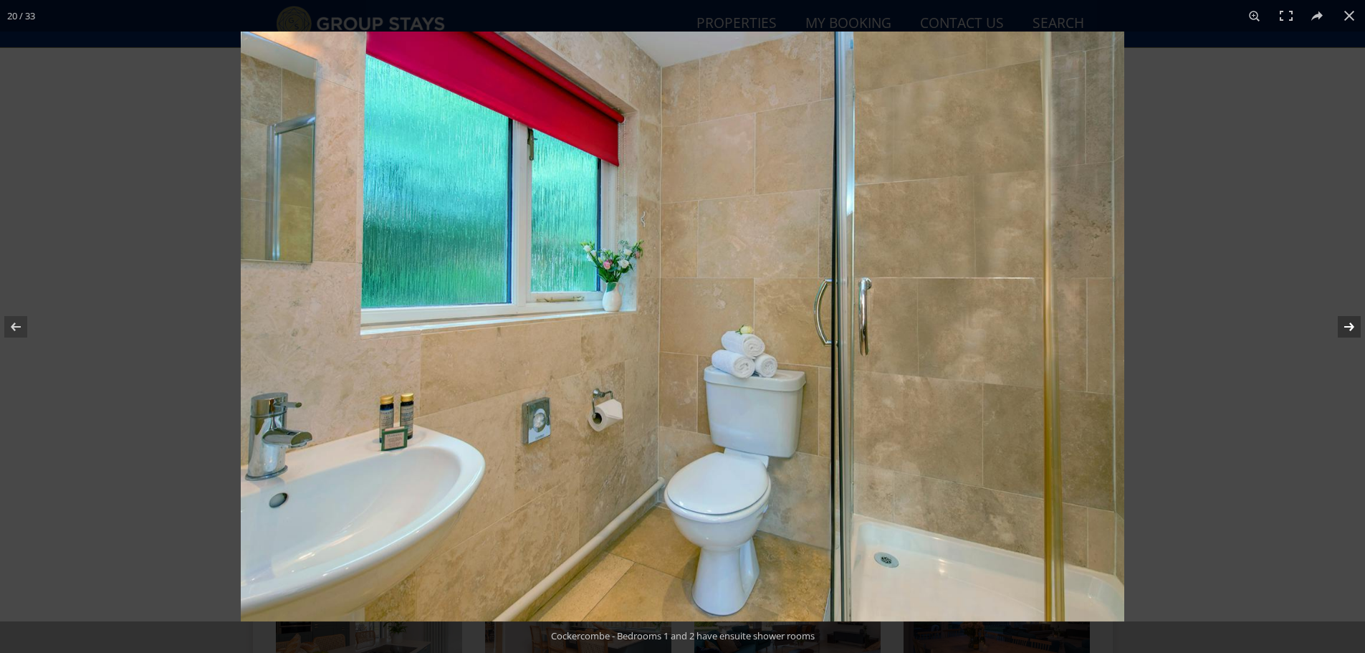
click at [1351, 330] on button at bounding box center [1340, 327] width 50 height 72
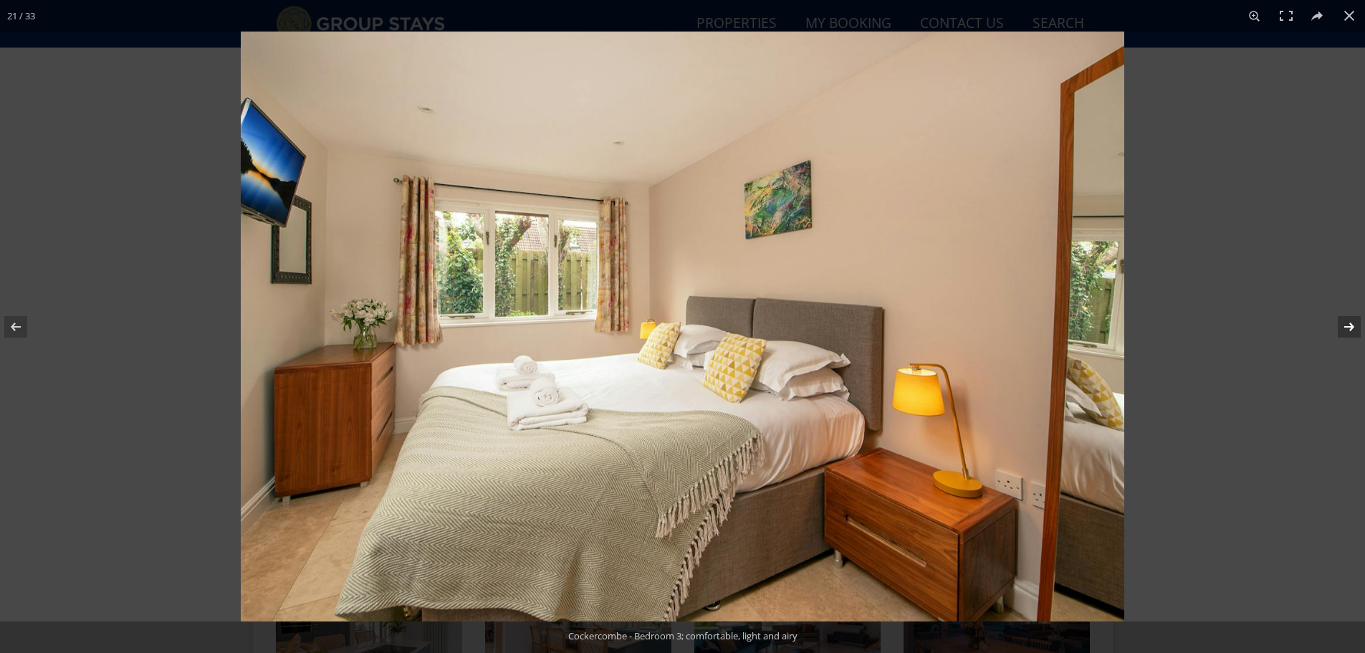
click at [1351, 330] on button at bounding box center [1340, 327] width 50 height 72
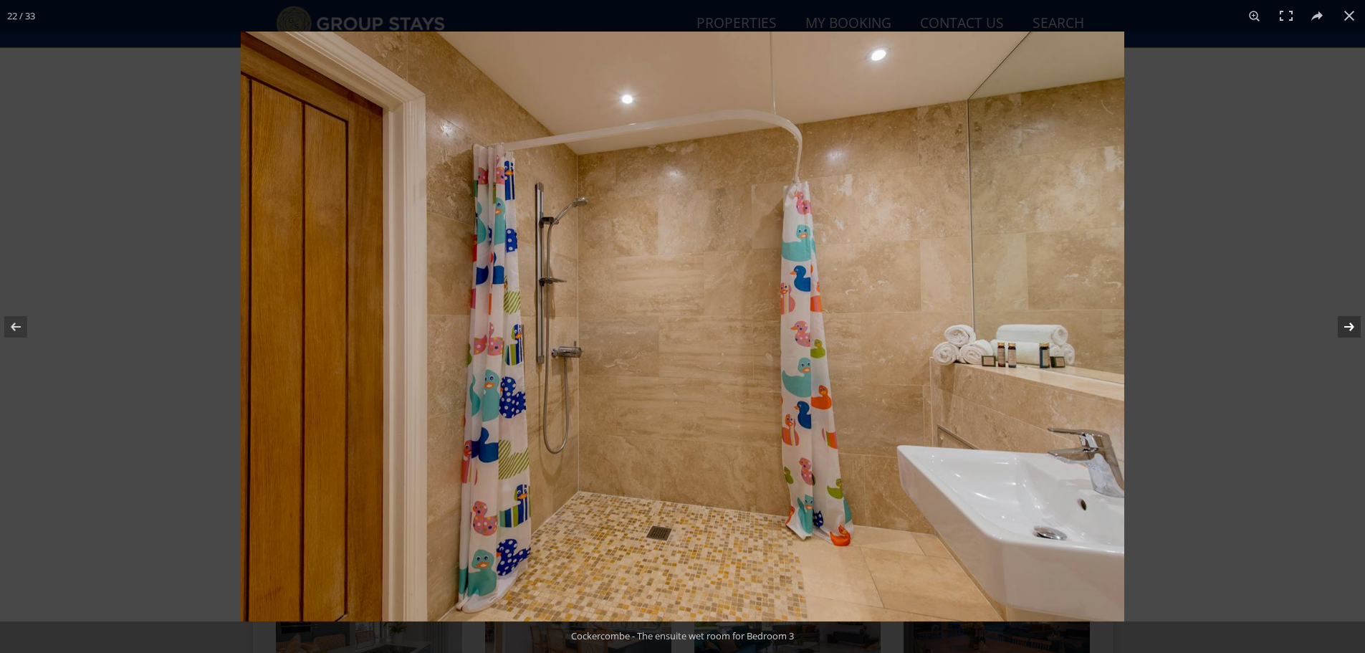
click at [1351, 330] on button at bounding box center [1340, 327] width 50 height 72
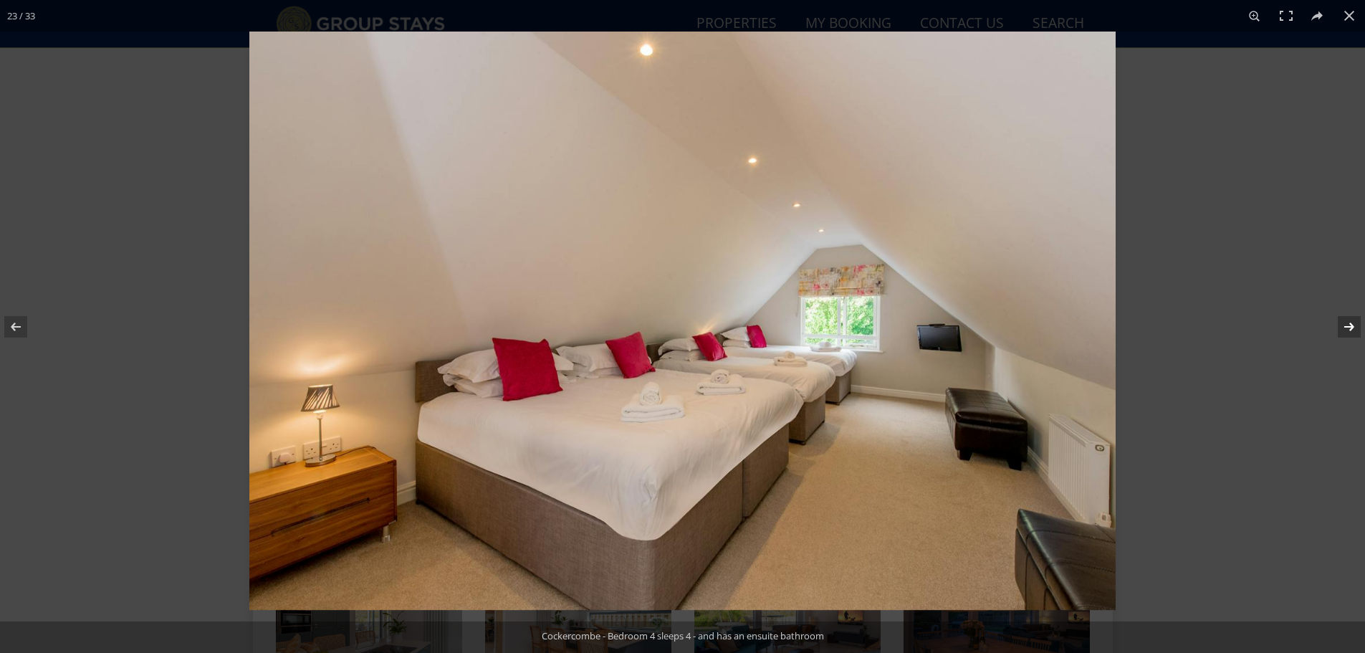
click at [1350, 340] on button at bounding box center [1340, 327] width 50 height 72
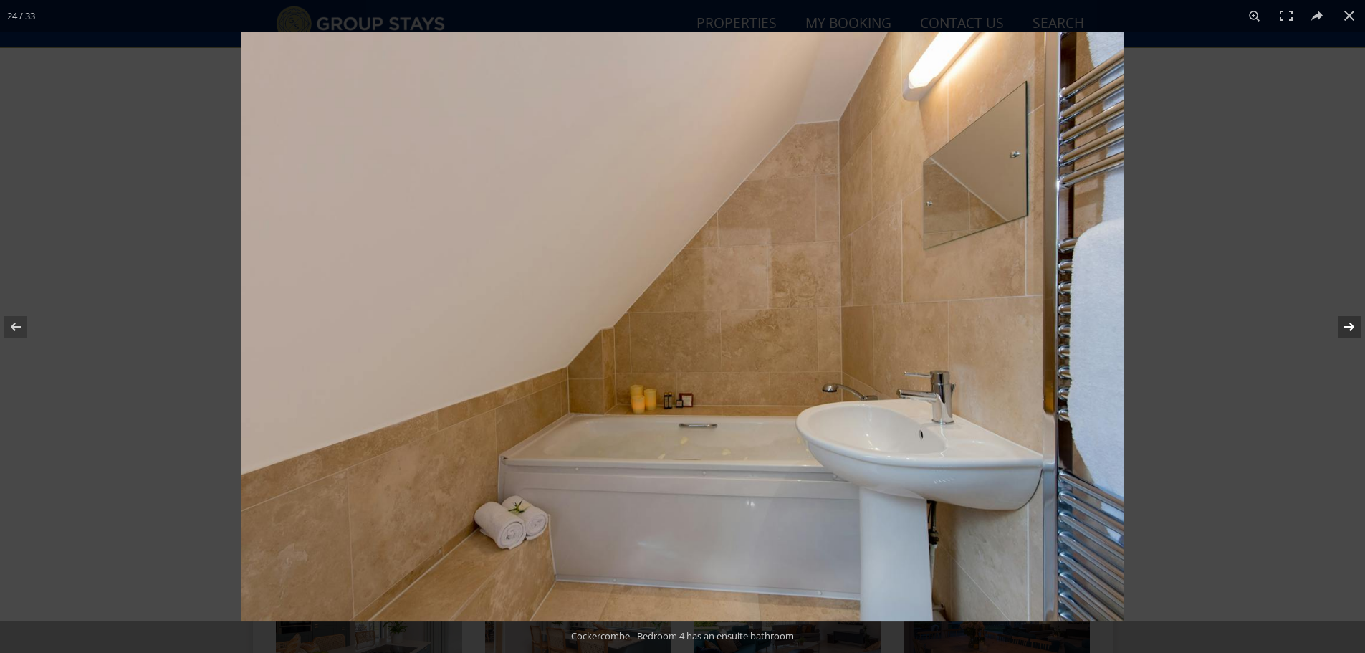
click at [1348, 337] on button at bounding box center [1340, 327] width 50 height 72
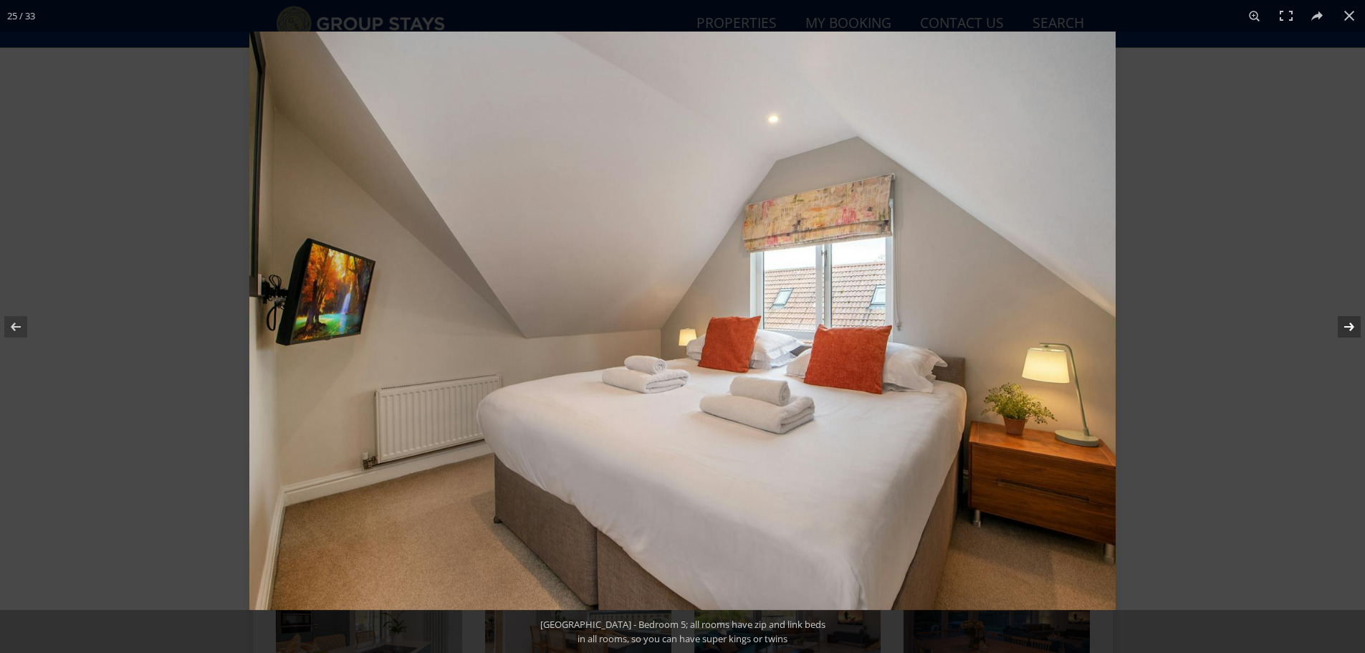
click at [1348, 337] on button at bounding box center [1340, 327] width 50 height 72
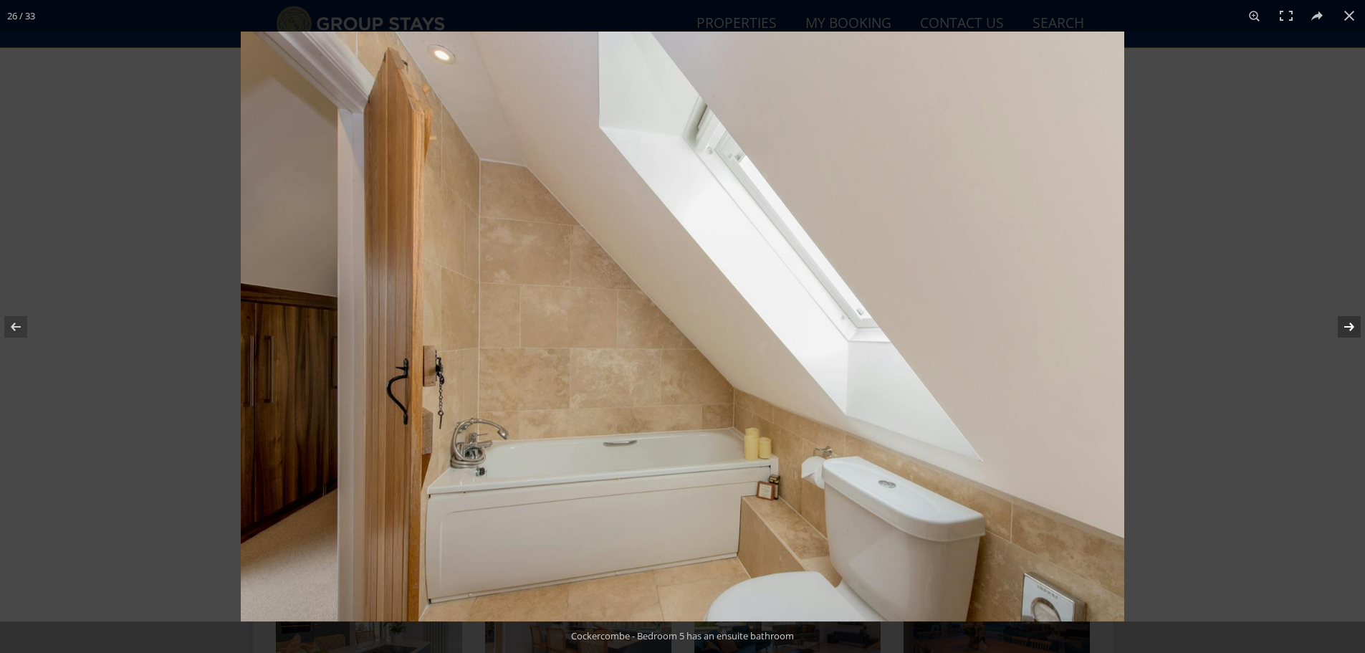
click at [1348, 337] on button at bounding box center [1340, 327] width 50 height 72
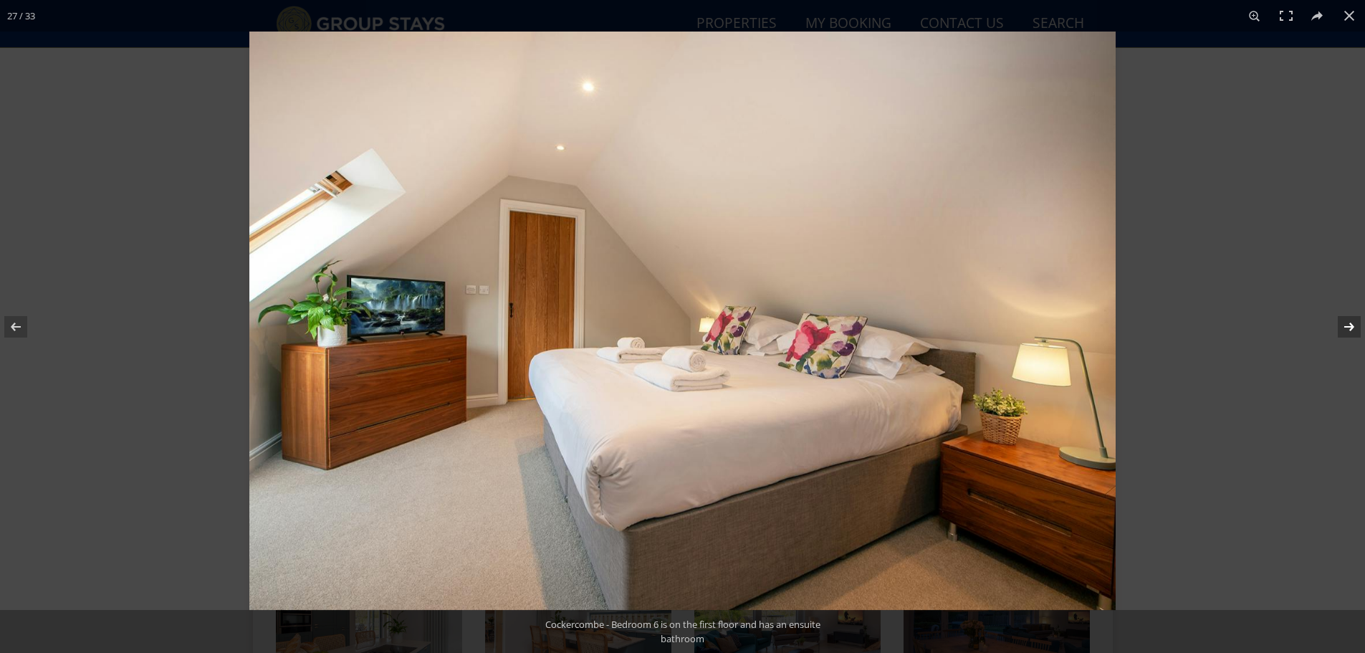
click at [1348, 337] on button at bounding box center [1340, 327] width 50 height 72
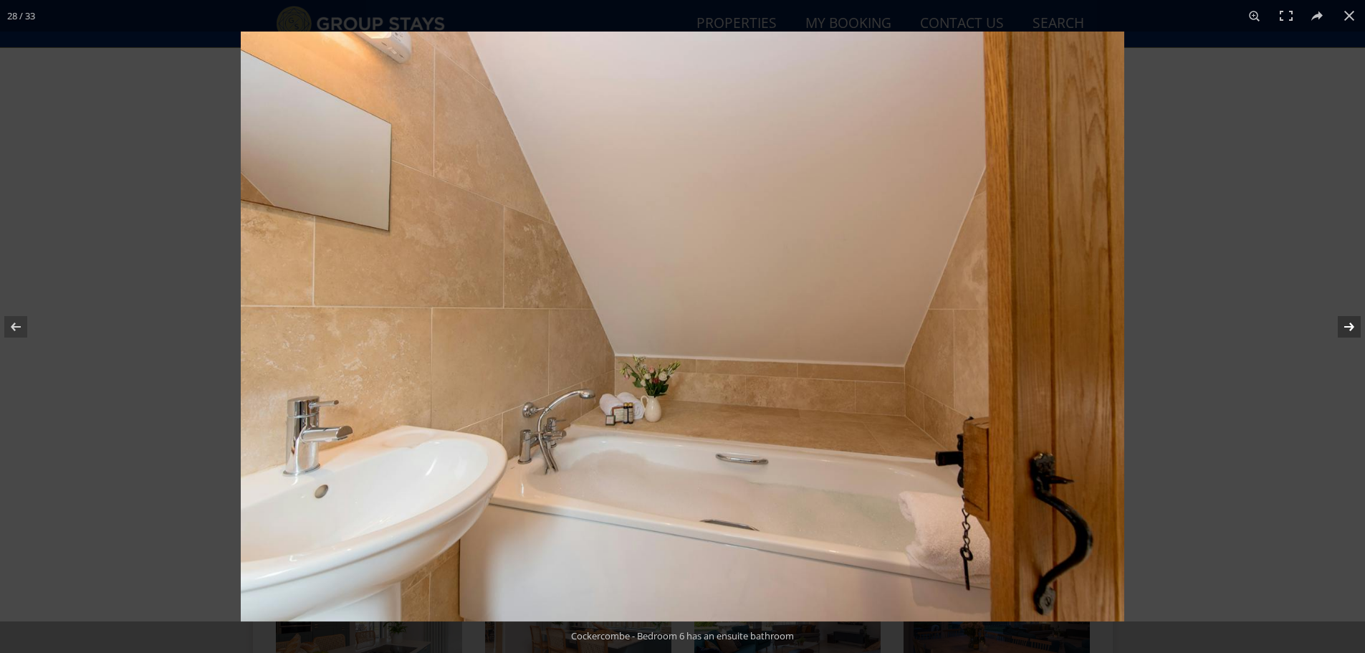
click at [1348, 337] on button at bounding box center [1340, 327] width 50 height 72
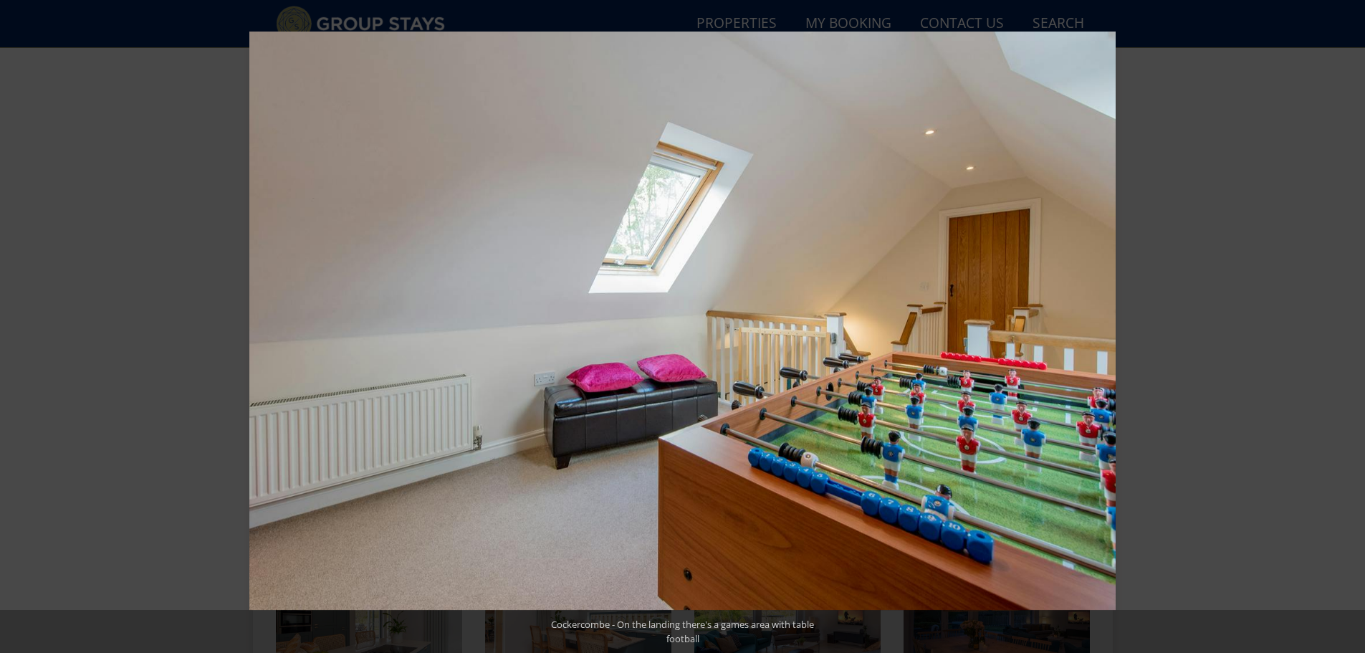
click at [1348, 337] on button at bounding box center [1340, 327] width 50 height 72
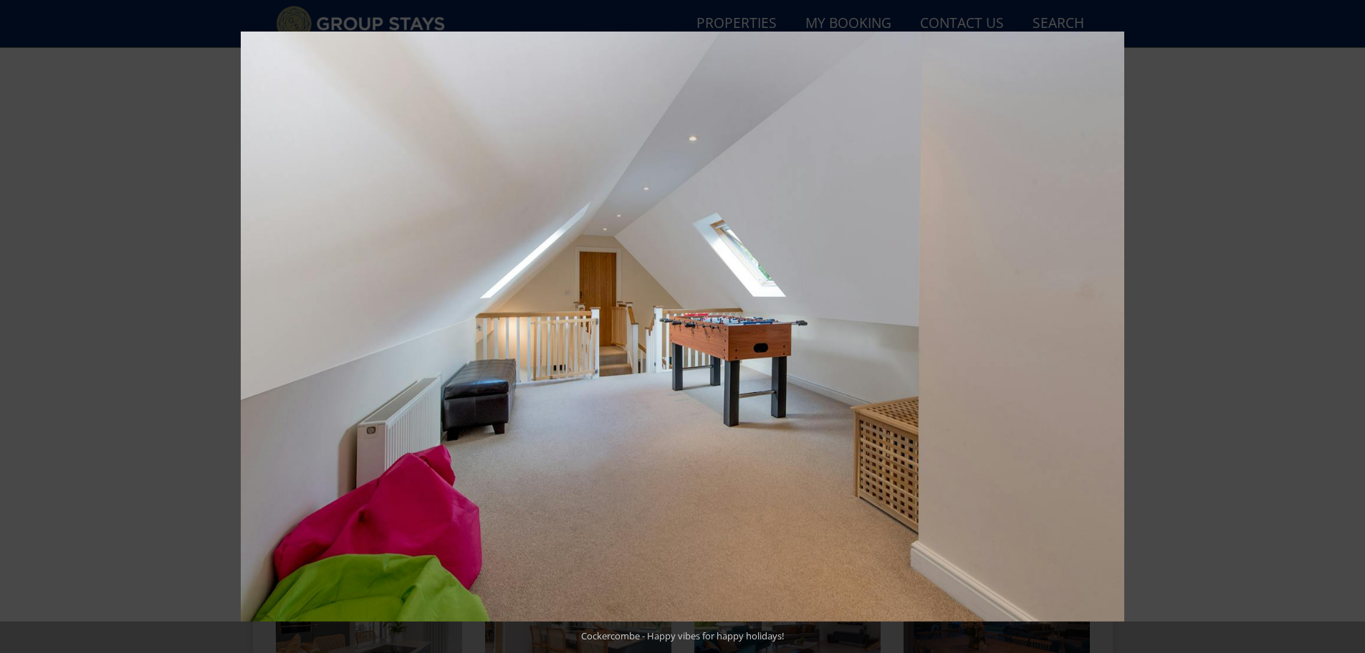
click at [1348, 337] on button at bounding box center [1340, 327] width 50 height 72
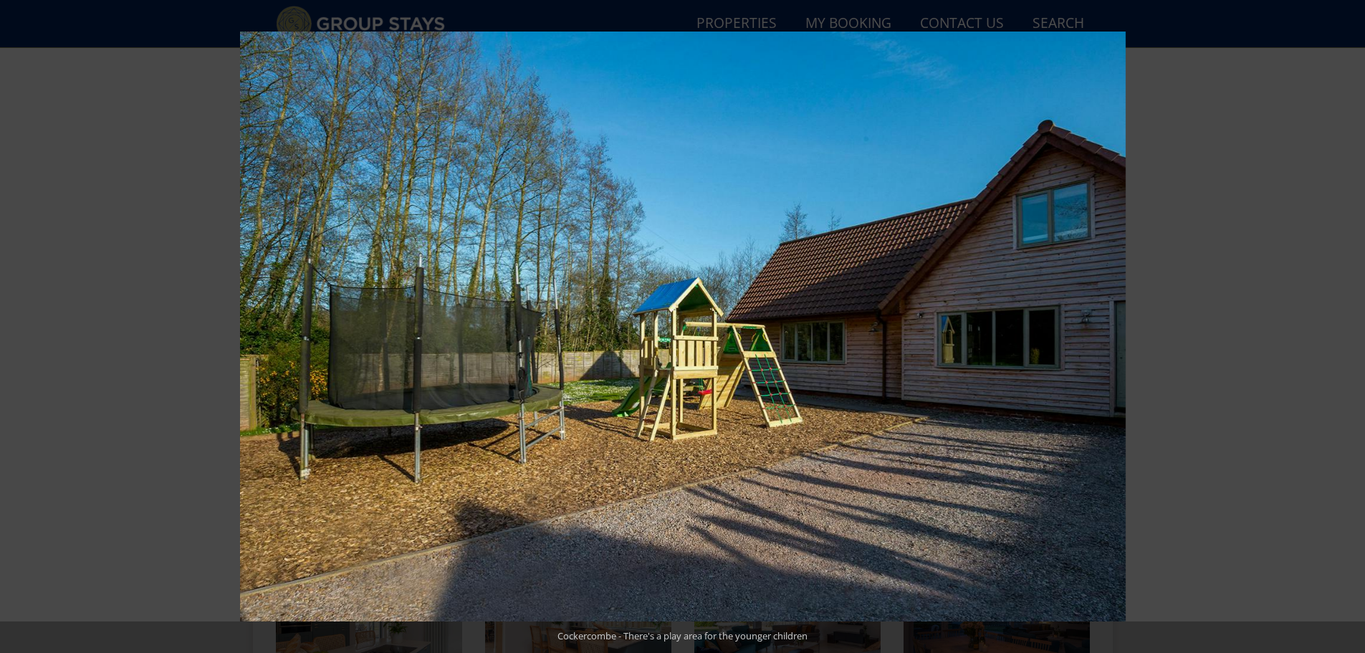
click at [1342, 323] on button at bounding box center [1340, 327] width 50 height 72
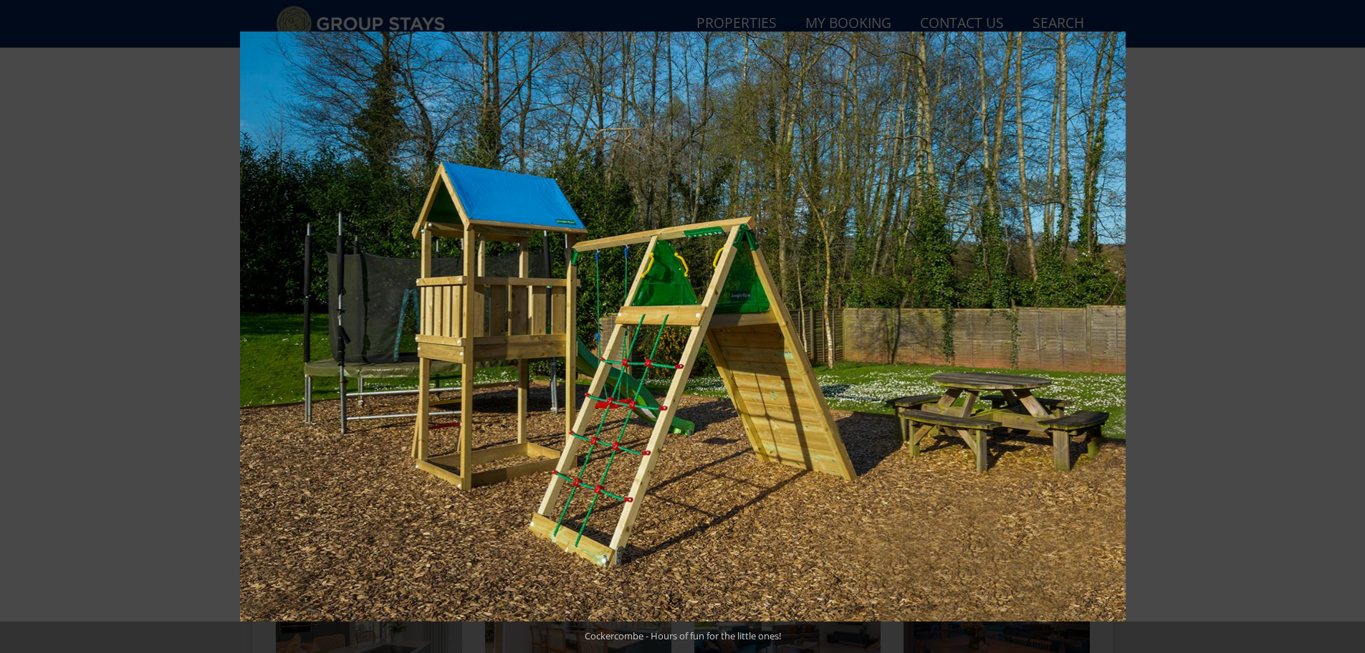
click at [1342, 323] on button at bounding box center [1340, 327] width 50 height 72
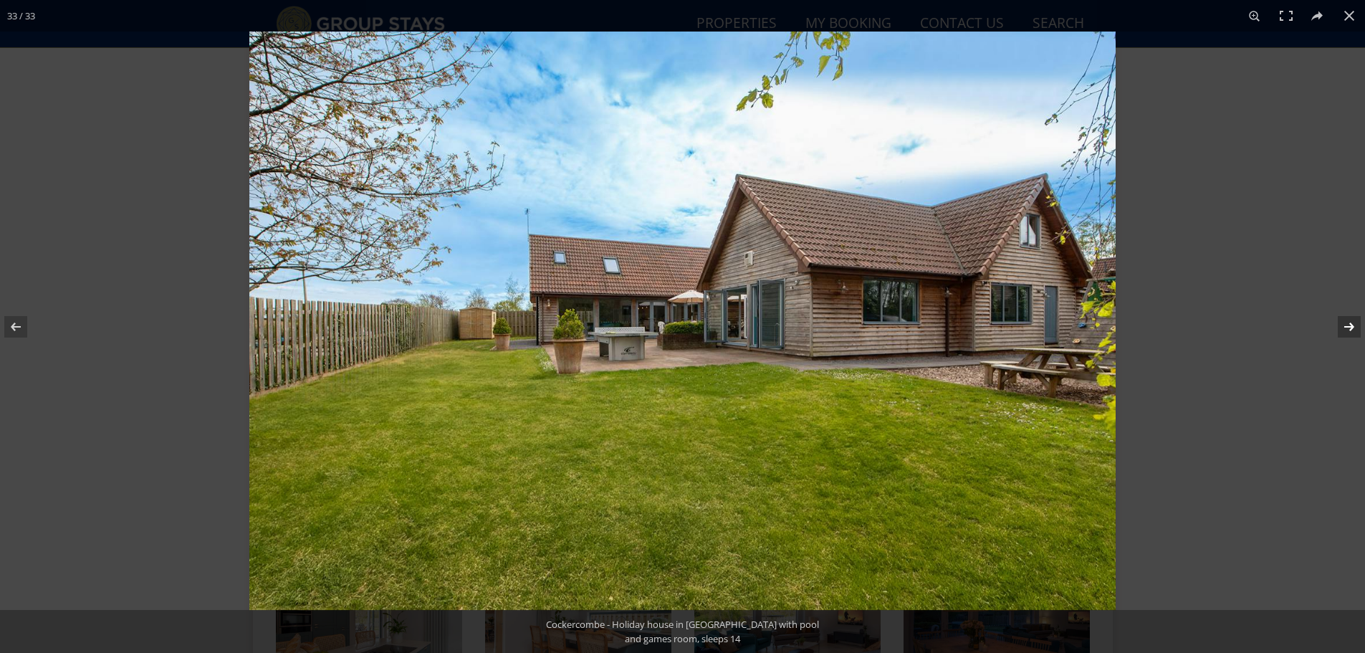
click at [1345, 327] on button at bounding box center [1340, 327] width 50 height 72
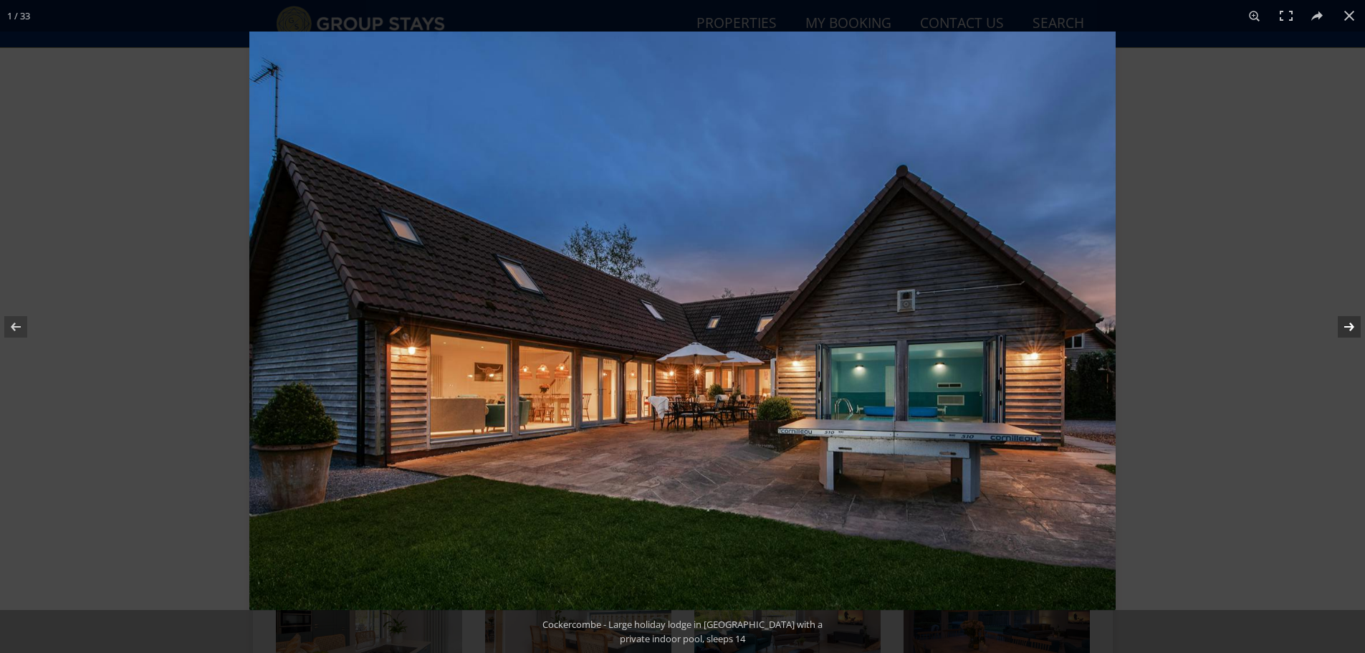
click at [1347, 330] on button at bounding box center [1340, 327] width 50 height 72
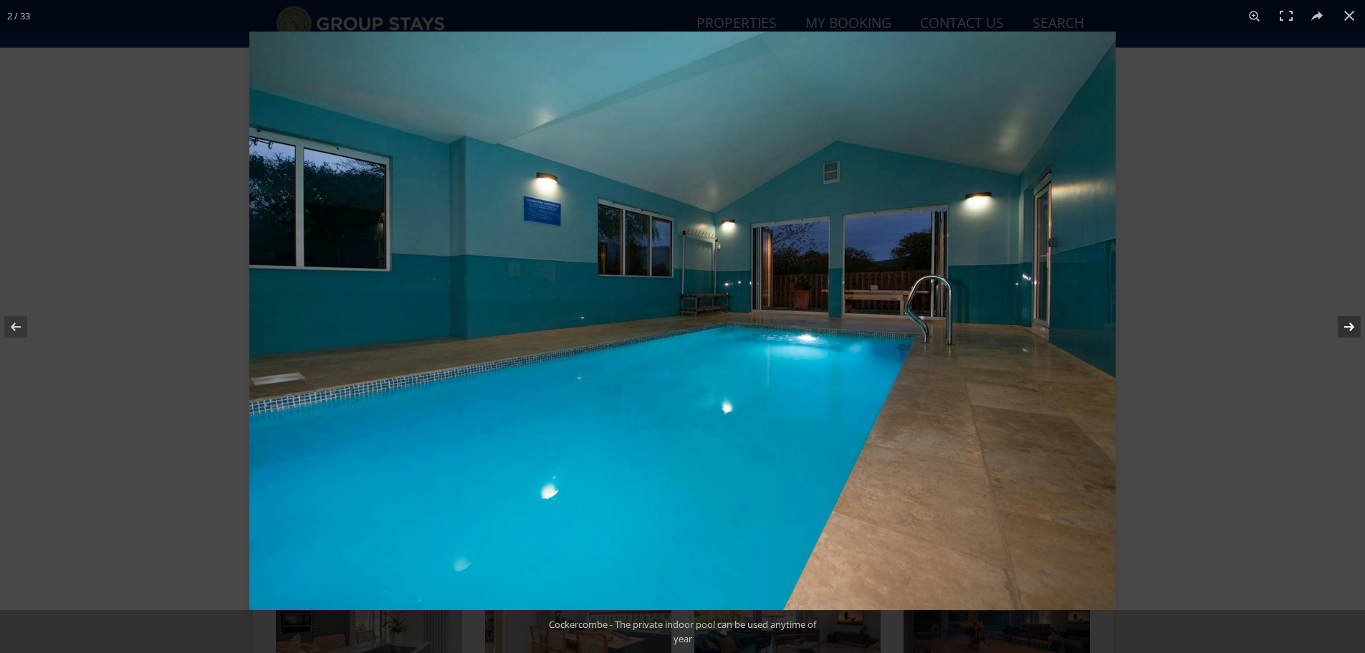
click at [1347, 330] on button at bounding box center [1340, 327] width 50 height 72
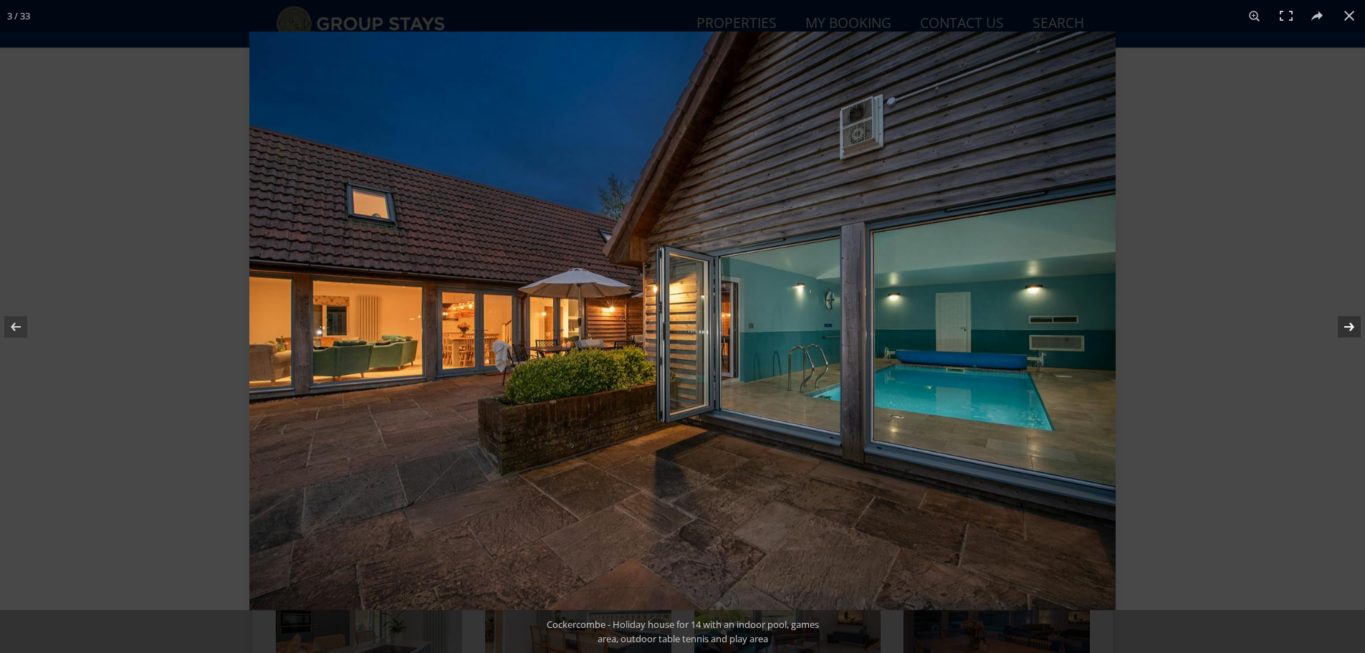
click at [1347, 330] on button at bounding box center [1340, 327] width 50 height 72
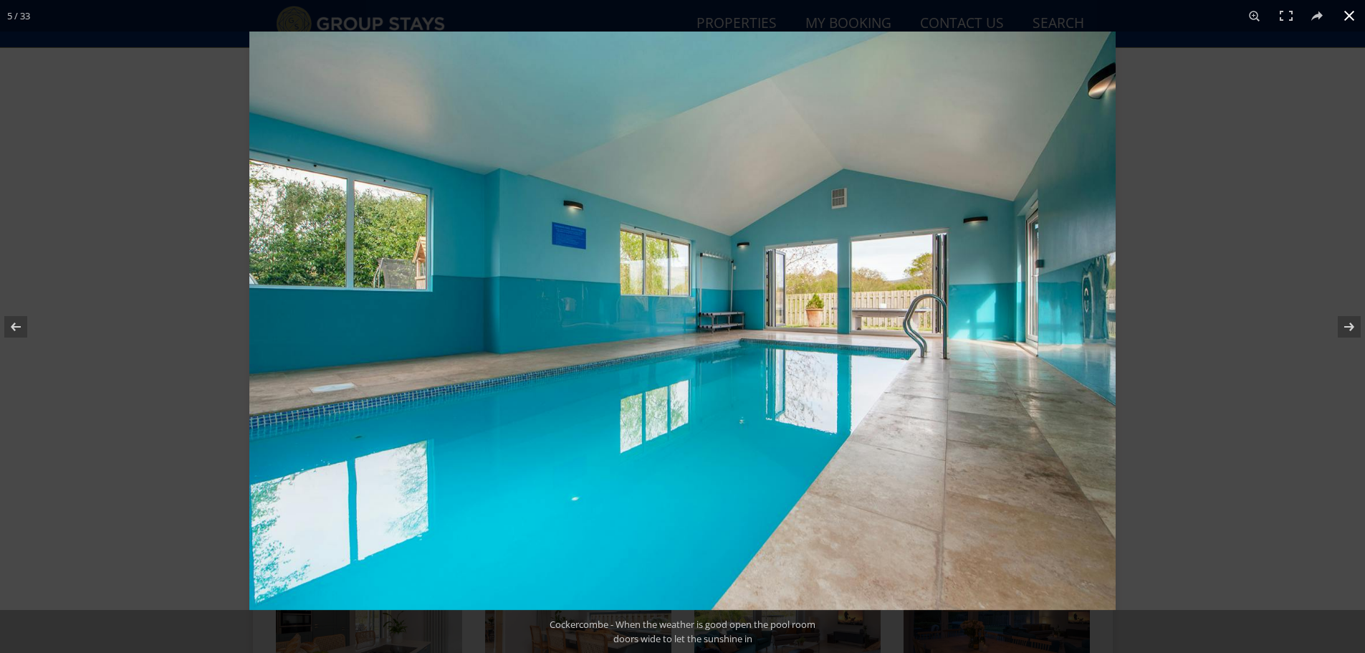
click at [1252, 189] on div at bounding box center [931, 358] width 1365 height 653
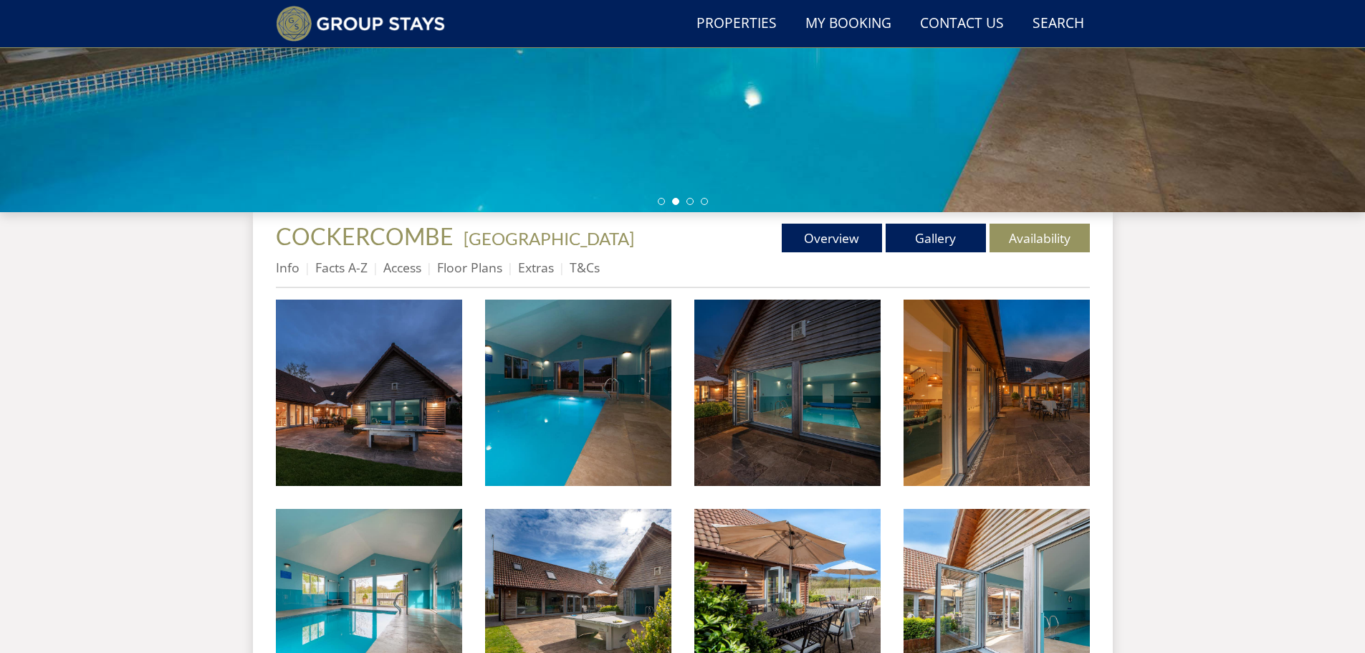
scroll to position [0, 0]
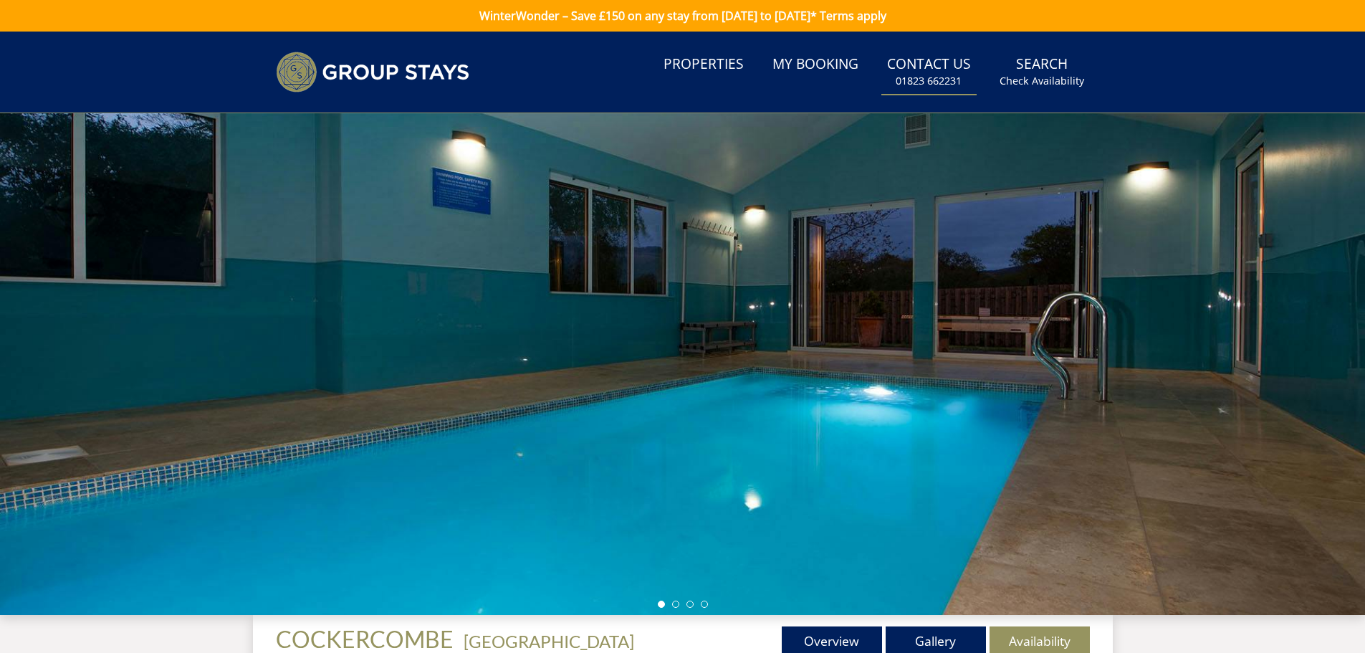
click at [943, 62] on link "Contact Us 01823 662231" at bounding box center [928, 72] width 95 height 47
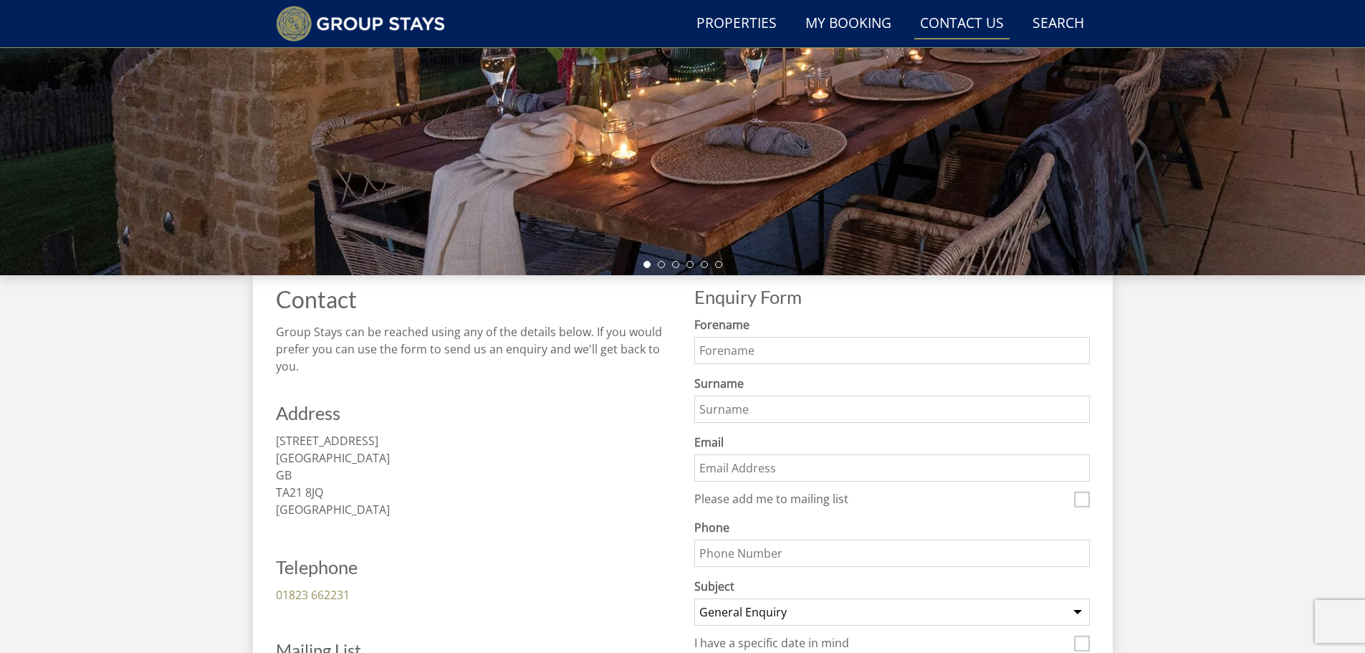
scroll to position [366, 0]
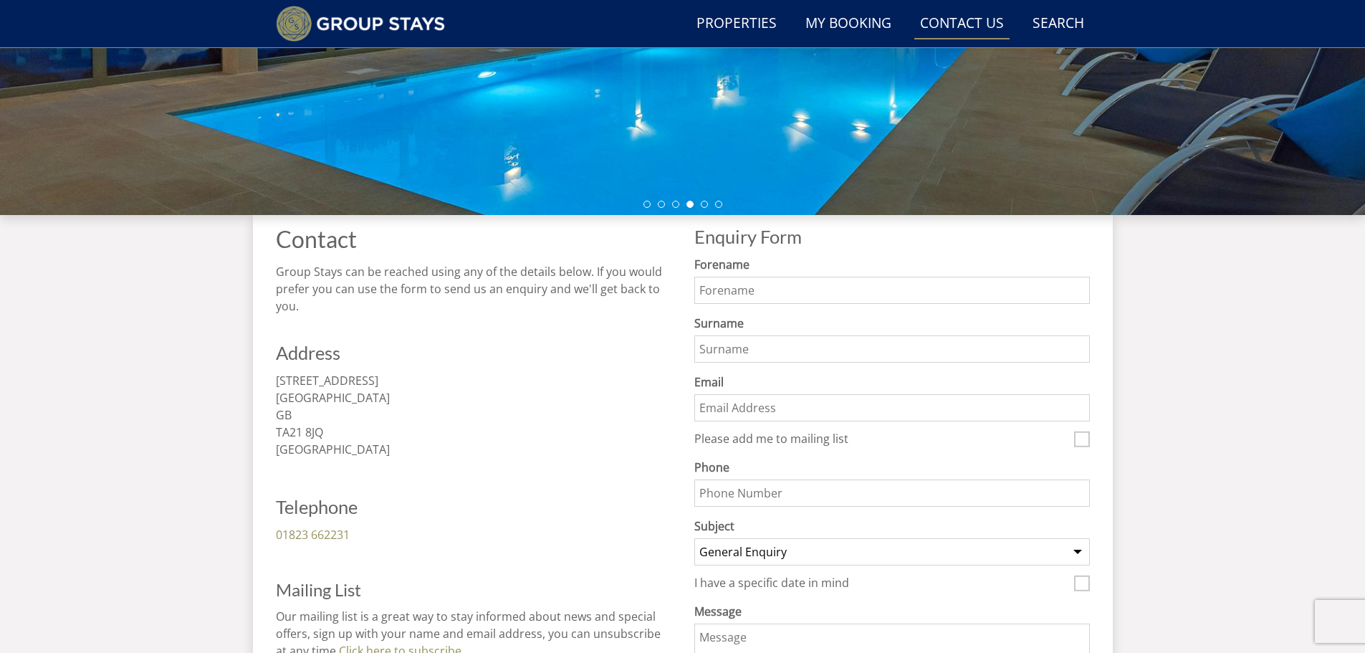
click at [767, 284] on input "Forename" at bounding box center [892, 290] width 396 height 27
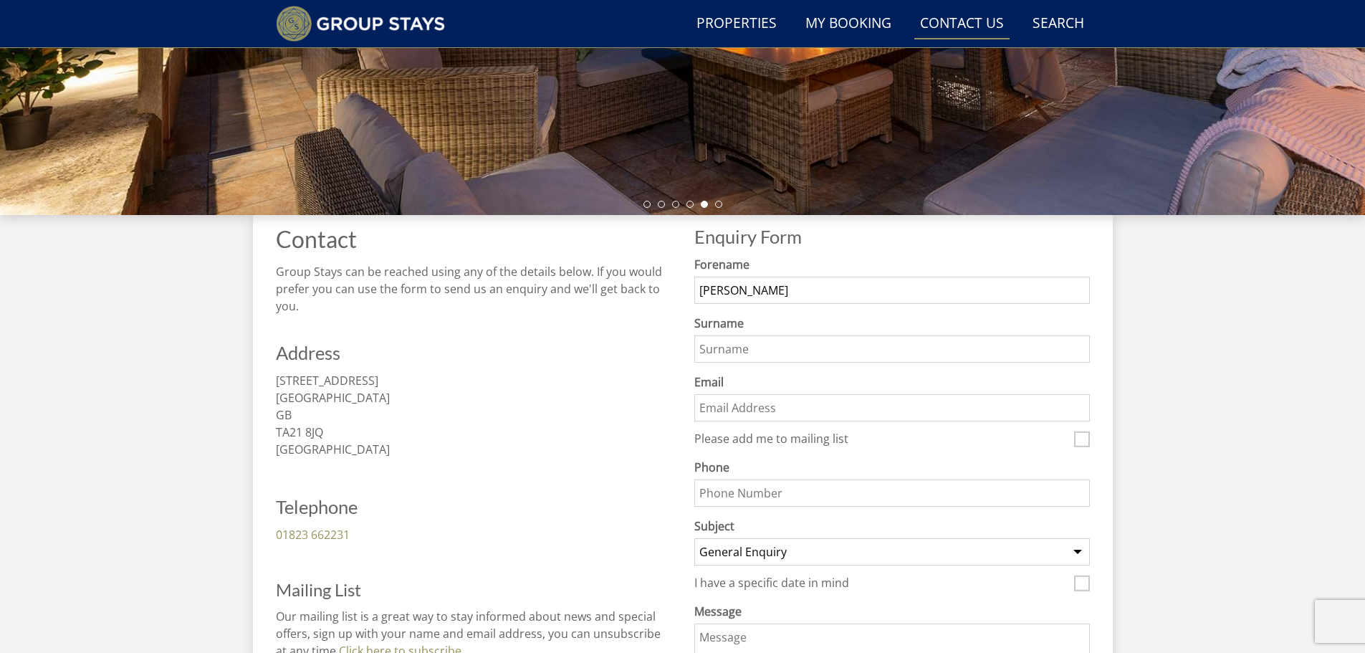
type input "Sylvana"
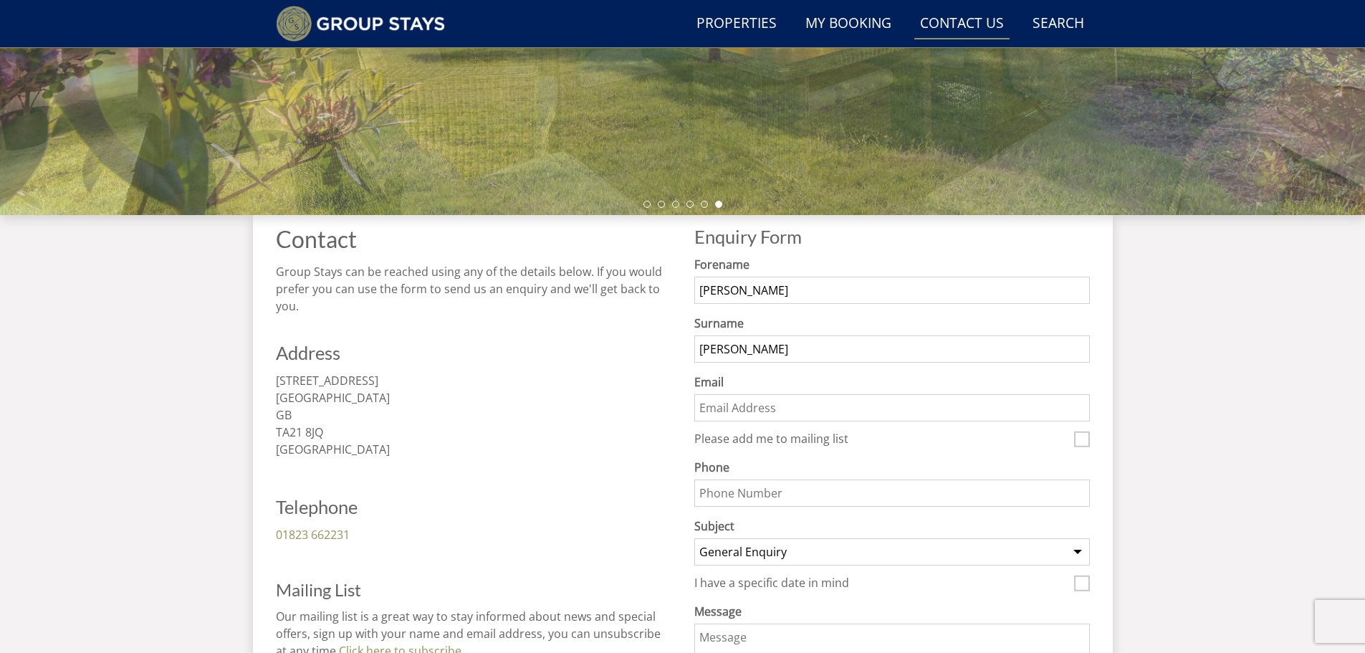
type input "Cummings"
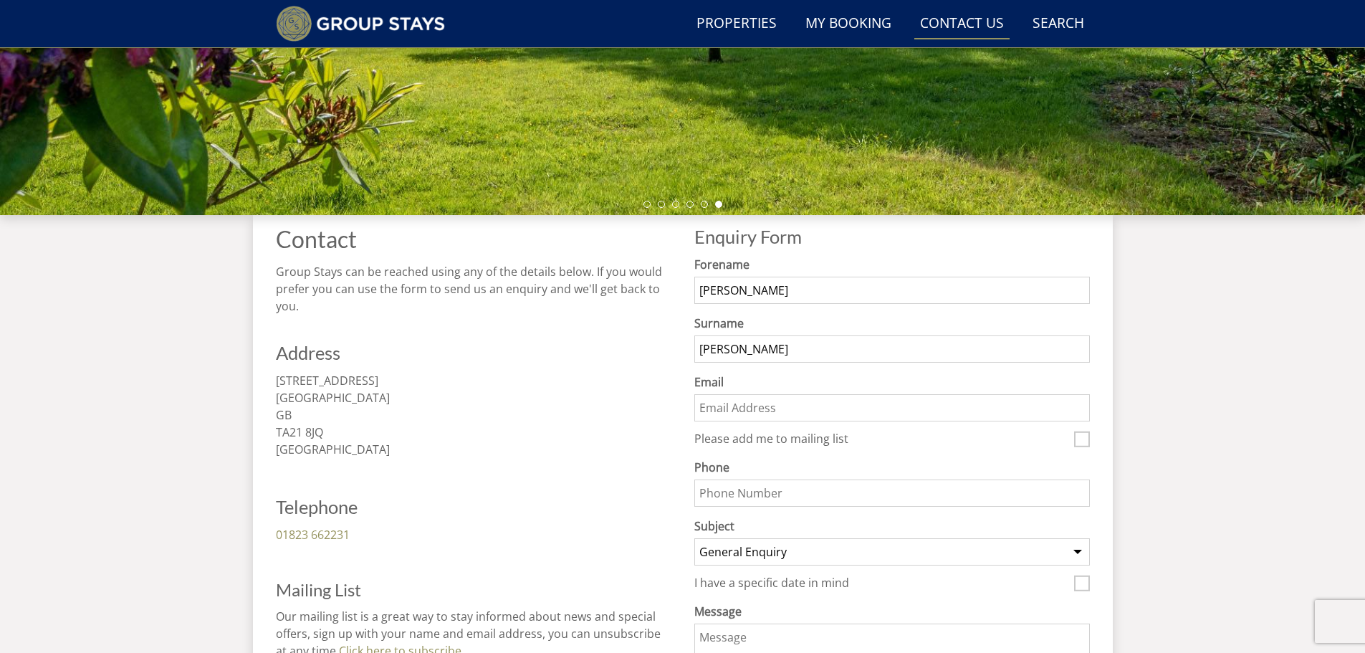
click at [799, 411] on input "Email" at bounding box center [892, 407] width 396 height 27
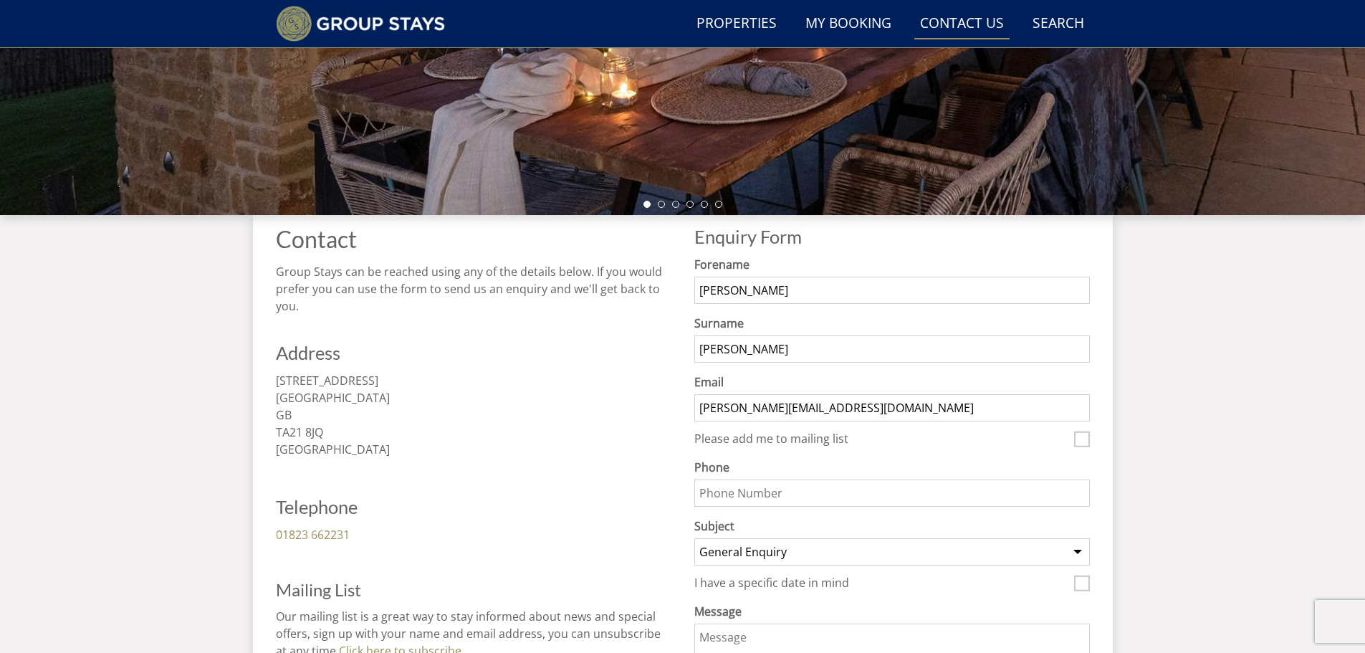
type input "sylvana@hig.limited"
click at [708, 496] on input "Phone" at bounding box center [892, 492] width 396 height 27
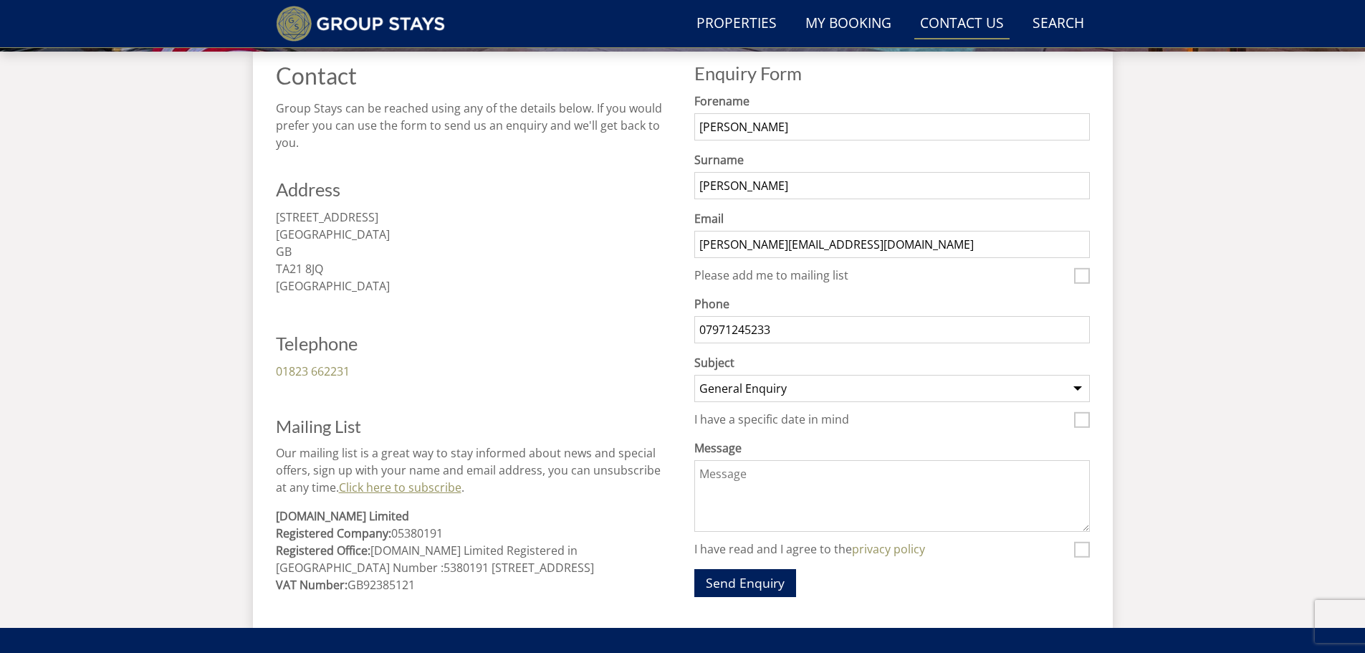
scroll to position [557, 0]
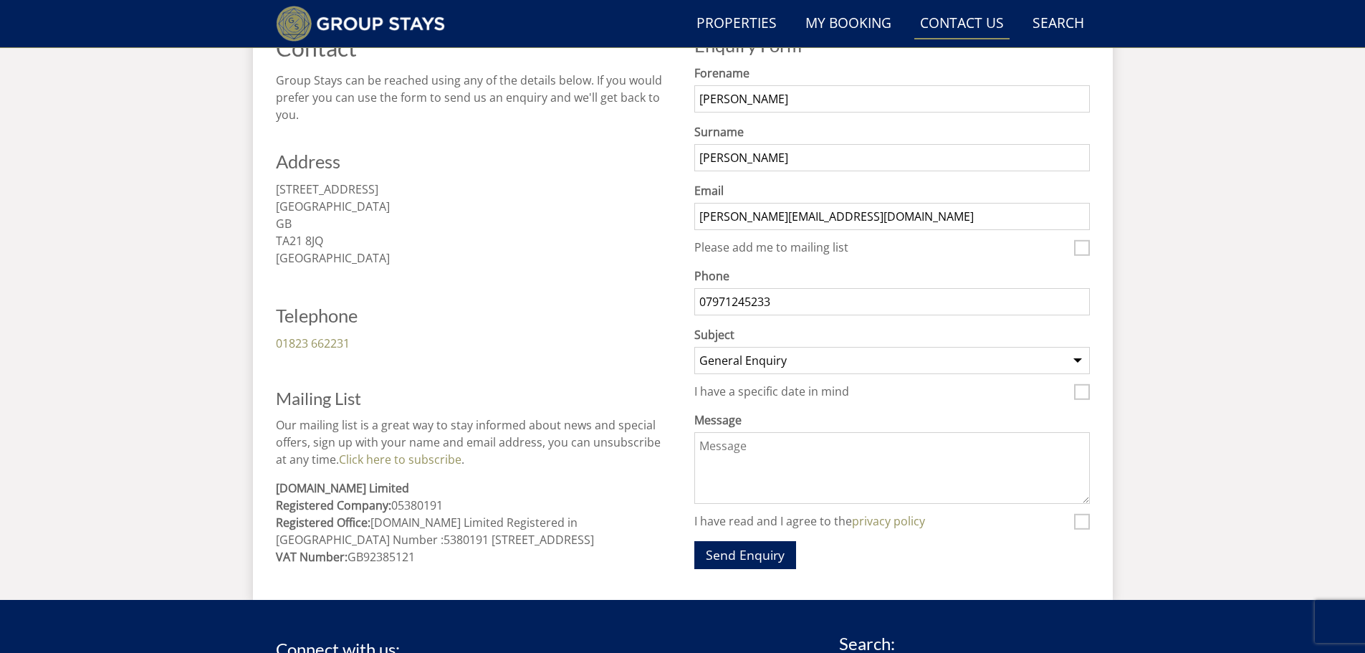
type input "07971245233"
click at [758, 367] on select "General Enquiry Listing My Property ORTENSIA BUMBLES BARN THORNCOMBE VALLEYS RE…" at bounding box center [892, 360] width 396 height 27
select select "257"
click at [694, 347] on select "General Enquiry Listing My Property ORTENSIA BUMBLES BARN THORNCOMBE VALLEYS RE…" at bounding box center [892, 360] width 396 height 27
click at [1081, 392] on input "I have a specific date in mind" at bounding box center [1082, 392] width 16 height 16
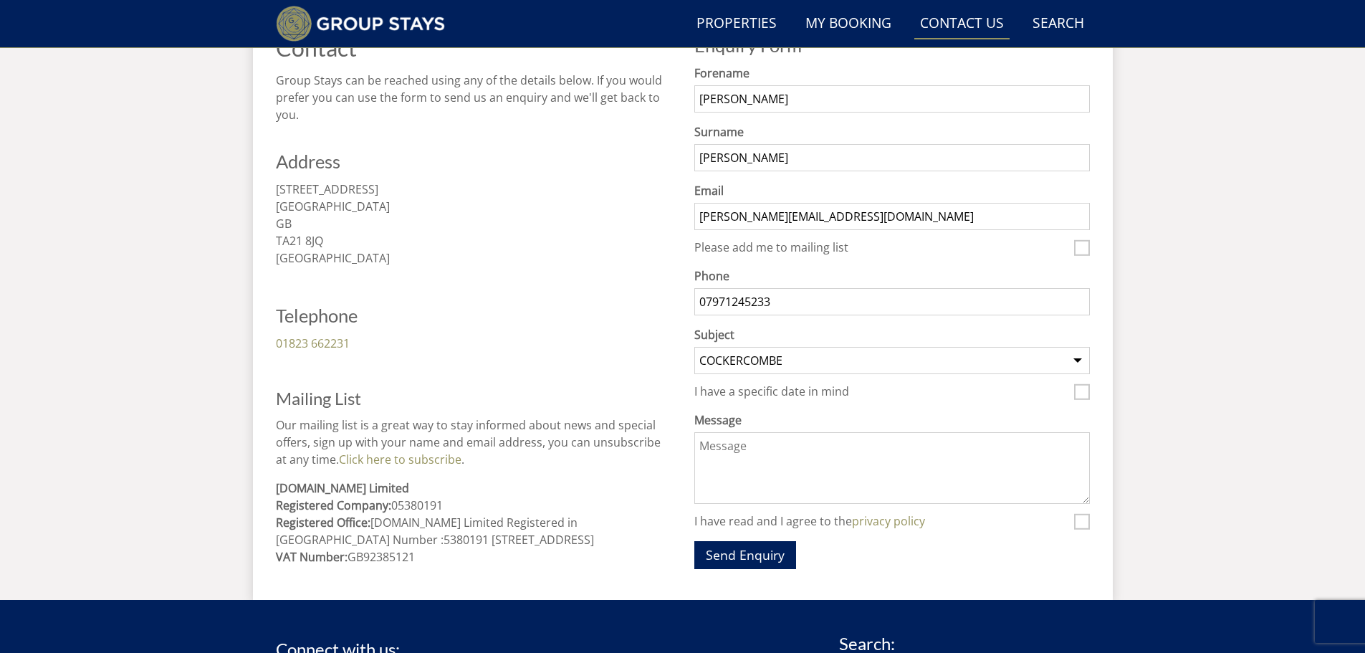
checkbox input "true"
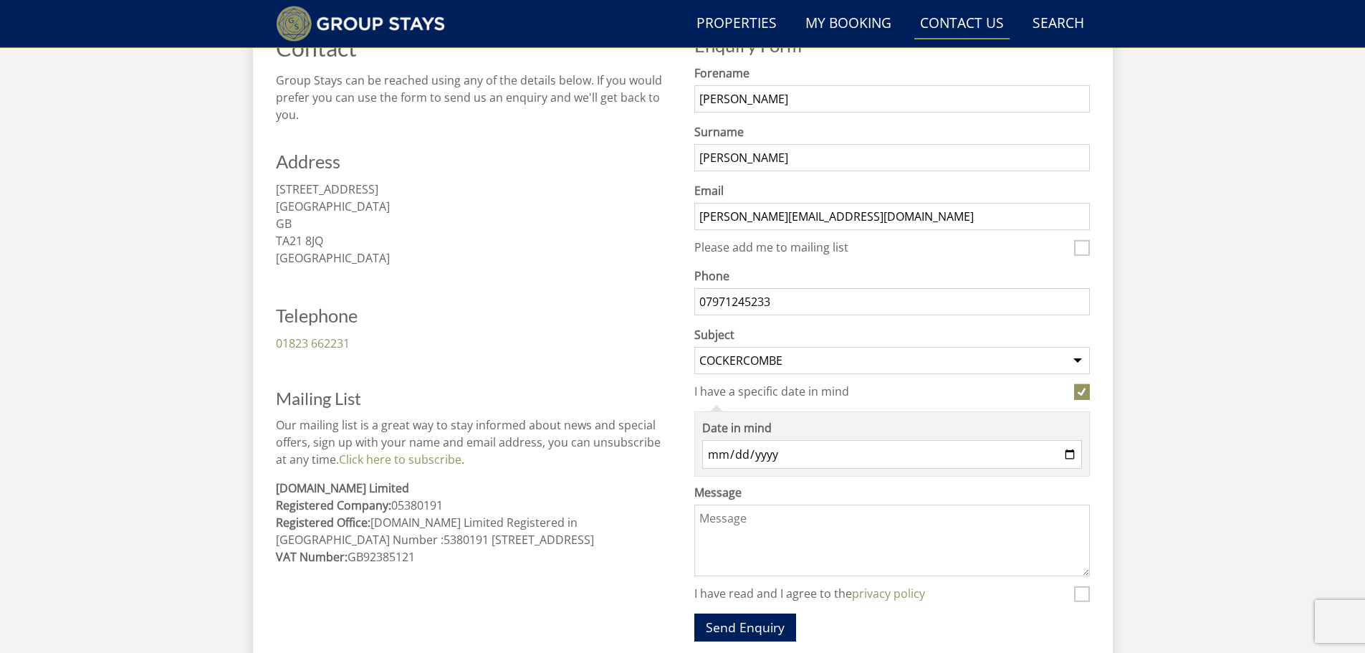
click at [768, 453] on input "Date in mind" at bounding box center [892, 454] width 380 height 29
click at [1067, 452] on input "Date in mind" at bounding box center [892, 454] width 380 height 29
type input "2025-12-23"
click at [727, 535] on textarea "Message" at bounding box center [892, 540] width 396 height 72
drag, startPoint x: 1024, startPoint y: 517, endPoint x: 1007, endPoint y: 518, distance: 16.5
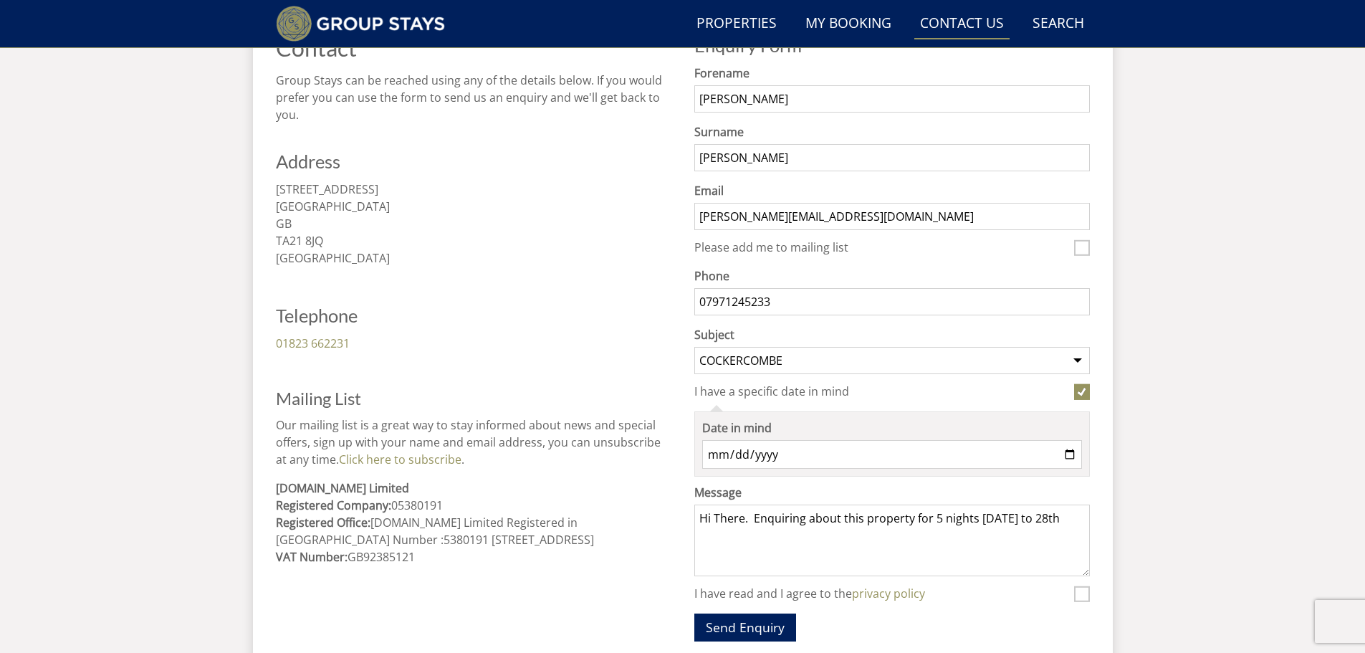
click at [1007, 518] on textarea "Hi There. Enquiring about this property for 5 nights 23rd Dec to 28th" at bounding box center [892, 540] width 396 height 72
click at [1054, 519] on textarea "Hi There. Enquiring about this property for 5 nights 23rd to 28th" at bounding box center [892, 540] width 396 height 72
click at [1007, 514] on textarea "Hi There. Enquiring about this property for 5 nights 23rd to 28th" at bounding box center [892, 540] width 396 height 72
click at [1048, 518] on textarea "Hi There. Enquiring about this property for 5 nights 23rd to 28th" at bounding box center [892, 540] width 396 height 72
click at [719, 519] on textarea "Hi There. Enquiring about this property for 5 nights 23rd to 28th Dec. We are 1…" at bounding box center [892, 540] width 396 height 72
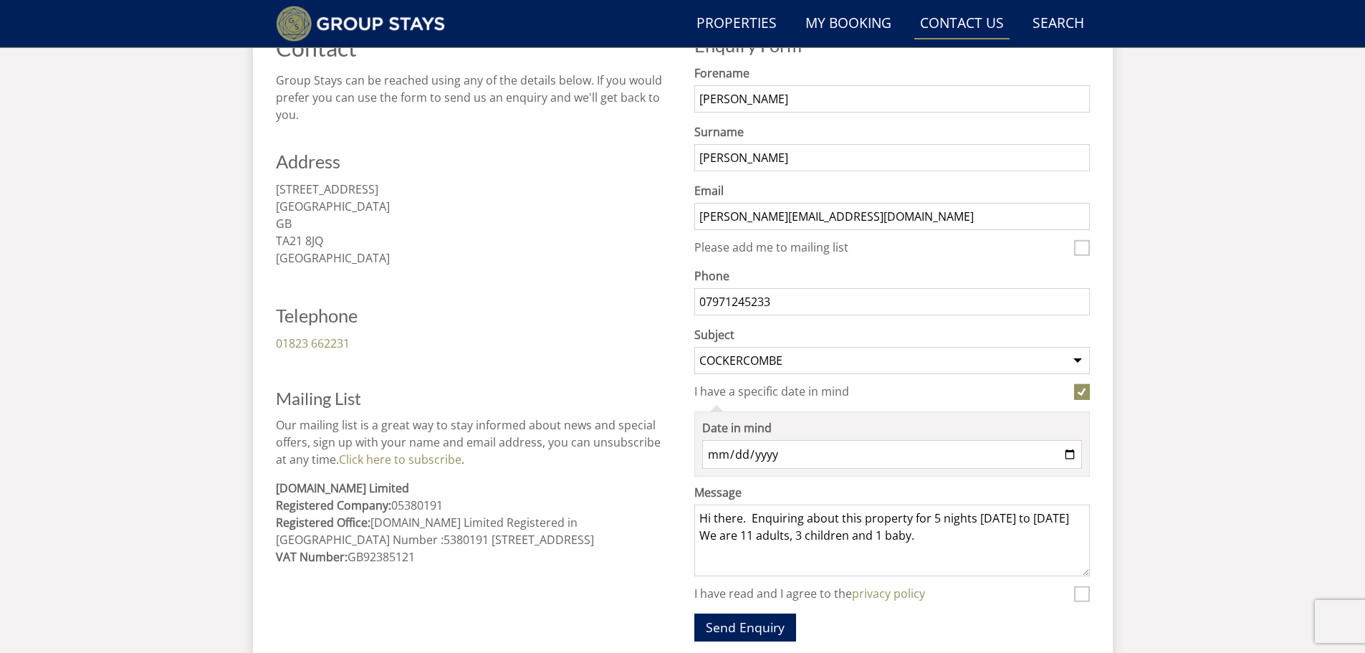
click at [927, 538] on textarea "Hi there. Enquiring about this property for 5 nights 23rd to 28th Dec. We are 1…" at bounding box center [892, 540] width 396 height 72
type textarea "Hi there. Enquiring about this property for 5 nights 23rd to 28th Dec. We are 1…"
click at [1083, 597] on input "I have read and I agree to the privacy policy" at bounding box center [1082, 594] width 16 height 16
checkbox input "true"
click at [735, 627] on button "Send Enquiry" at bounding box center [745, 627] width 102 height 28
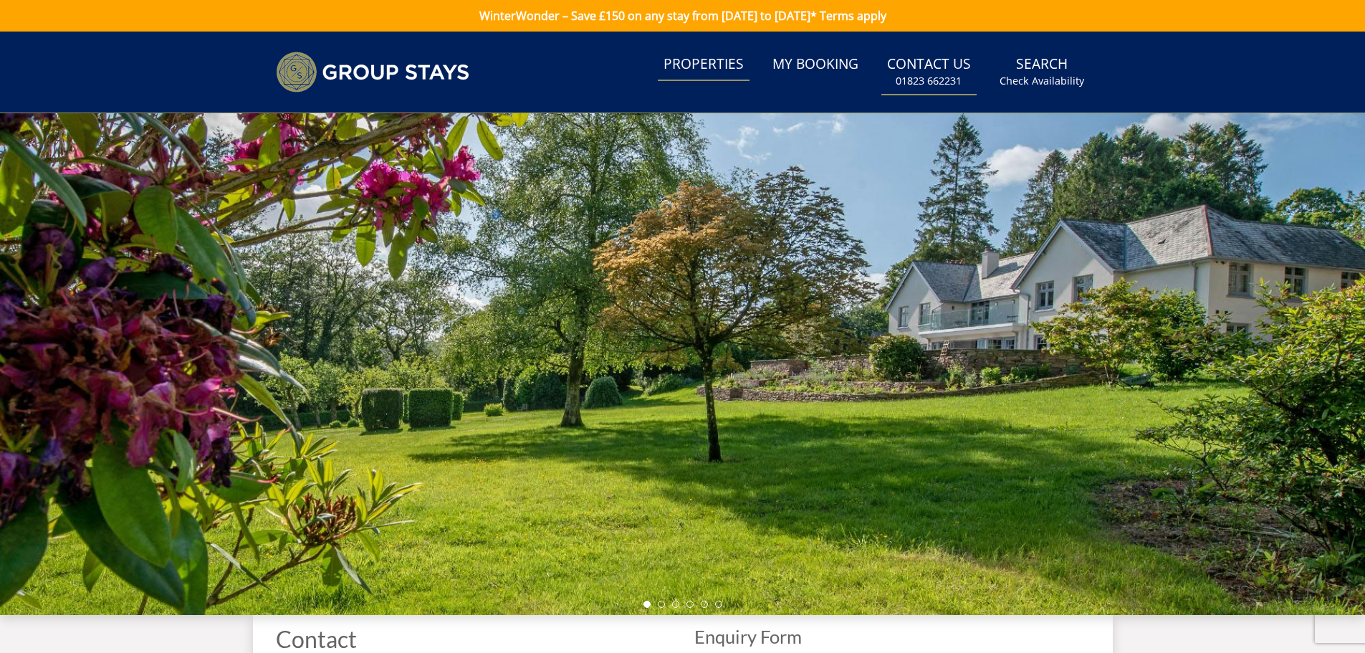
click at [706, 64] on link "Properties" at bounding box center [704, 65] width 92 height 32
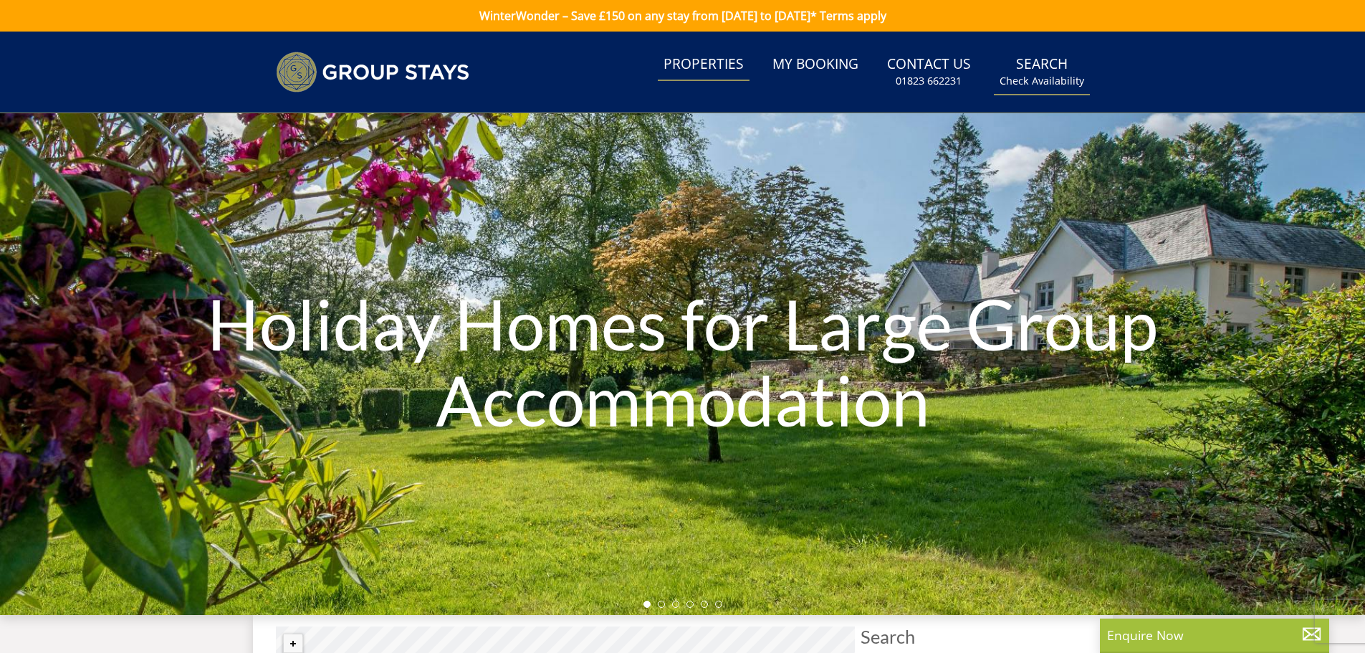
click at [1038, 71] on link "Search Check Availability" at bounding box center [1042, 72] width 96 height 47
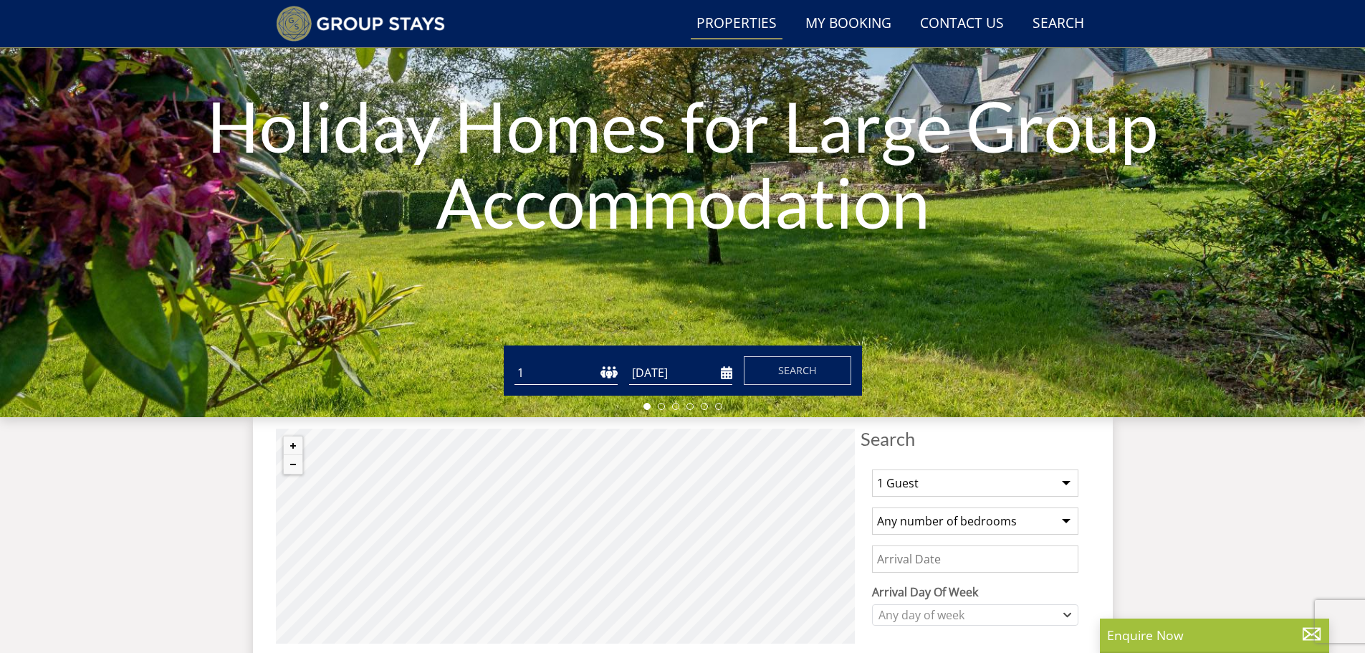
scroll to position [540, 0]
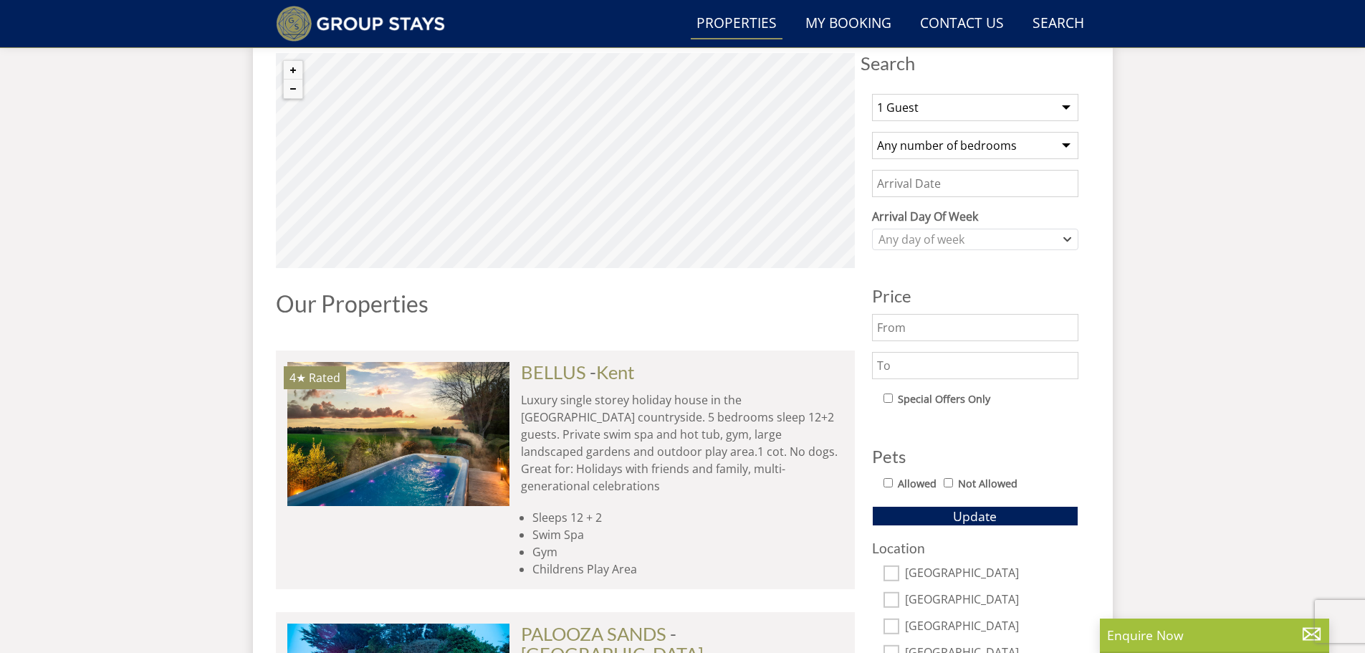
click at [1028, 115] on select "1 Guest 2 Guests 3 Guests 4 Guests 5 Guests 6 Guests 7 Guests 8 Guests 9 Guests…" at bounding box center [975, 107] width 206 height 27
select select "14"
click at [872, 94] on select "1 Guest 2 Guests 3 Guests 4 Guests 5 Guests 6 Guests 7 Guests 8 Guests 9 Guests…" at bounding box center [975, 107] width 206 height 27
click at [943, 148] on select "Any number of bedrooms 1 Bedroom 2 Bedrooms 3 Bedrooms 4 Bedrooms 5 Bedrooms 6 …" at bounding box center [975, 145] width 206 height 27
select select "6"
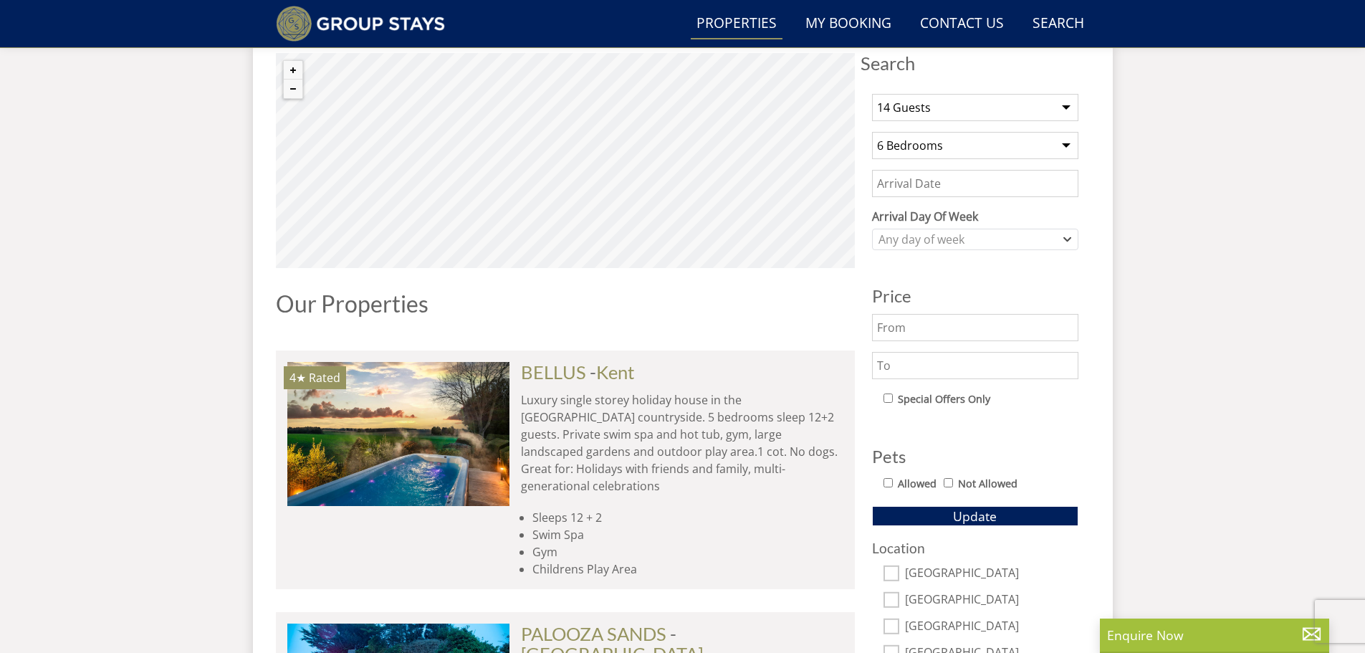
click at [872, 132] on select "Any number of bedrooms 1 Bedroom 2 Bedrooms 3 Bedrooms 4 Bedrooms 5 Bedrooms 6 …" at bounding box center [975, 145] width 206 height 27
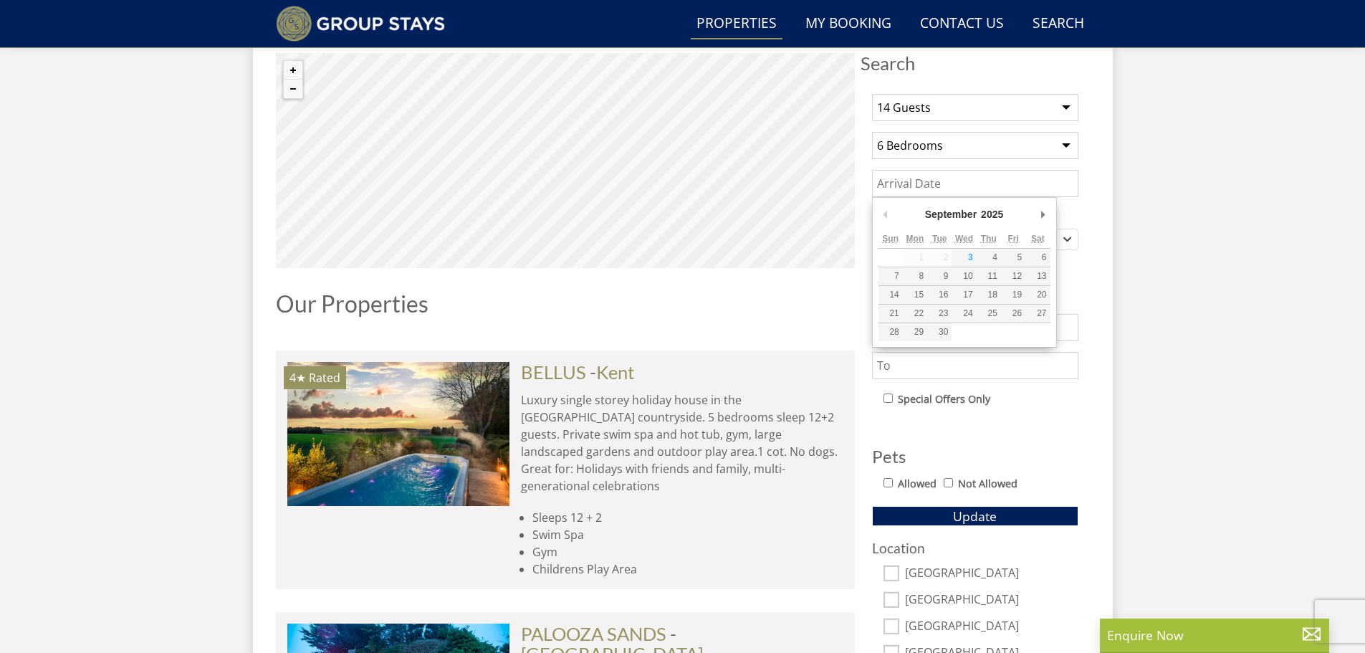
click at [915, 189] on input "Date" at bounding box center [975, 183] width 206 height 27
type input "[DATE]"
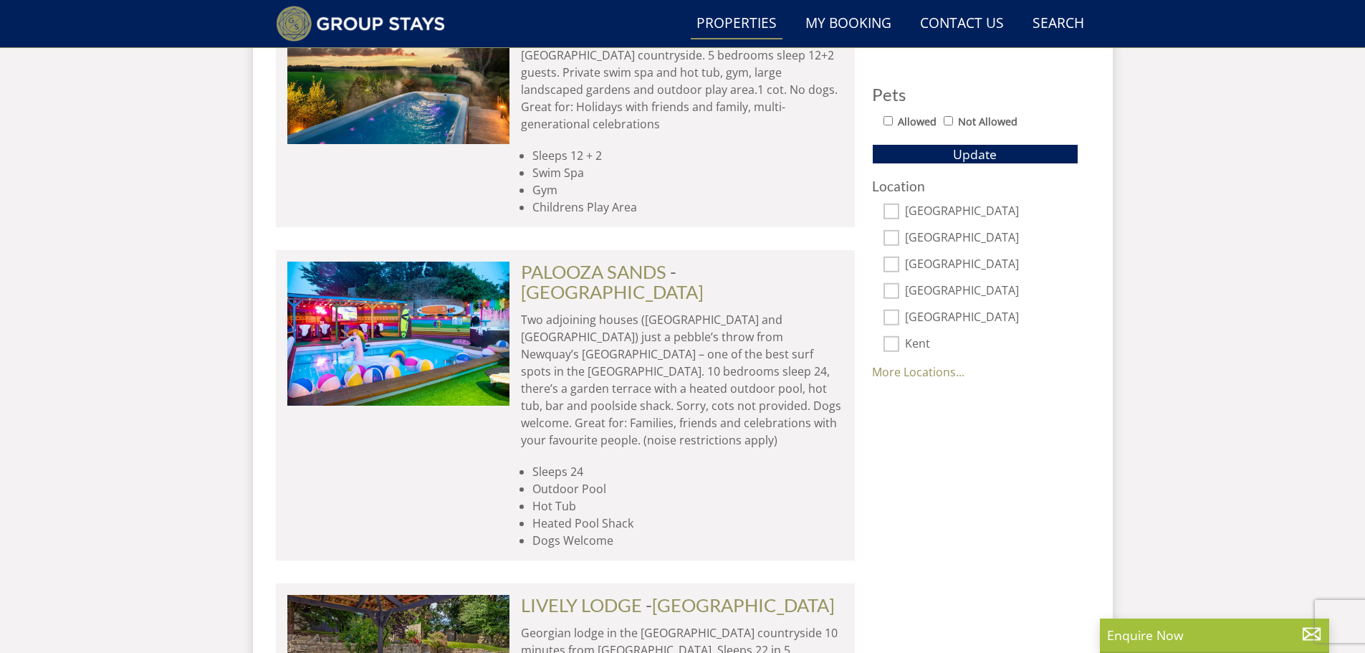
scroll to position [731, 0]
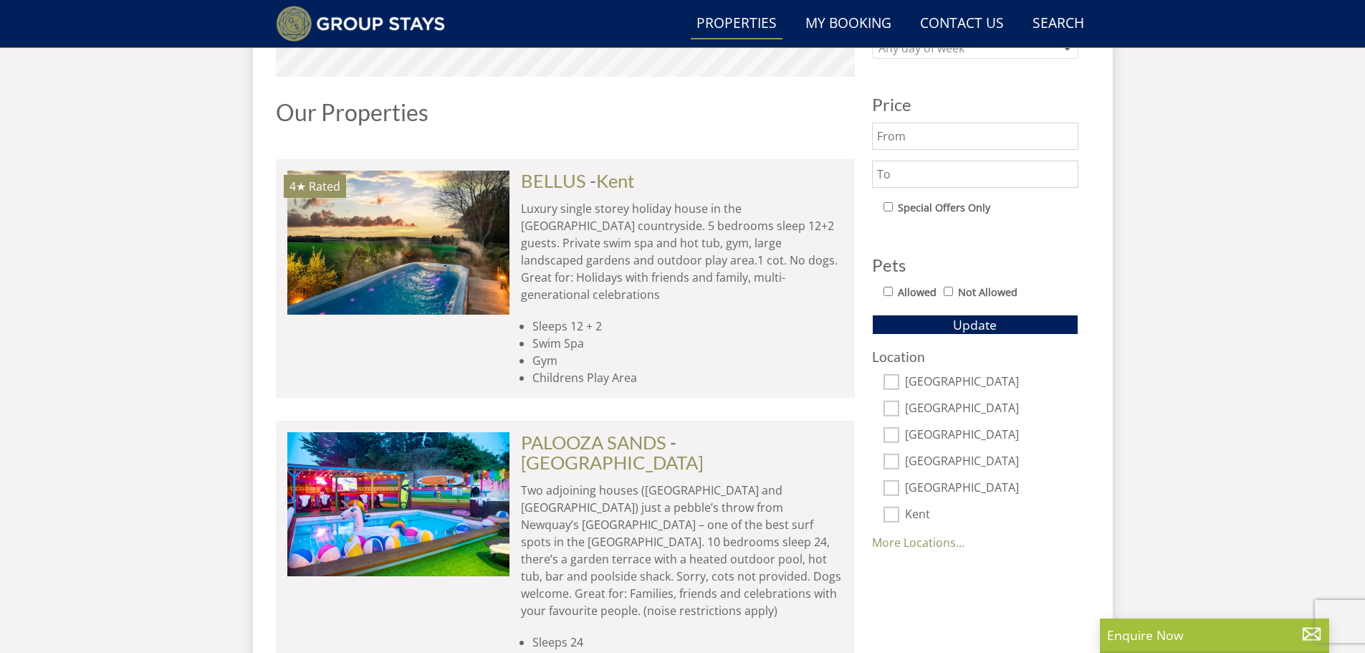
click at [909, 176] on input "text" at bounding box center [975, 174] width 206 height 27
click at [942, 321] on button "Update" at bounding box center [975, 325] width 206 height 20
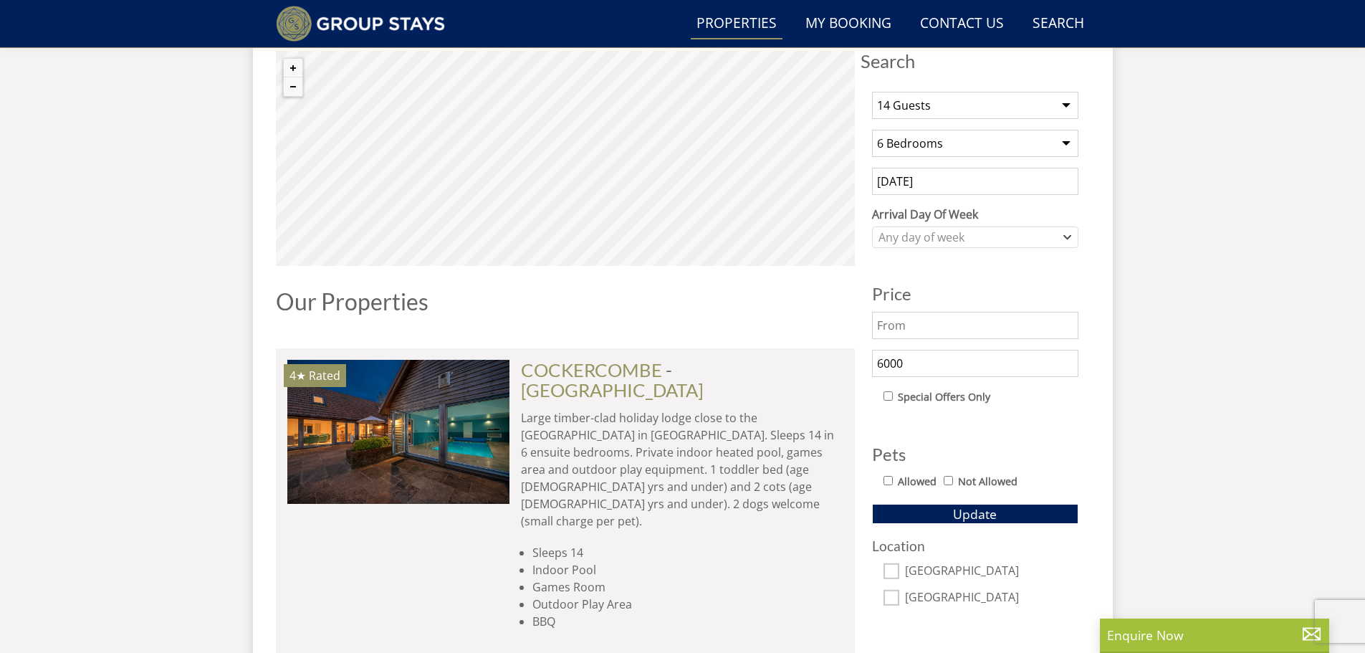
scroll to position [539, 0]
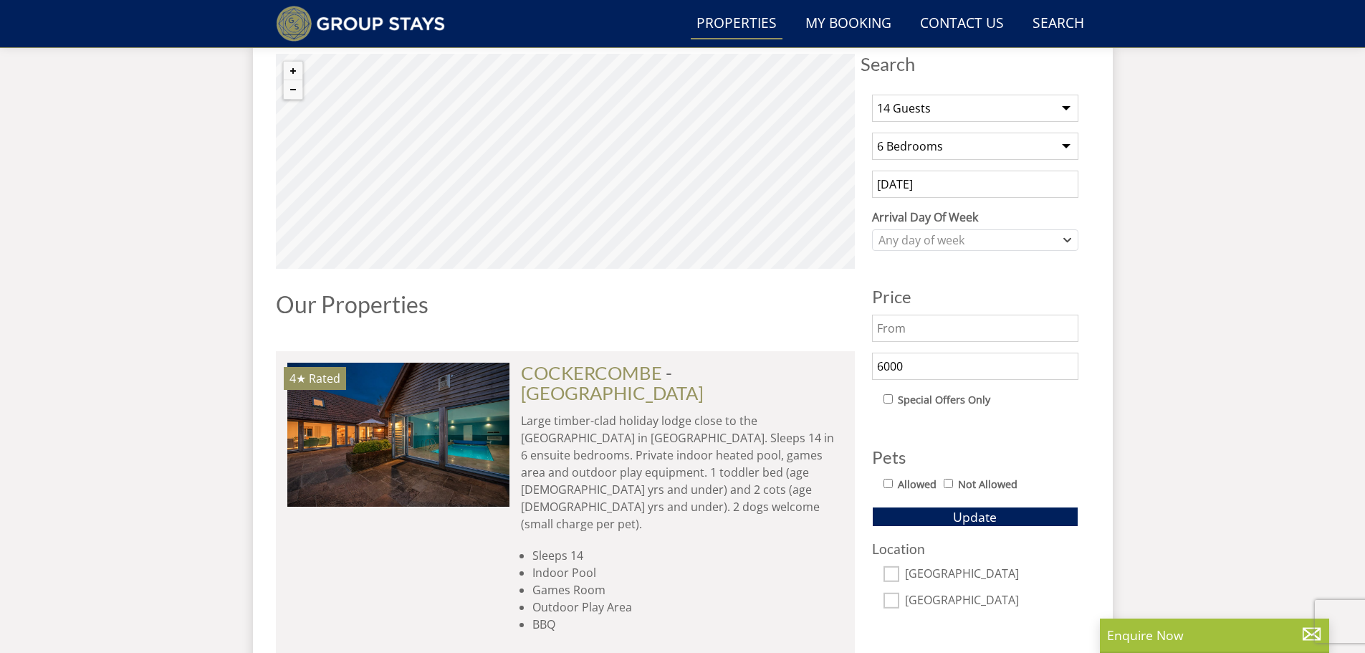
drag, startPoint x: 902, startPoint y: 365, endPoint x: 828, endPoint y: 359, distance: 74.1
type input "7000"
click at [922, 515] on button "Update" at bounding box center [975, 517] width 206 height 20
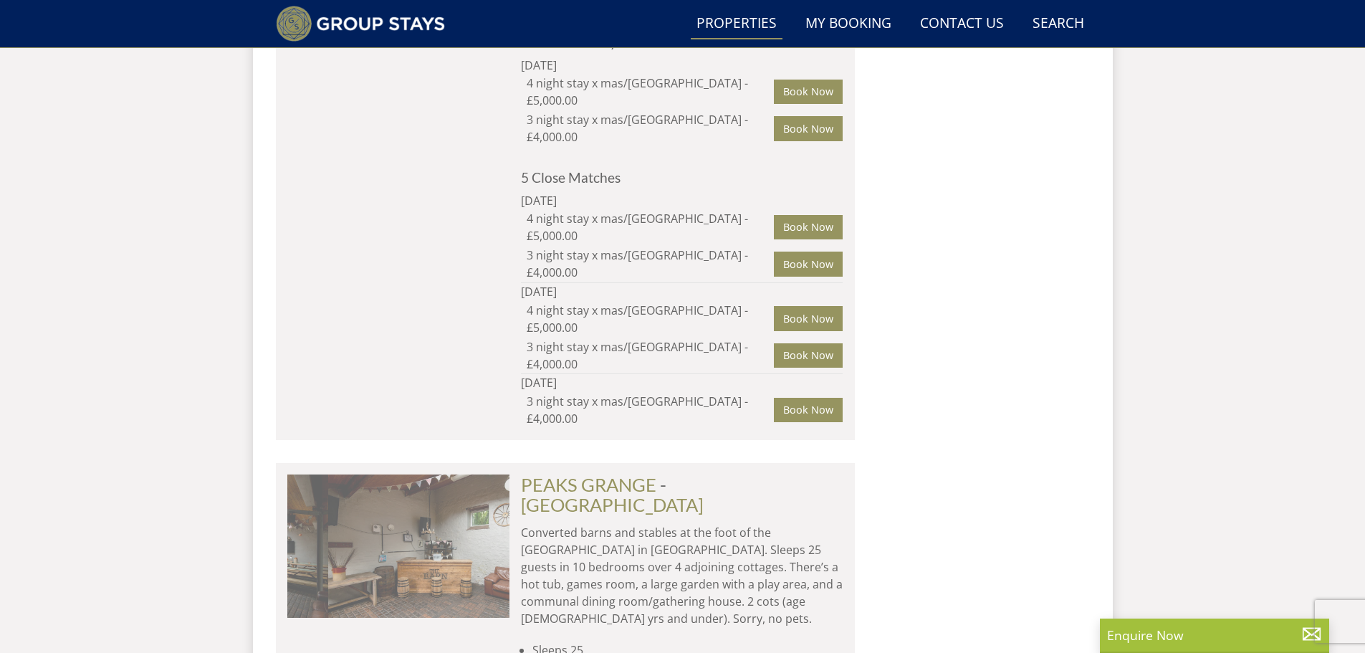
scroll to position [0, 1557]
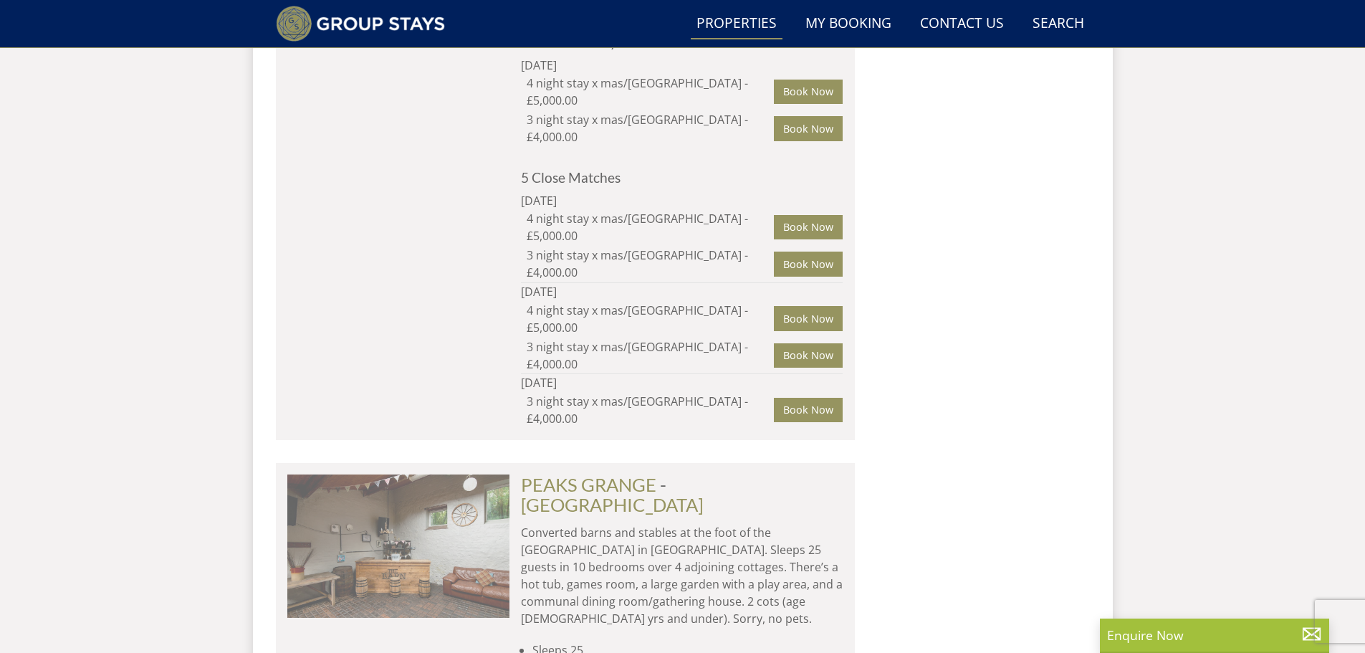
click at [445, 474] on img at bounding box center [398, 545] width 222 height 143
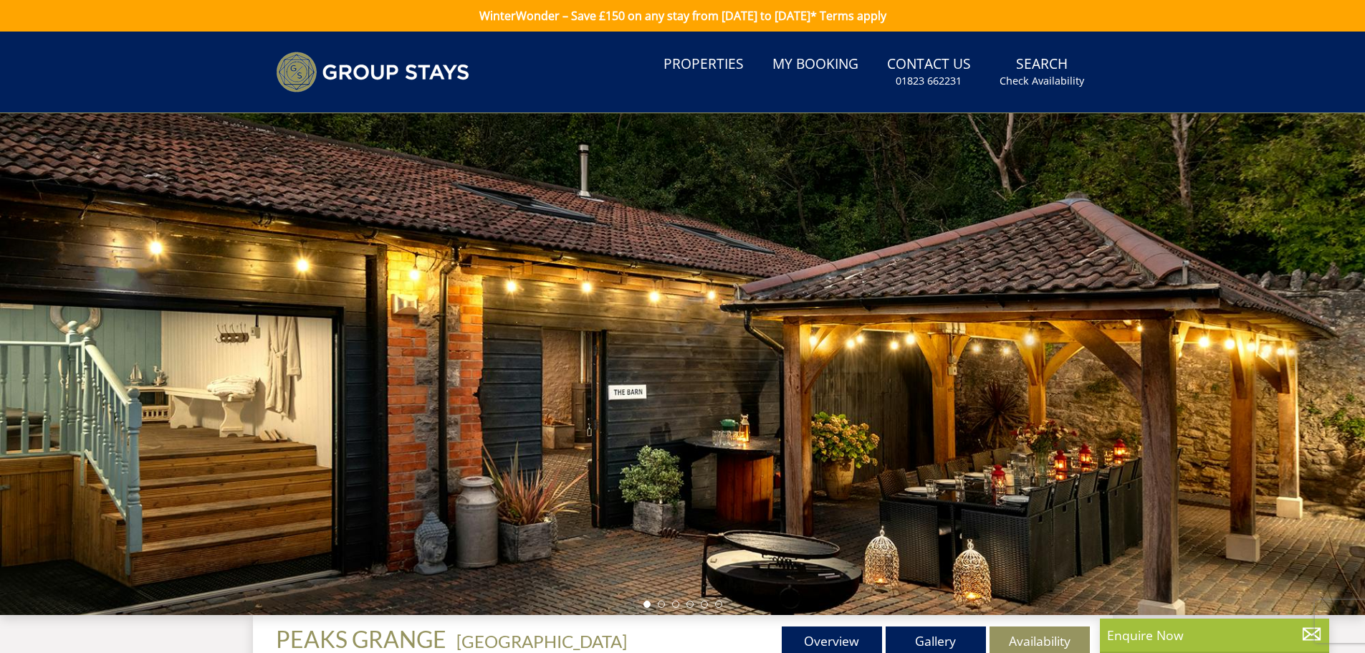
scroll to position [180, 0]
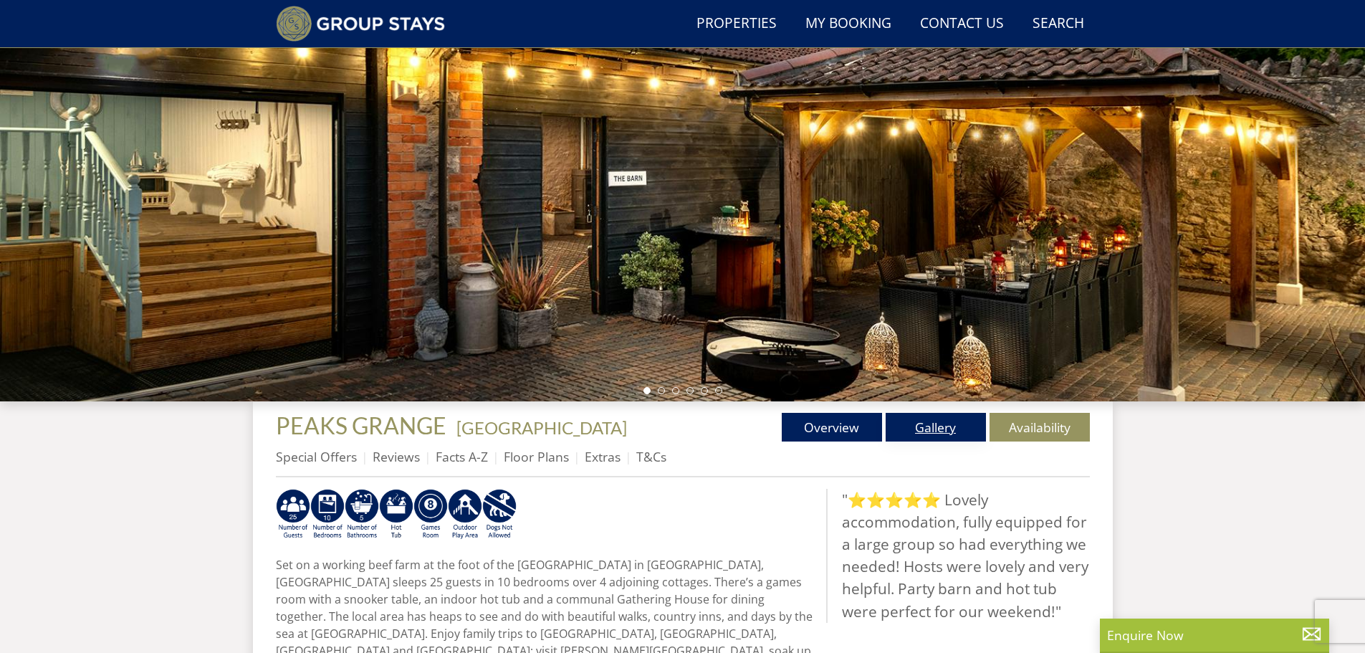
click at [947, 417] on link "Gallery" at bounding box center [936, 427] width 100 height 29
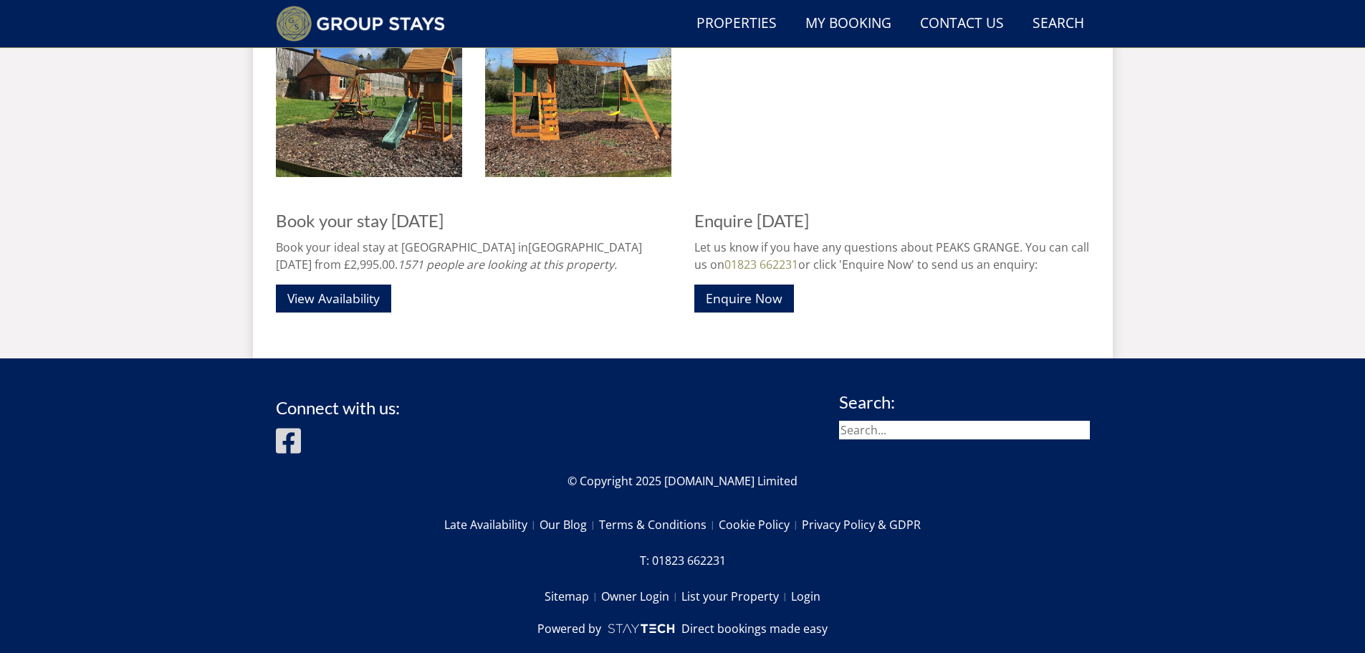
scroll to position [2800, 0]
